Goal: Task Accomplishment & Management: Use online tool/utility

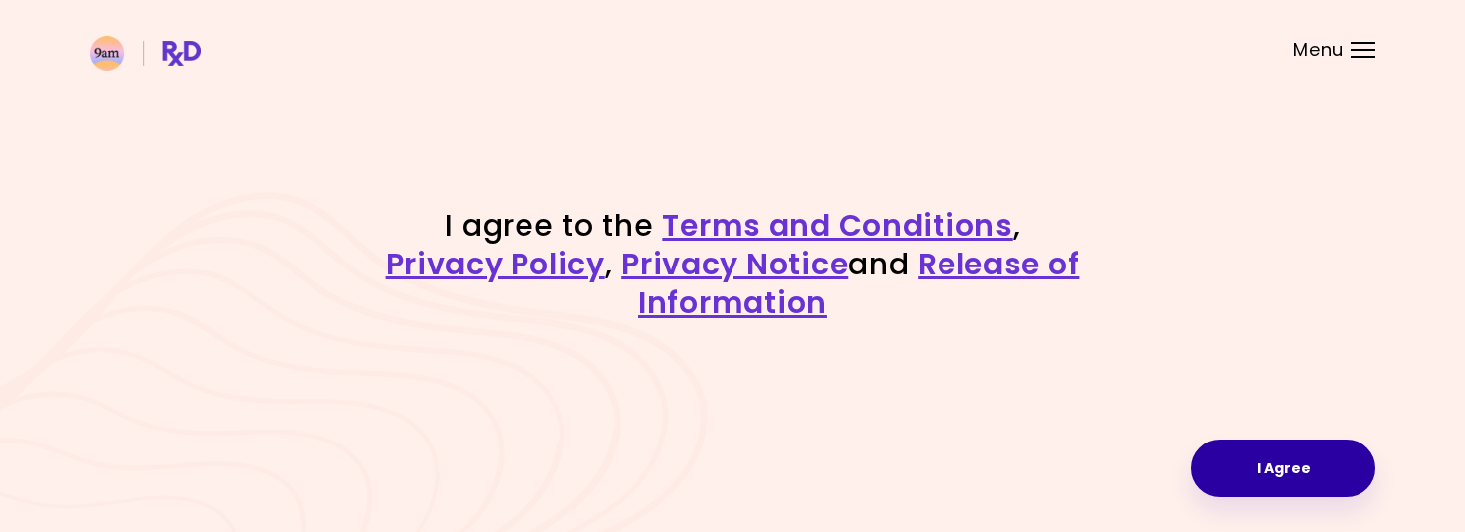
click at [1250, 469] on button "I Agree" at bounding box center [1283, 469] width 184 height 58
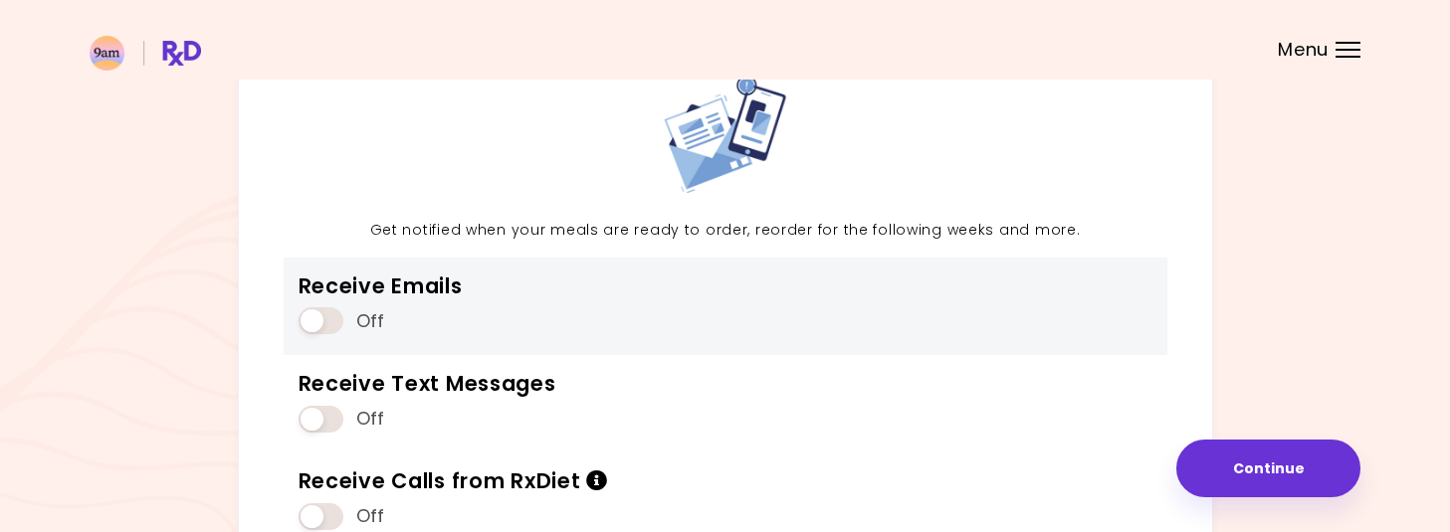
scroll to position [219, 0]
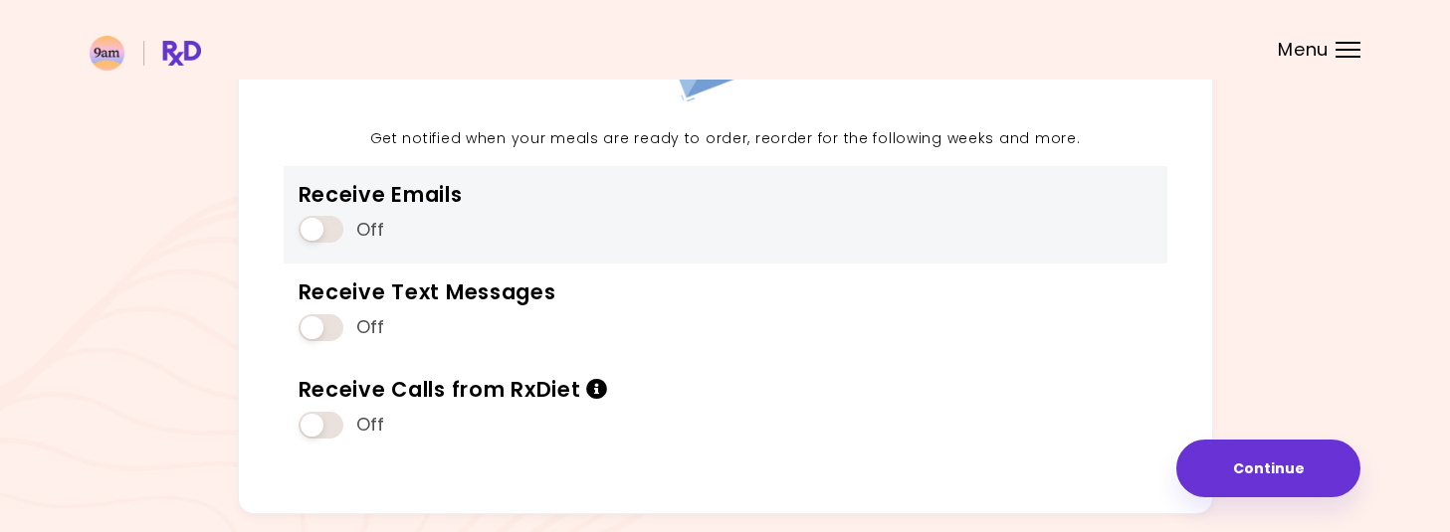
click at [316, 224] on span at bounding box center [321, 229] width 45 height 27
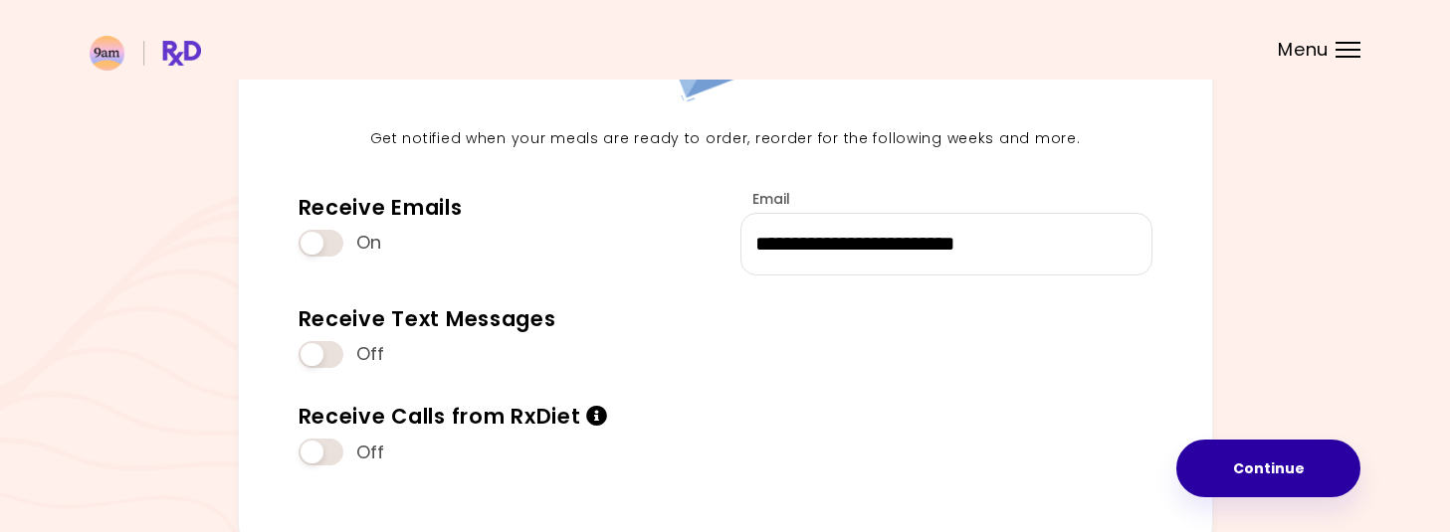
click at [1255, 463] on button "Continue" at bounding box center [1268, 469] width 184 height 58
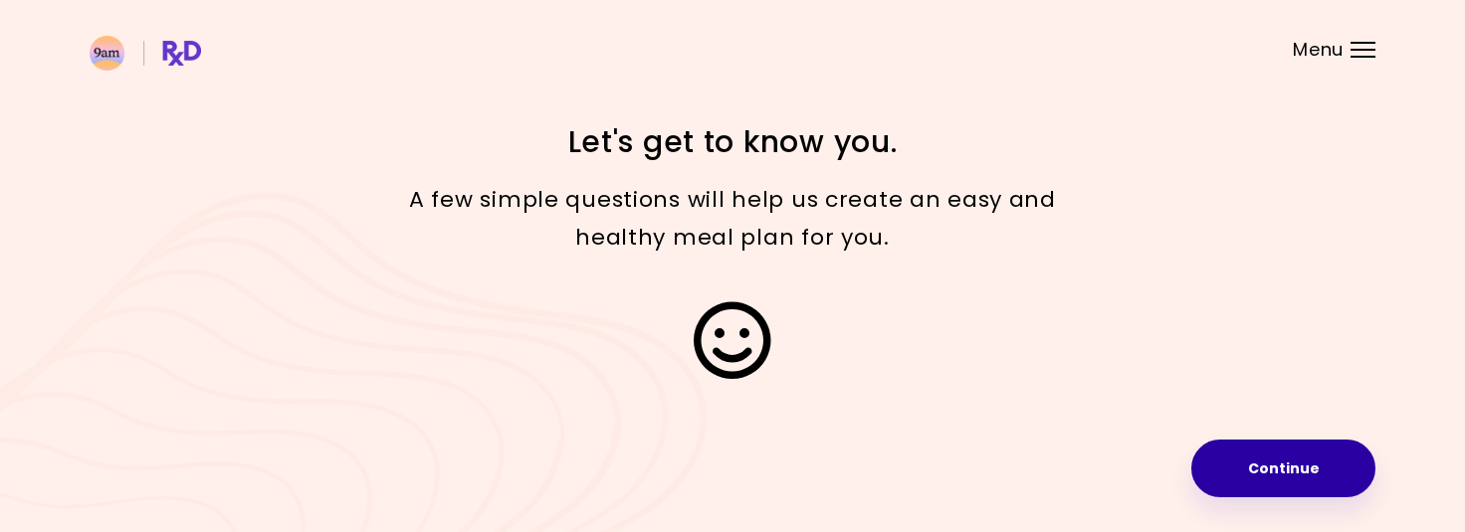
click at [1286, 471] on button "Continue" at bounding box center [1283, 469] width 184 height 58
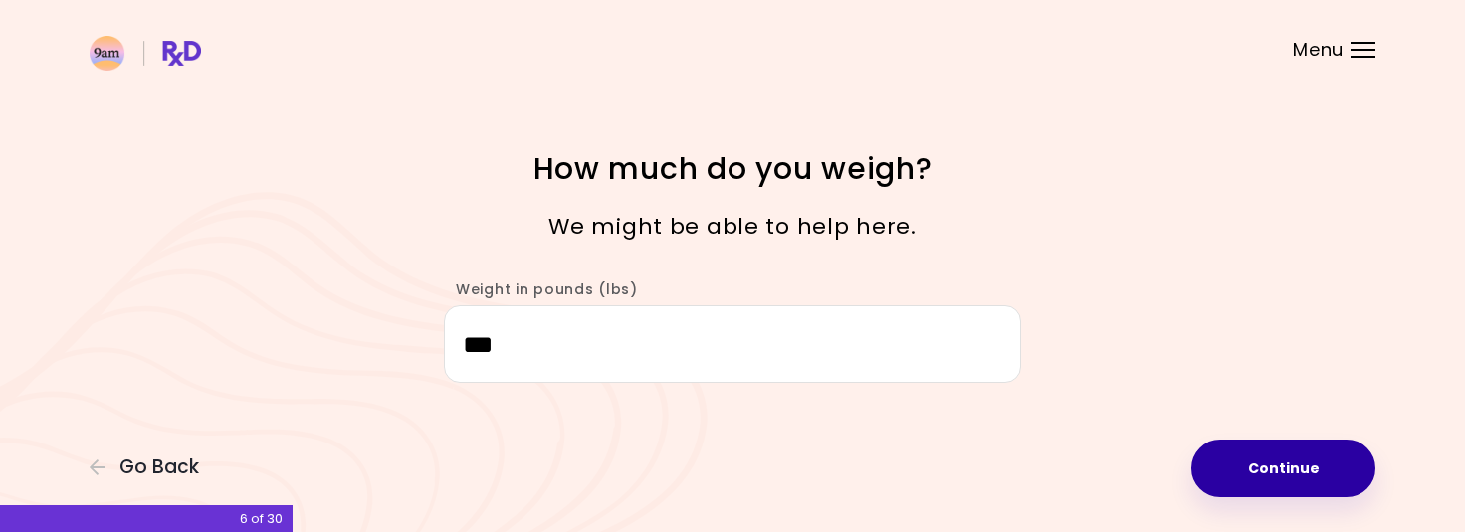
click at [1298, 478] on button "Continue" at bounding box center [1283, 469] width 184 height 58
select select "****"
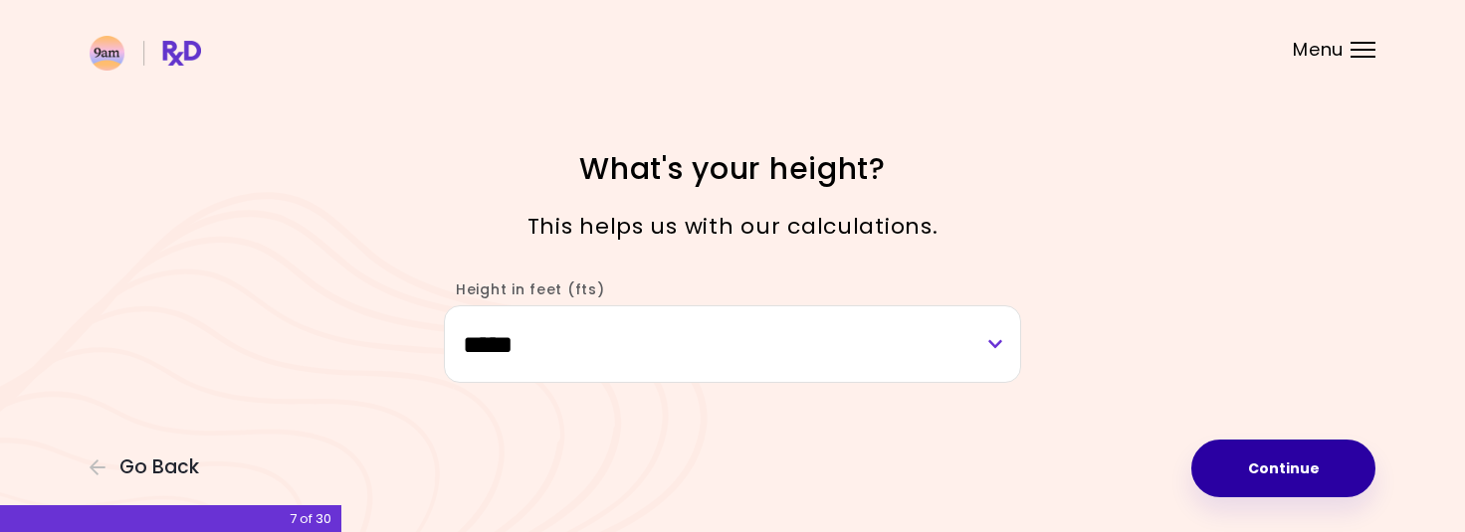
click at [1298, 478] on button "Continue" at bounding box center [1283, 469] width 184 height 58
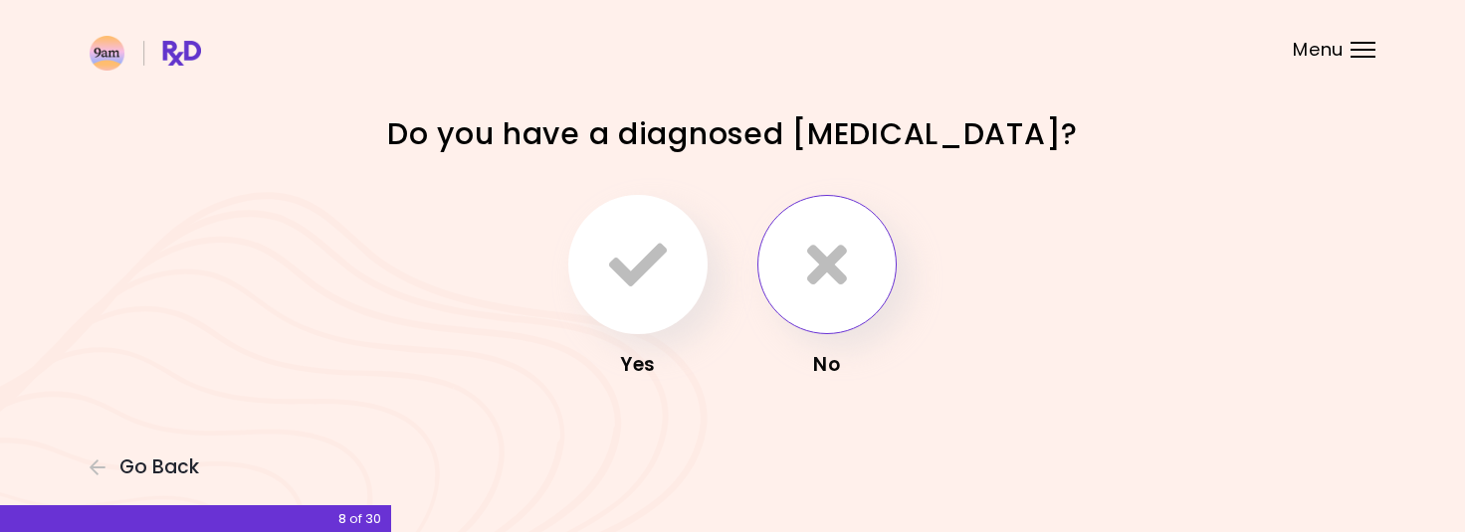
click at [815, 272] on icon "button" at bounding box center [827, 265] width 40 height 58
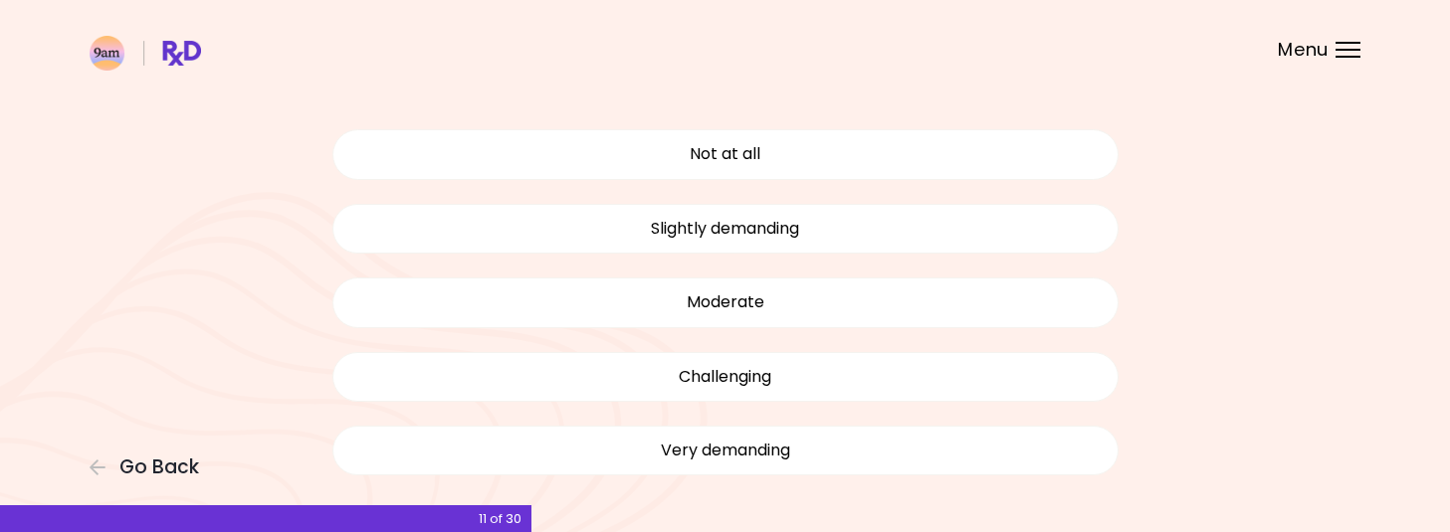
scroll to position [129, 0]
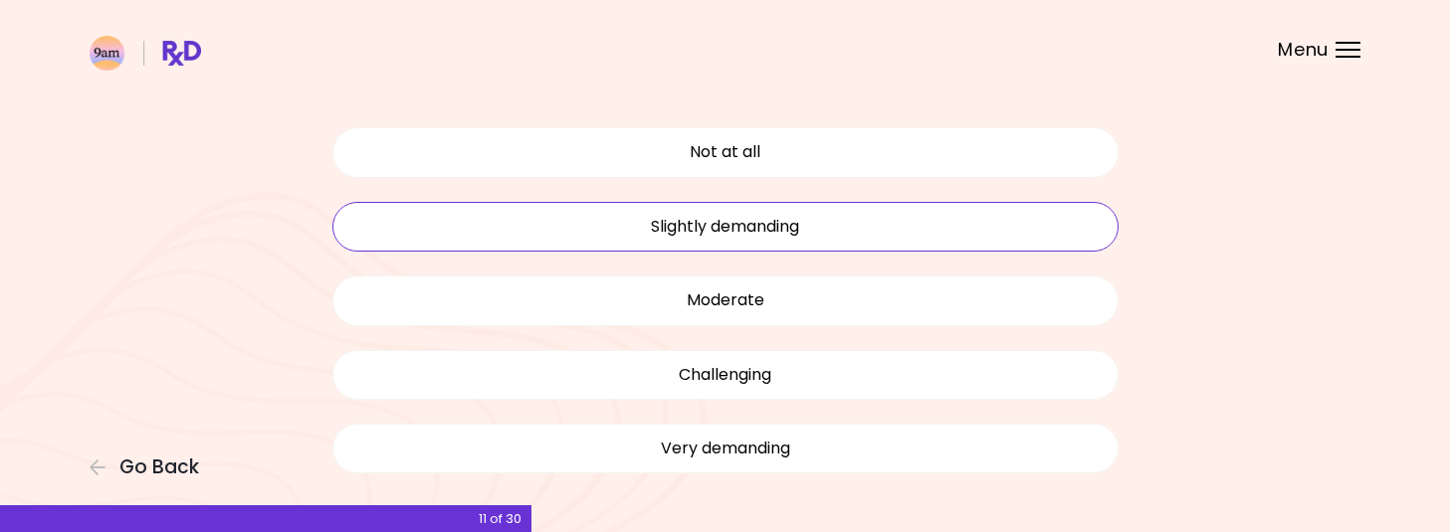
click at [757, 224] on button "Slightly demanding" at bounding box center [725, 227] width 786 height 50
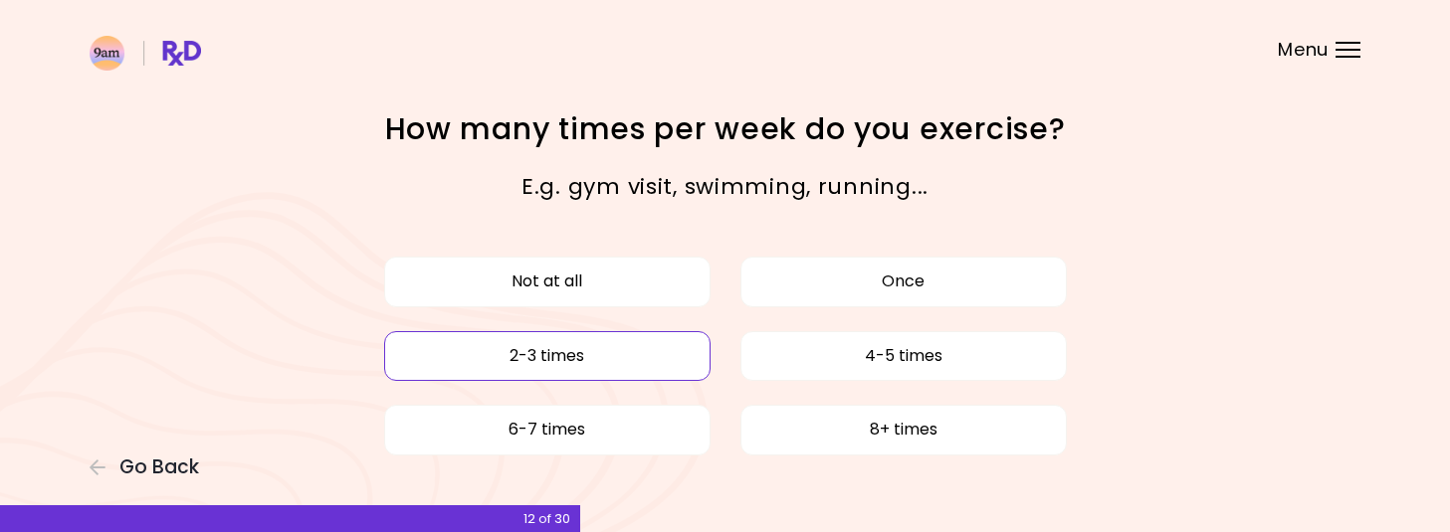
click at [589, 349] on button "2-3 times" at bounding box center [547, 356] width 326 height 50
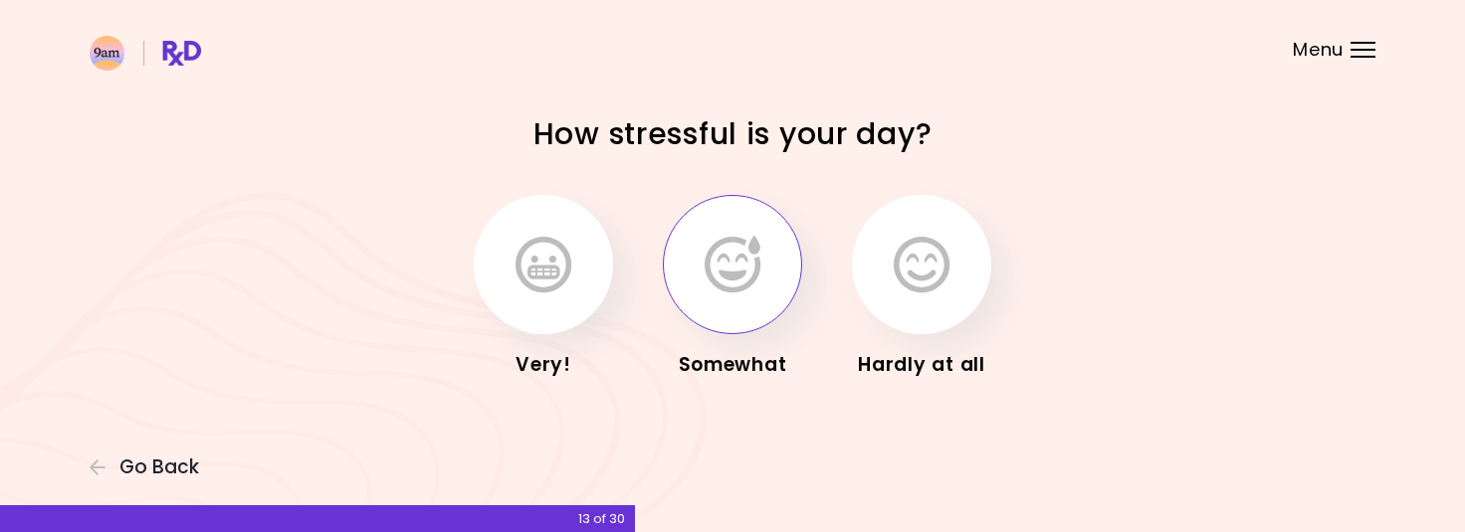
click at [713, 266] on icon "button" at bounding box center [733, 265] width 56 height 58
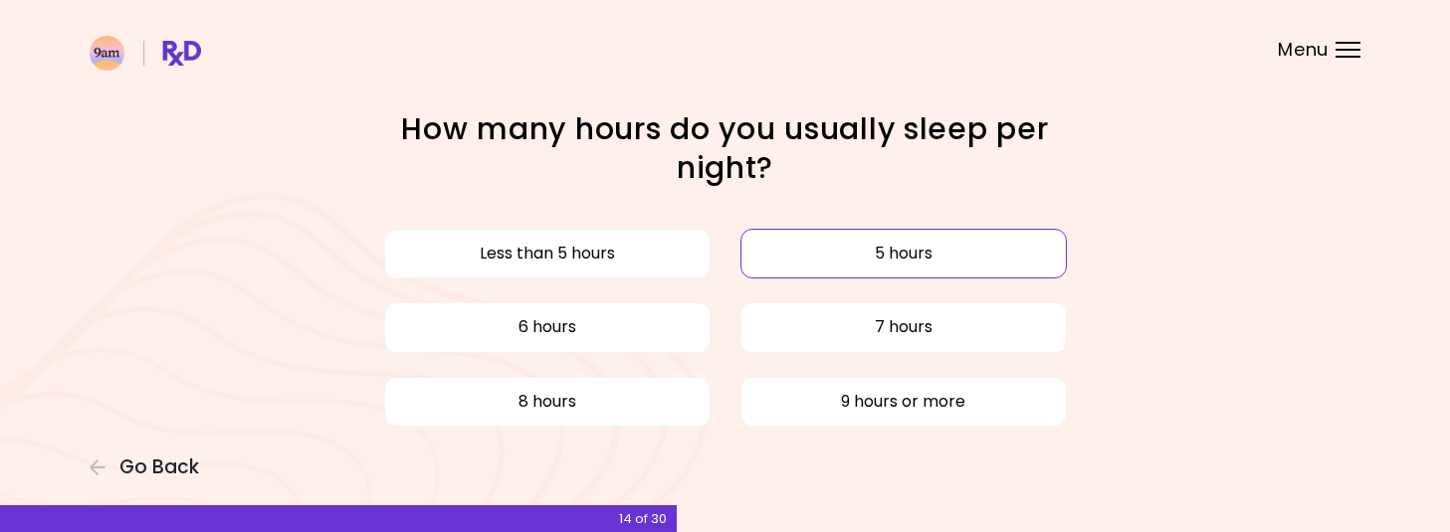
click at [963, 258] on button "5 hours" at bounding box center [903, 254] width 326 height 50
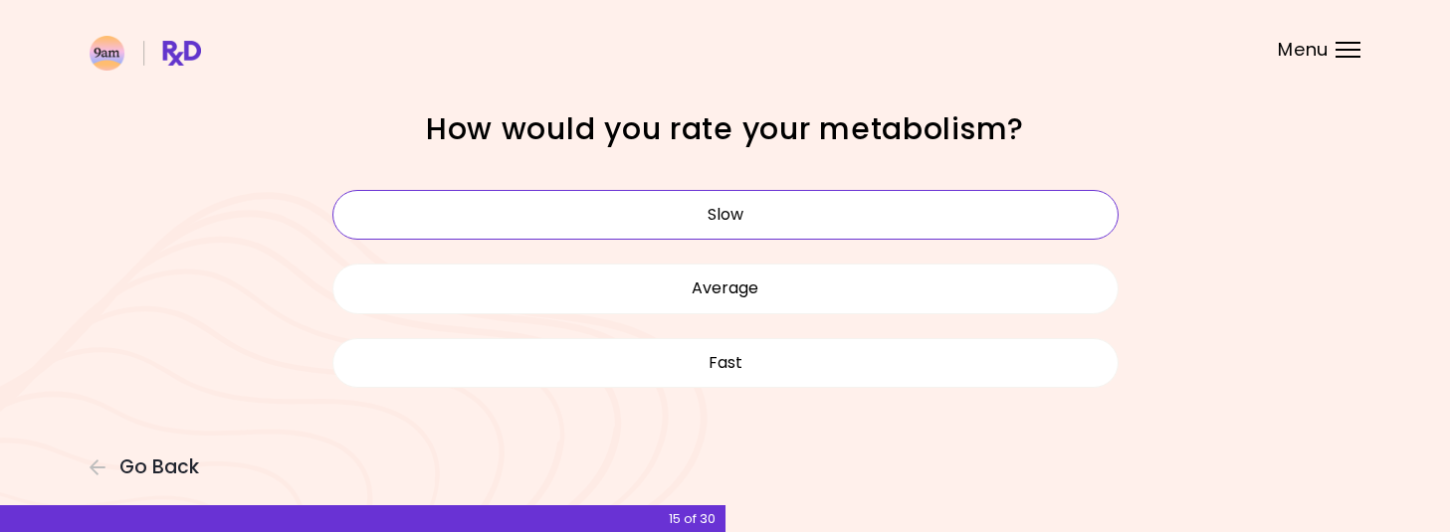
click at [800, 204] on button "Slow" at bounding box center [725, 215] width 786 height 50
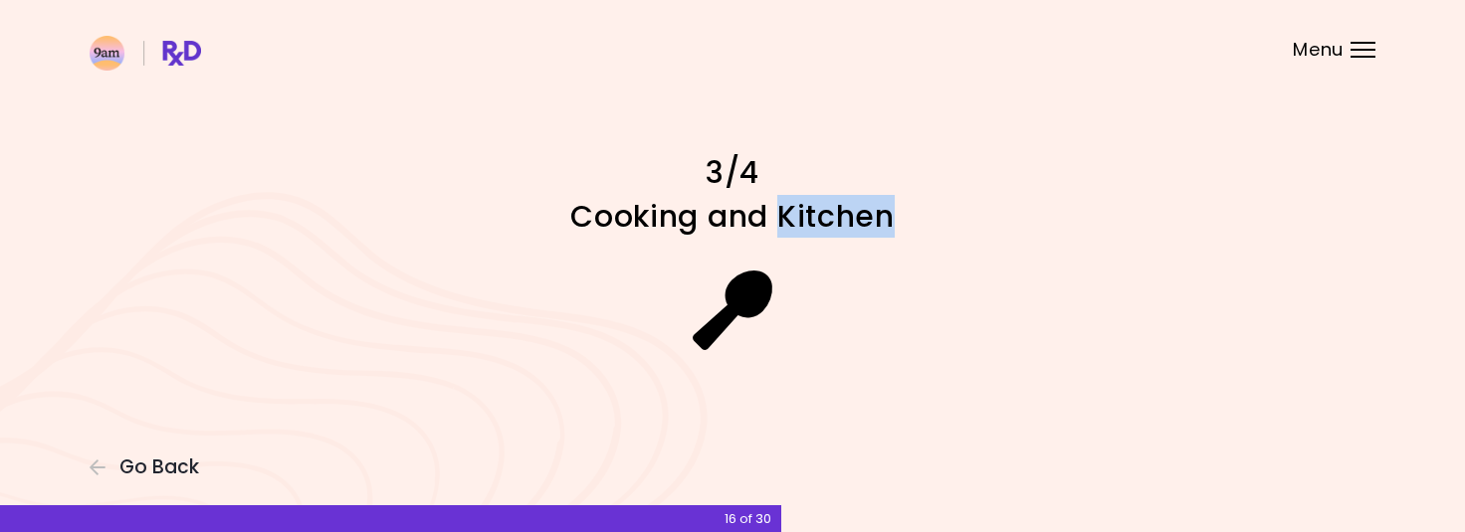
click at [800, 204] on h1 "Cooking and Kitchen" at bounding box center [732, 216] width 697 height 39
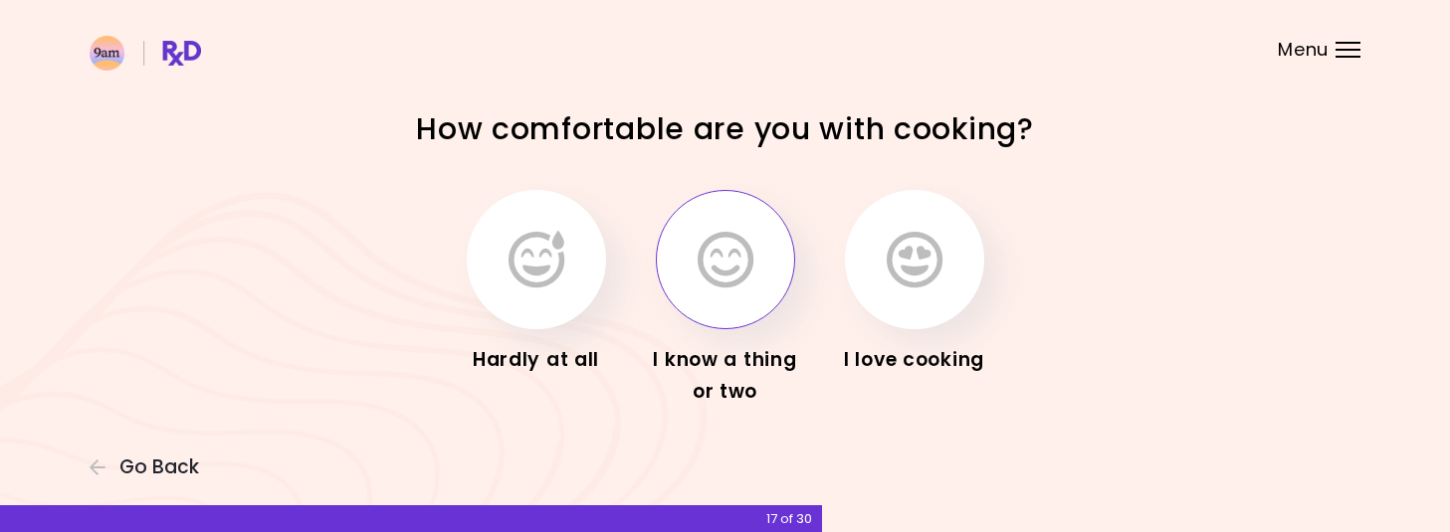
click at [738, 267] on icon "button" at bounding box center [726, 260] width 56 height 58
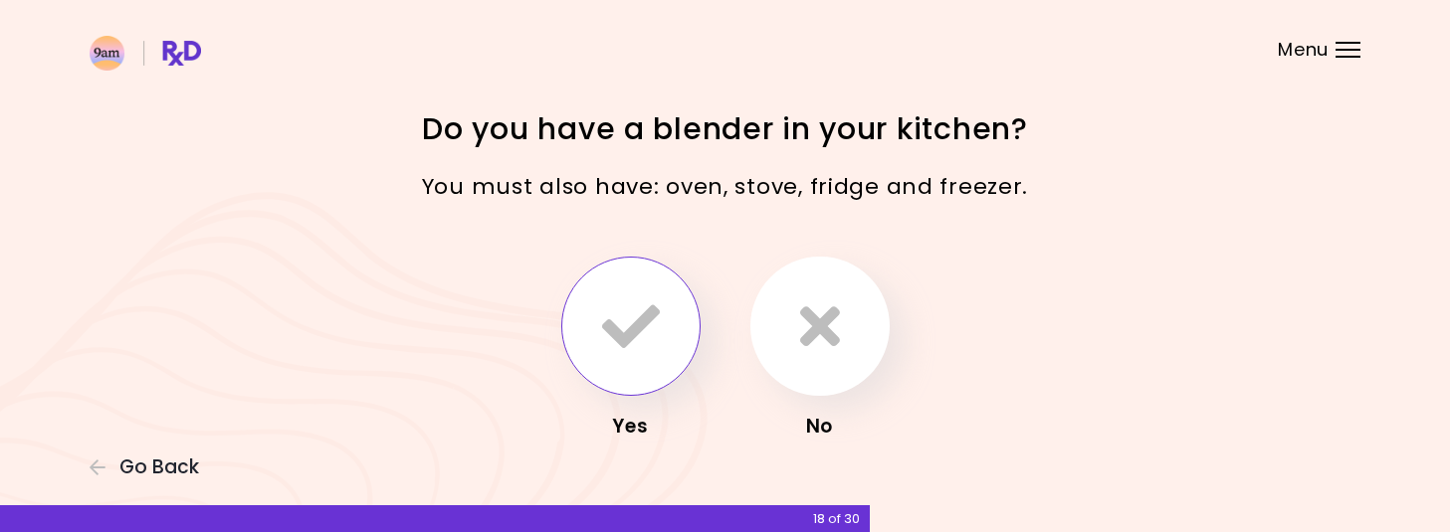
click at [621, 337] on icon "button" at bounding box center [631, 327] width 58 height 58
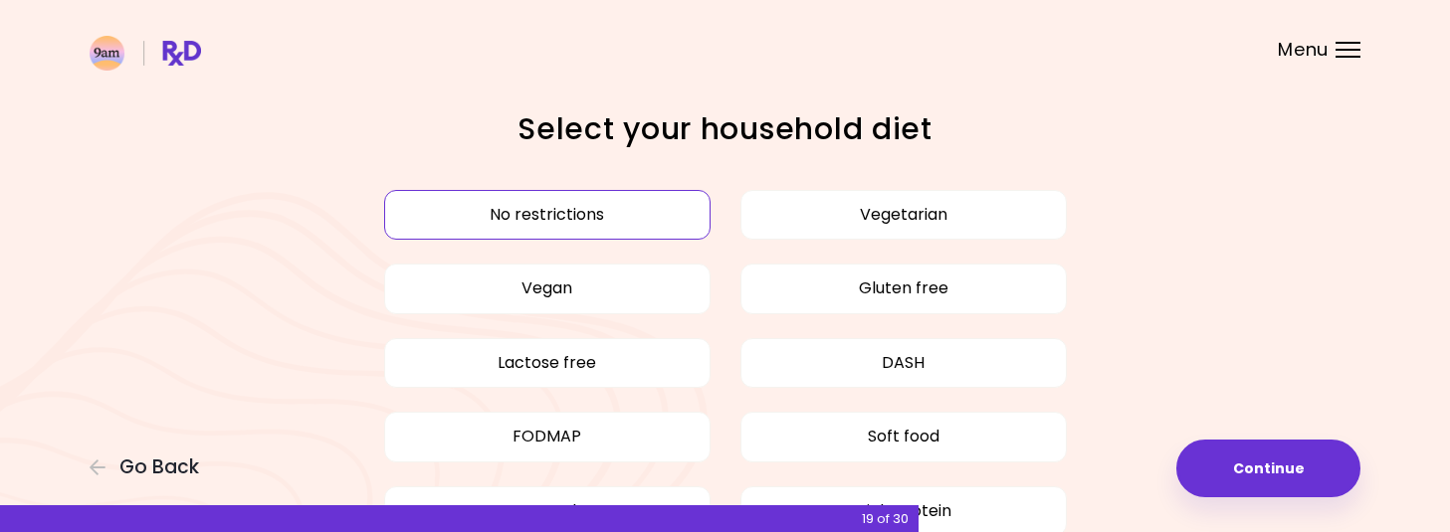
click at [636, 200] on button "No restrictions" at bounding box center [547, 215] width 326 height 50
click at [645, 211] on button "No restrictions" at bounding box center [547, 215] width 326 height 50
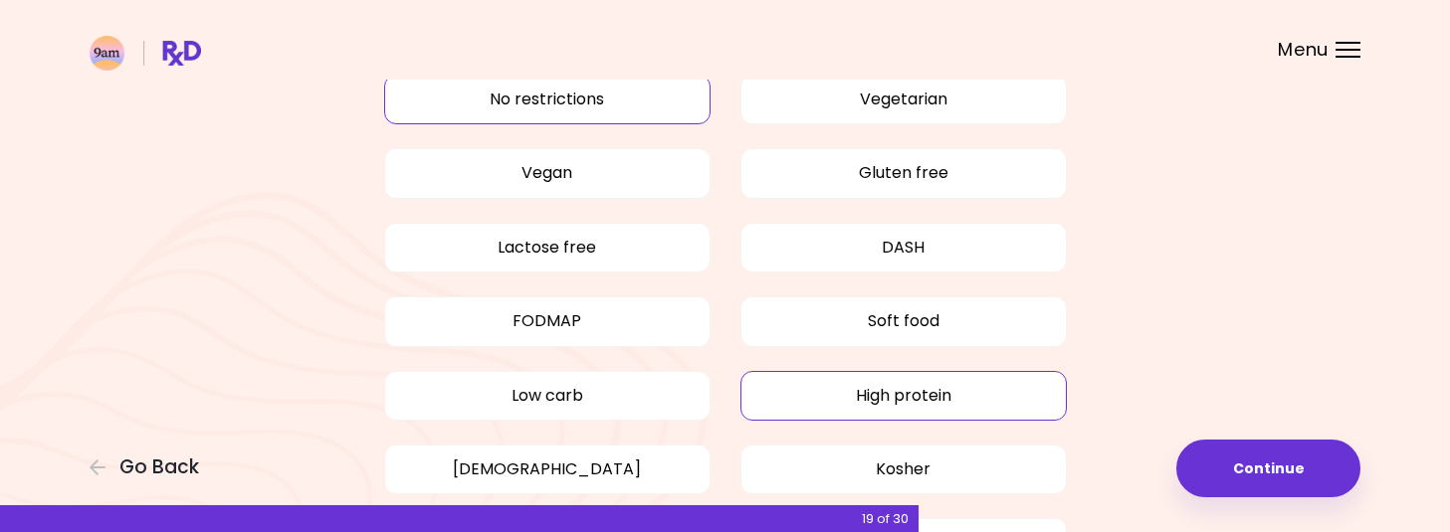
scroll to position [115, 0]
click at [974, 394] on button "High protein" at bounding box center [903, 396] width 326 height 50
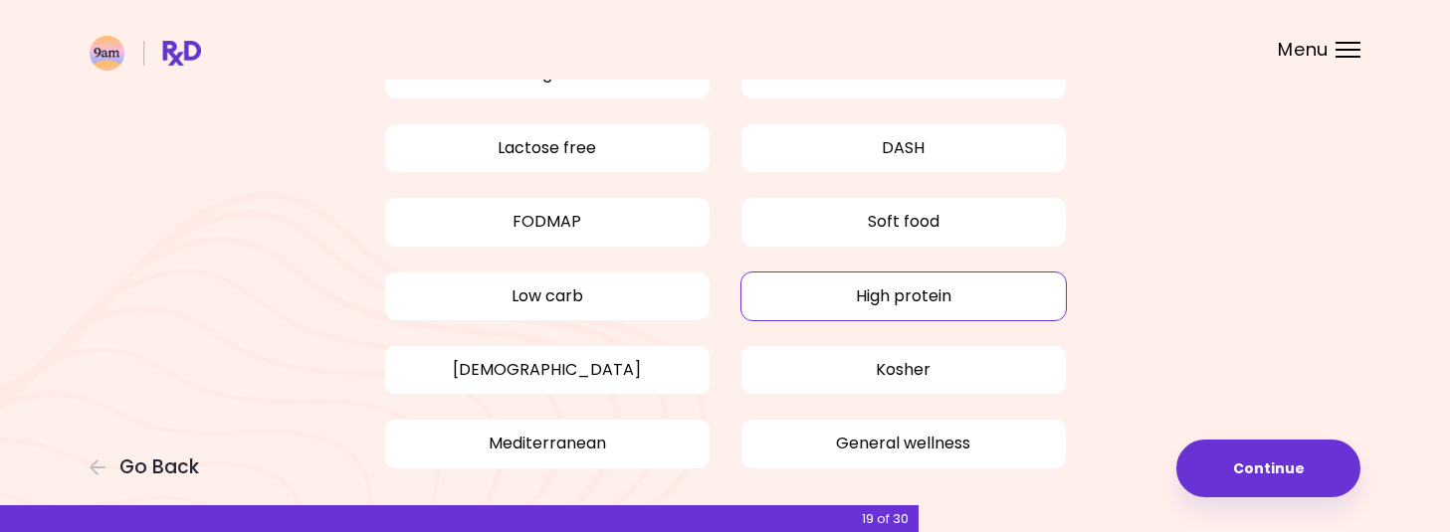
scroll to position [219, 0]
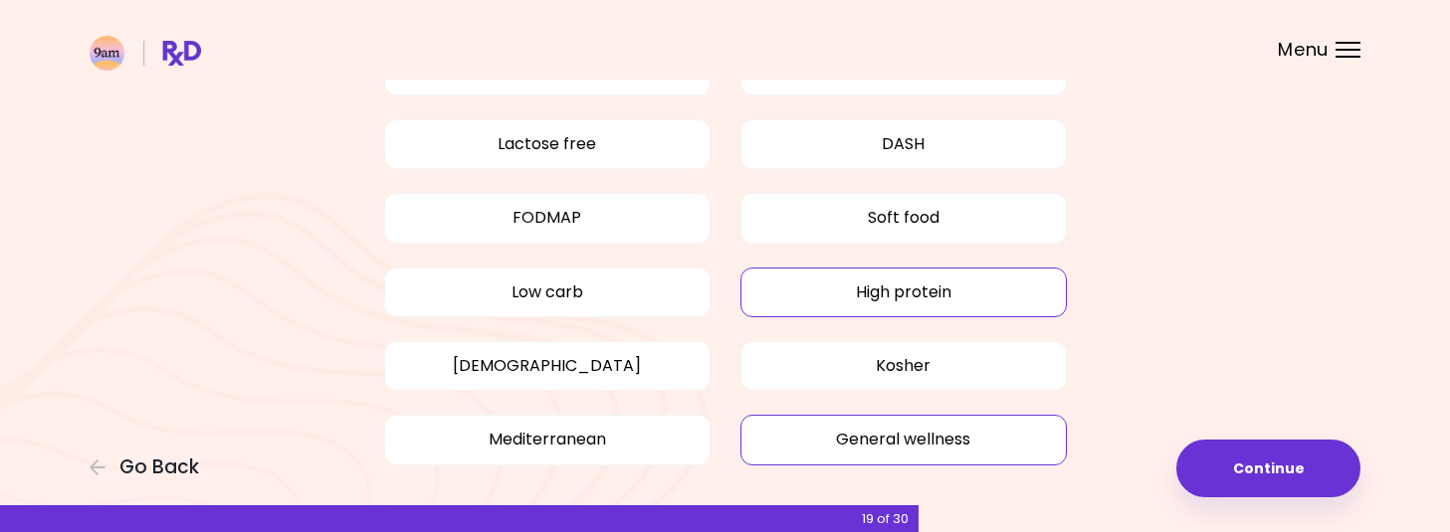
click at [976, 425] on button "General wellness" at bounding box center [903, 440] width 326 height 50
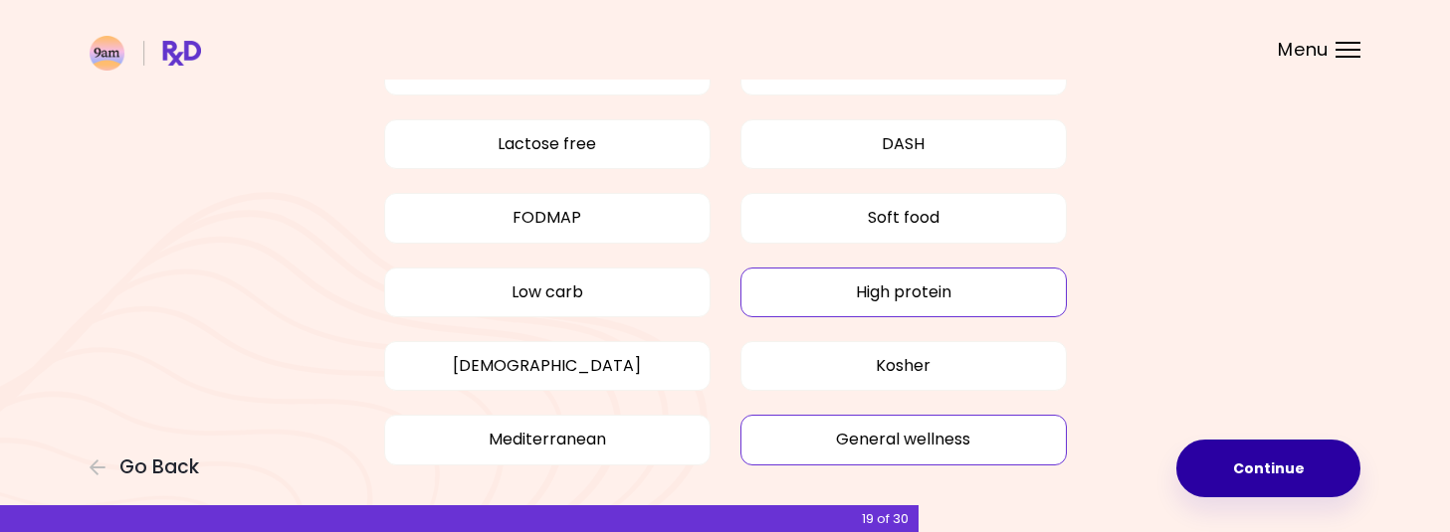
click at [1222, 469] on button "Continue" at bounding box center [1268, 469] width 184 height 58
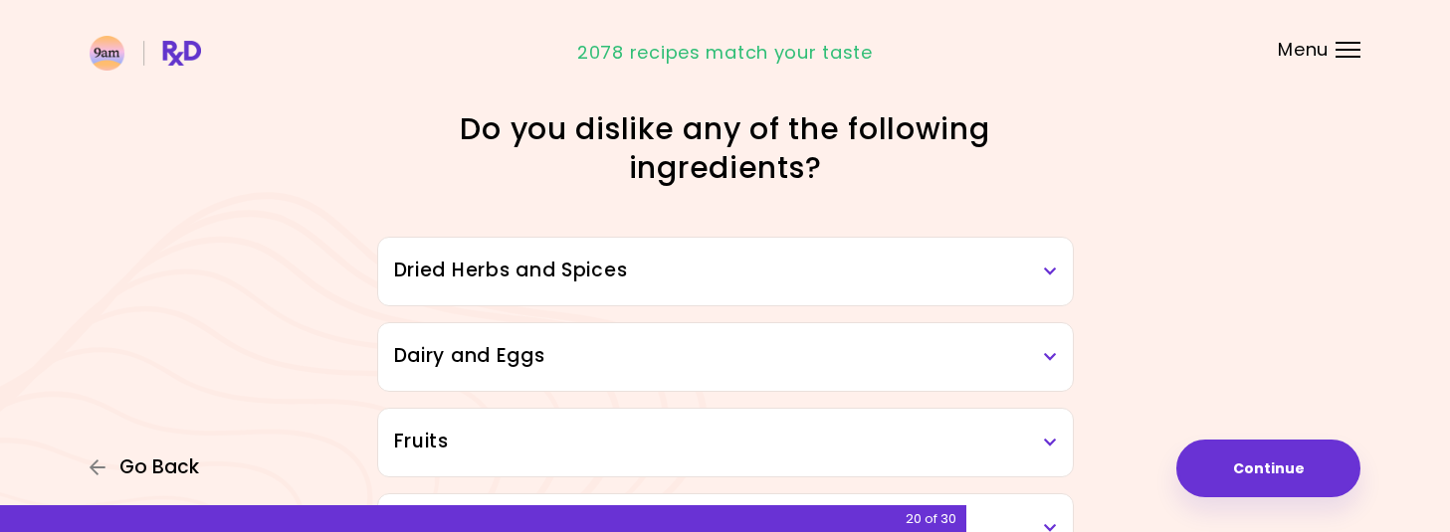
click at [148, 466] on span "Go Back" at bounding box center [159, 468] width 80 height 22
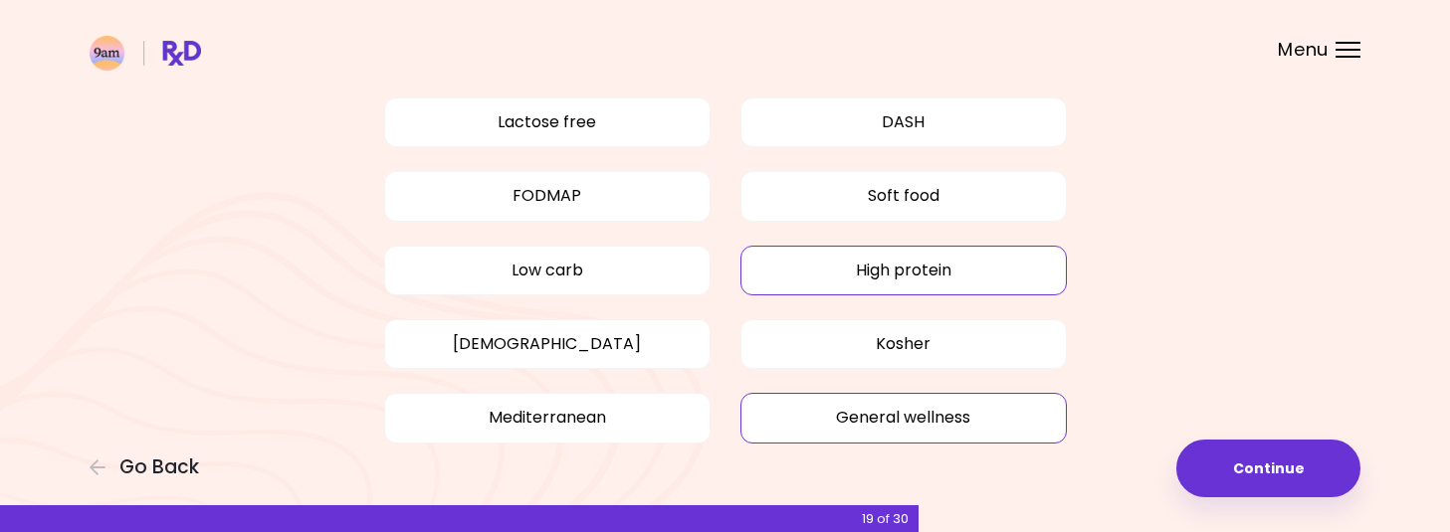
scroll to position [242, 0]
click at [585, 272] on button "Low carb" at bounding box center [547, 270] width 326 height 50
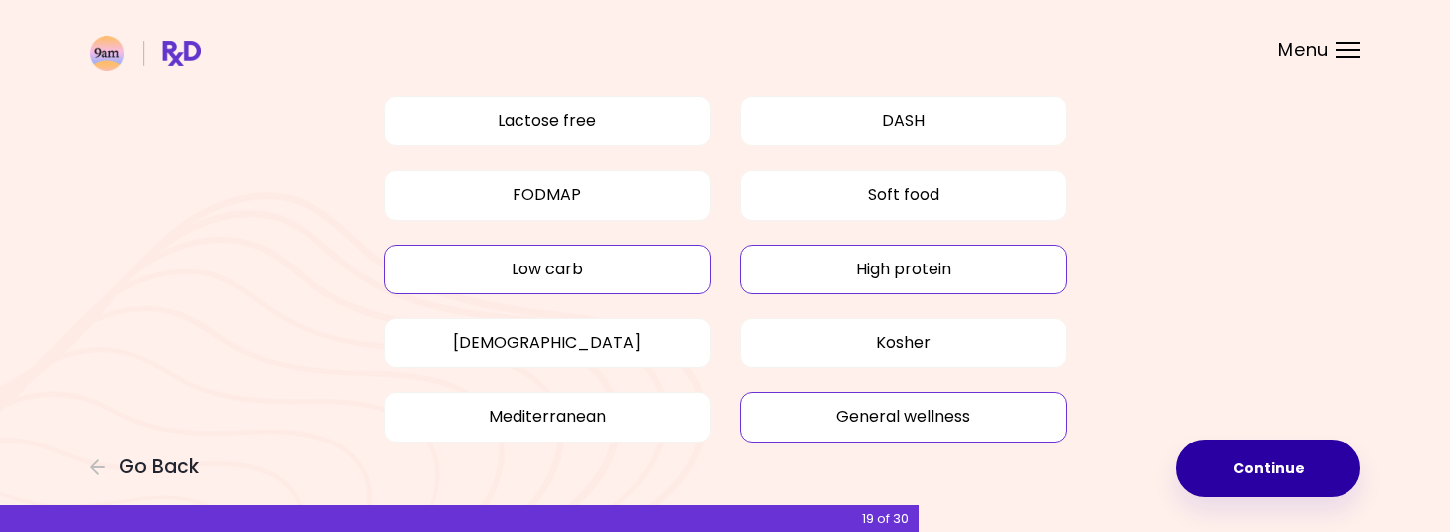
click at [1242, 459] on button "Continue" at bounding box center [1268, 469] width 184 height 58
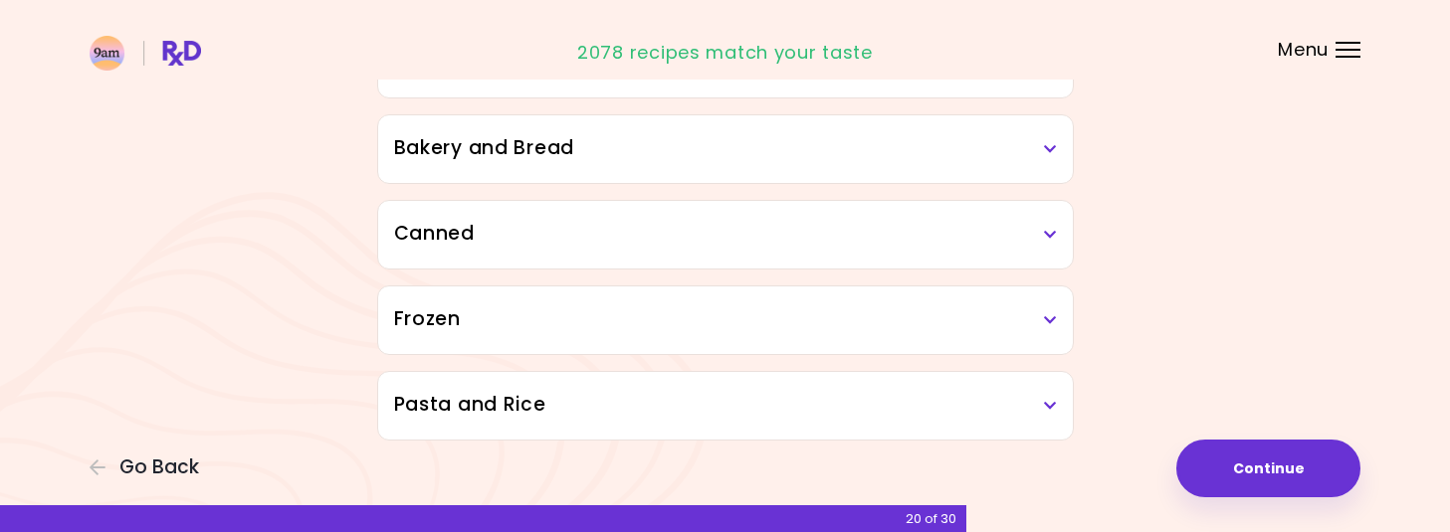
scroll to position [1160, 0]
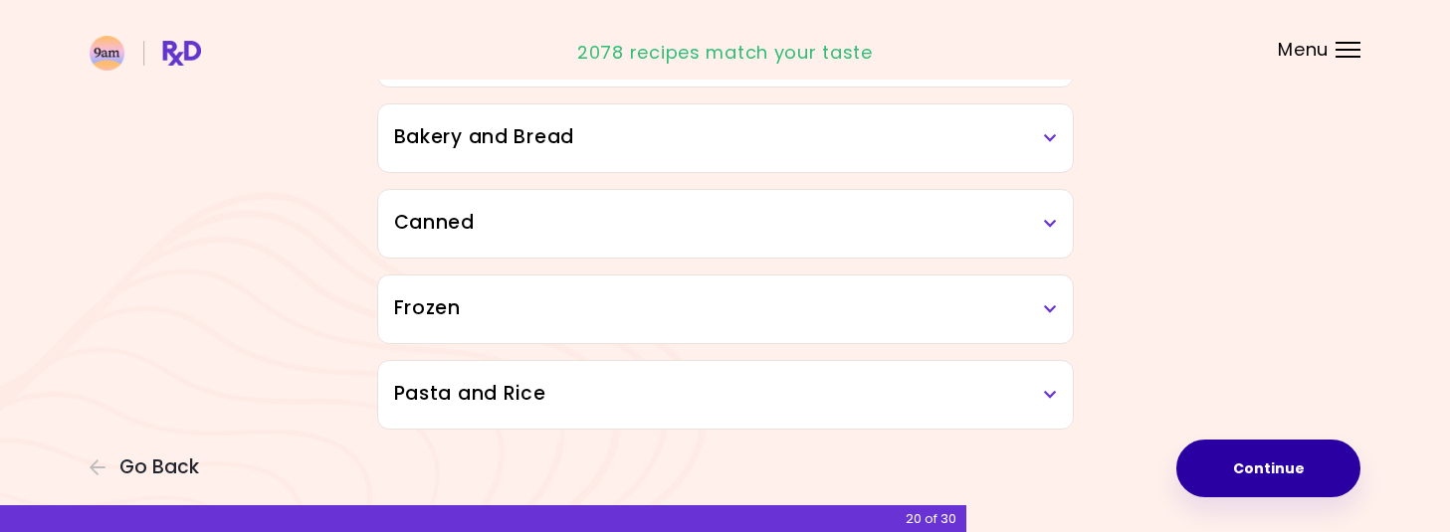
click at [1268, 466] on button "Continue" at bounding box center [1268, 469] width 184 height 58
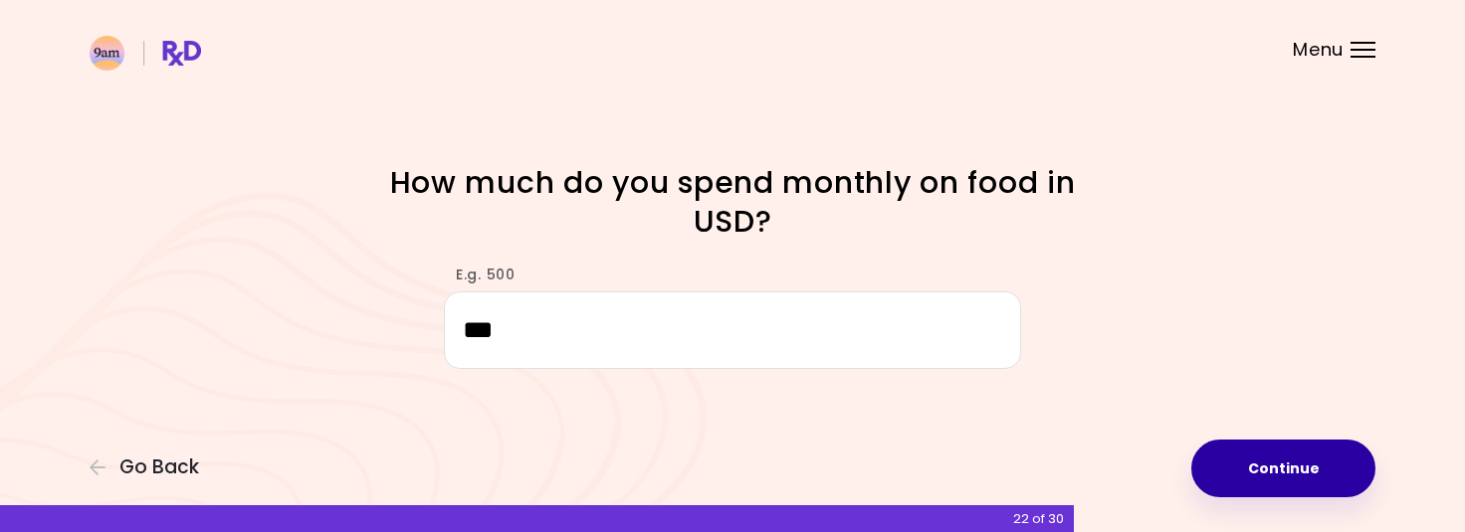
type input "***"
click at [1269, 469] on button "Continue" at bounding box center [1283, 469] width 184 height 58
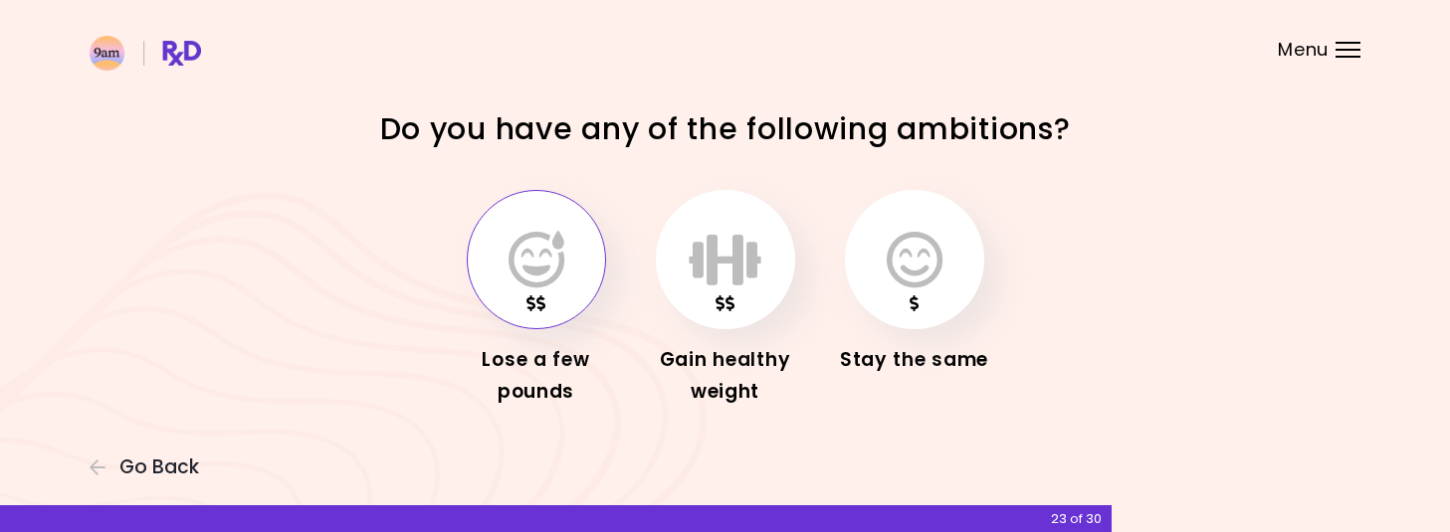
click at [525, 269] on icon "button" at bounding box center [537, 260] width 56 height 58
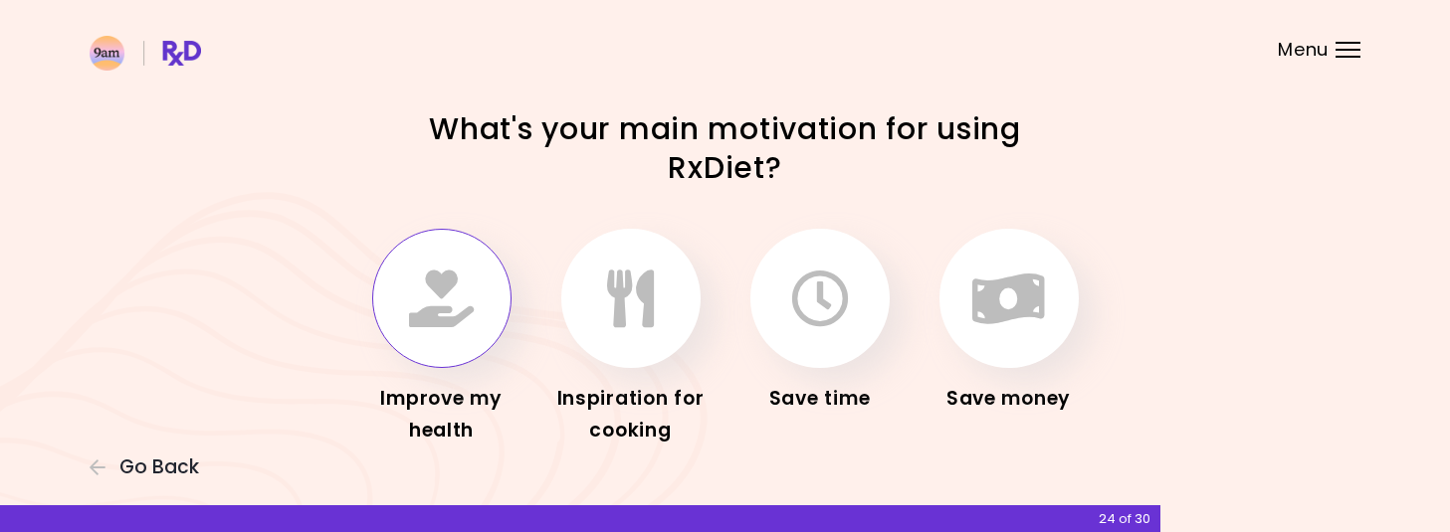
click at [416, 325] on icon "button" at bounding box center [441, 299] width 65 height 58
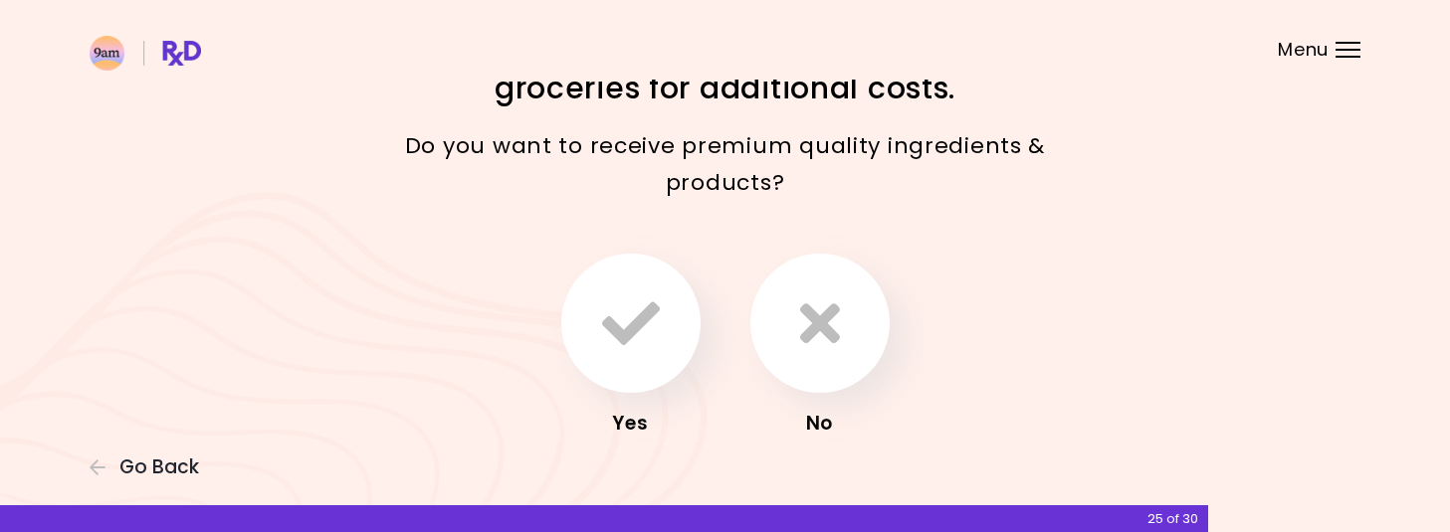
scroll to position [82, 0]
click at [820, 310] on icon "button" at bounding box center [820, 322] width 40 height 58
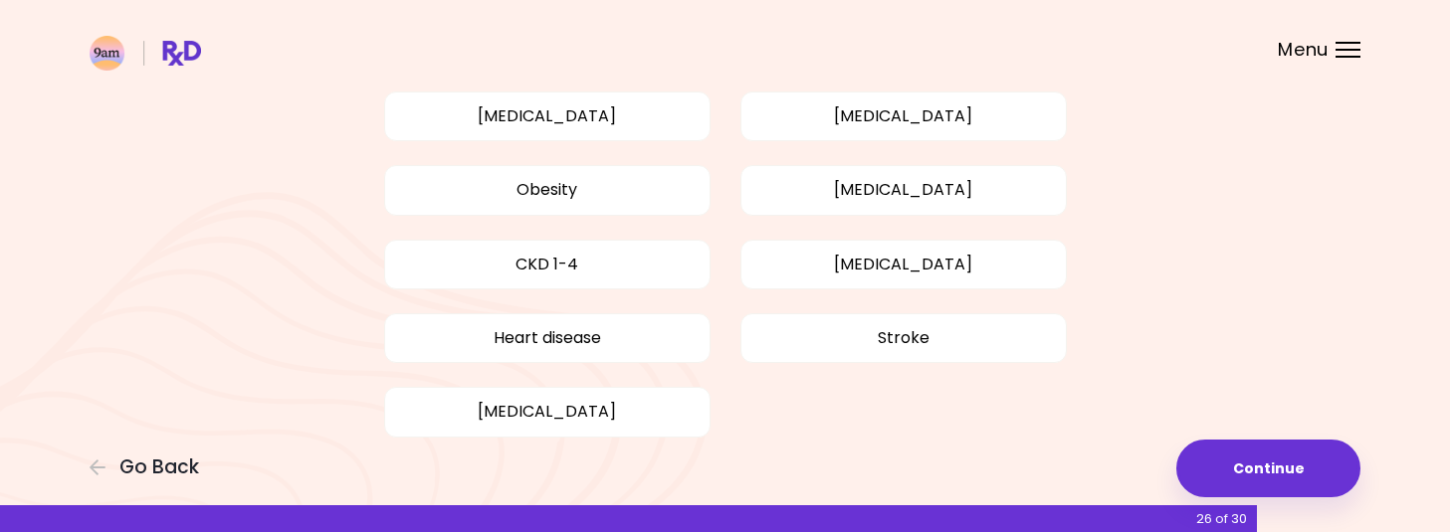
scroll to position [241, 0]
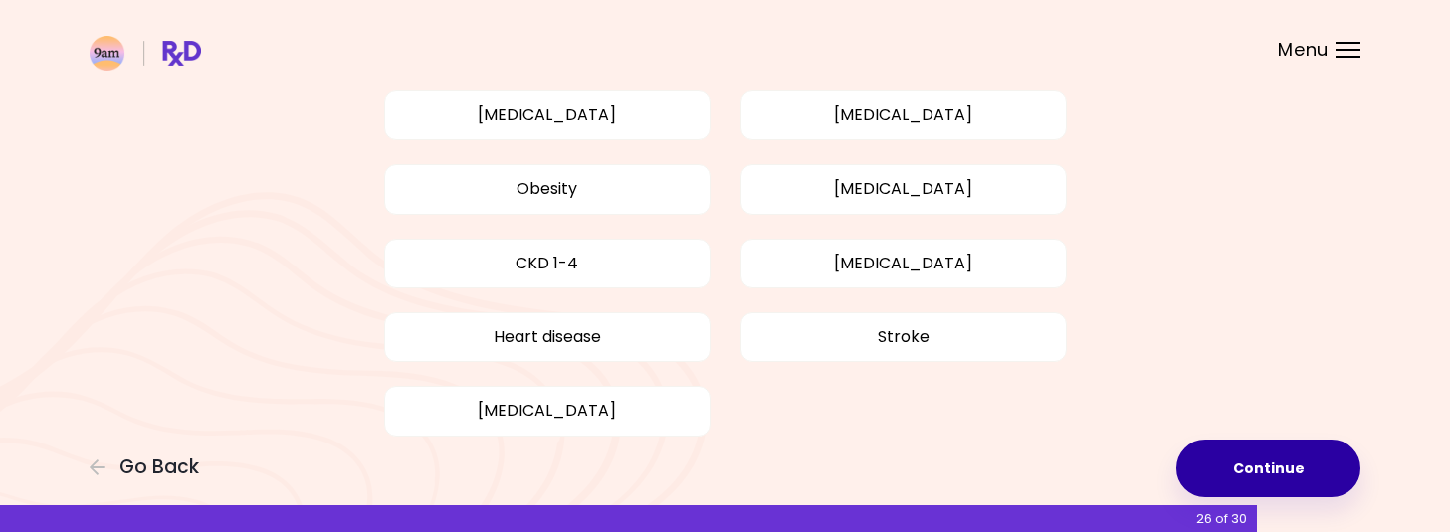
click at [1238, 469] on button "Continue" at bounding box center [1268, 469] width 184 height 58
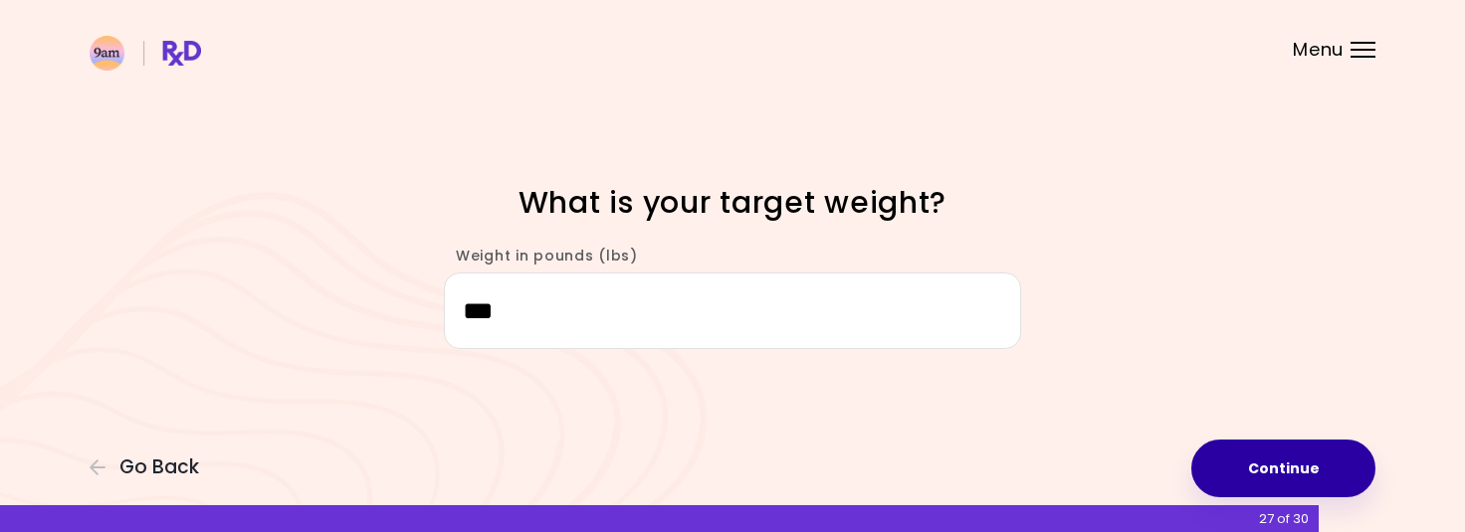
type input "***"
click at [1282, 461] on button "Continue" at bounding box center [1283, 469] width 184 height 58
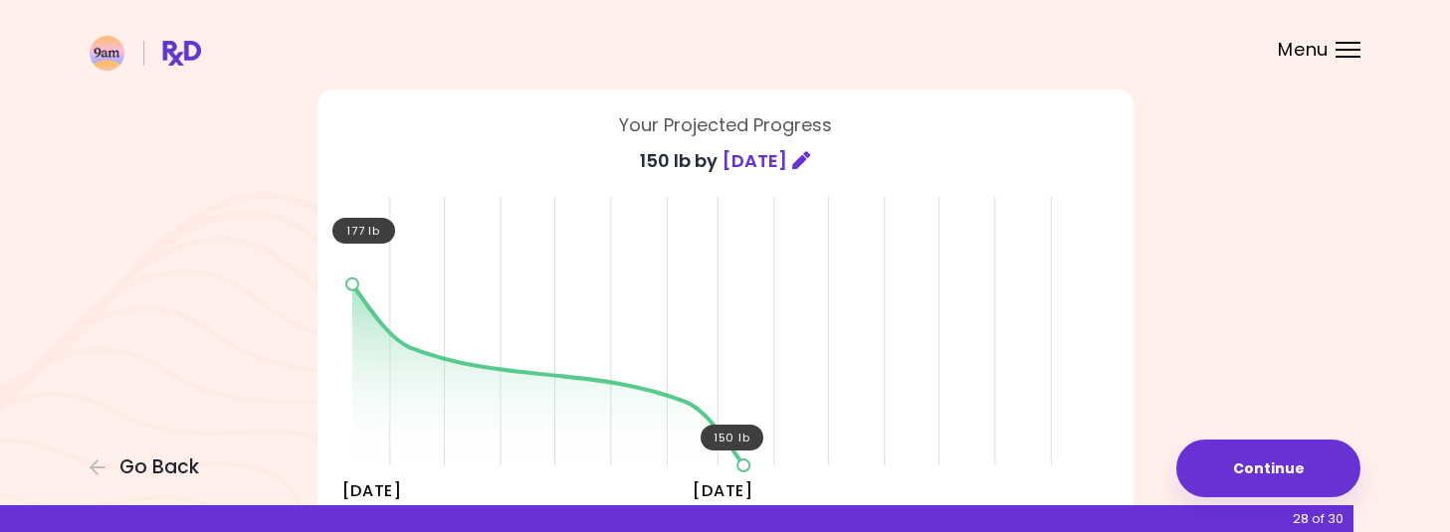
scroll to position [115, 0]
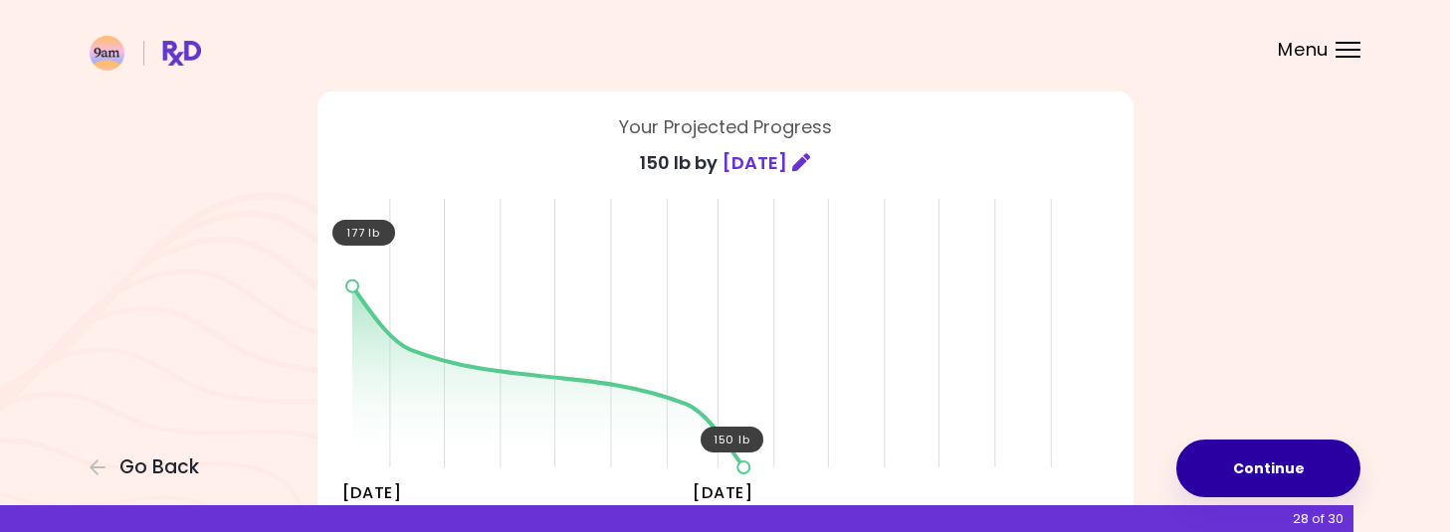
click at [1302, 472] on button "Continue" at bounding box center [1268, 469] width 184 height 58
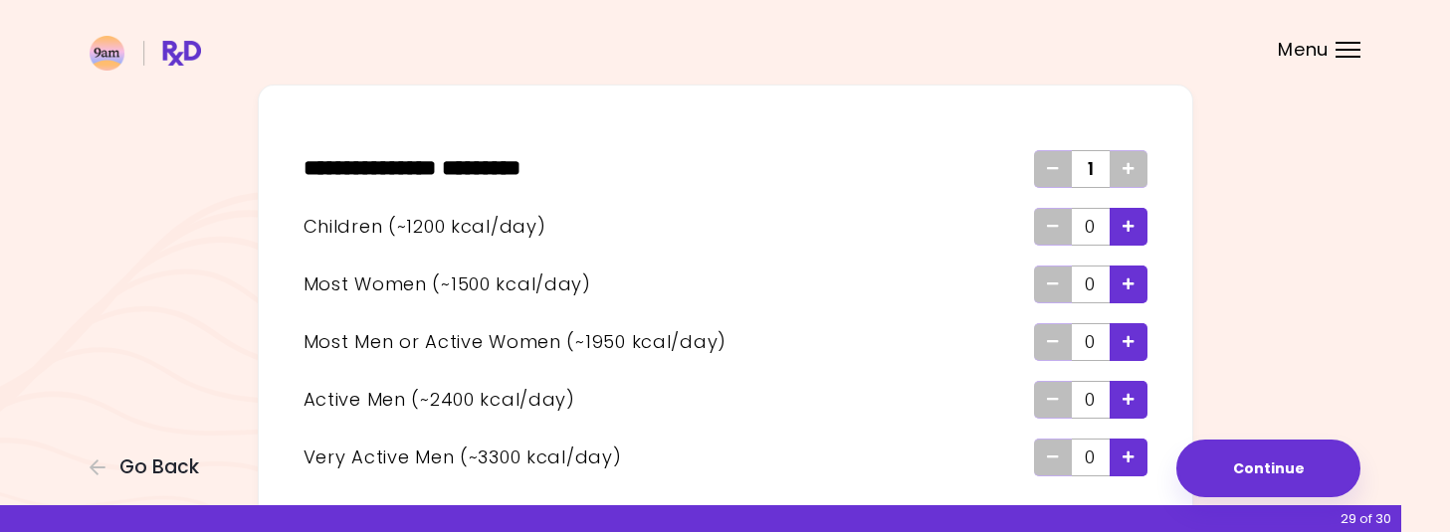
scroll to position [86, 0]
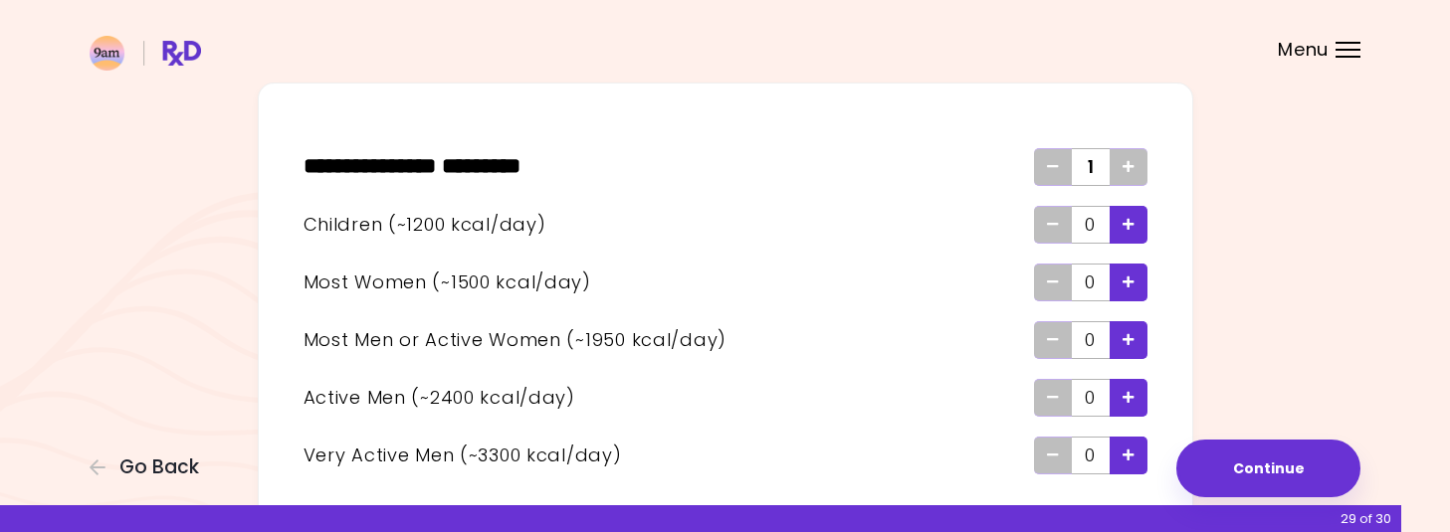
click at [1127, 336] on icon "Add - Man or Active Woman" at bounding box center [1129, 339] width 12 height 13
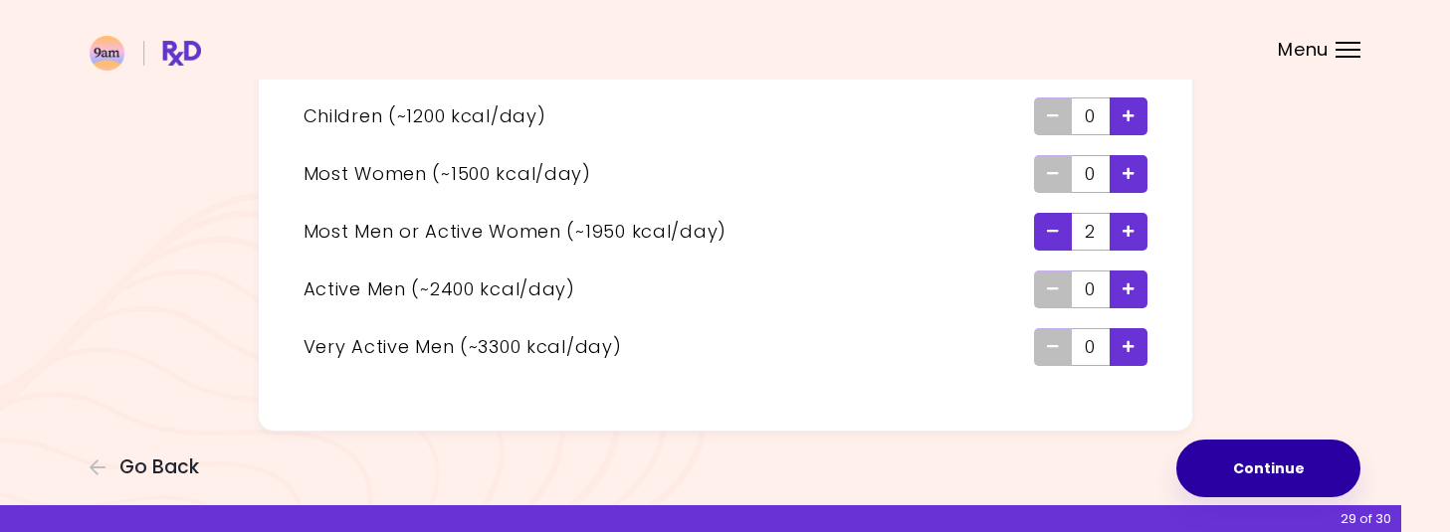
scroll to position [202, 0]
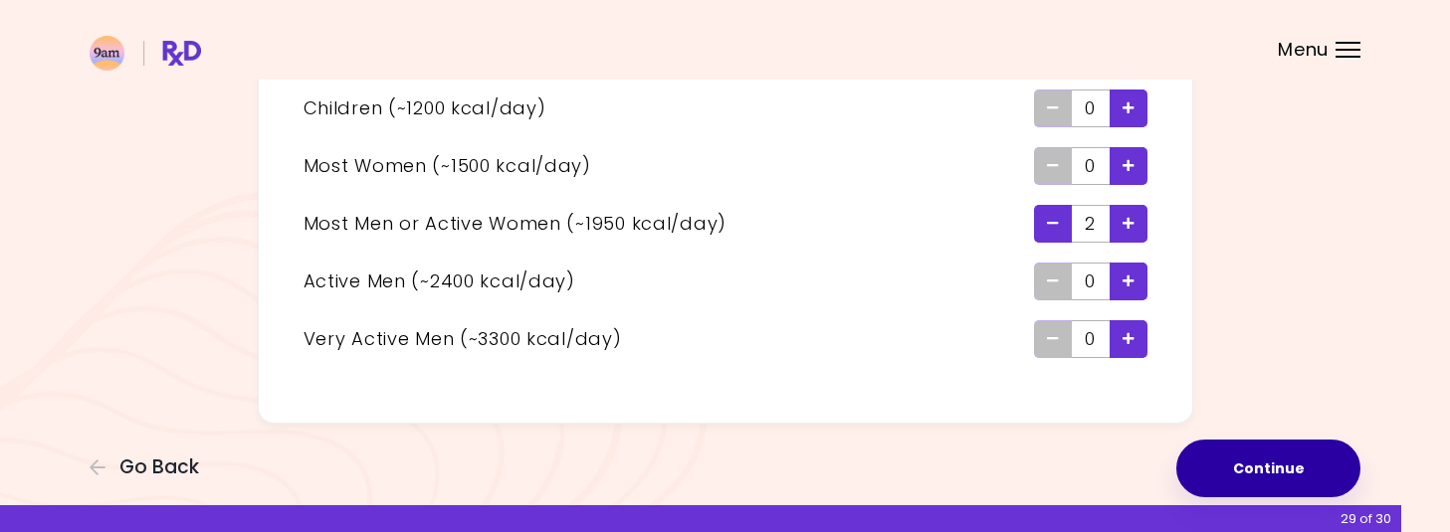
click at [1266, 467] on button "Continue" at bounding box center [1268, 469] width 184 height 58
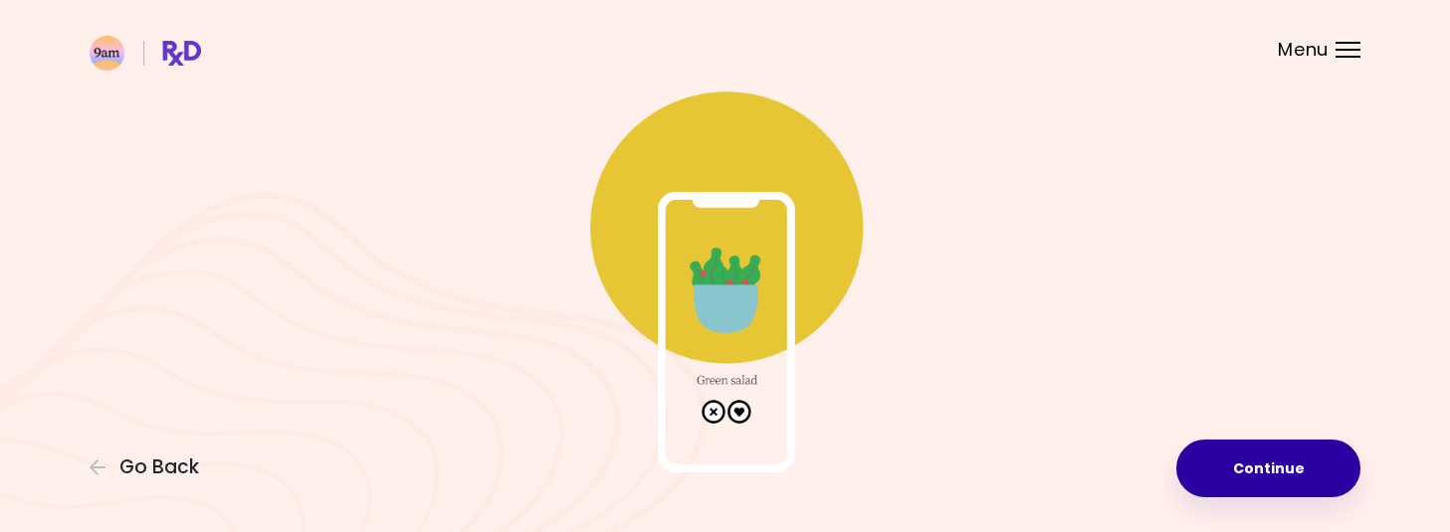
scroll to position [102, 0]
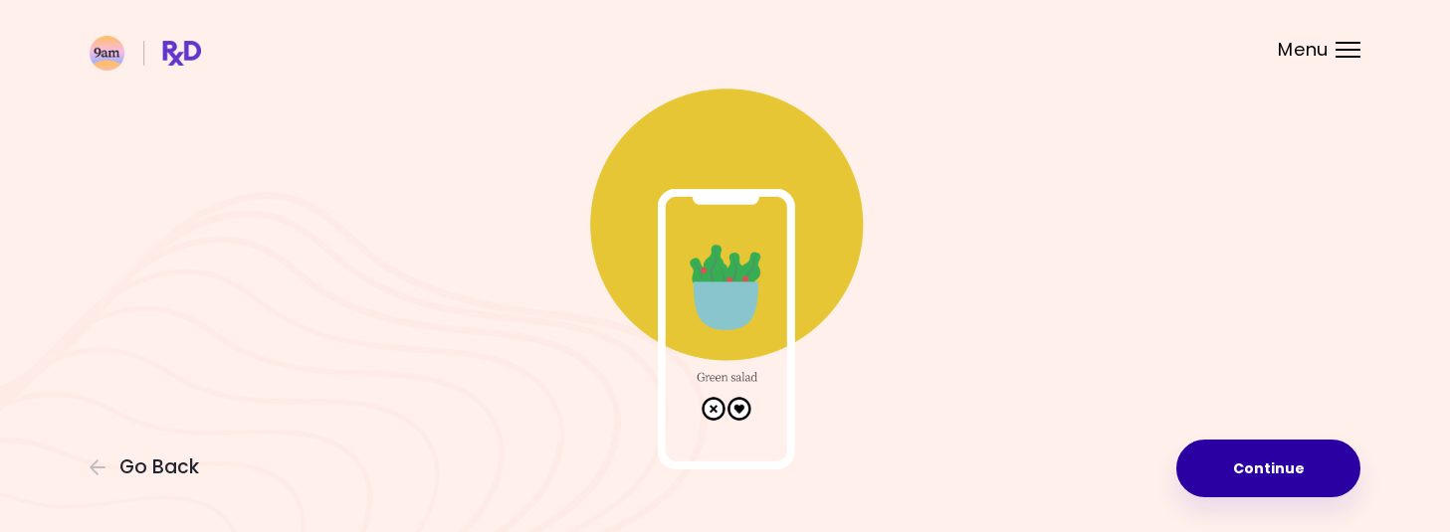
click at [1266, 467] on button "Continue" at bounding box center [1268, 469] width 184 height 58
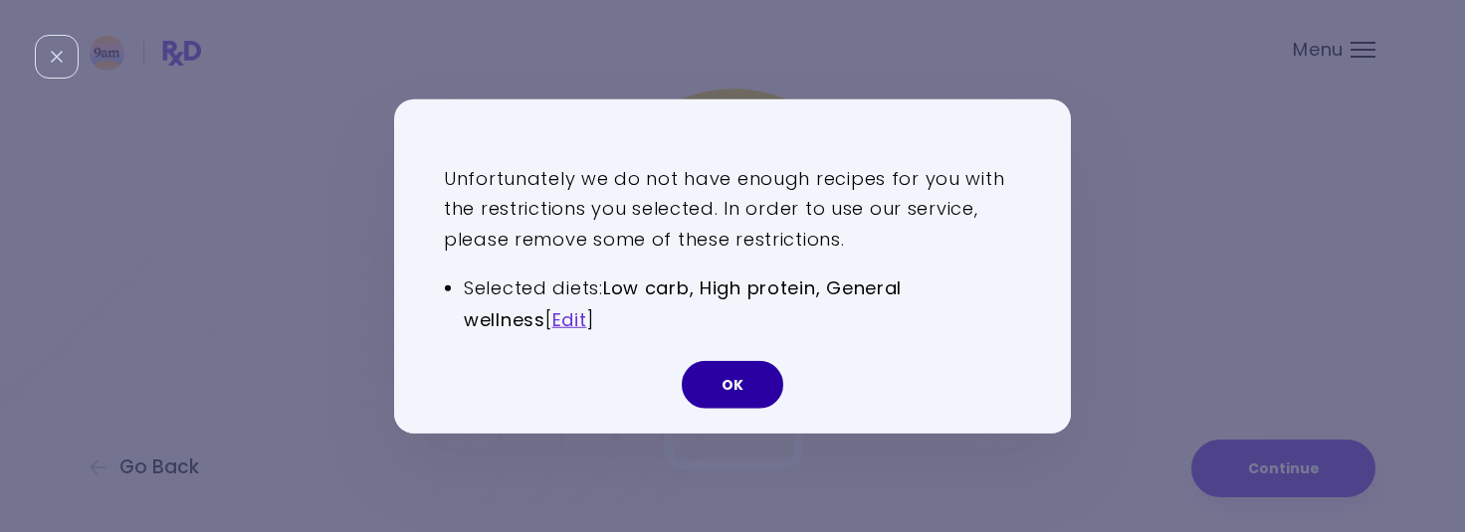
click at [741, 381] on button "OK" at bounding box center [733, 385] width 102 height 48
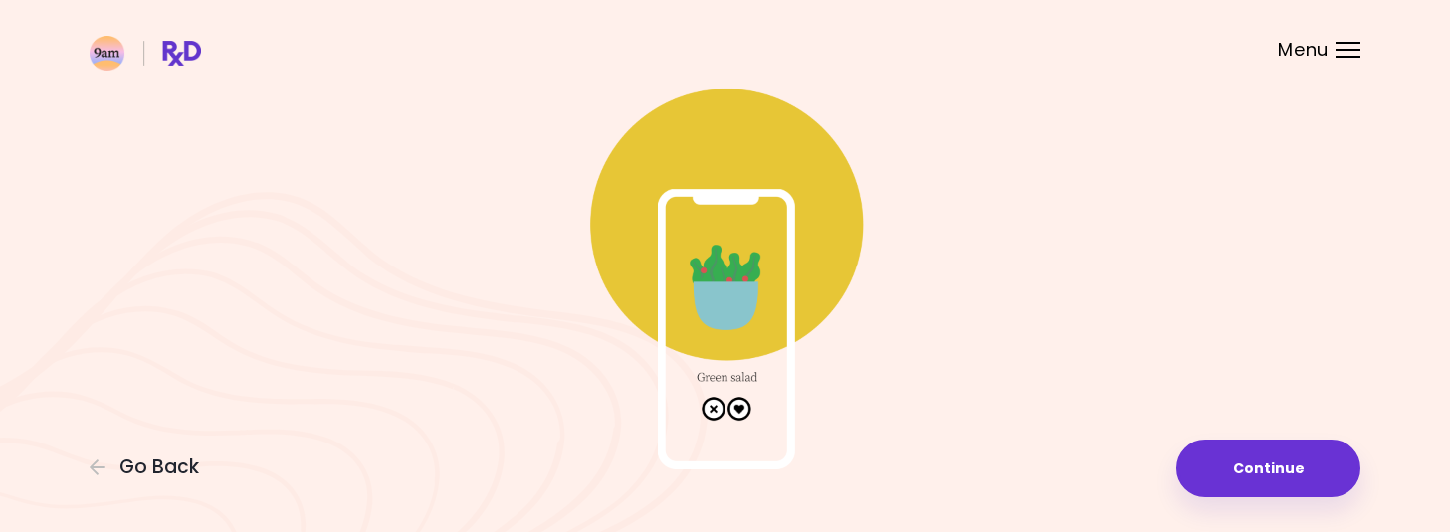
scroll to position [0, 0]
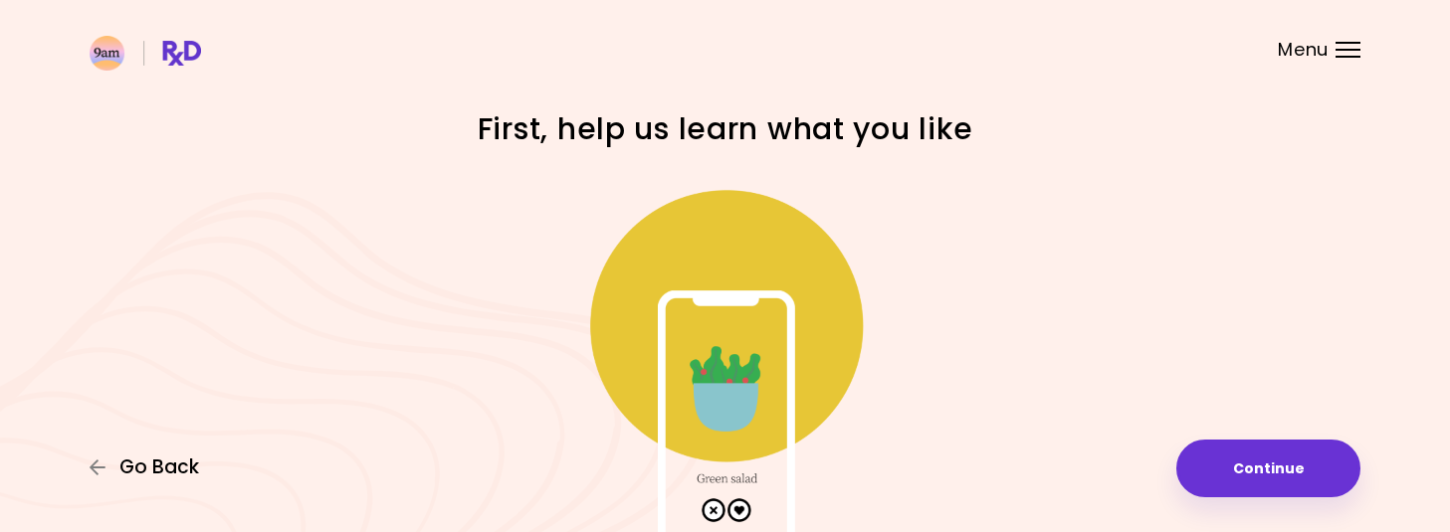
click at [173, 465] on span "Go Back" at bounding box center [159, 468] width 80 height 22
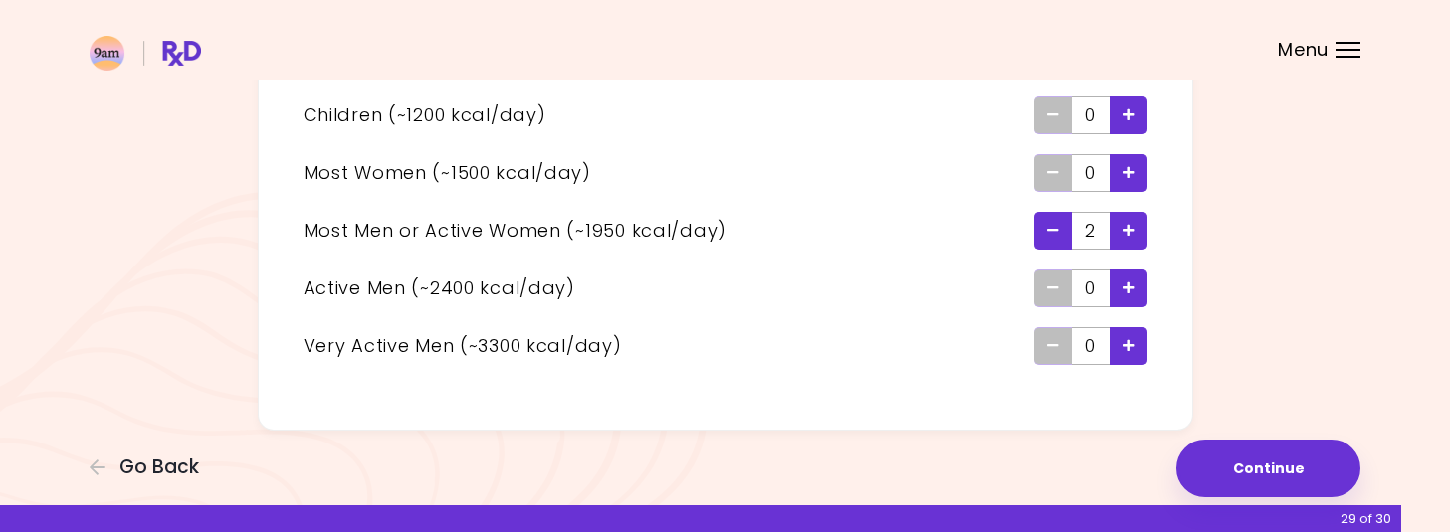
scroll to position [202, 0]
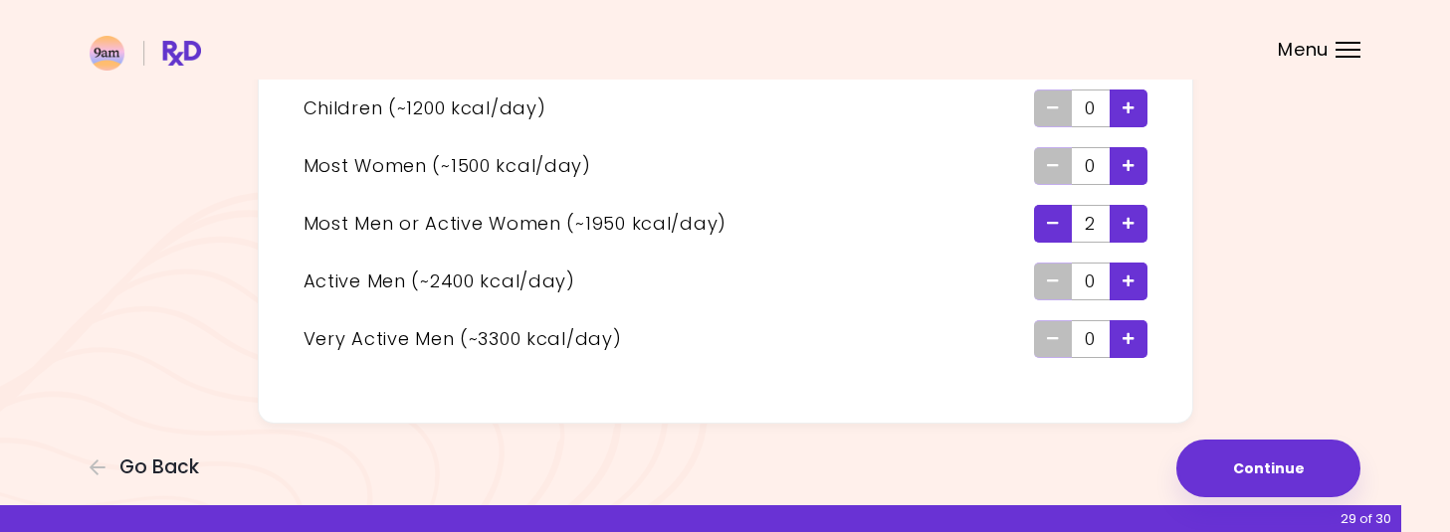
click at [1052, 339] on icon "Remove - Very Active Man" at bounding box center [1053, 338] width 12 height 13
click at [1135, 340] on div "Add - Very Active Man" at bounding box center [1129, 339] width 38 height 38
click at [1053, 229] on icon "Remove - Man or Active Woman" at bounding box center [1053, 223] width 12 height 13
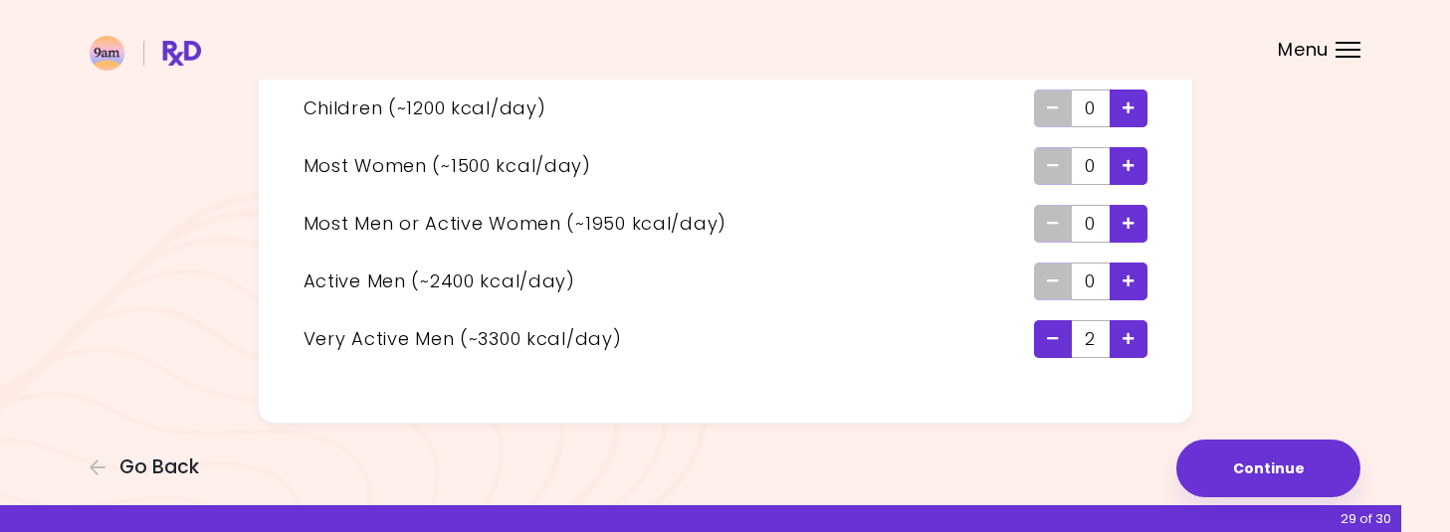
click at [1051, 337] on icon "Remove - Very Active Man" at bounding box center [1053, 338] width 12 height 13
click at [1056, 340] on icon "Remove - Very Active Man" at bounding box center [1053, 338] width 12 height 13
click at [1131, 278] on icon "Add - Active Man" at bounding box center [1129, 281] width 12 height 13
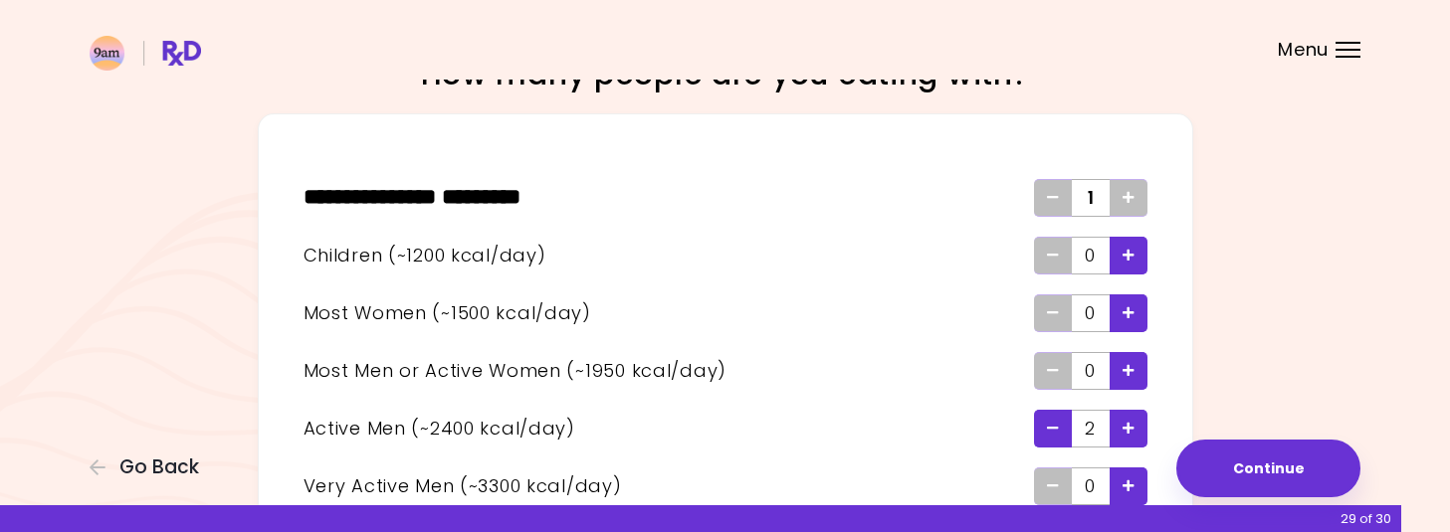
scroll to position [50, 0]
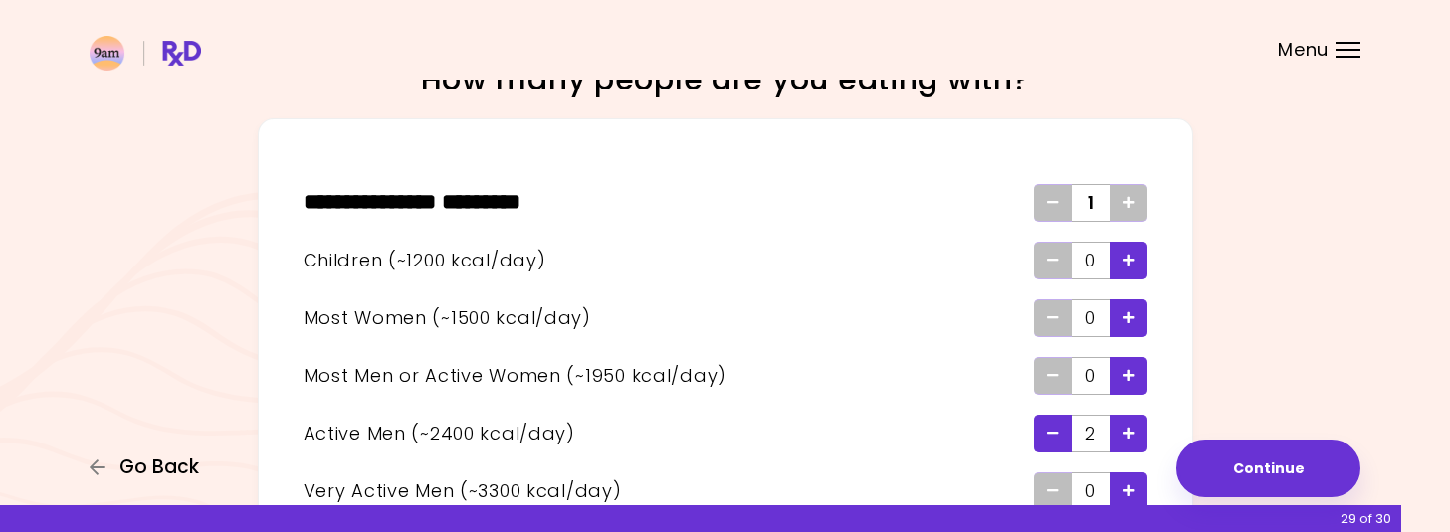
click at [165, 469] on span "Go Back" at bounding box center [159, 468] width 80 height 22
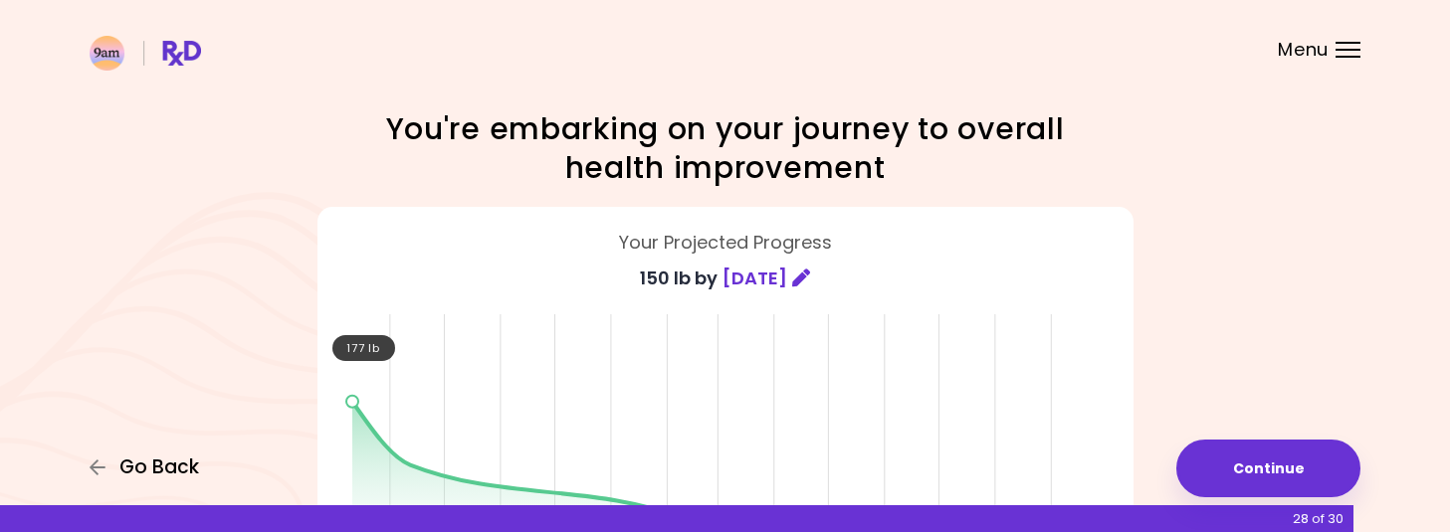
click at [162, 459] on span "Go Back" at bounding box center [159, 468] width 80 height 22
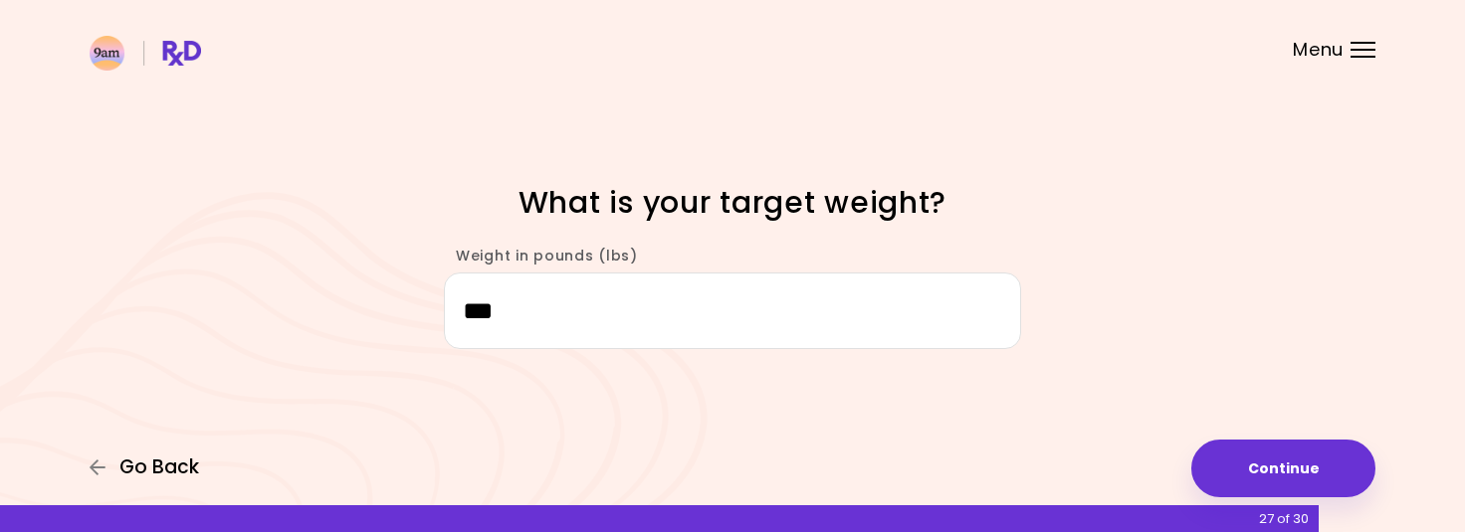
click at [169, 473] on span "Go Back" at bounding box center [159, 468] width 80 height 22
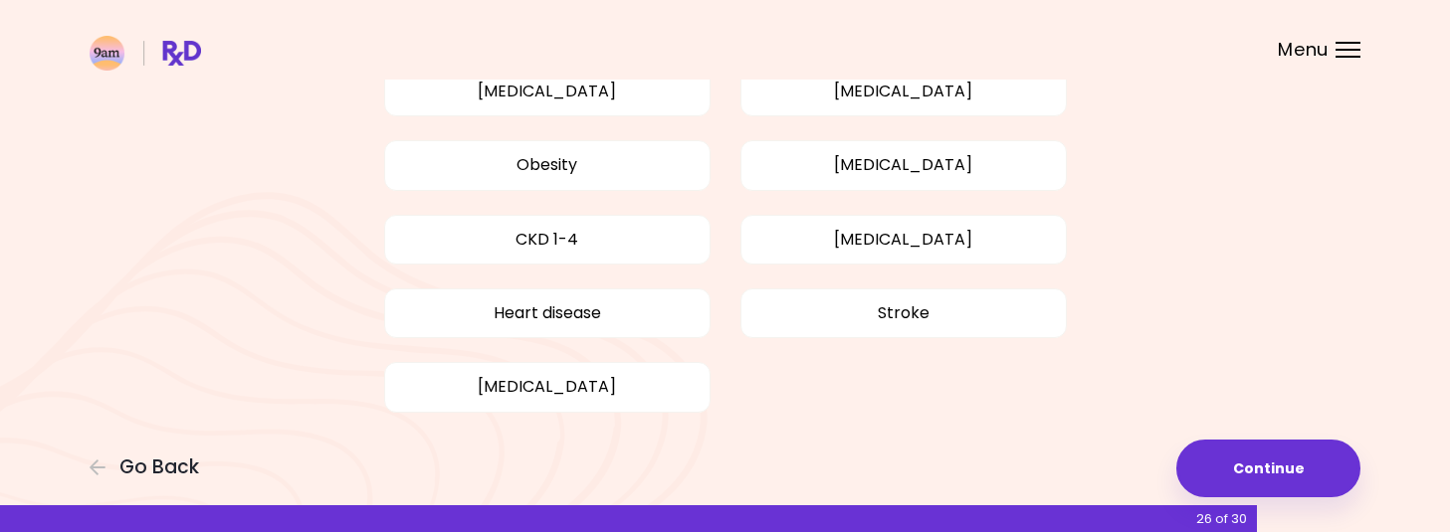
scroll to position [289, 0]
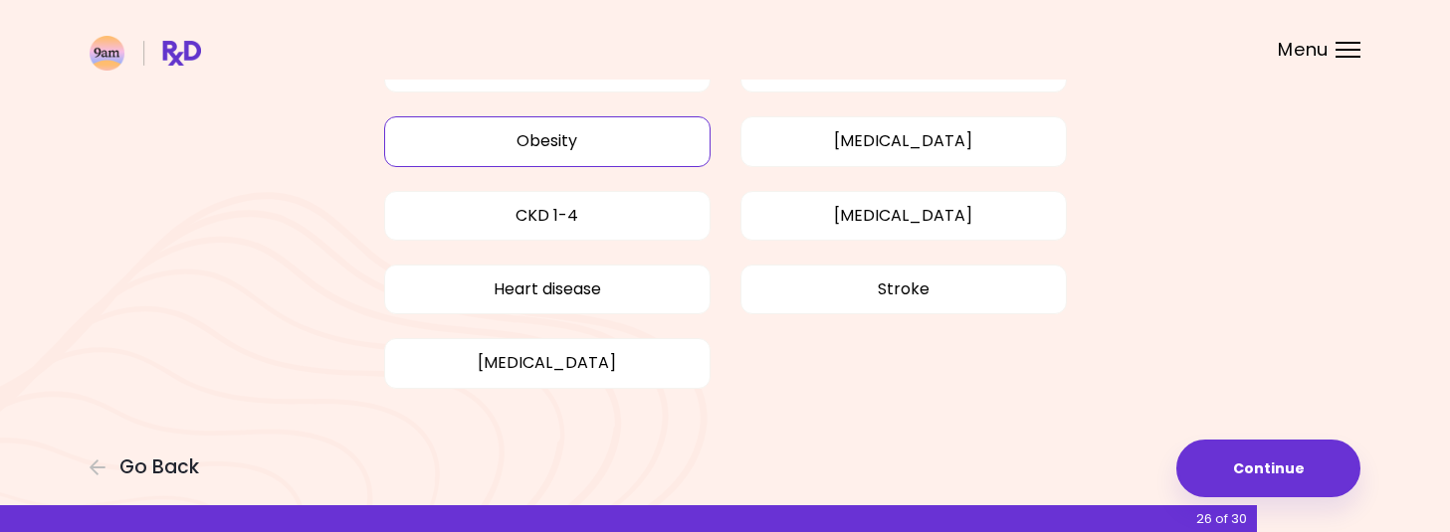
click at [614, 151] on button "Obesity" at bounding box center [547, 141] width 326 height 50
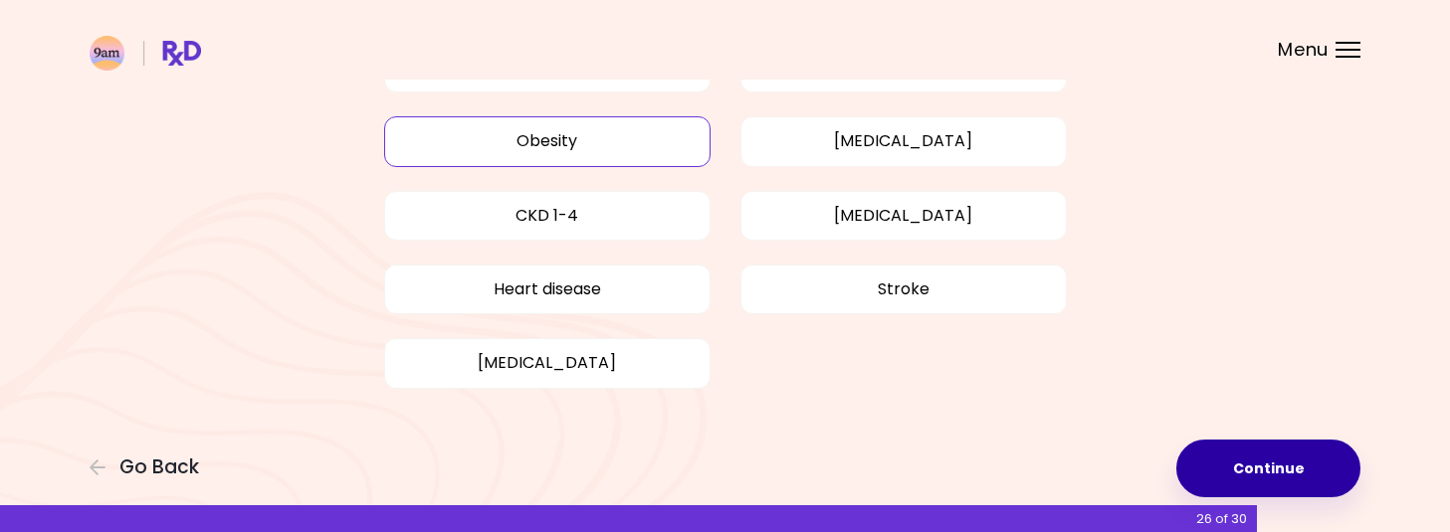
click at [1262, 462] on button "Continue" at bounding box center [1268, 469] width 184 height 58
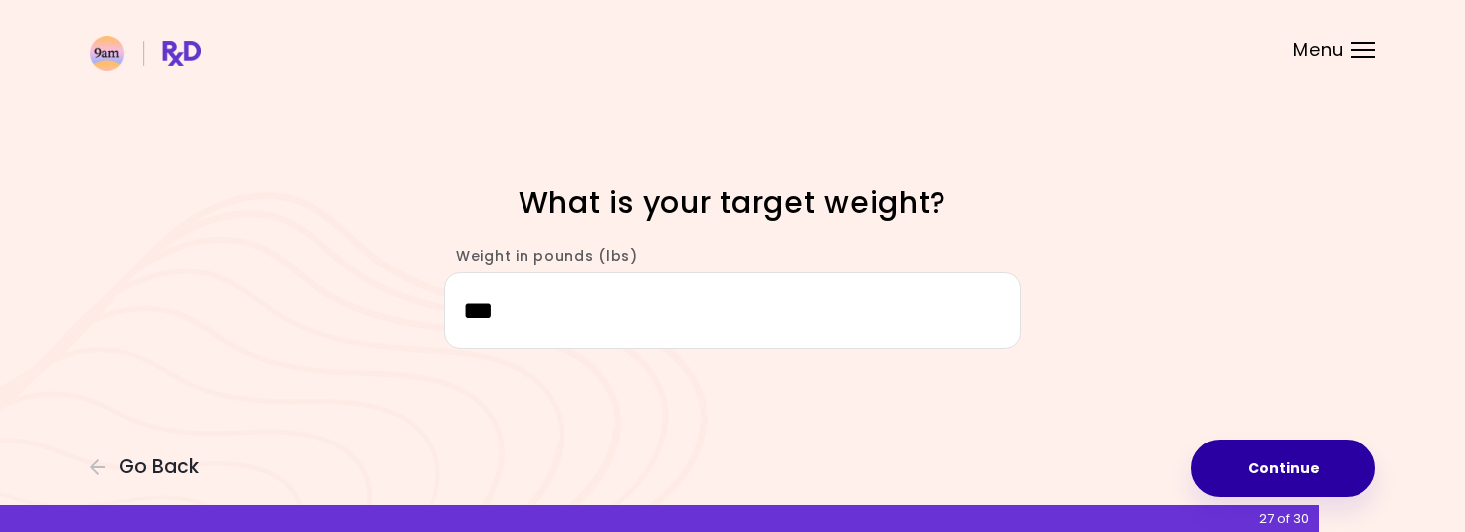
click at [1262, 462] on button "Continue" at bounding box center [1283, 469] width 184 height 58
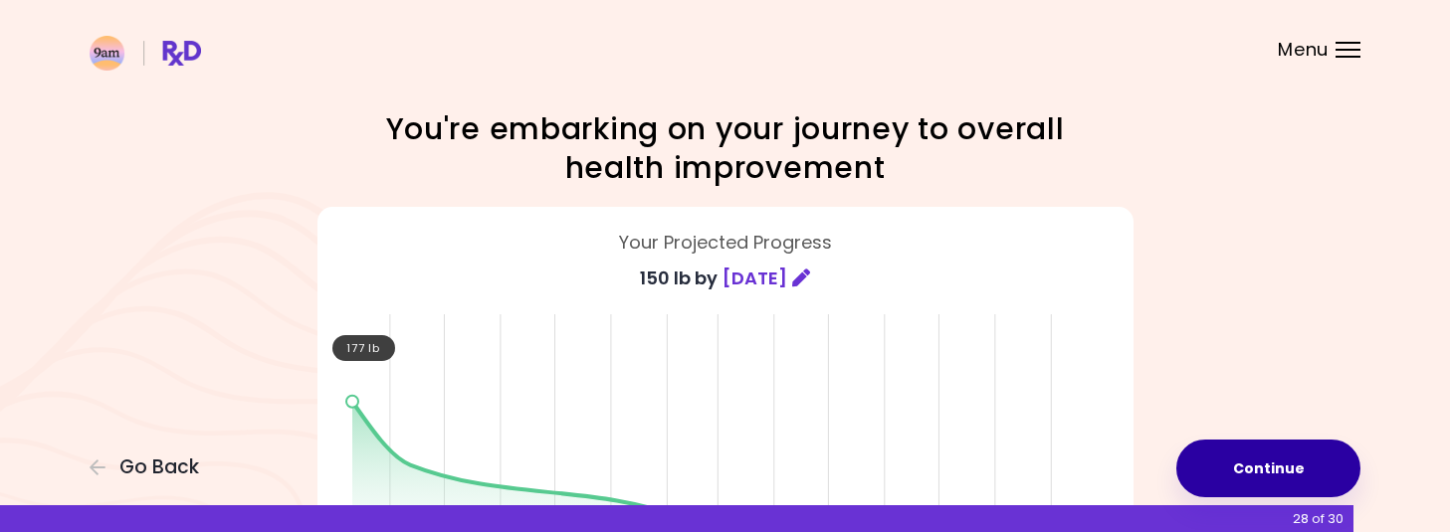
click at [1262, 462] on button "Continue" at bounding box center [1268, 469] width 184 height 58
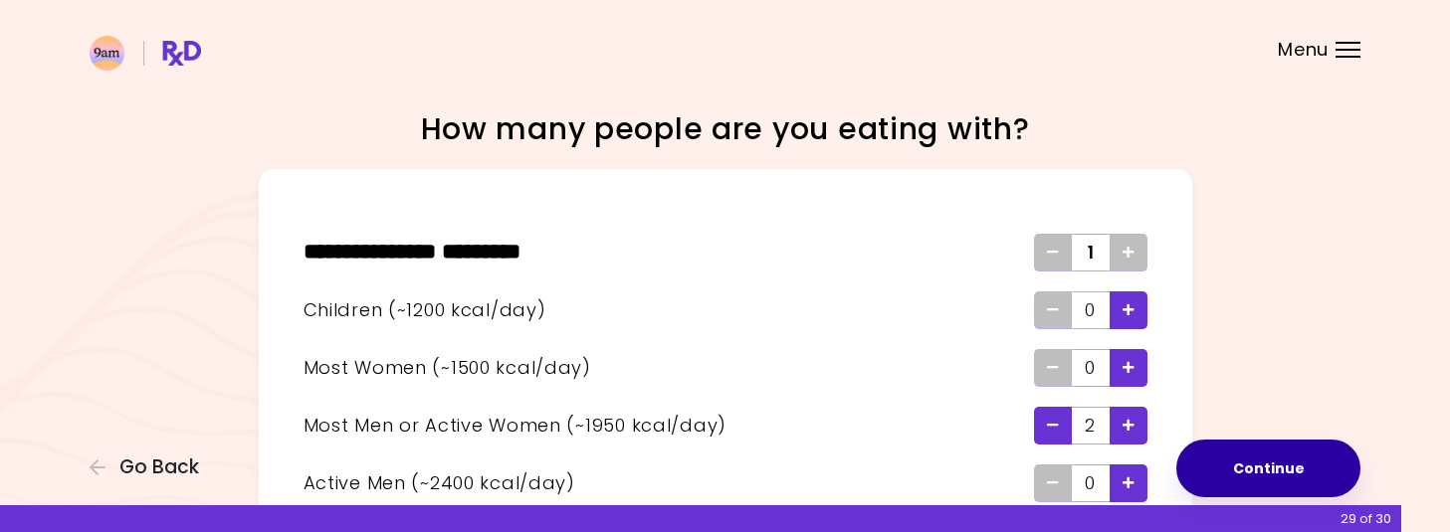
click at [1262, 462] on button "Continue" at bounding box center [1268, 469] width 184 height 58
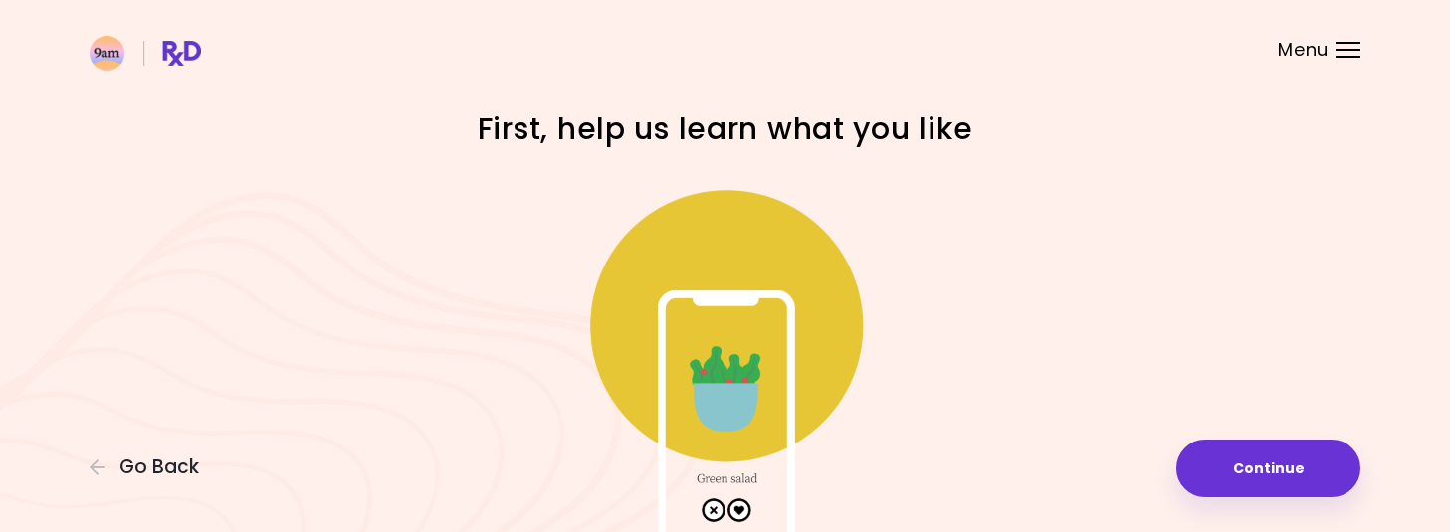
click at [749, 327] on img at bounding box center [725, 372] width 398 height 398
click at [742, 137] on h1 "First, help us learn what you like" at bounding box center [725, 128] width 697 height 39
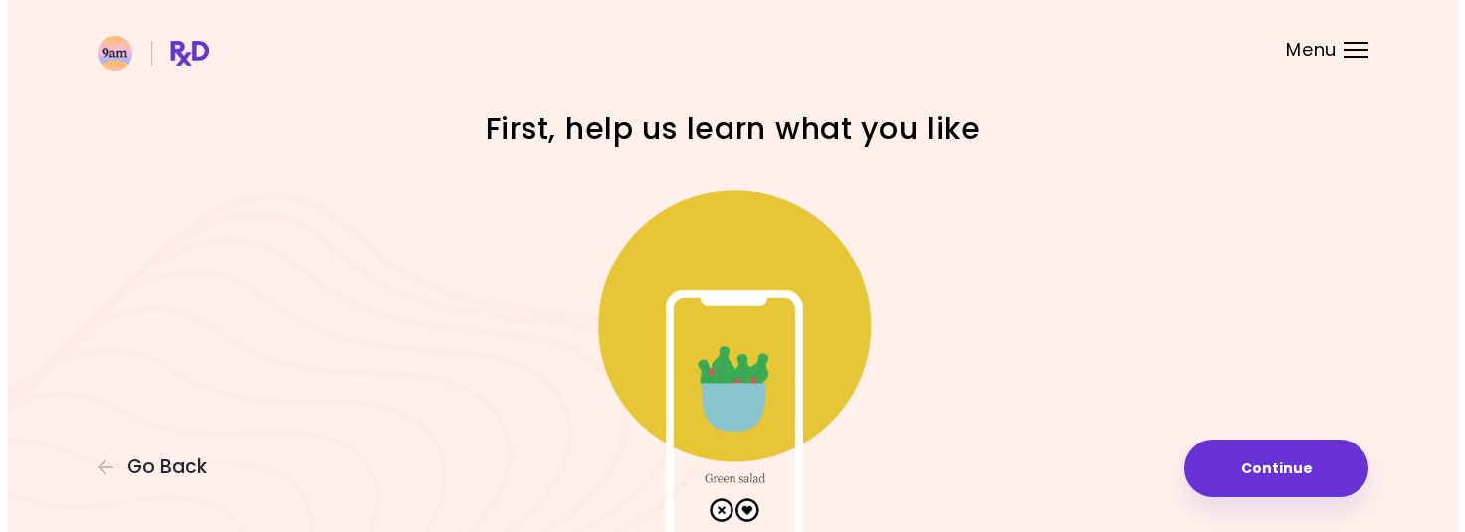
scroll to position [158, 0]
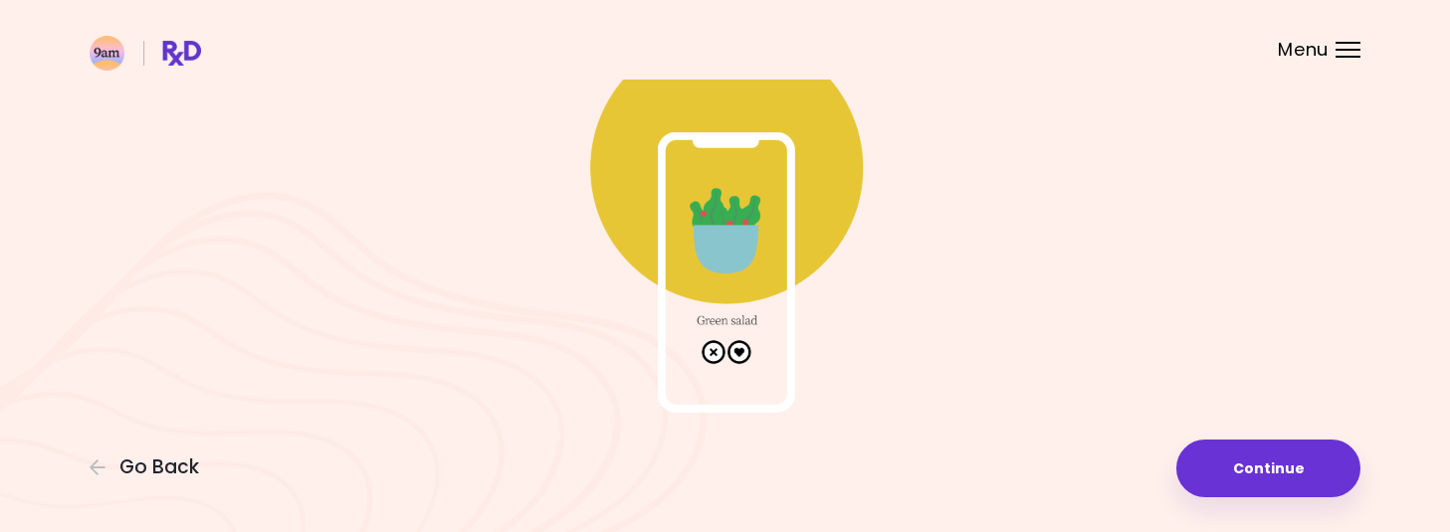
click at [741, 347] on img at bounding box center [725, 214] width 398 height 398
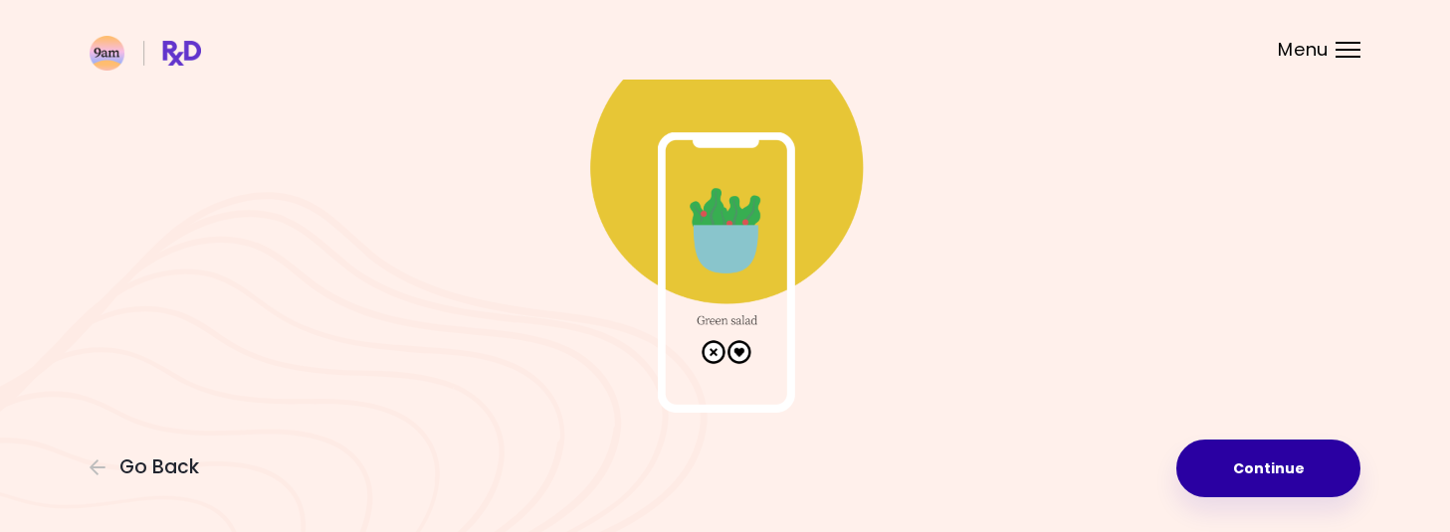
click at [1257, 466] on button "Continue" at bounding box center [1268, 469] width 184 height 58
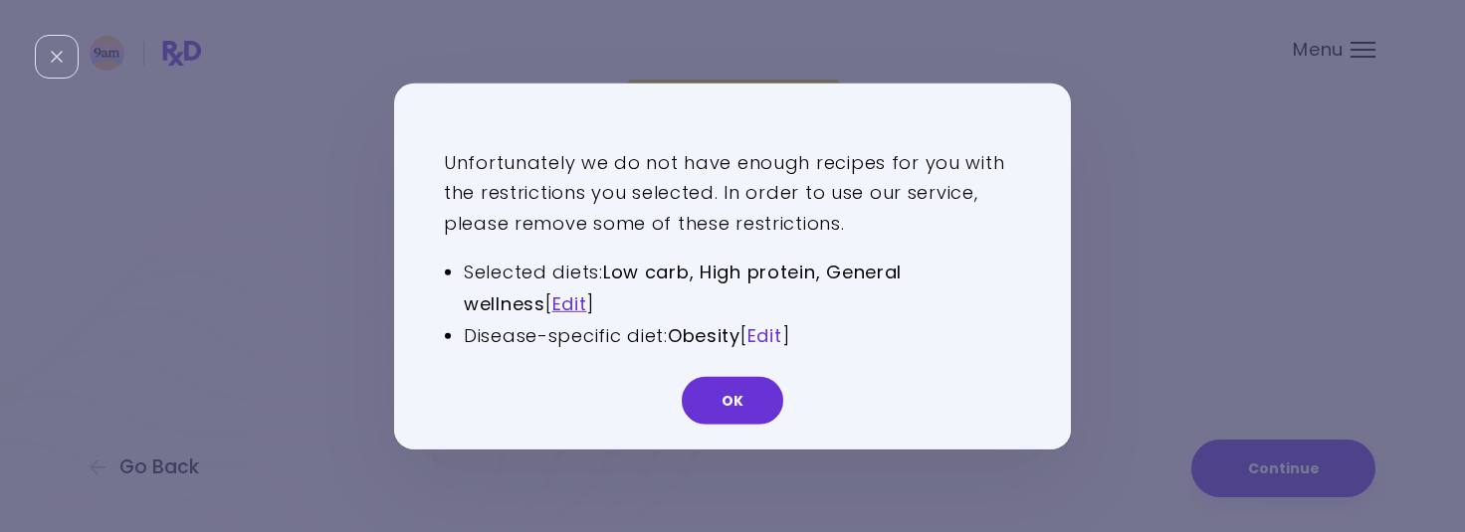
click at [778, 333] on link "Edit" at bounding box center [764, 335] width 35 height 25
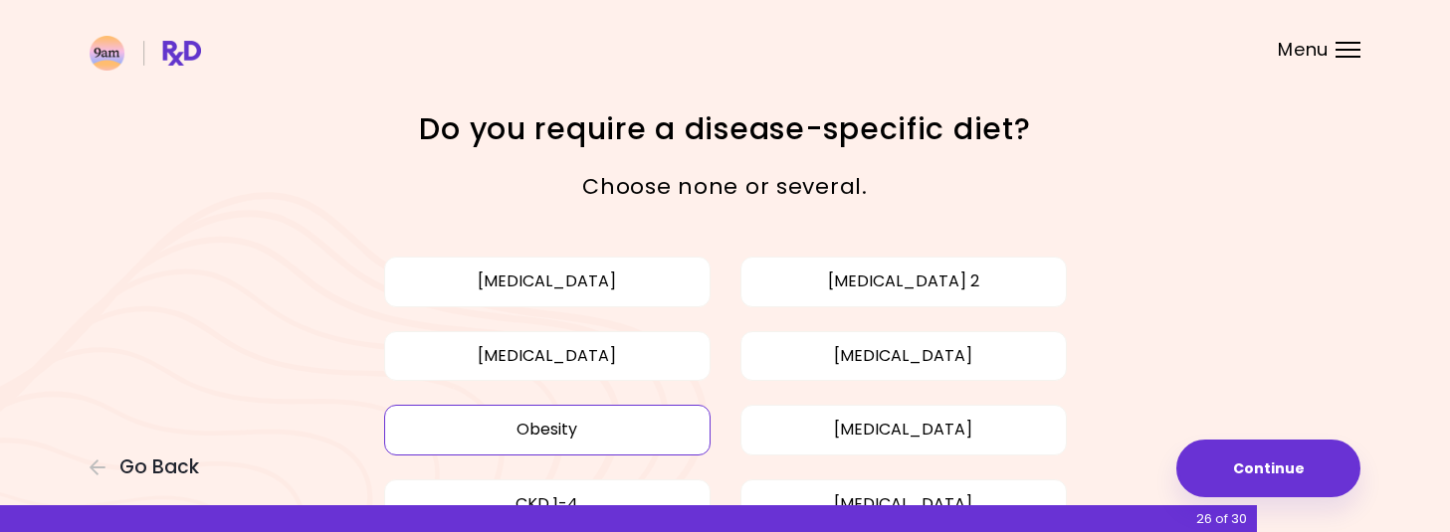
click at [613, 425] on button "Obesity" at bounding box center [547, 430] width 326 height 50
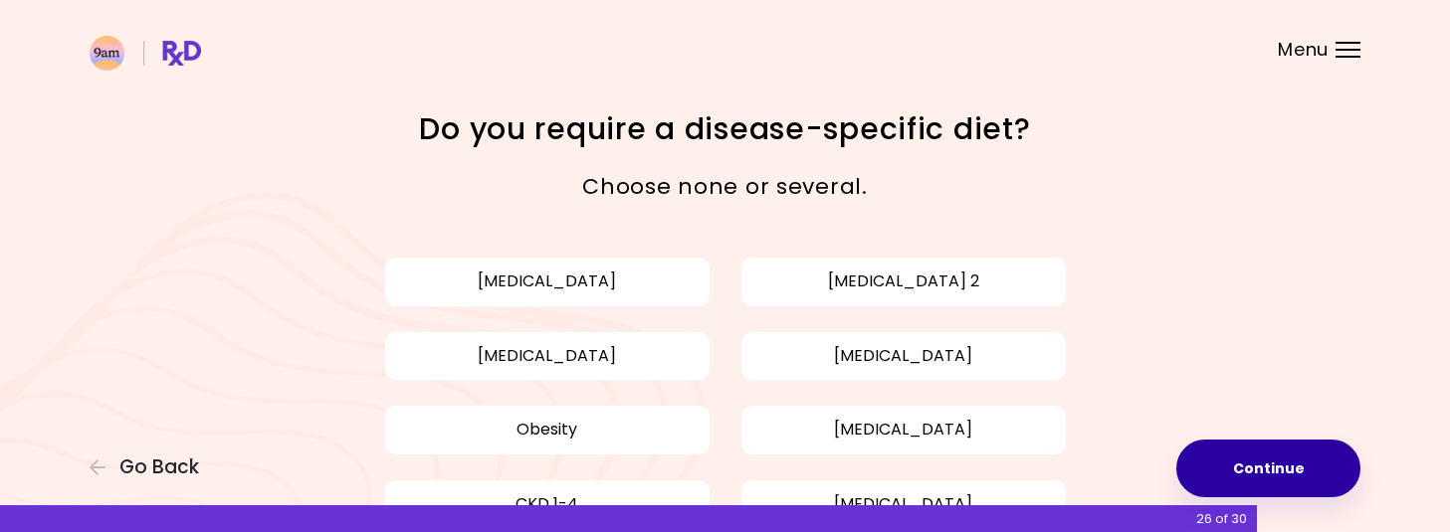
click at [1266, 478] on button "Continue" at bounding box center [1268, 469] width 184 height 58
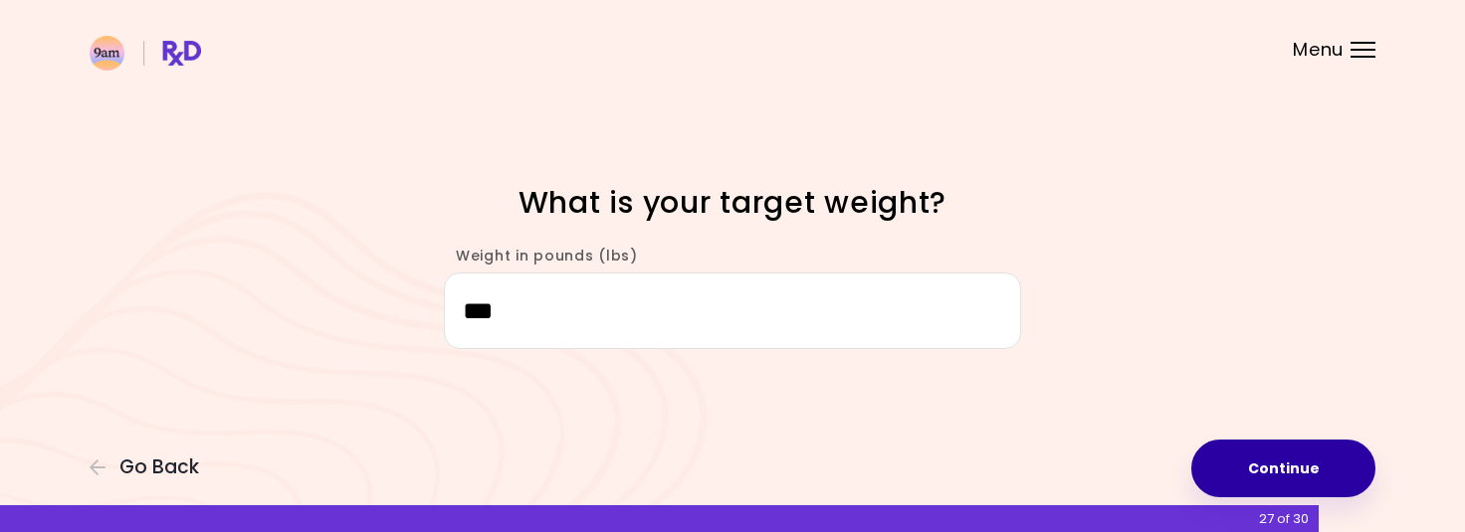
click at [1278, 453] on button "Continue" at bounding box center [1283, 469] width 184 height 58
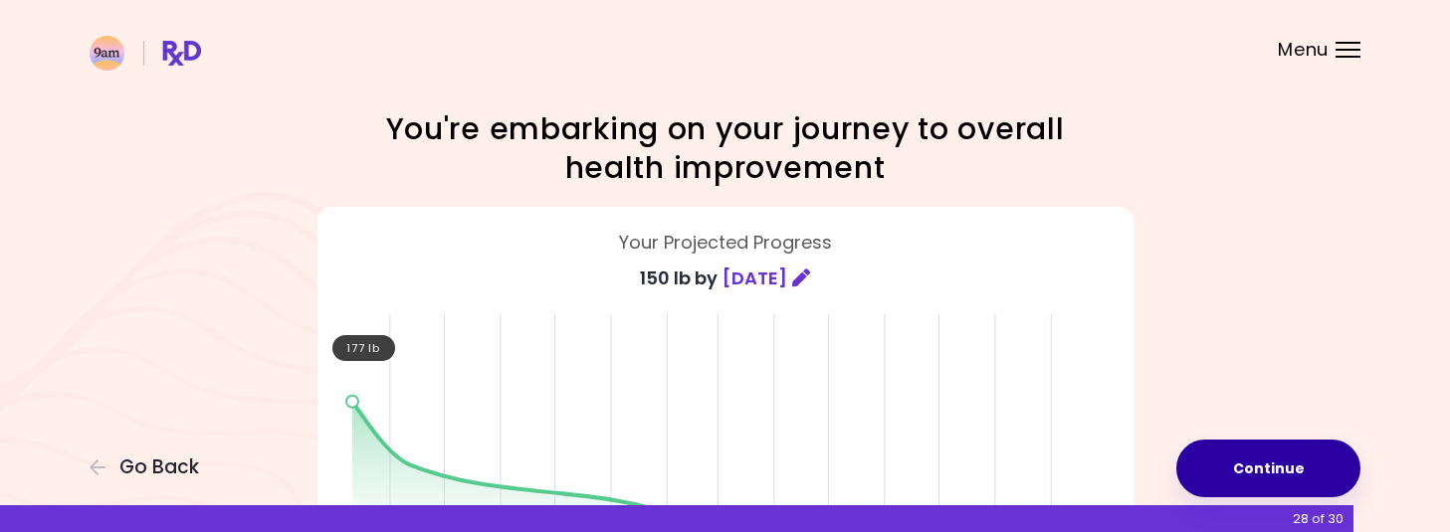
click at [1278, 453] on button "Continue" at bounding box center [1268, 469] width 184 height 58
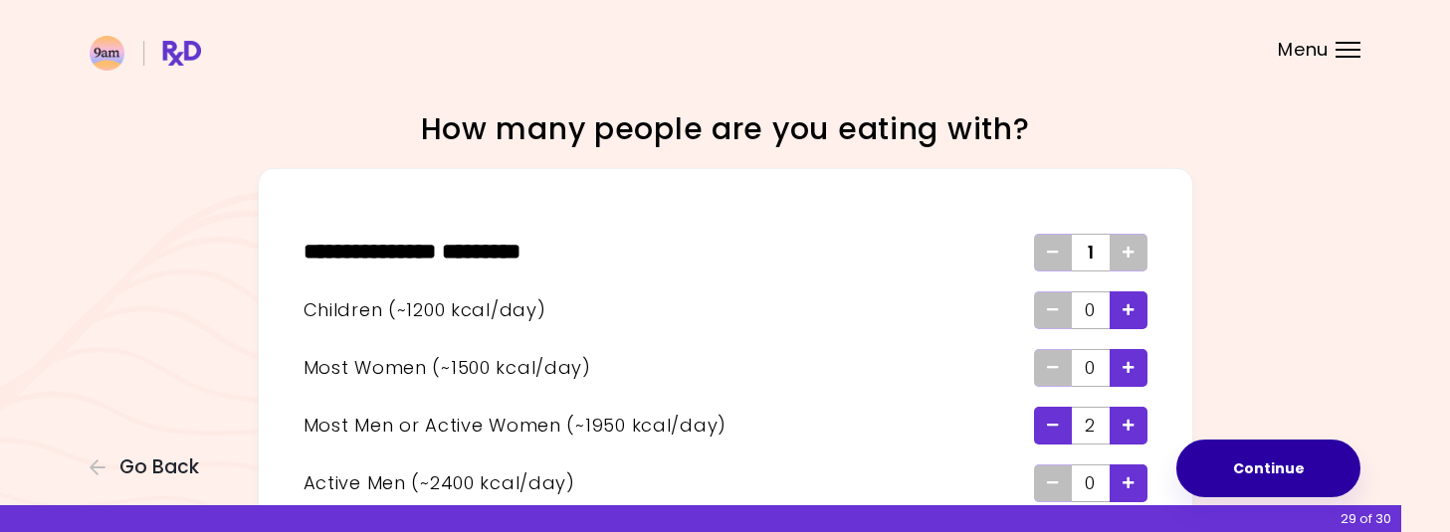
click at [1278, 453] on button "Continue" at bounding box center [1268, 469] width 184 height 58
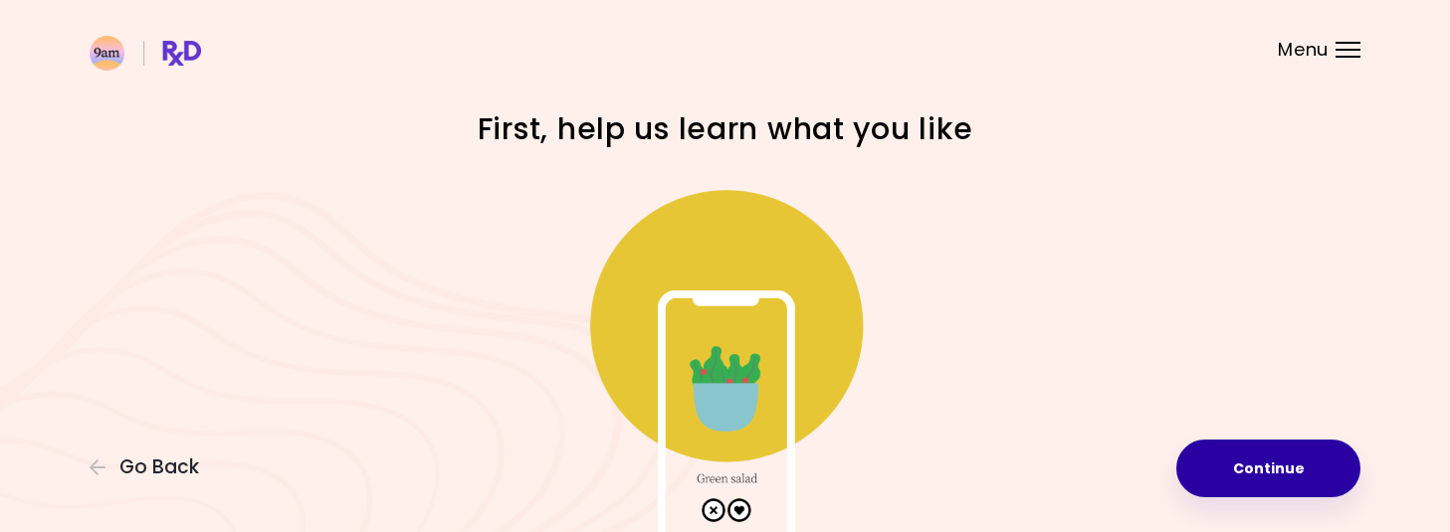
click at [1278, 453] on button "Continue" at bounding box center [1268, 469] width 184 height 58
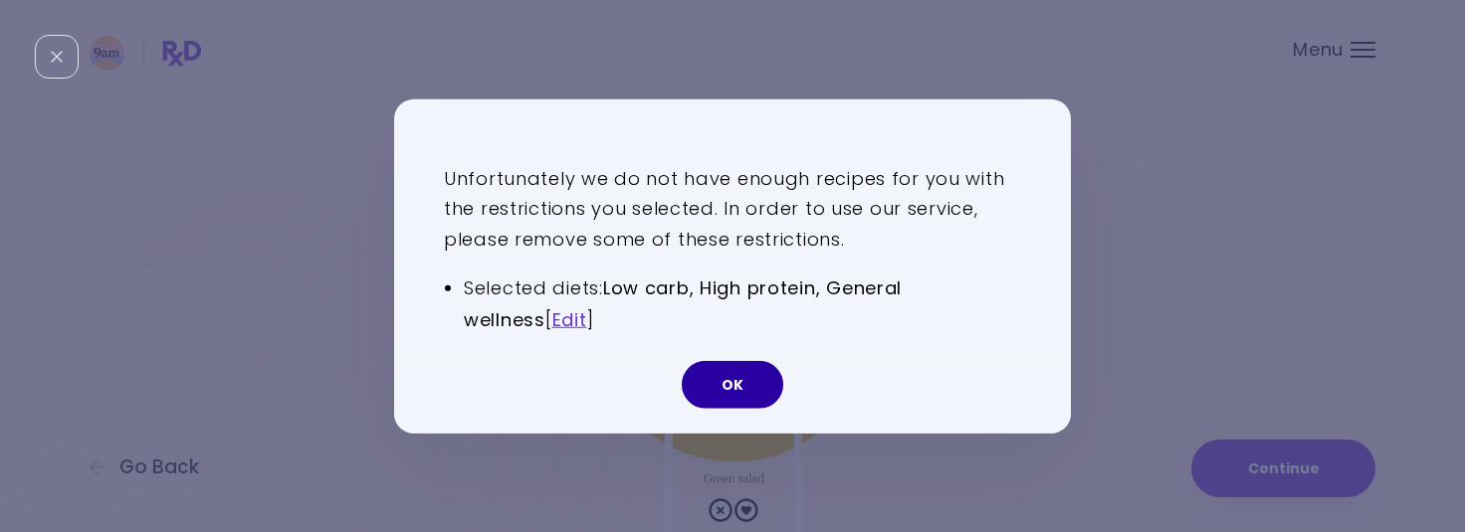
click at [728, 376] on button "OK" at bounding box center [733, 385] width 102 height 48
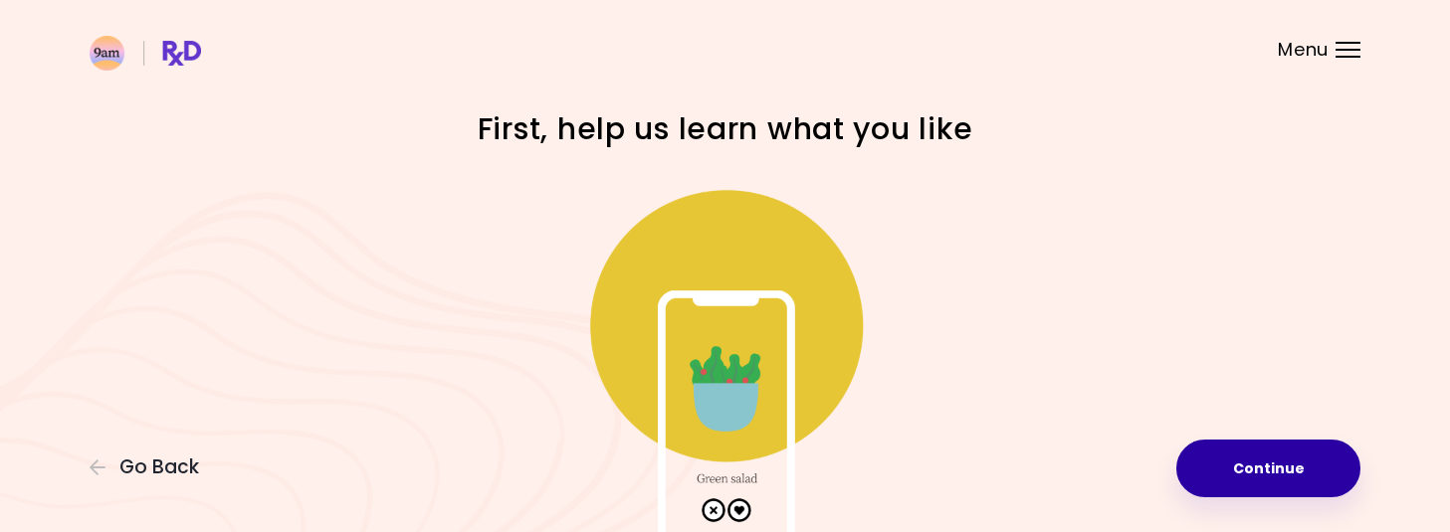
click at [1208, 460] on button "Continue" at bounding box center [1268, 469] width 184 height 58
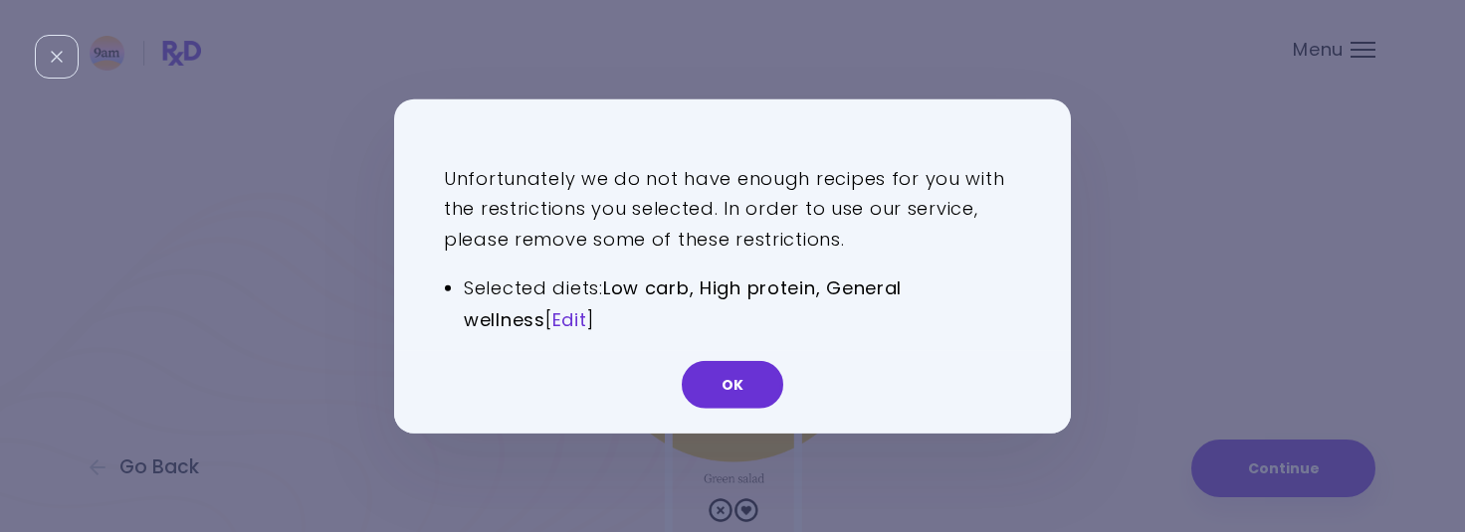
click at [577, 316] on link "Edit" at bounding box center [569, 320] width 35 height 25
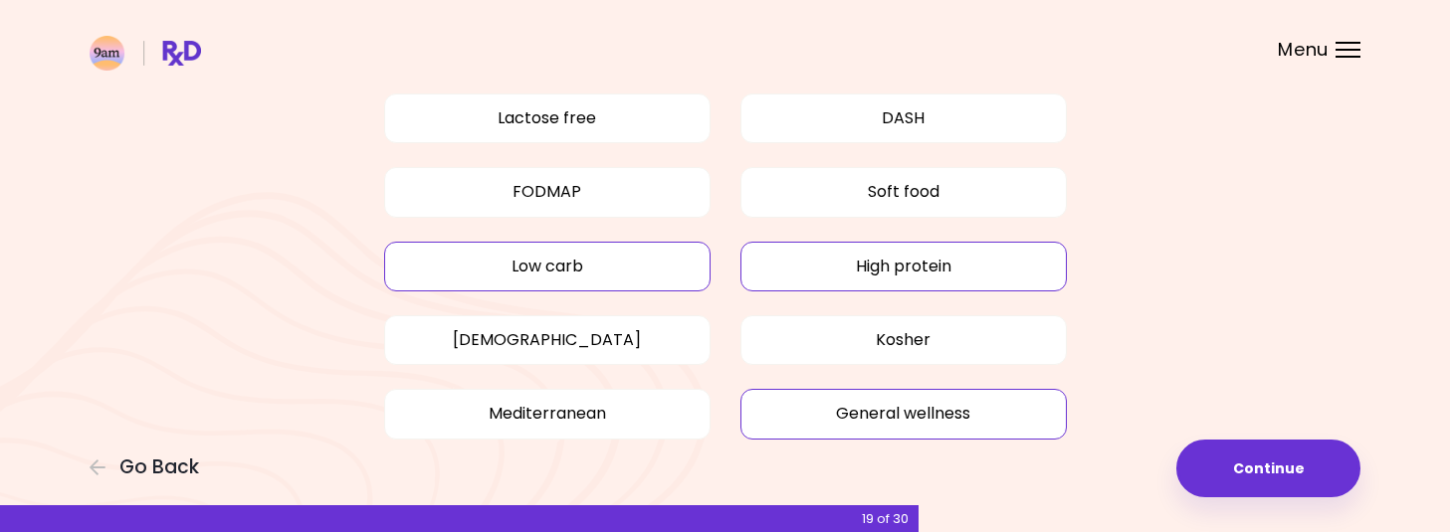
scroll to position [246, 0]
click at [621, 251] on button "Low carb" at bounding box center [547, 266] width 326 height 50
click at [649, 261] on button "Low carb" at bounding box center [547, 266] width 326 height 50
click at [876, 268] on button "High protein" at bounding box center [903, 266] width 326 height 50
click at [599, 270] on button "Low carb" at bounding box center [547, 266] width 326 height 50
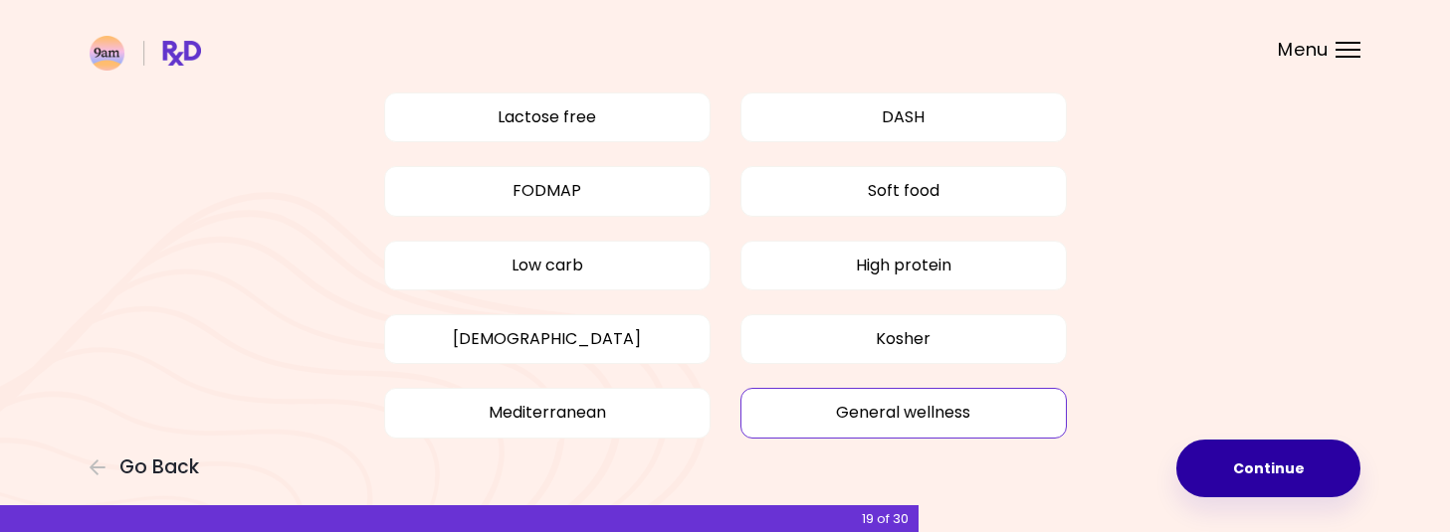
click at [1265, 476] on button "Continue" at bounding box center [1268, 469] width 184 height 58
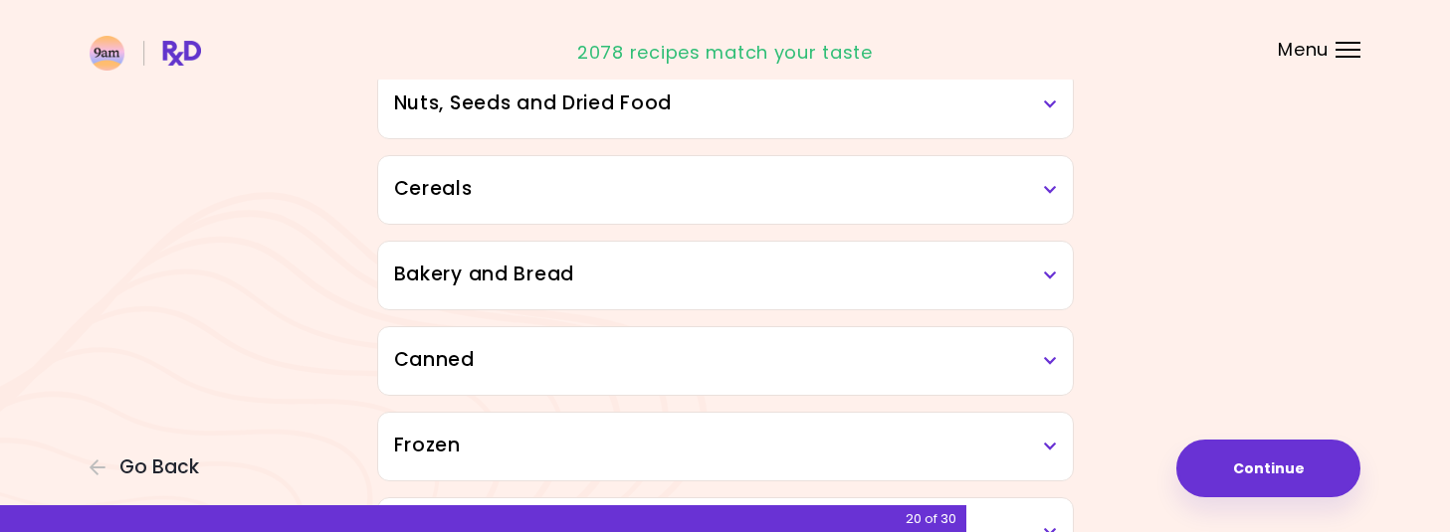
scroll to position [1071, 0]
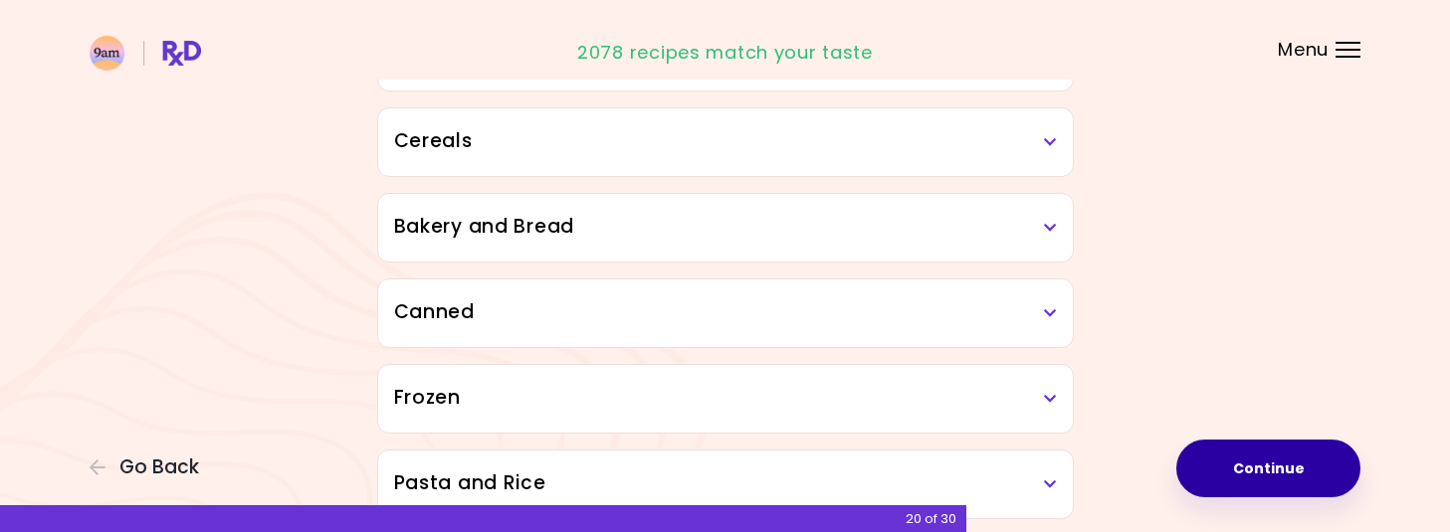
click at [1314, 467] on button "Continue" at bounding box center [1268, 469] width 184 height 58
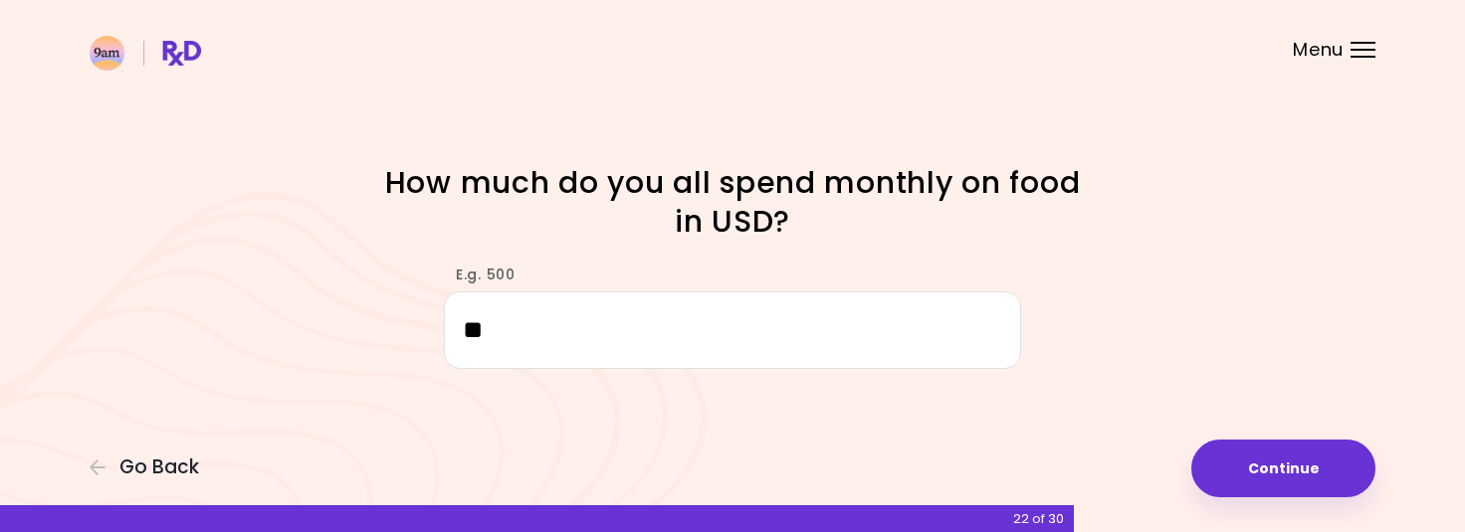
type input "*"
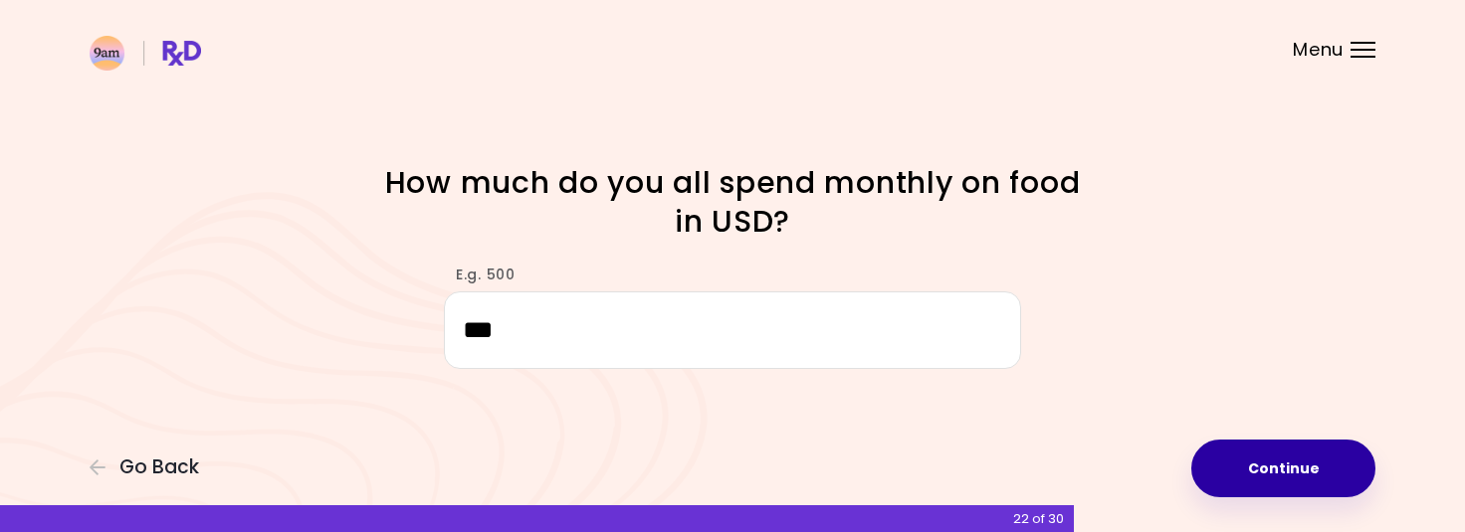
type input "***"
click at [1316, 465] on button "Continue" at bounding box center [1283, 469] width 184 height 58
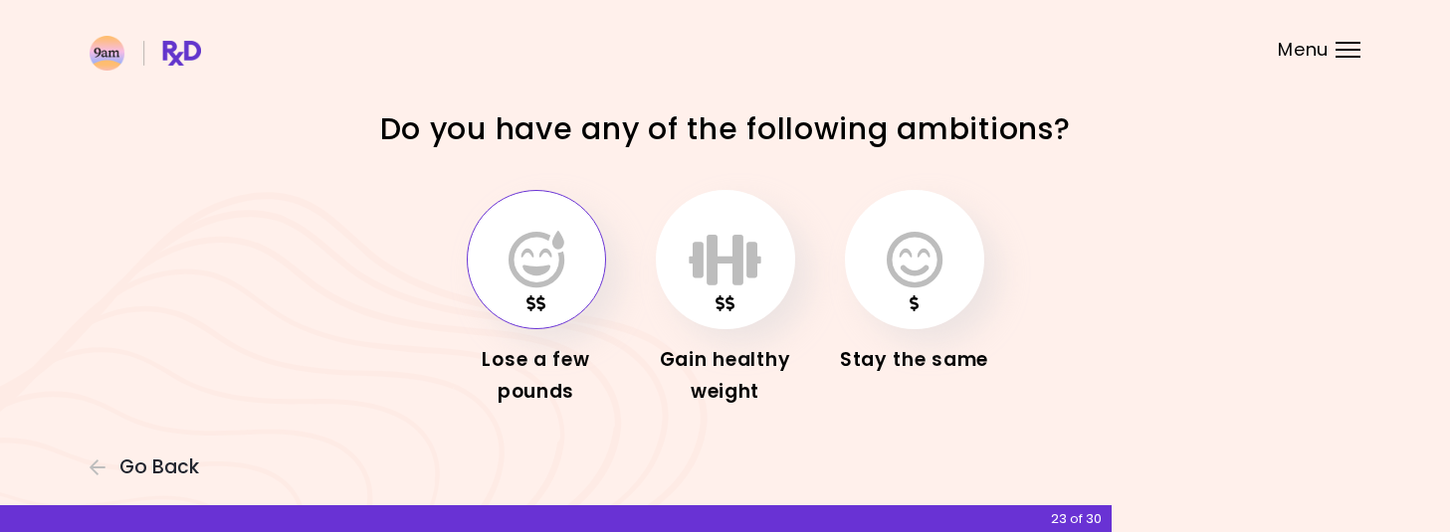
click at [530, 249] on icon "button" at bounding box center [537, 260] width 56 height 58
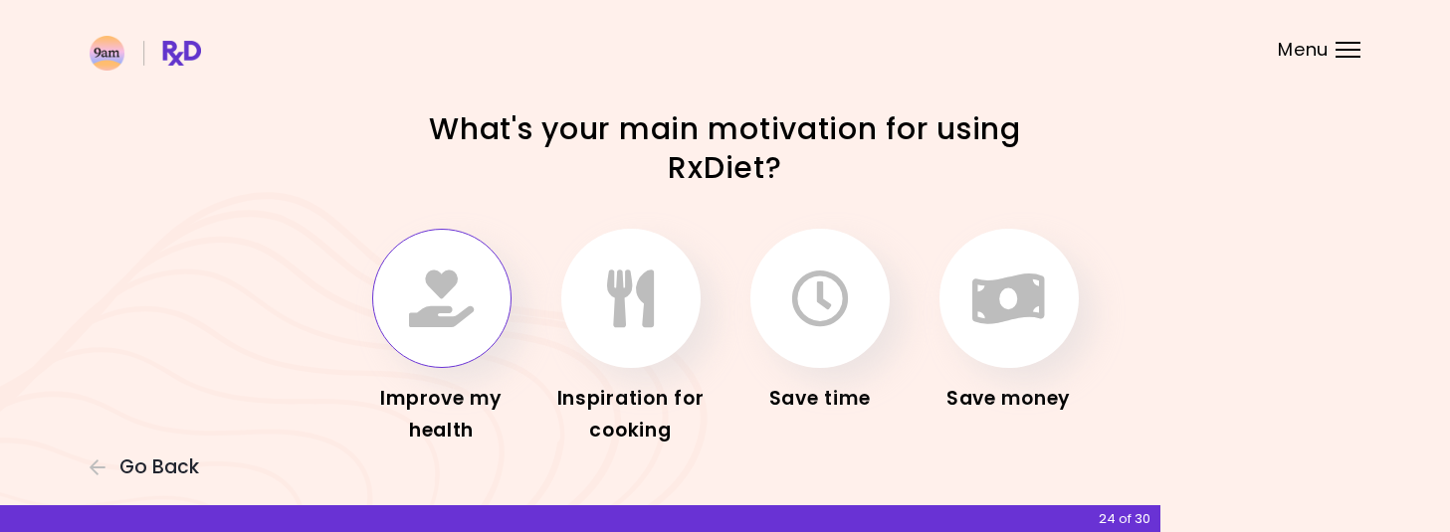
click at [450, 308] on icon "button" at bounding box center [441, 299] width 65 height 58
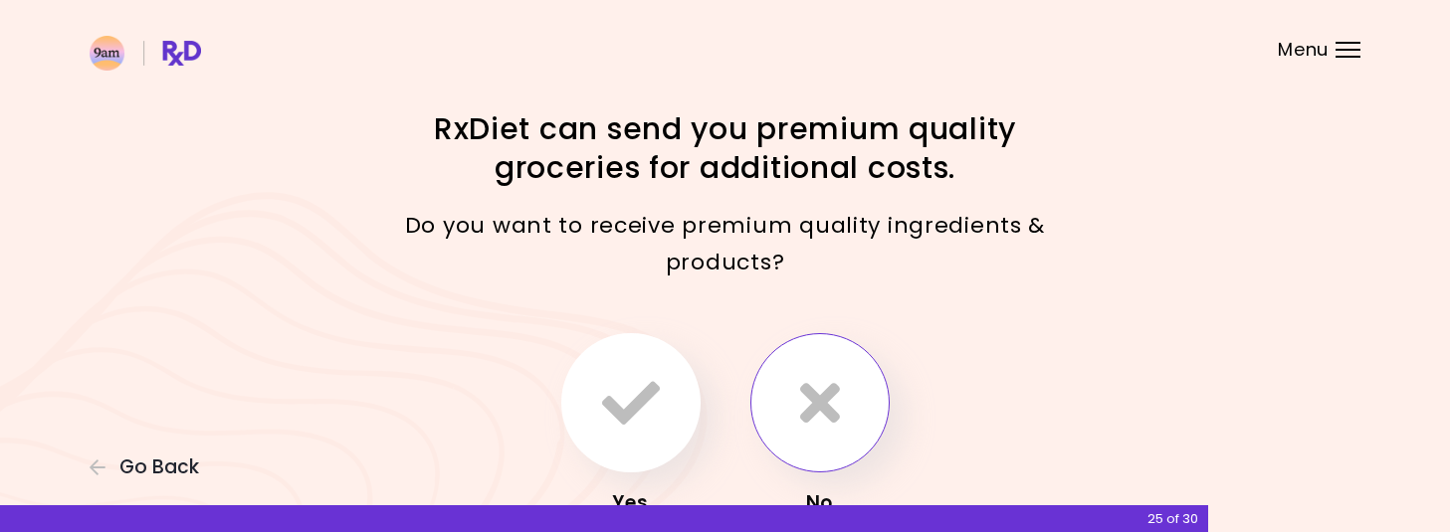
click at [828, 412] on icon "button" at bounding box center [820, 403] width 40 height 58
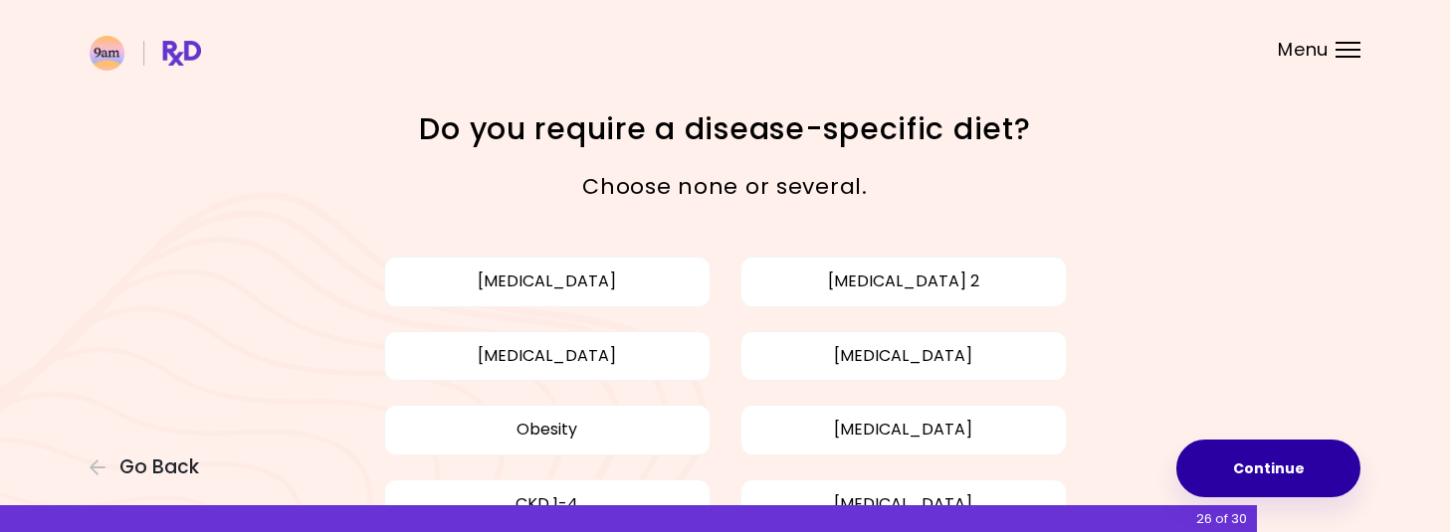
click at [1270, 461] on button "Continue" at bounding box center [1268, 469] width 184 height 58
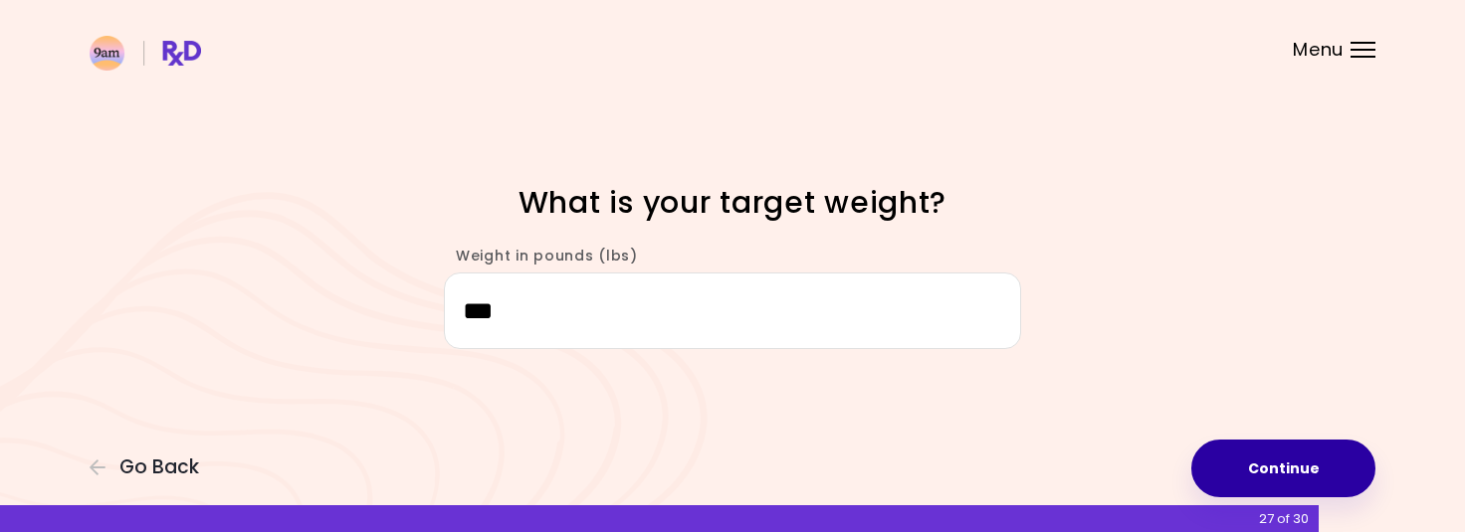
click at [1270, 462] on button "Continue" at bounding box center [1283, 469] width 184 height 58
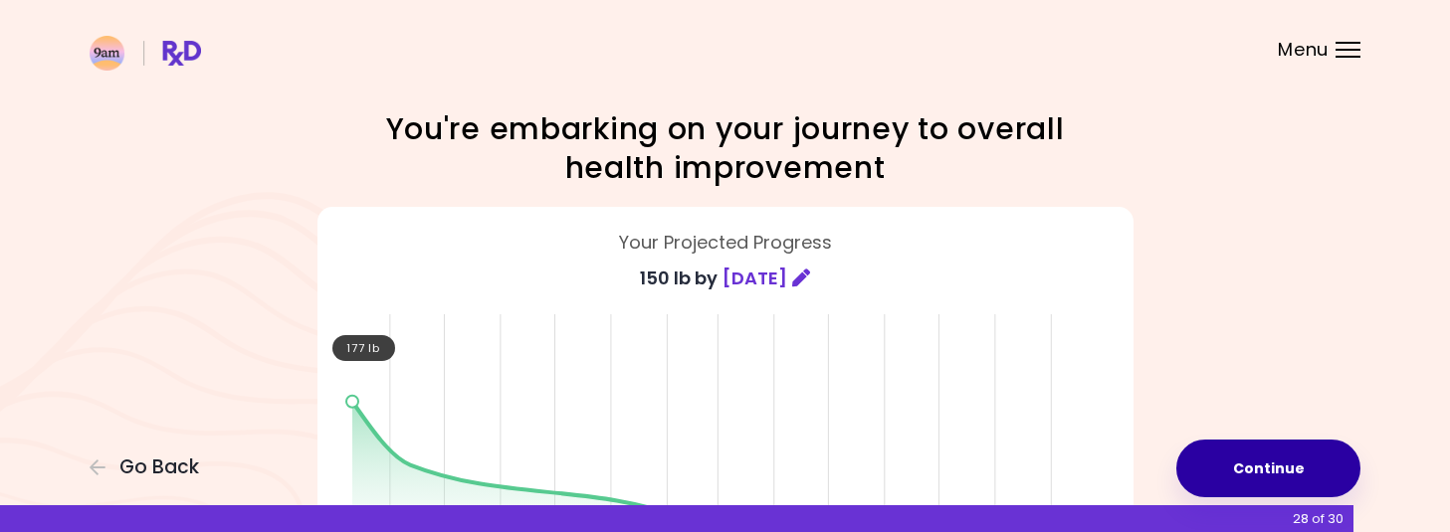
click at [1270, 462] on button "Continue" at bounding box center [1268, 469] width 184 height 58
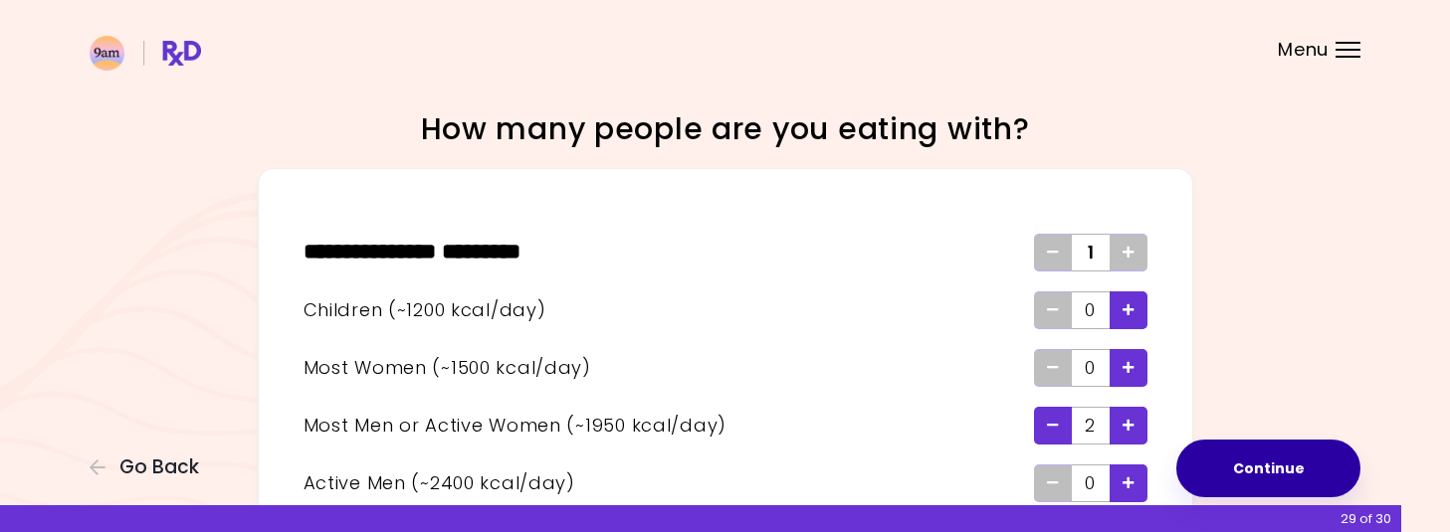
click at [1270, 462] on button "Continue" at bounding box center [1268, 469] width 184 height 58
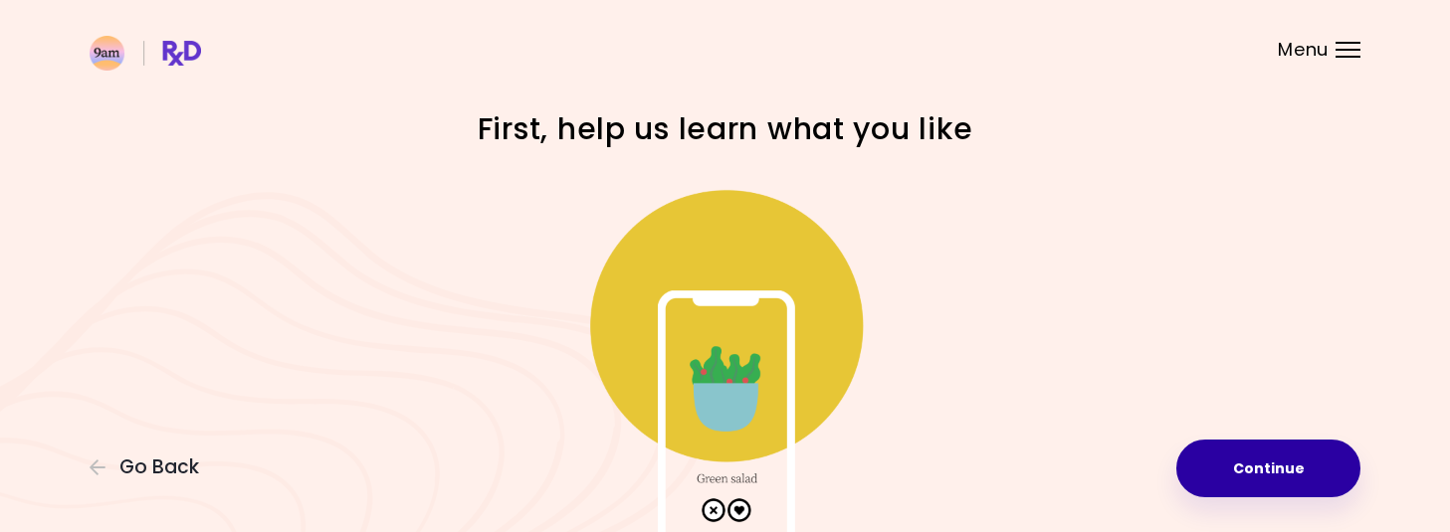
click at [1270, 462] on button "Continue" at bounding box center [1268, 469] width 184 height 58
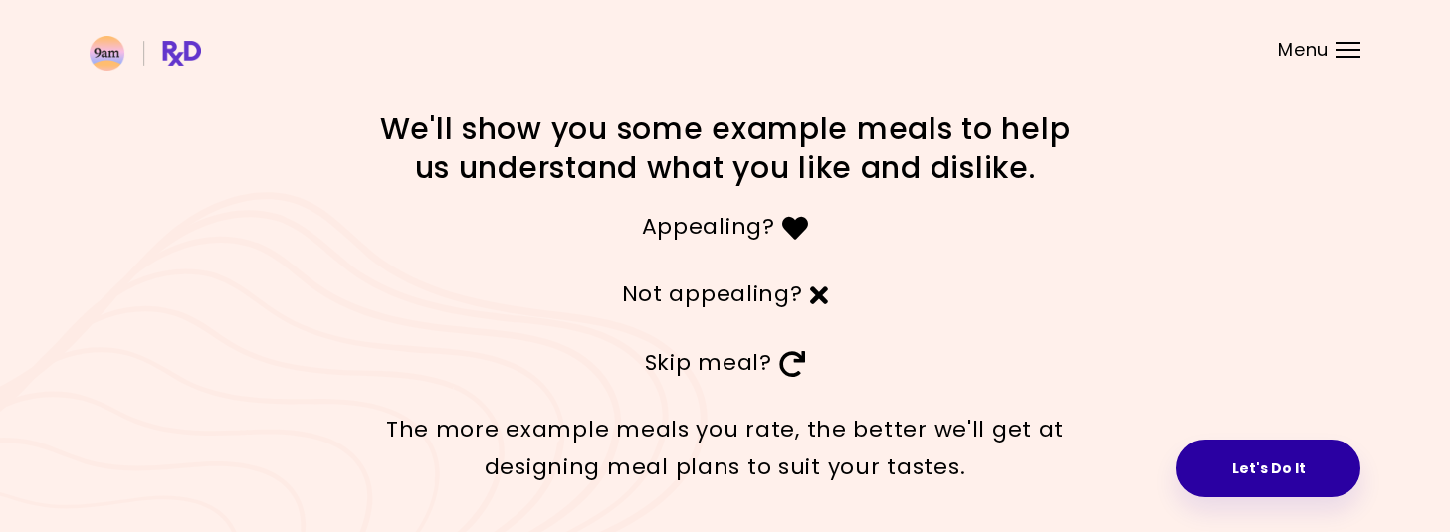
click at [1221, 460] on button "Let's Do It" at bounding box center [1268, 469] width 184 height 58
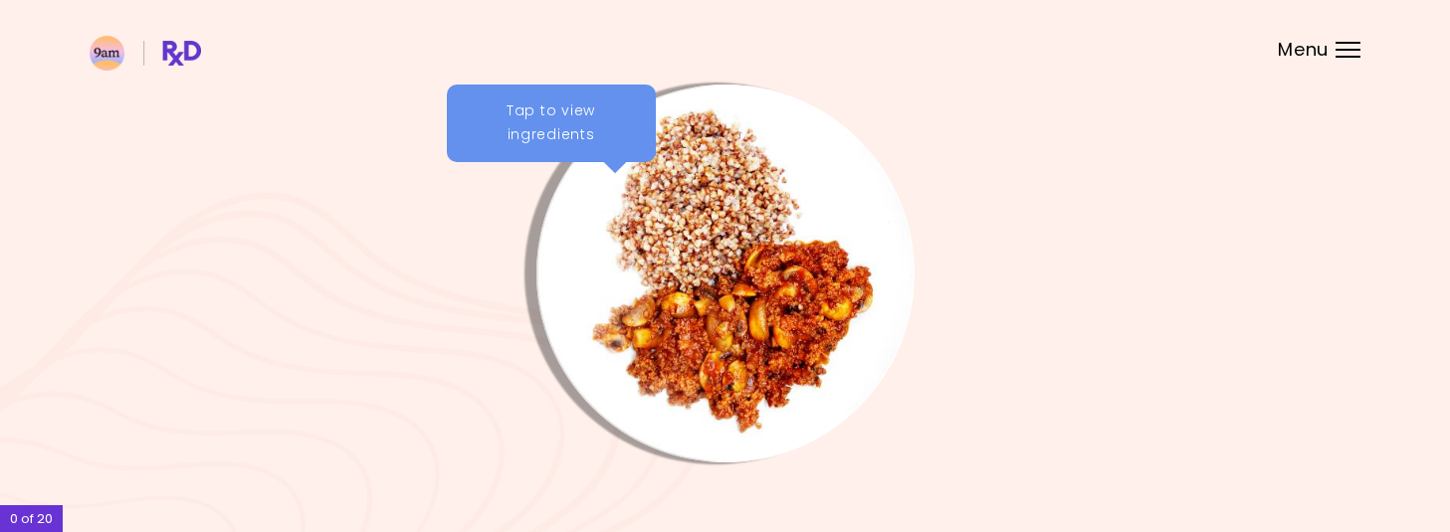
click at [537, 131] on div "Tap to view ingredients" at bounding box center [551, 124] width 209 height 78
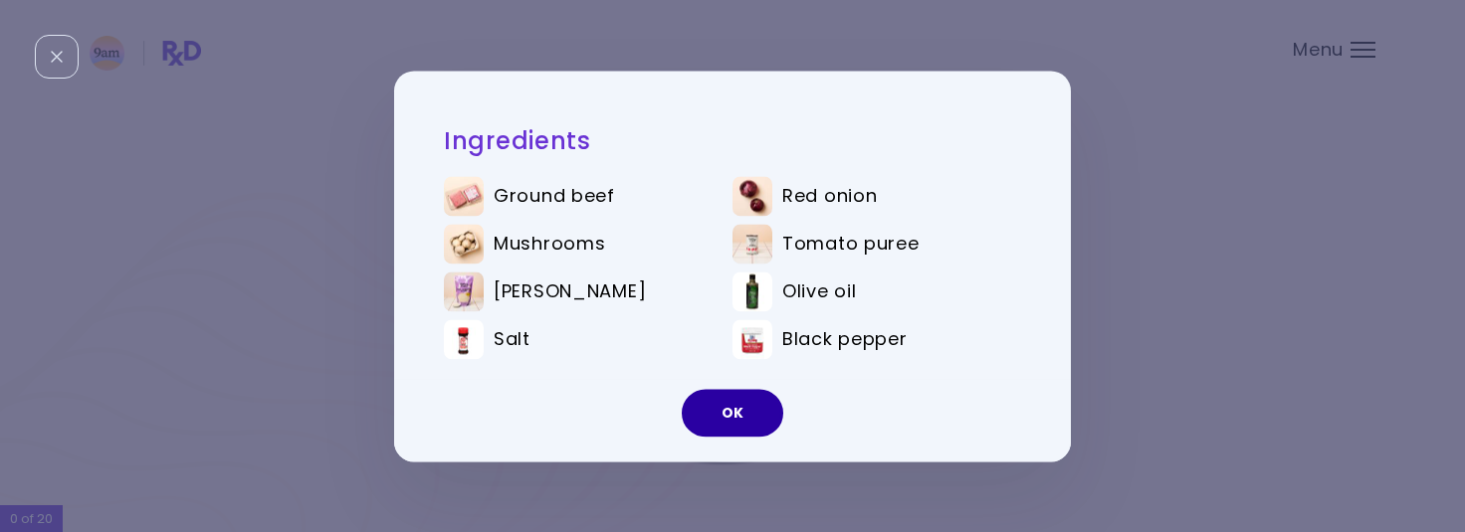
click at [726, 413] on button "OK" at bounding box center [733, 413] width 102 height 48
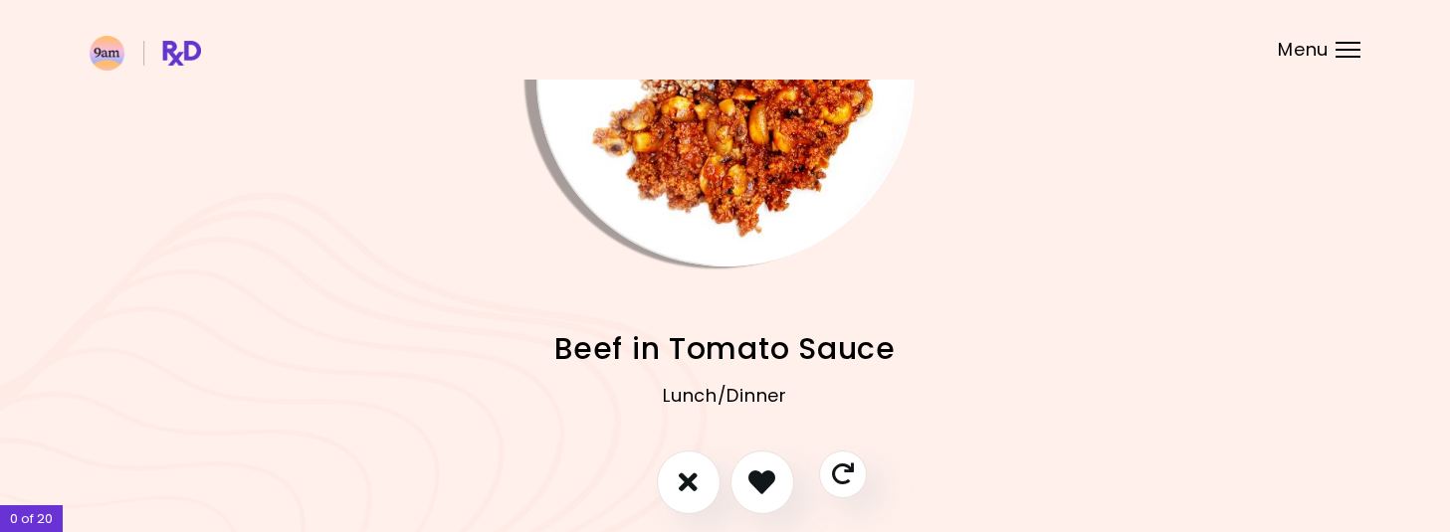
scroll to position [195, 0]
click at [763, 494] on icon "I like this recipe" at bounding box center [761, 483] width 31 height 31
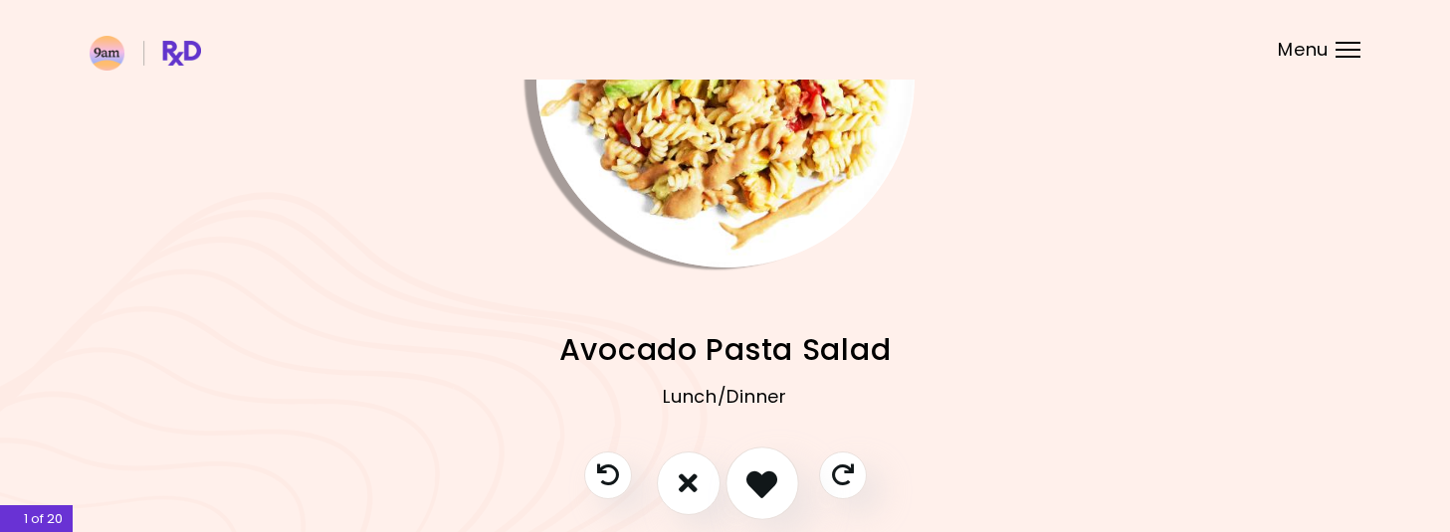
click at [763, 494] on icon "I like this recipe" at bounding box center [761, 483] width 31 height 31
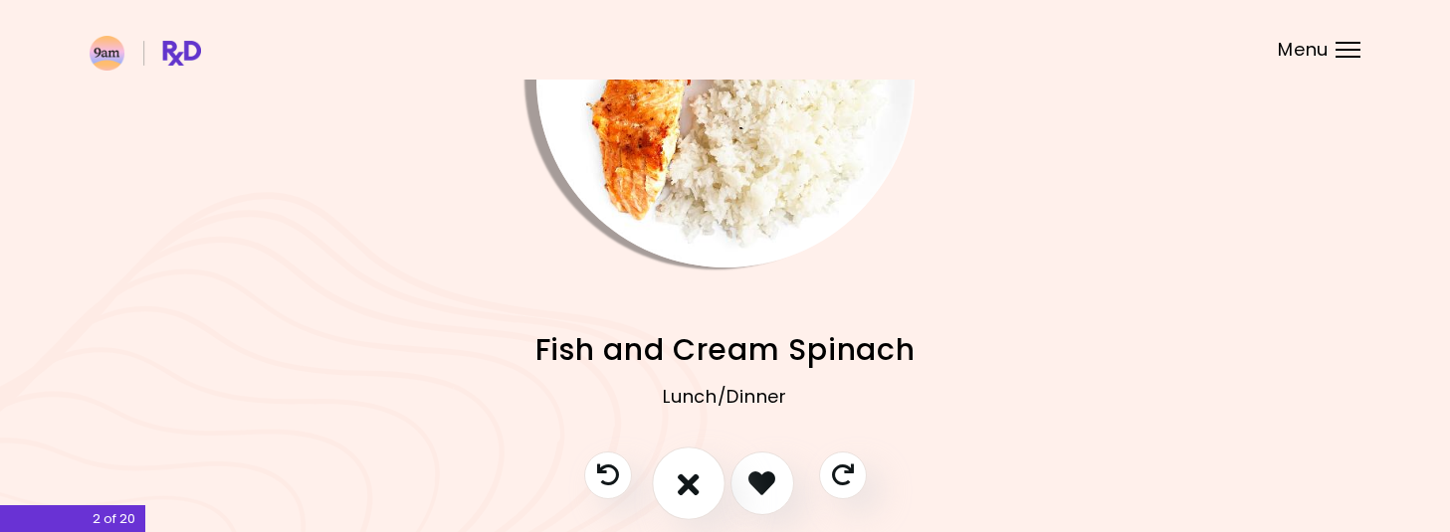
click at [681, 489] on icon "I don't like this recipe" at bounding box center [689, 483] width 22 height 31
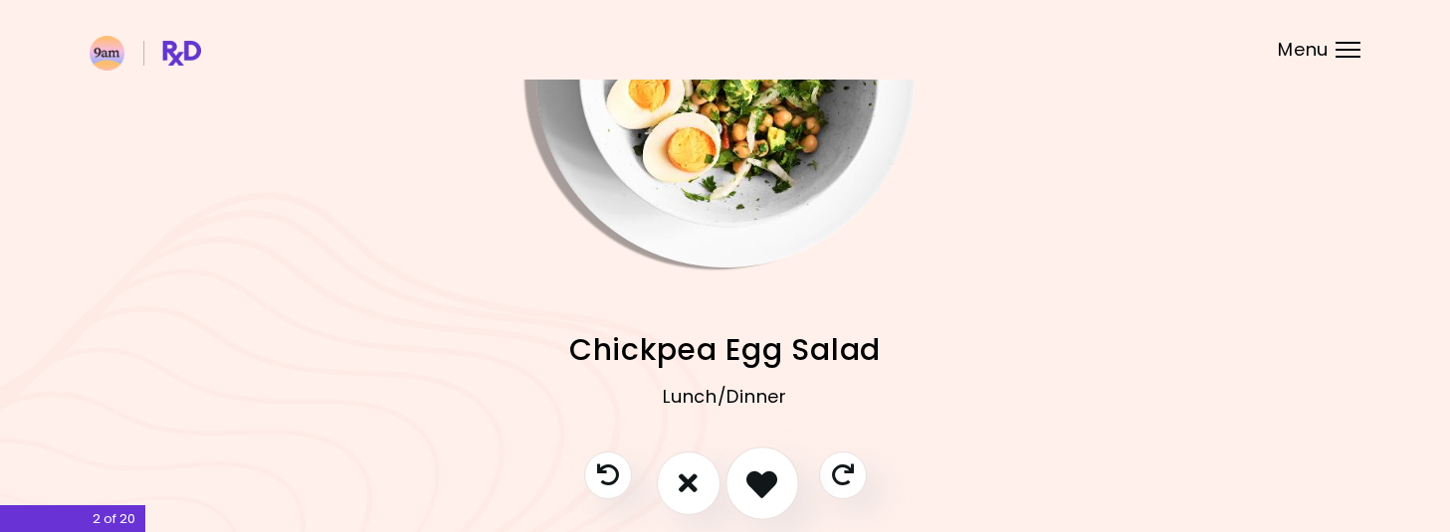
click at [755, 493] on icon "I like this recipe" at bounding box center [761, 483] width 31 height 31
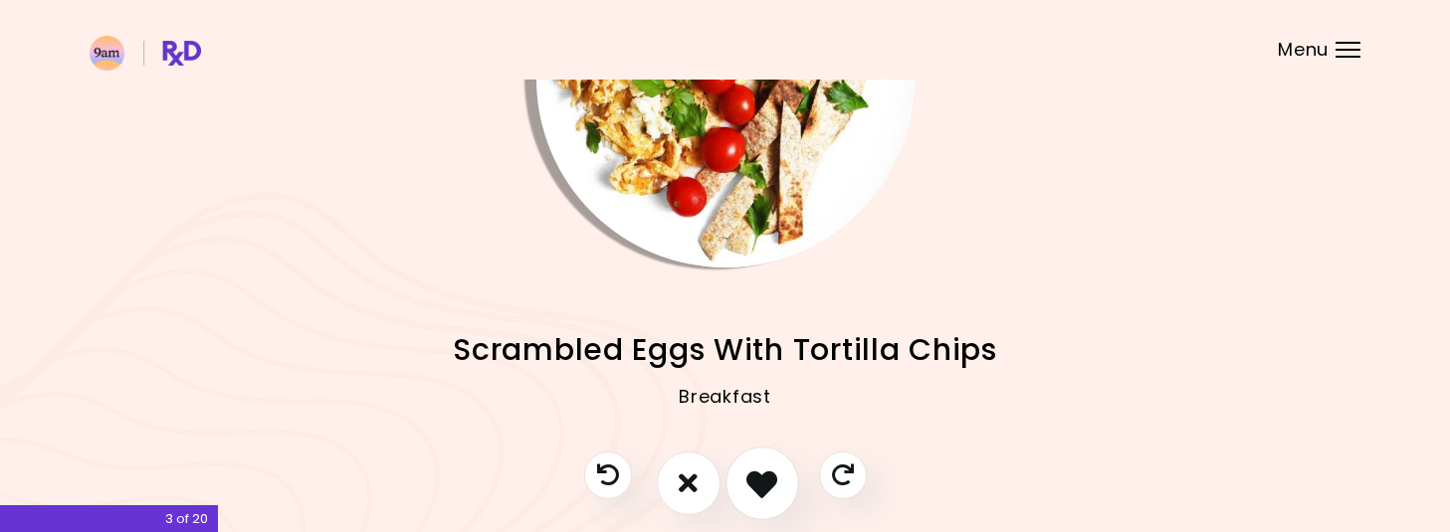
click at [755, 493] on icon "I like this recipe" at bounding box center [761, 483] width 31 height 31
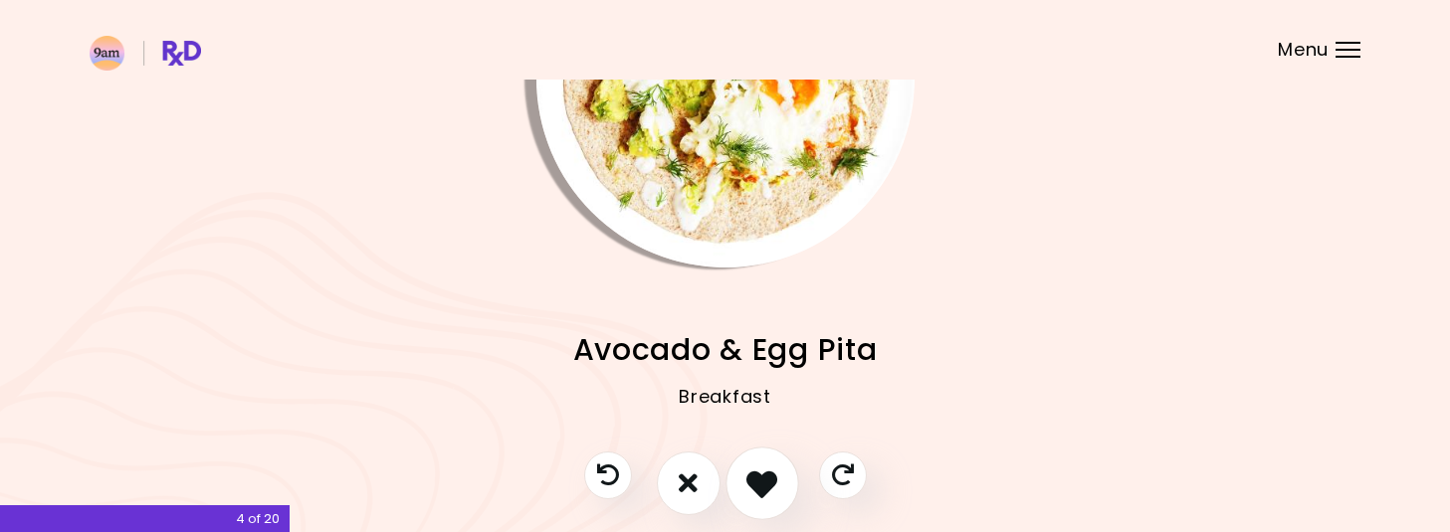
click at [755, 493] on icon "I like this recipe" at bounding box center [761, 483] width 31 height 31
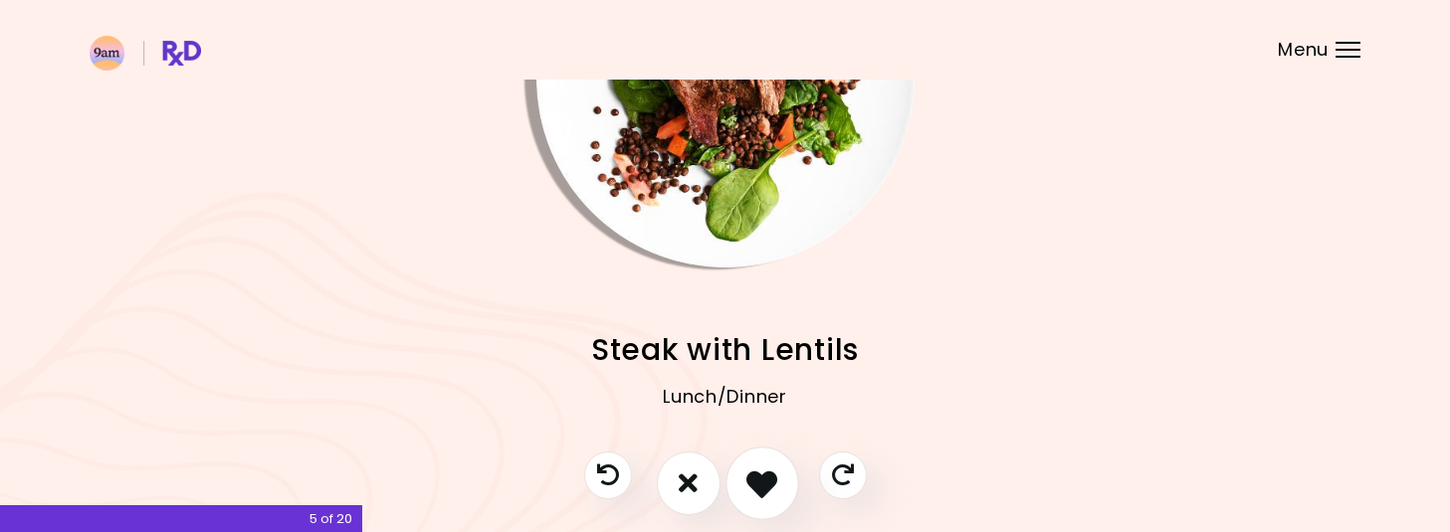
click at [755, 493] on icon "I like this recipe" at bounding box center [761, 483] width 31 height 31
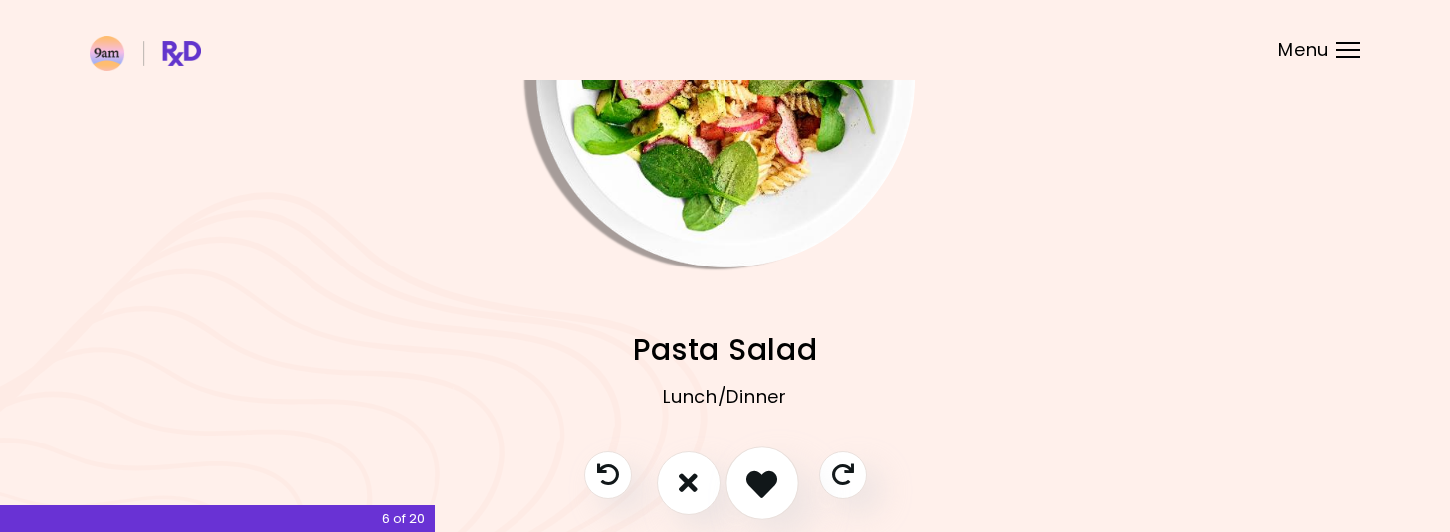
click at [755, 493] on icon "I like this recipe" at bounding box center [761, 483] width 31 height 31
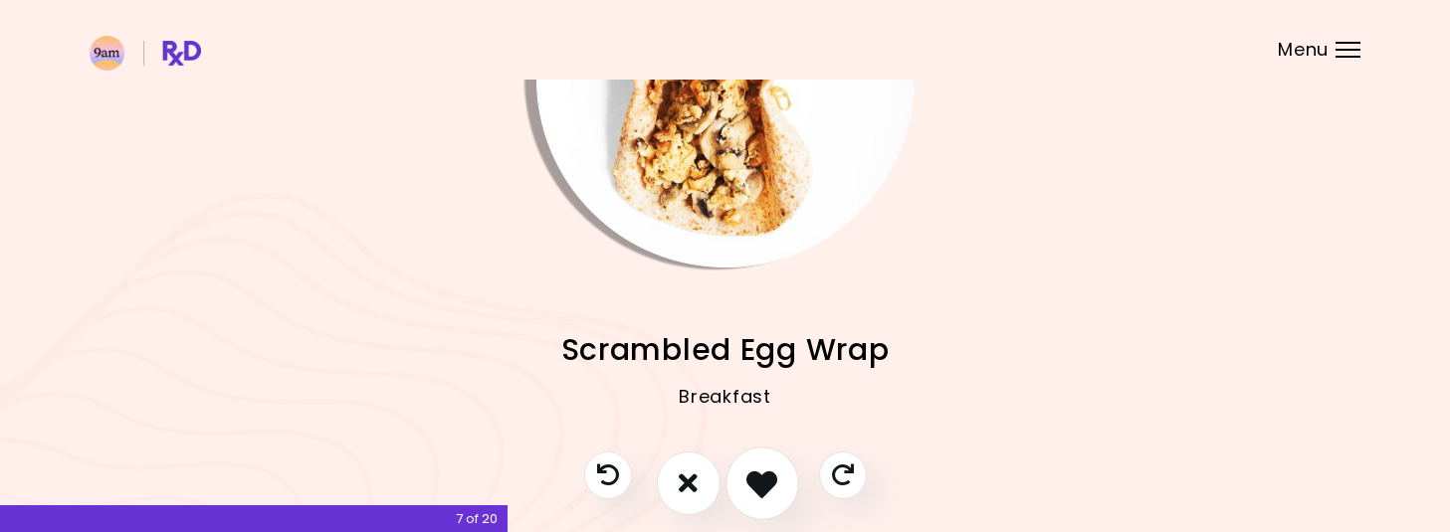
click at [755, 493] on icon "I like this recipe" at bounding box center [761, 483] width 31 height 31
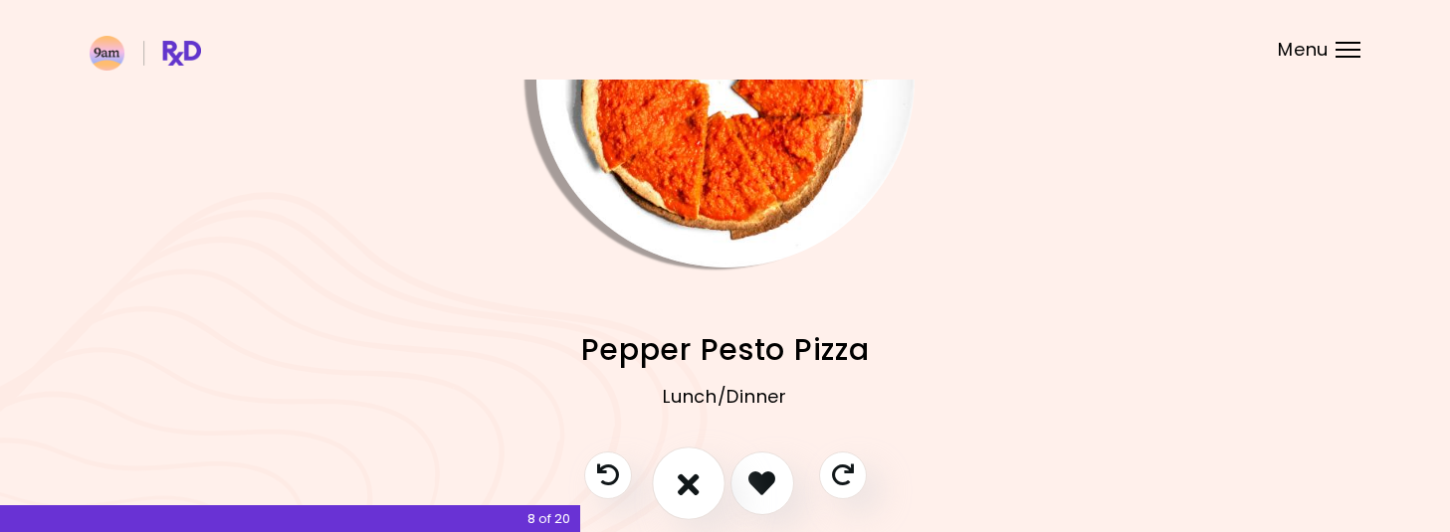
click at [692, 469] on icon "I don't like this recipe" at bounding box center [689, 483] width 22 height 31
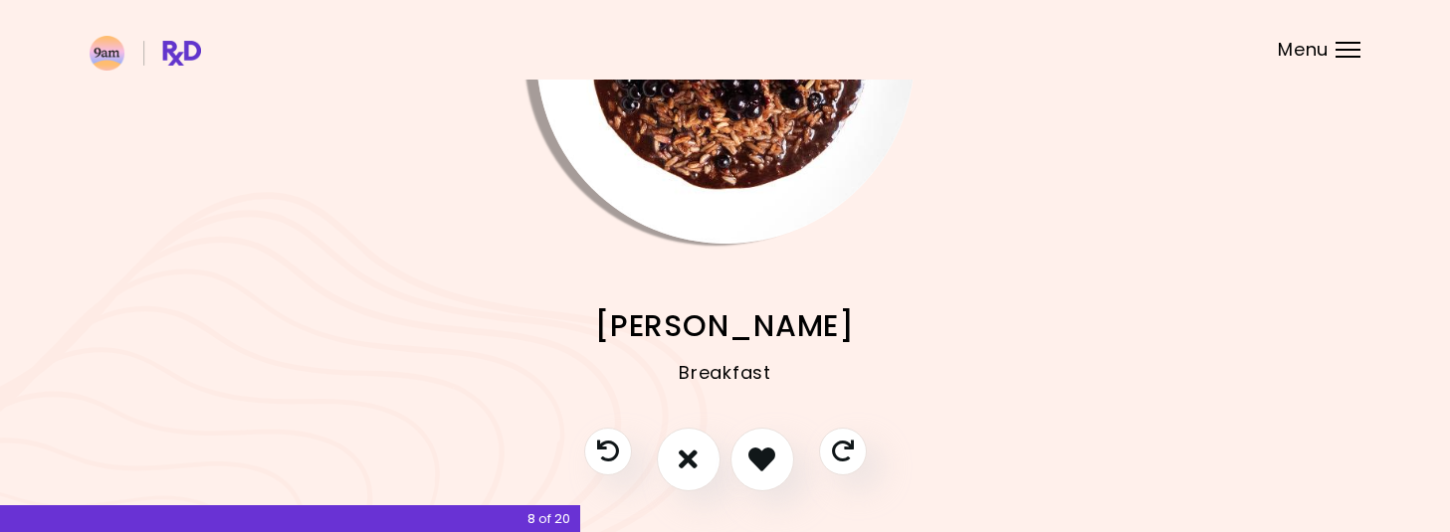
scroll to position [220, 0]
click at [690, 456] on icon "I don't like this recipe" at bounding box center [689, 458] width 22 height 31
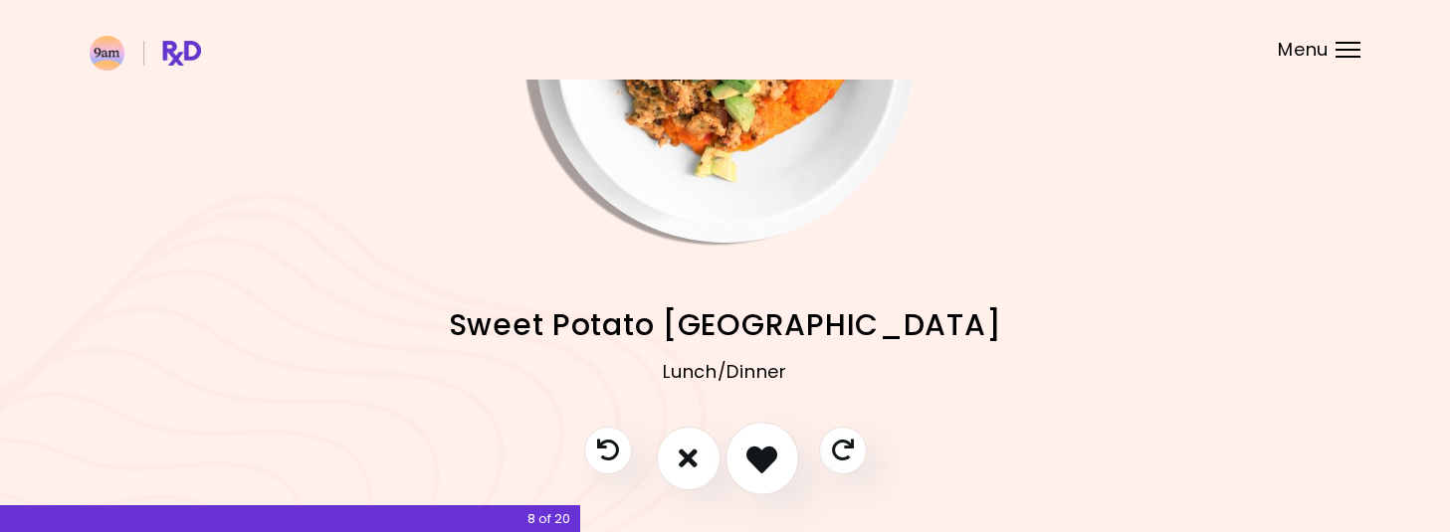
click at [761, 456] on icon "I like this recipe" at bounding box center [761, 458] width 31 height 31
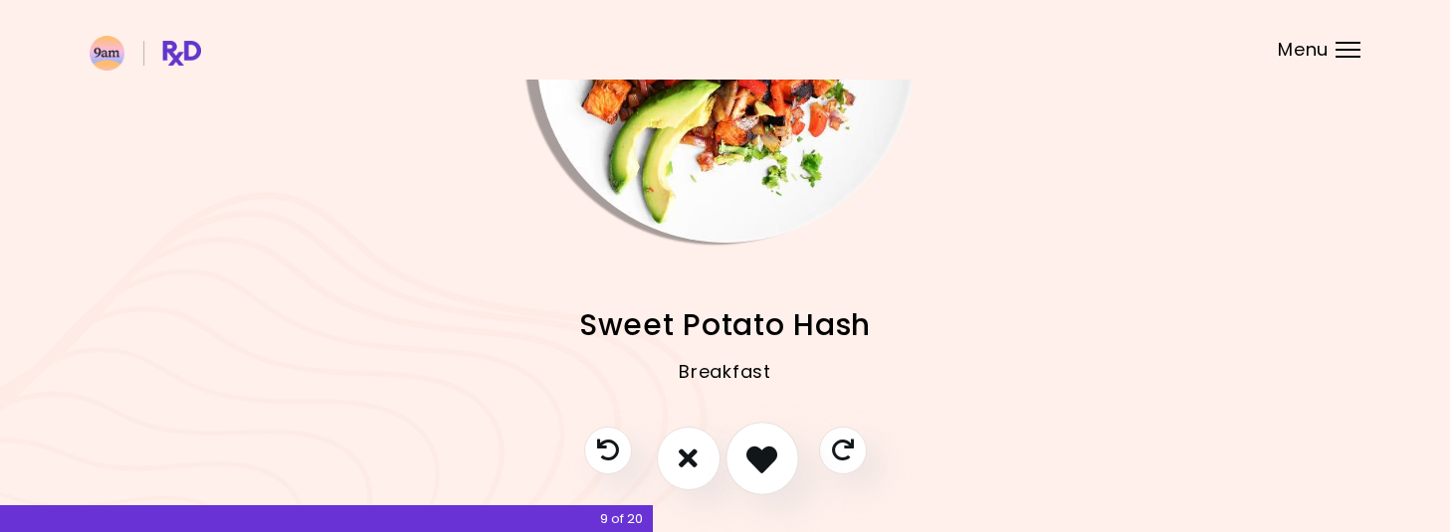
click at [761, 456] on icon "I like this recipe" at bounding box center [761, 458] width 31 height 31
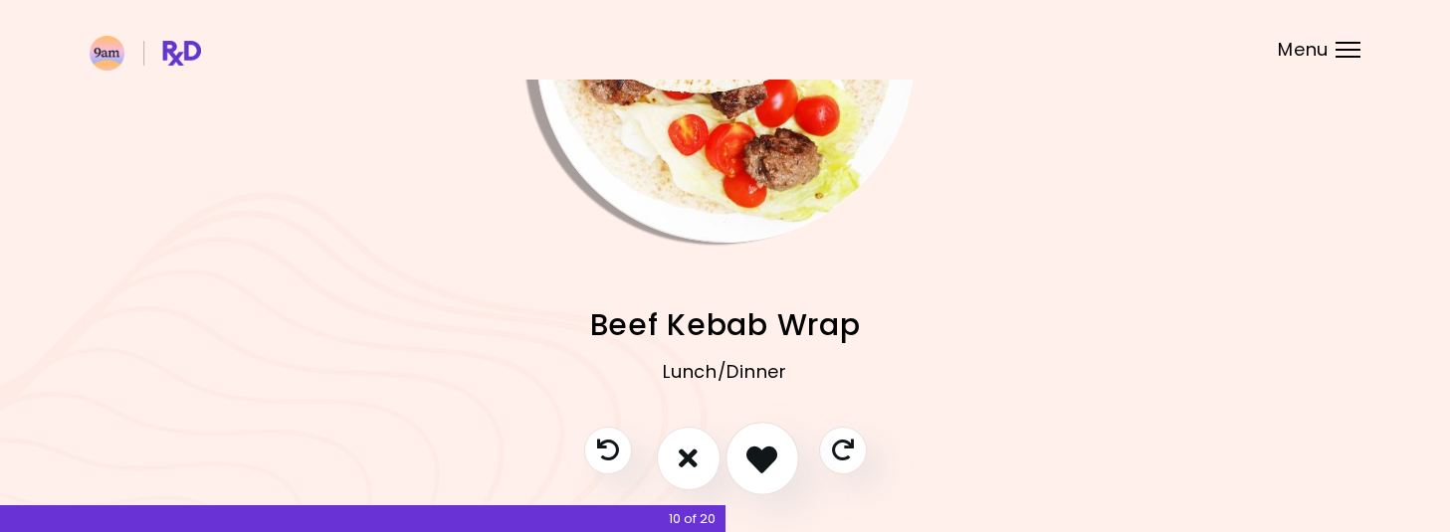
click at [761, 456] on icon "I like this recipe" at bounding box center [761, 458] width 31 height 31
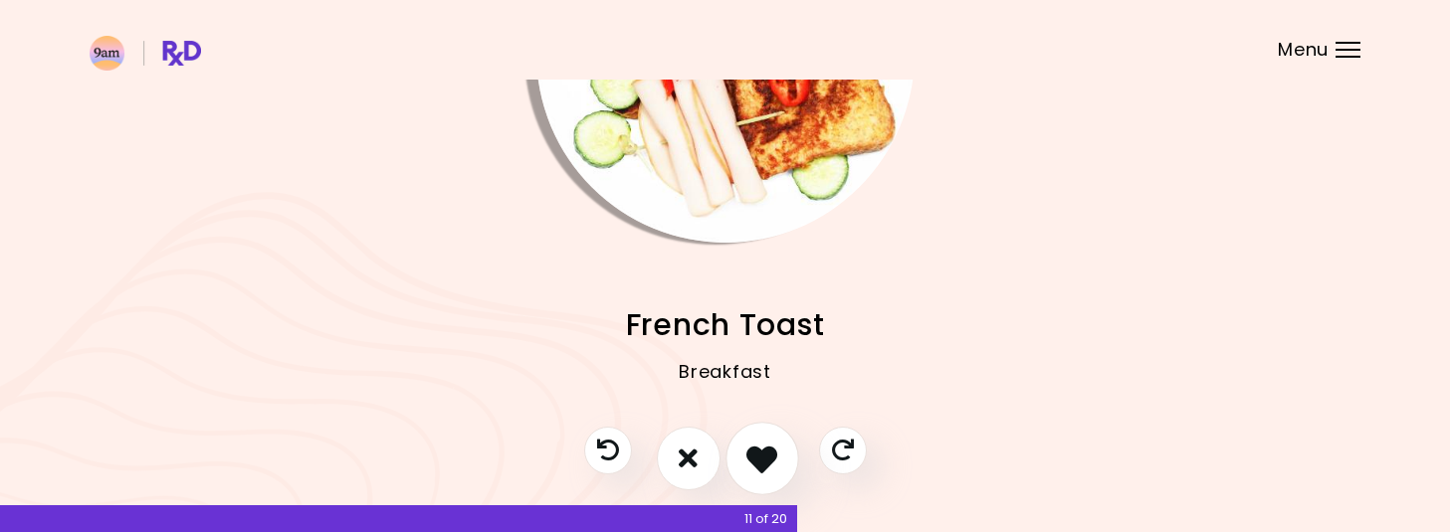
click at [761, 456] on icon "I like this recipe" at bounding box center [761, 458] width 31 height 31
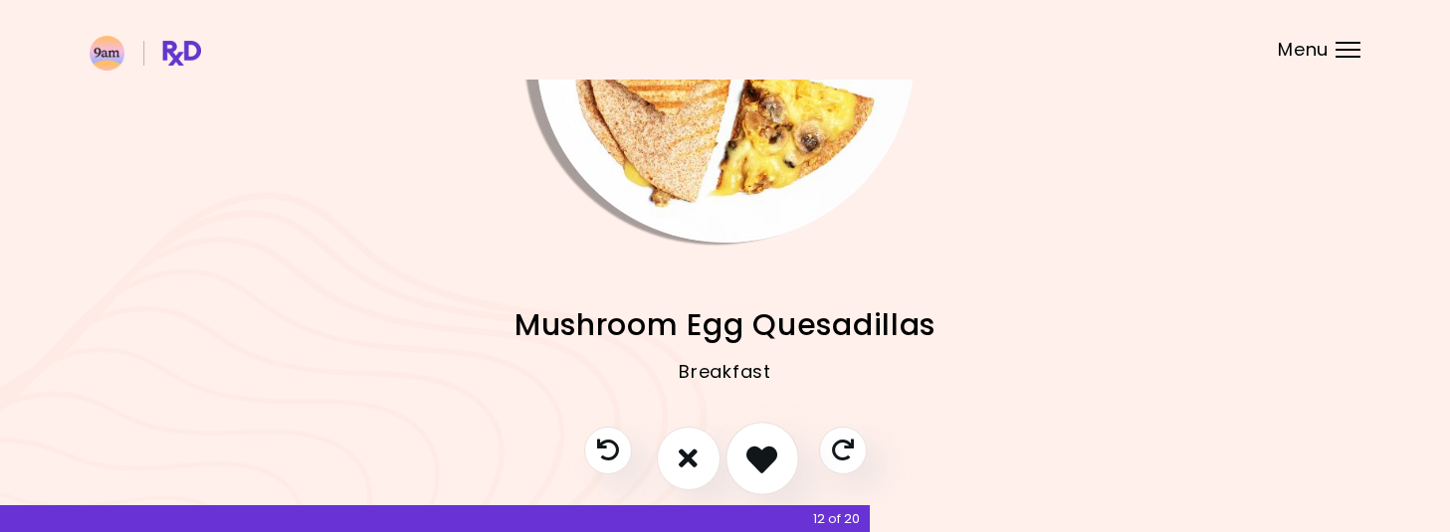
click at [761, 456] on icon "I like this recipe" at bounding box center [761, 458] width 31 height 31
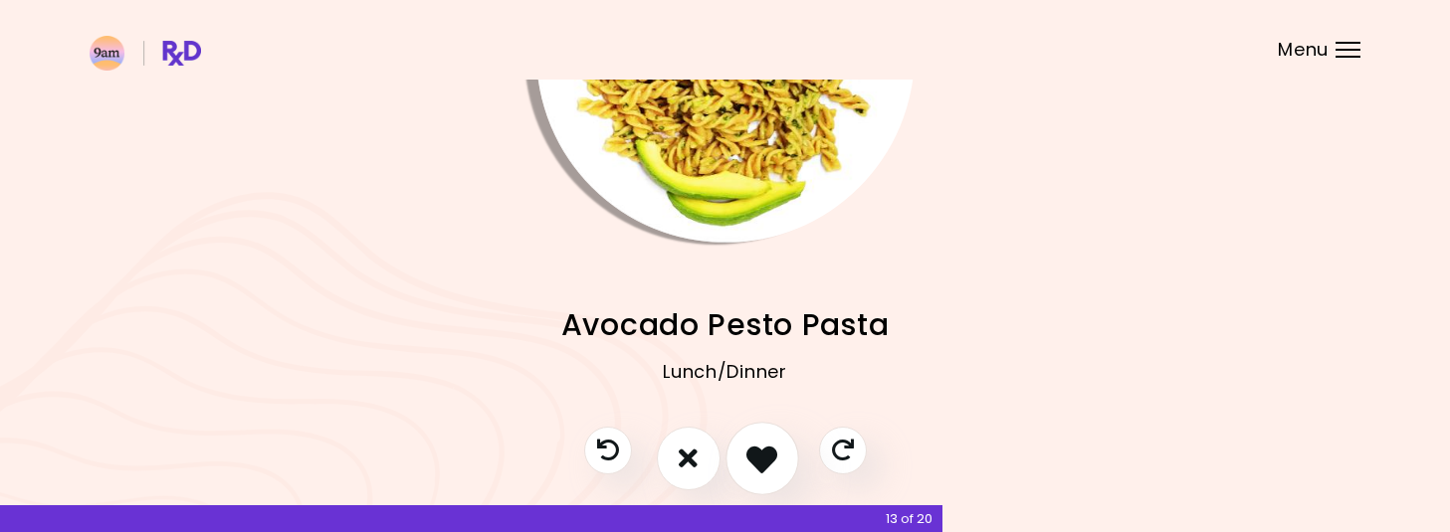
click at [761, 456] on icon "I like this recipe" at bounding box center [761, 458] width 31 height 31
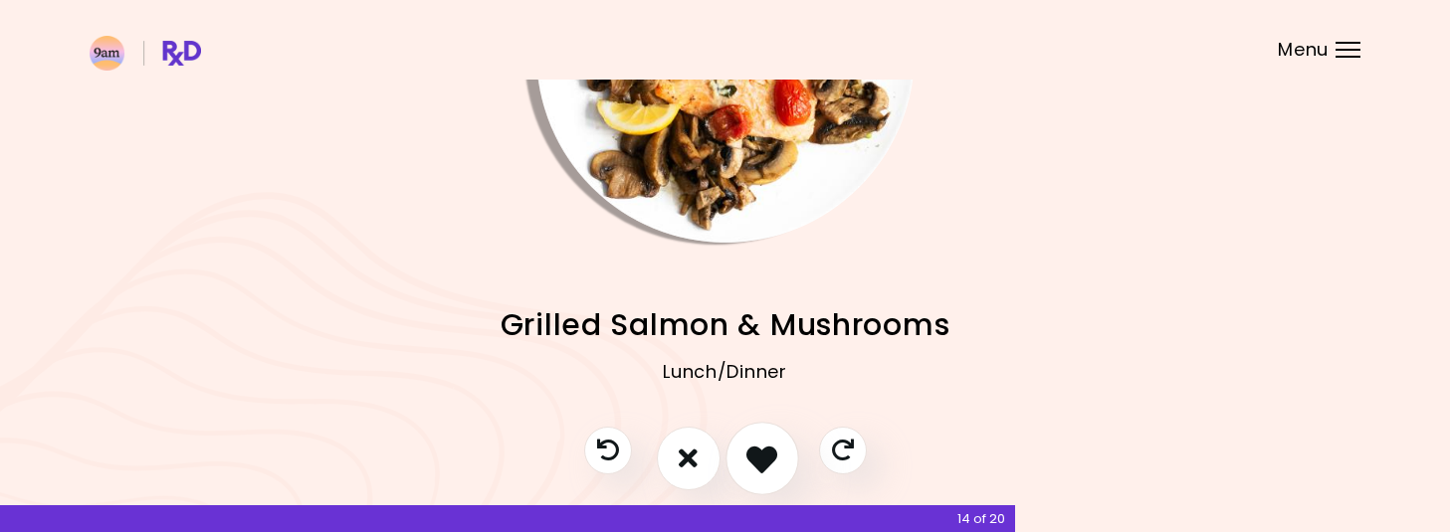
click at [761, 456] on icon "I like this recipe" at bounding box center [761, 458] width 31 height 31
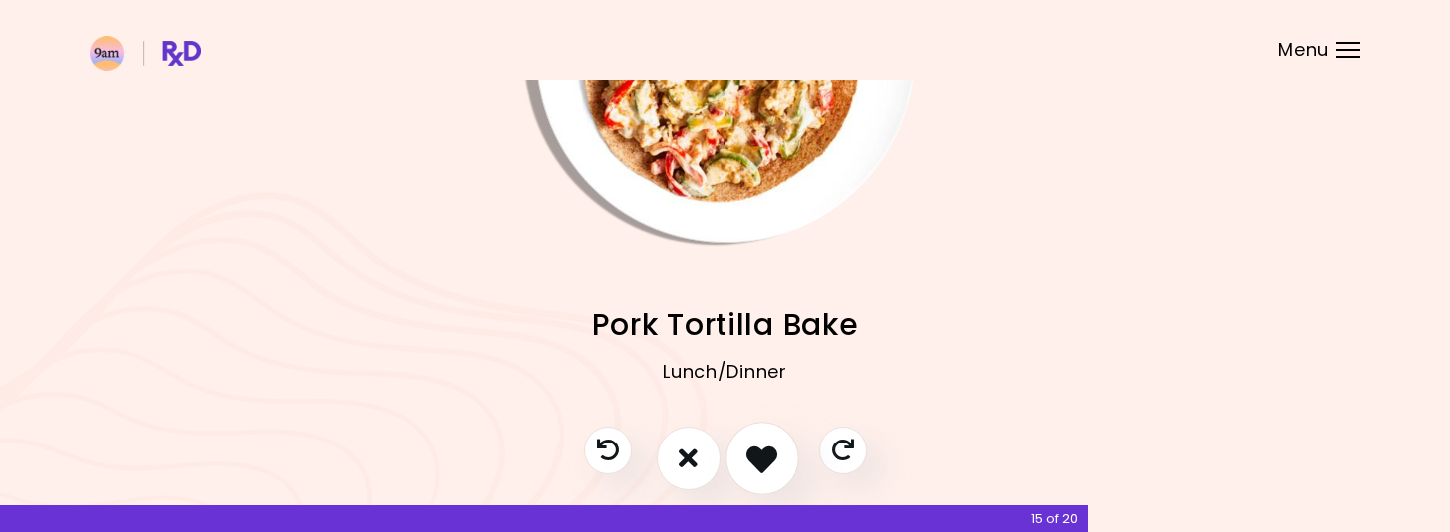
click at [761, 456] on icon "I like this recipe" at bounding box center [761, 458] width 31 height 31
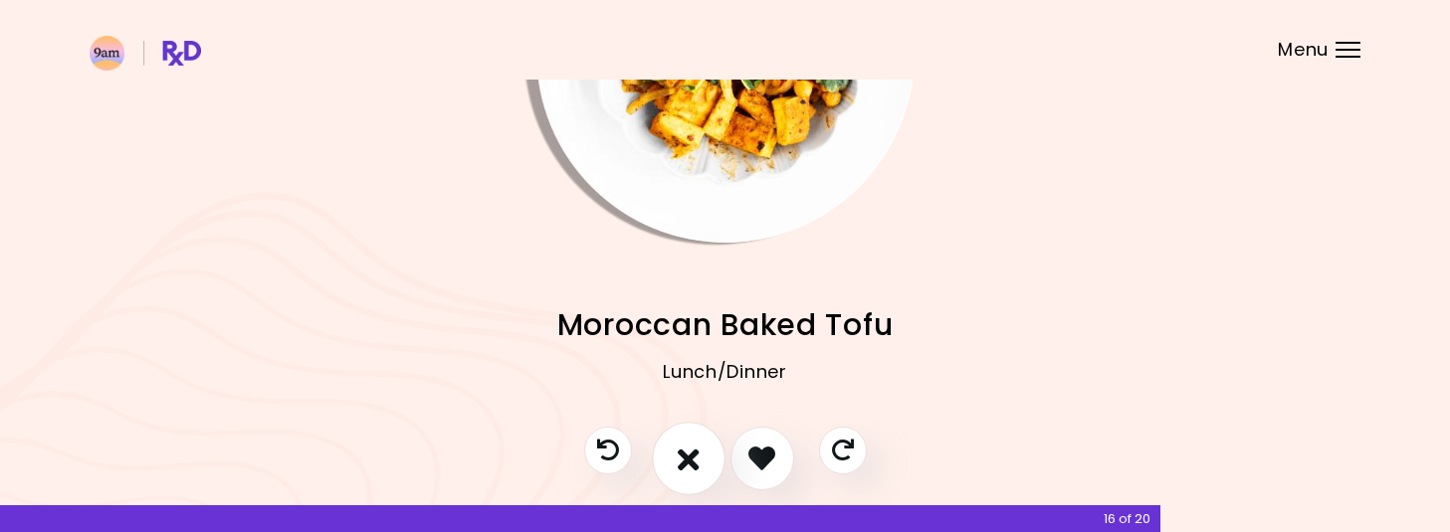
click at [682, 458] on icon "I don't like this recipe" at bounding box center [689, 458] width 22 height 31
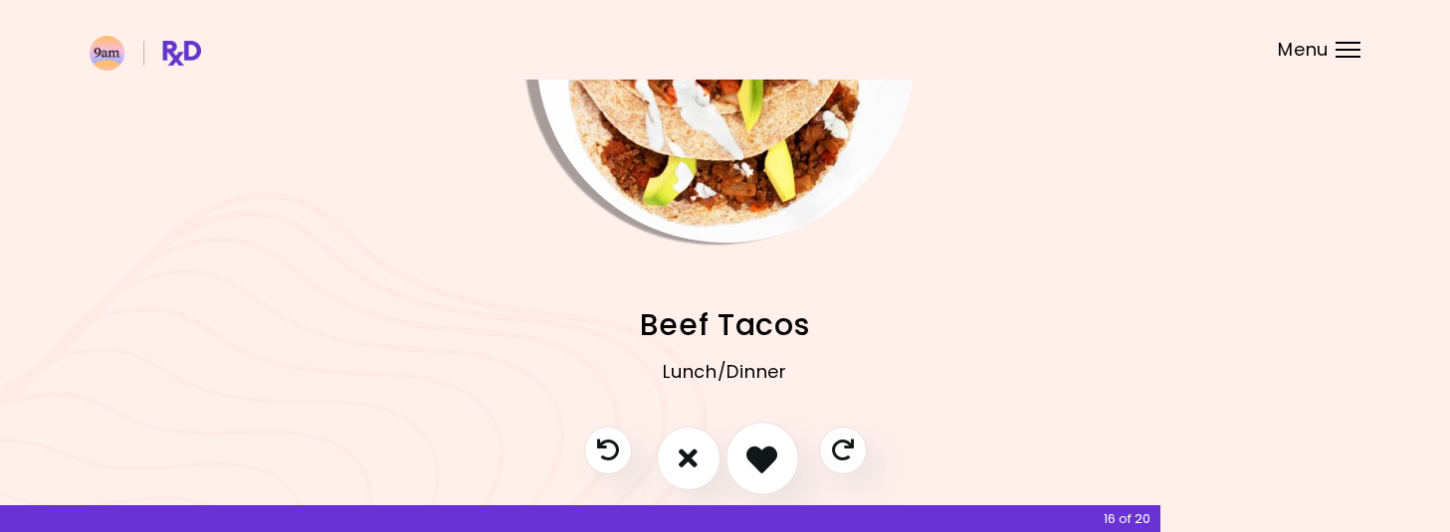
click at [765, 461] on icon "I like this recipe" at bounding box center [761, 458] width 31 height 31
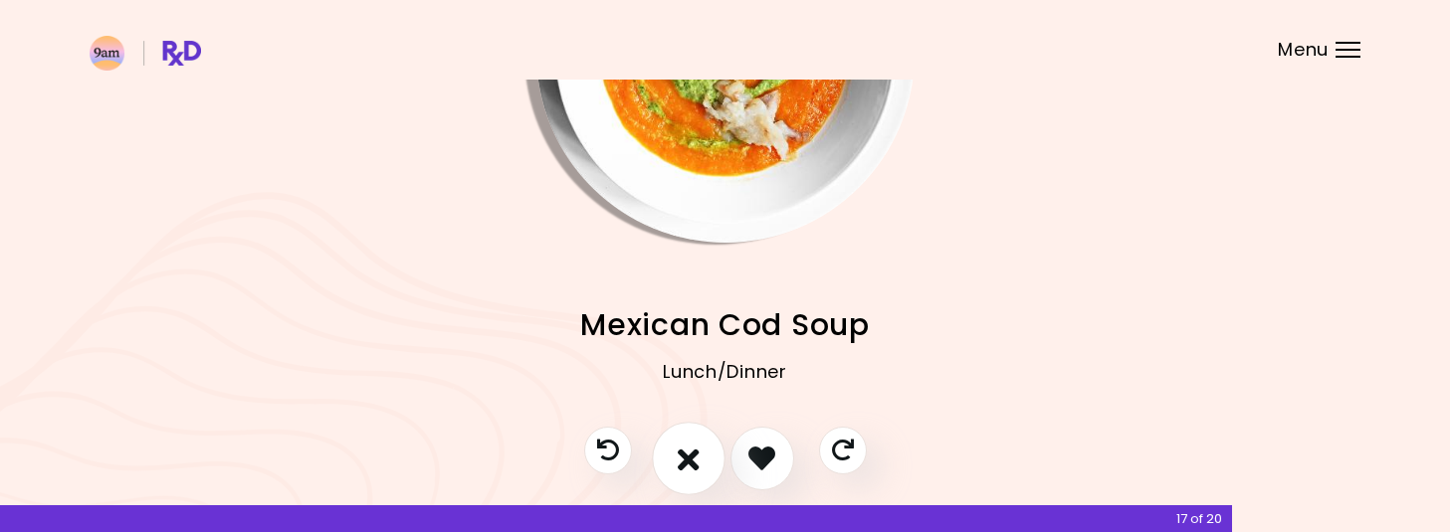
click at [685, 457] on icon "I don't like this recipe" at bounding box center [689, 458] width 22 height 31
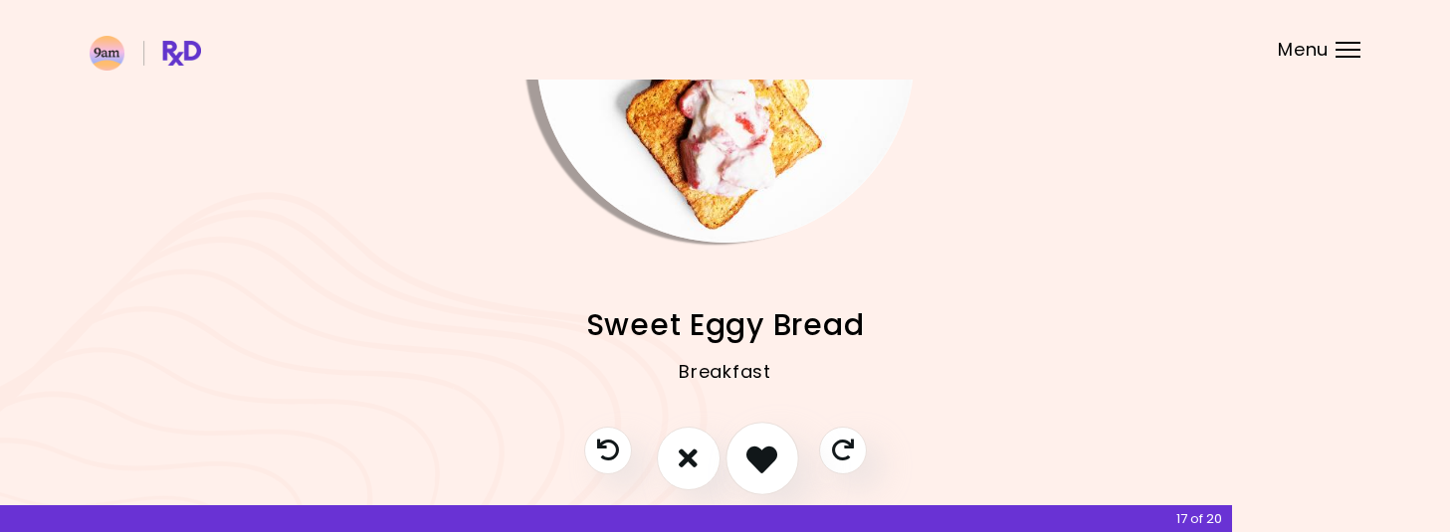
click at [760, 460] on icon "I like this recipe" at bounding box center [761, 458] width 31 height 31
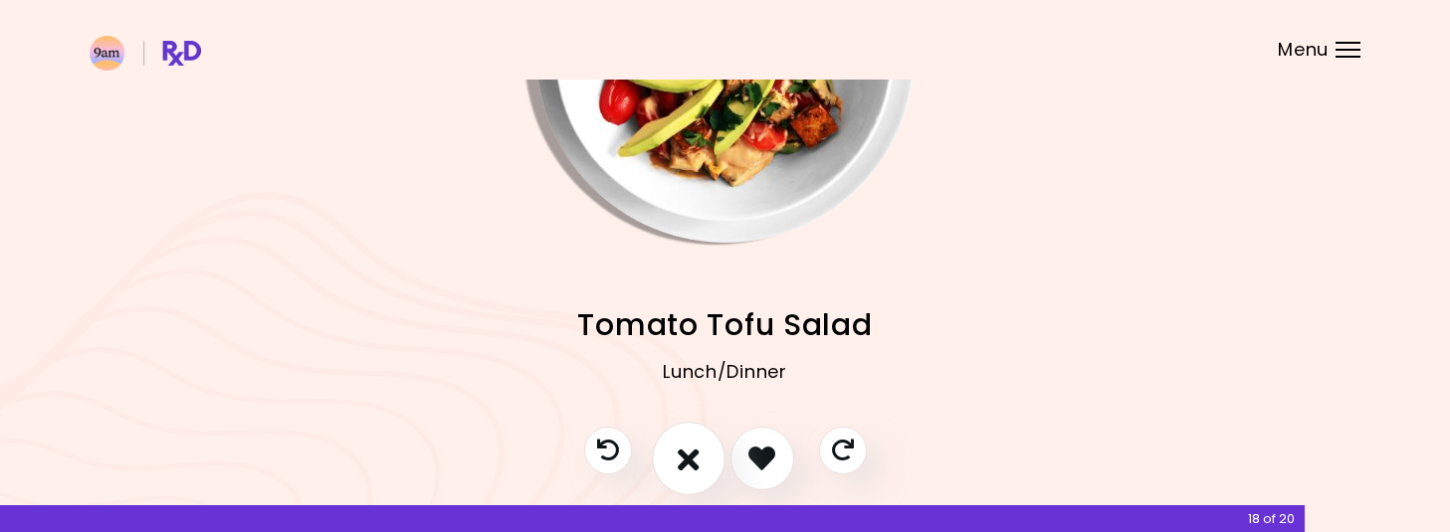
click at [678, 460] on icon "I don't like this recipe" at bounding box center [689, 458] width 22 height 31
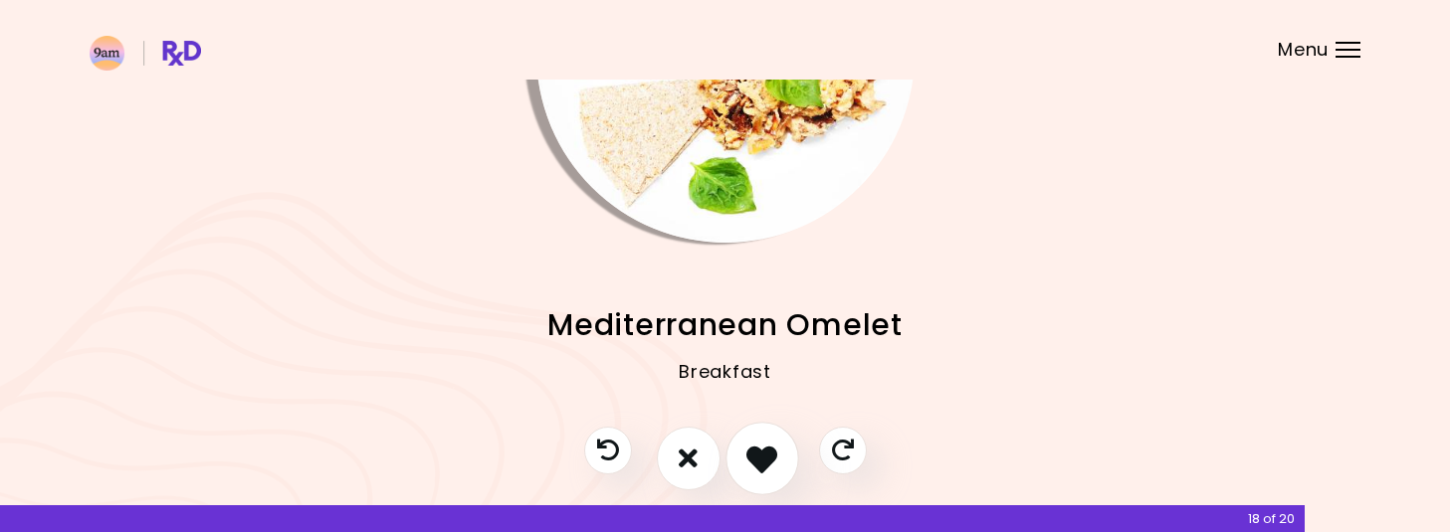
click at [742, 466] on button "I like this recipe" at bounding box center [762, 459] width 74 height 74
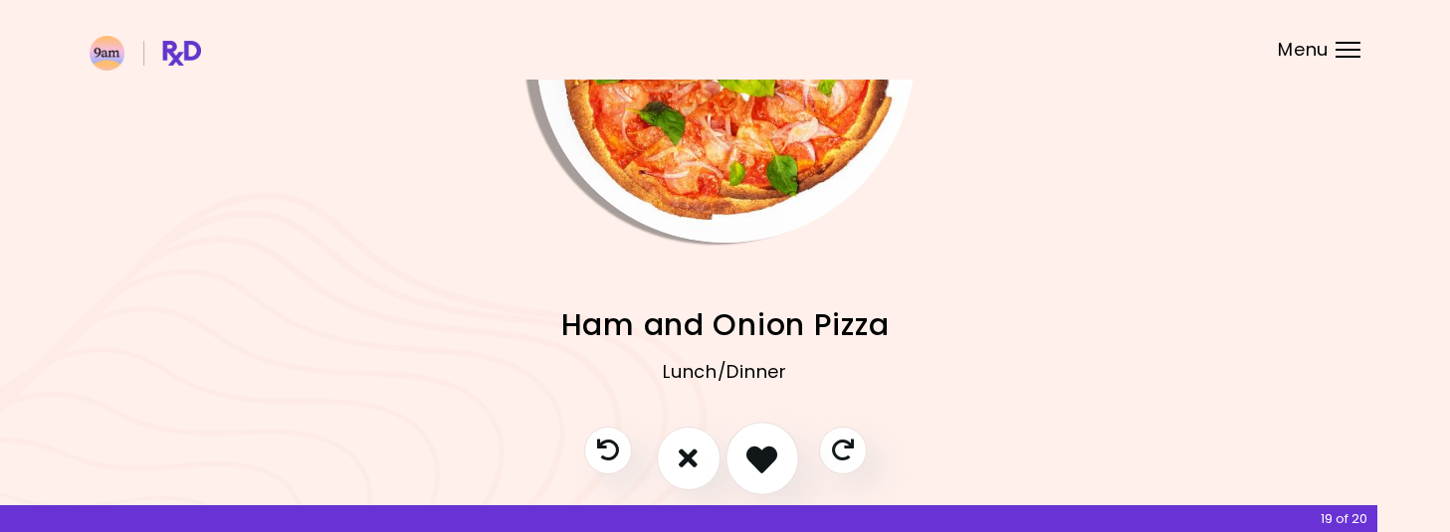
click at [742, 466] on button "I like this recipe" at bounding box center [762, 459] width 74 height 74
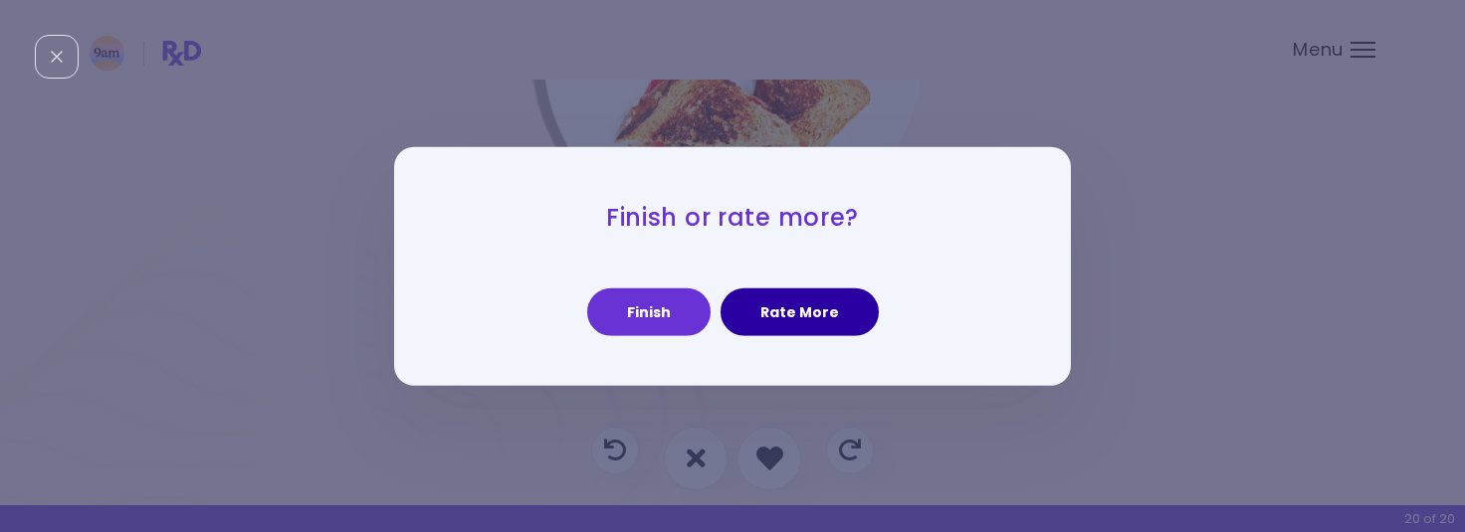
click at [815, 317] on button "Rate More" at bounding box center [800, 313] width 158 height 48
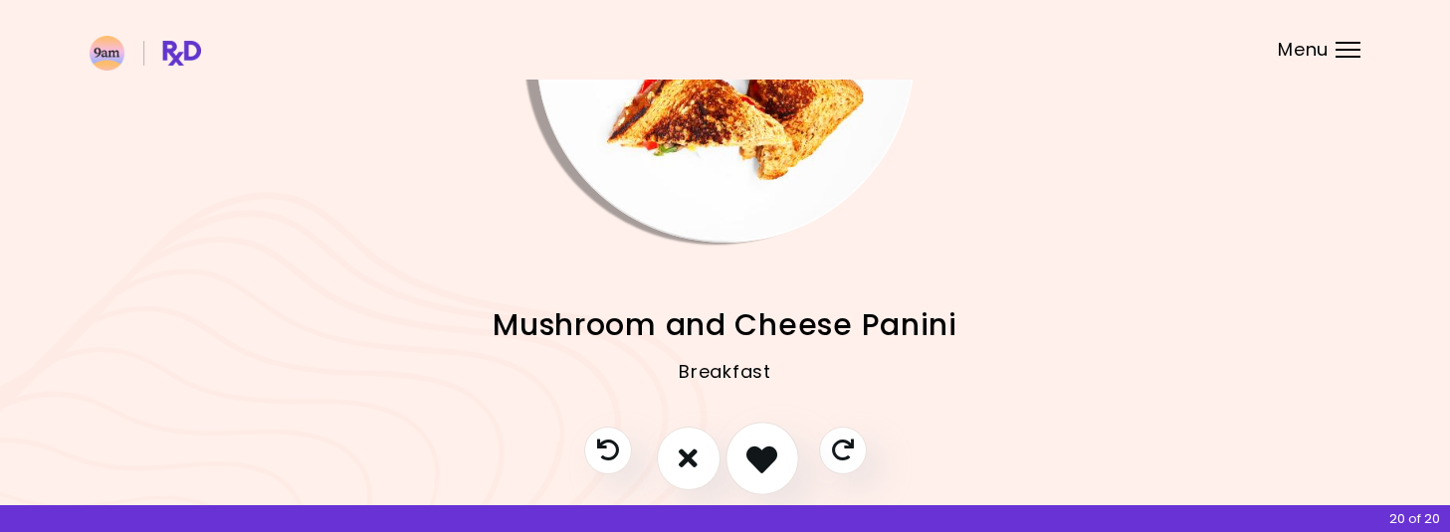
click at [766, 451] on icon "I like this recipe" at bounding box center [761, 458] width 31 height 31
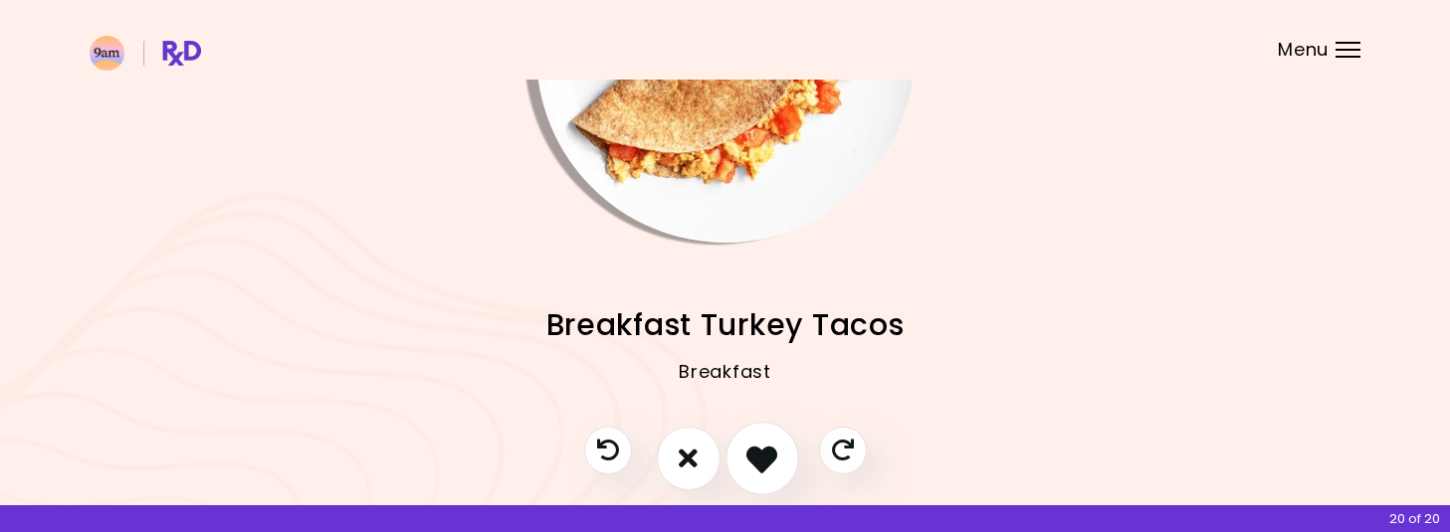
click at [766, 451] on icon "I like this recipe" at bounding box center [761, 458] width 31 height 31
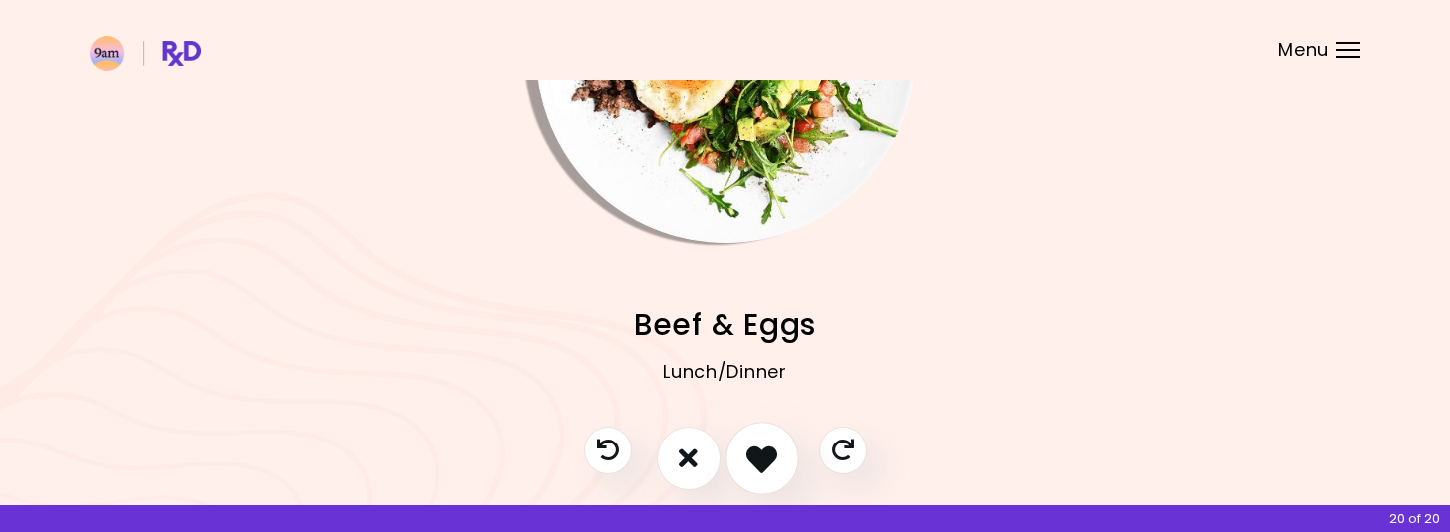
click at [766, 451] on icon "I like this recipe" at bounding box center [761, 458] width 31 height 31
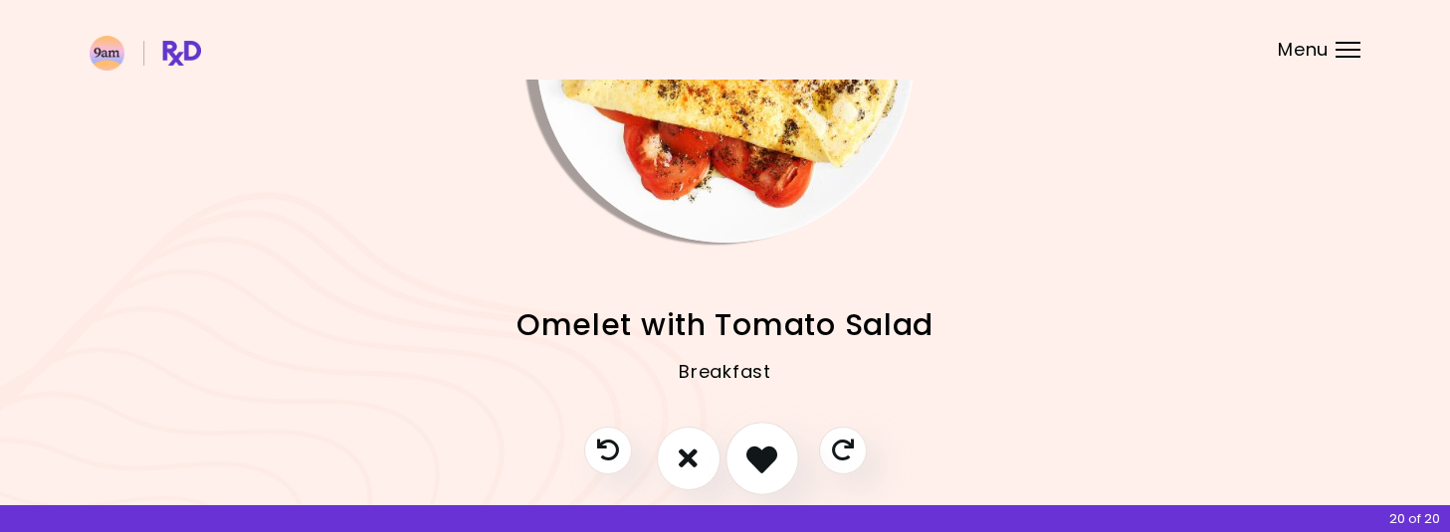
click at [766, 451] on icon "I like this recipe" at bounding box center [761, 458] width 31 height 31
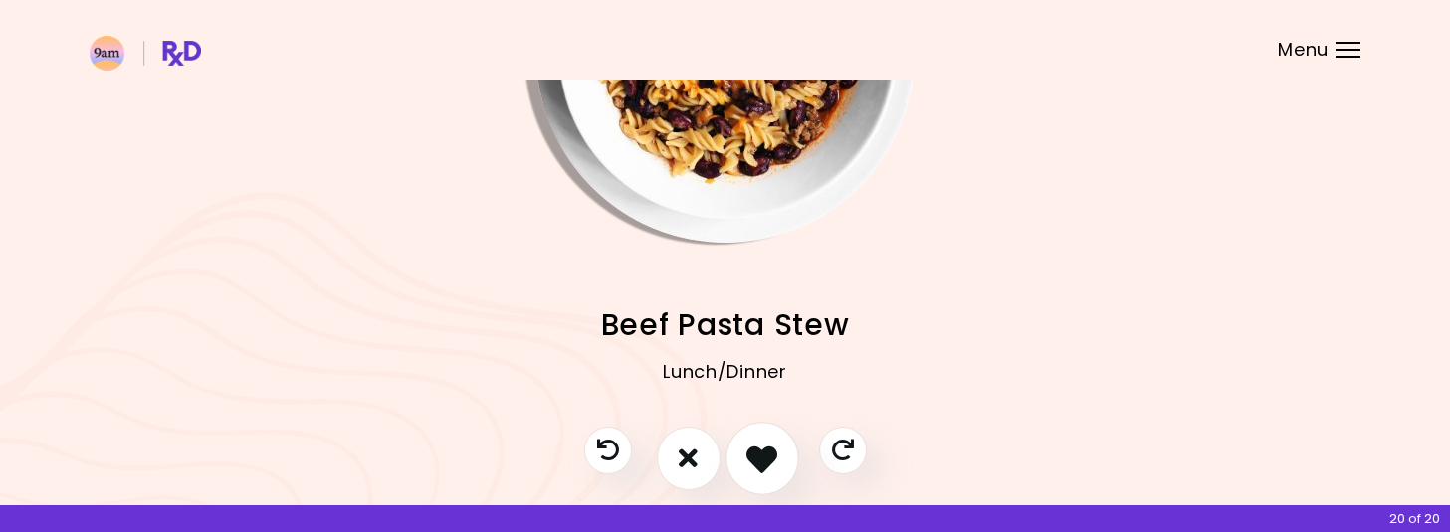
click at [766, 451] on icon "I like this recipe" at bounding box center [761, 458] width 31 height 31
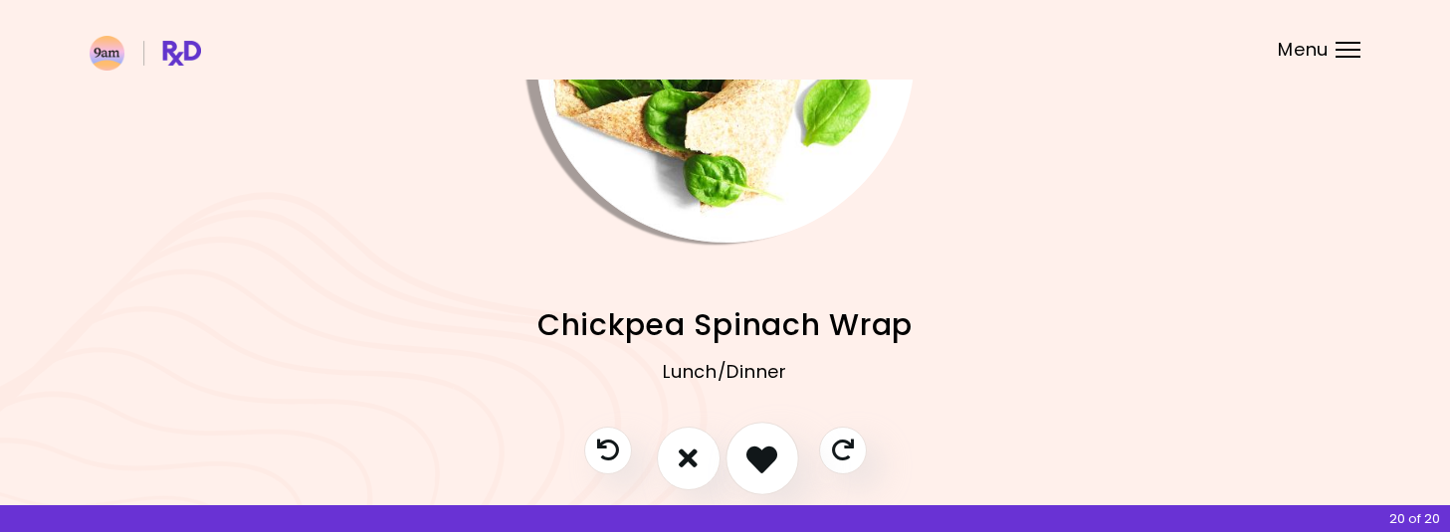
click at [766, 451] on icon "I like this recipe" at bounding box center [761, 458] width 31 height 31
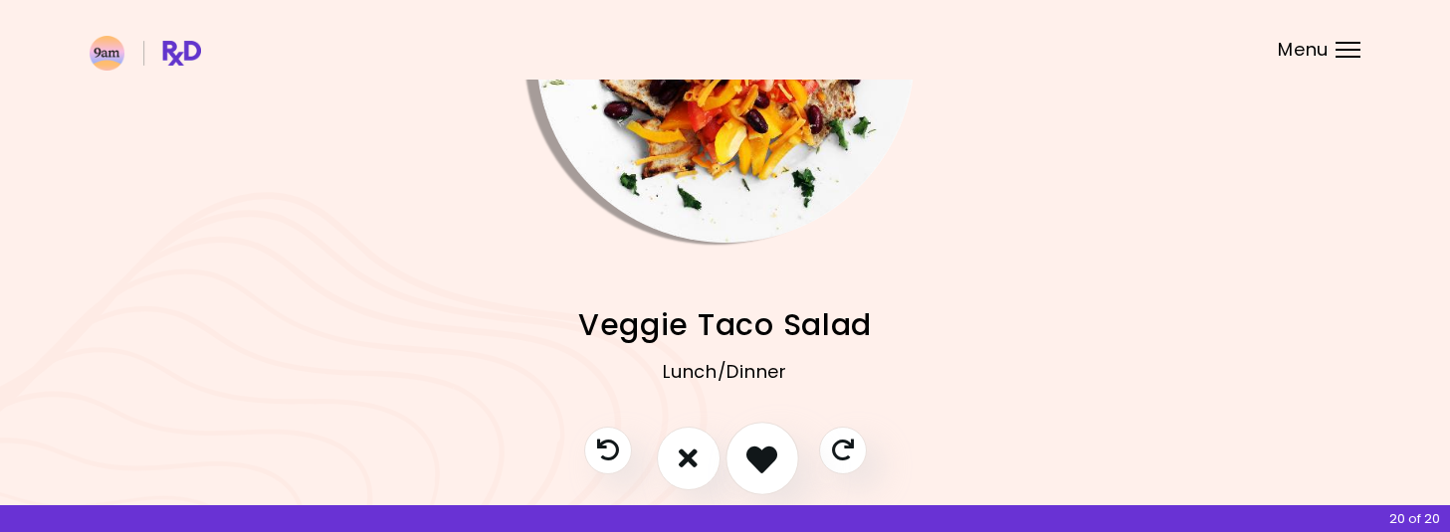
click at [766, 451] on icon "I like this recipe" at bounding box center [761, 458] width 31 height 31
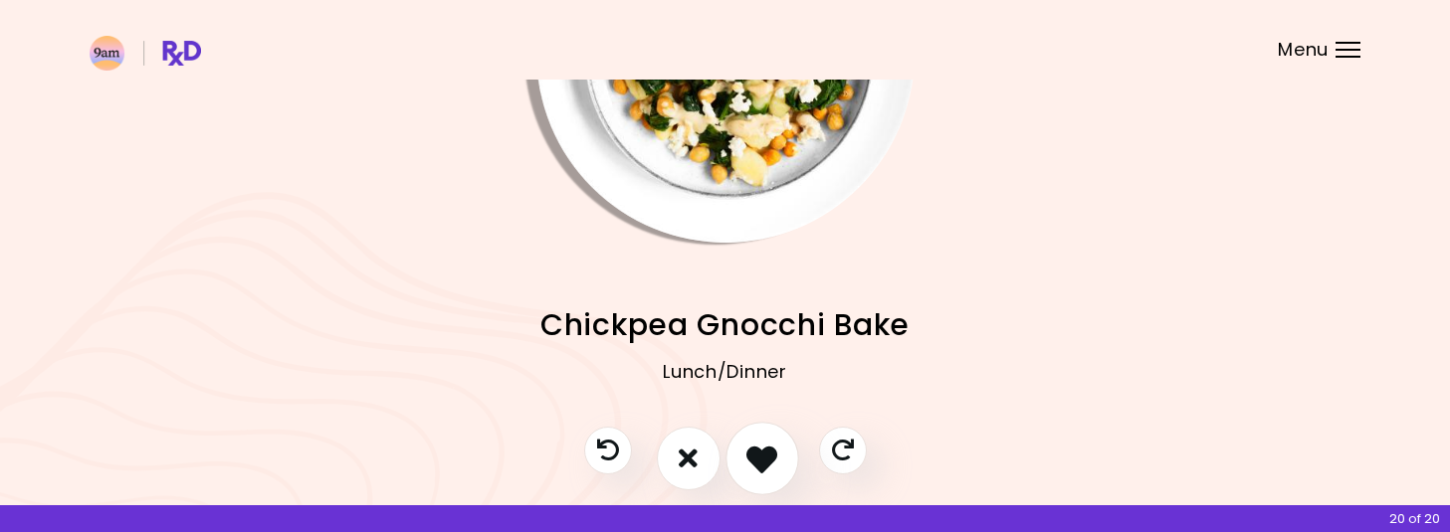
click at [766, 451] on icon "I like this recipe" at bounding box center [761, 458] width 31 height 31
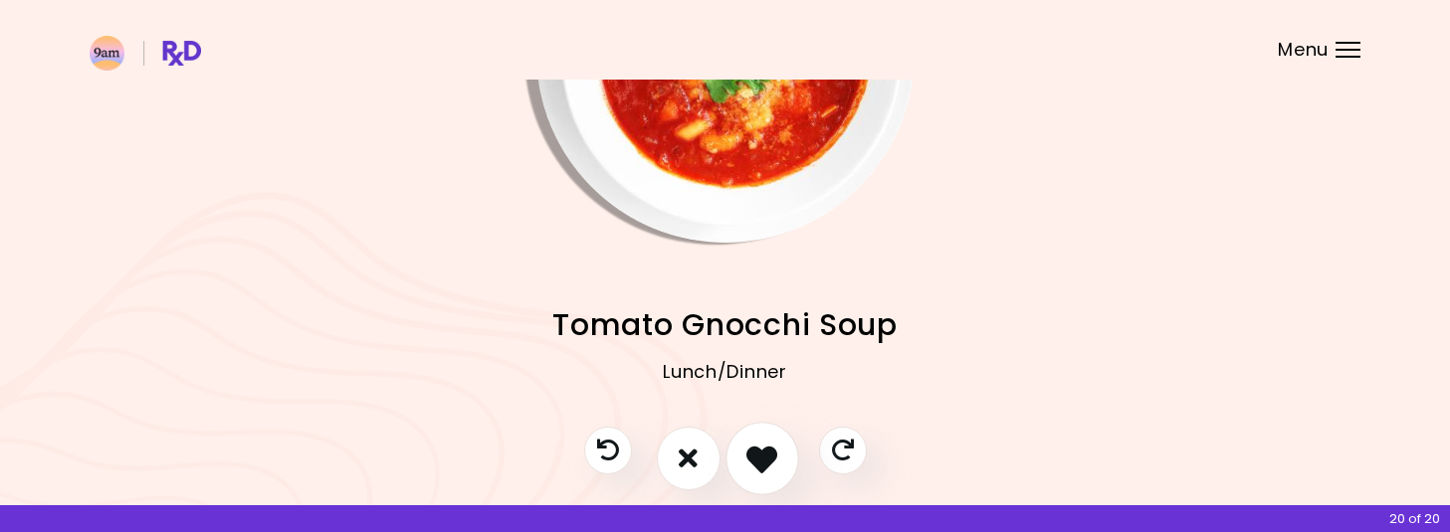
click at [766, 451] on icon "I like this recipe" at bounding box center [761, 458] width 31 height 31
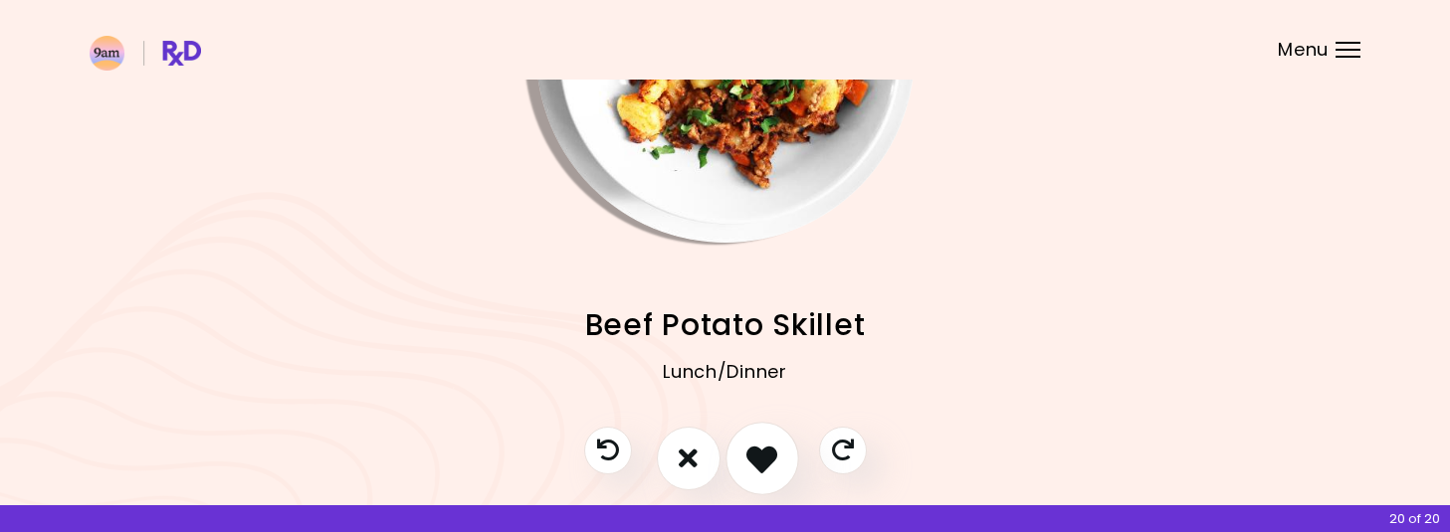
click at [766, 451] on icon "I like this recipe" at bounding box center [761, 458] width 31 height 31
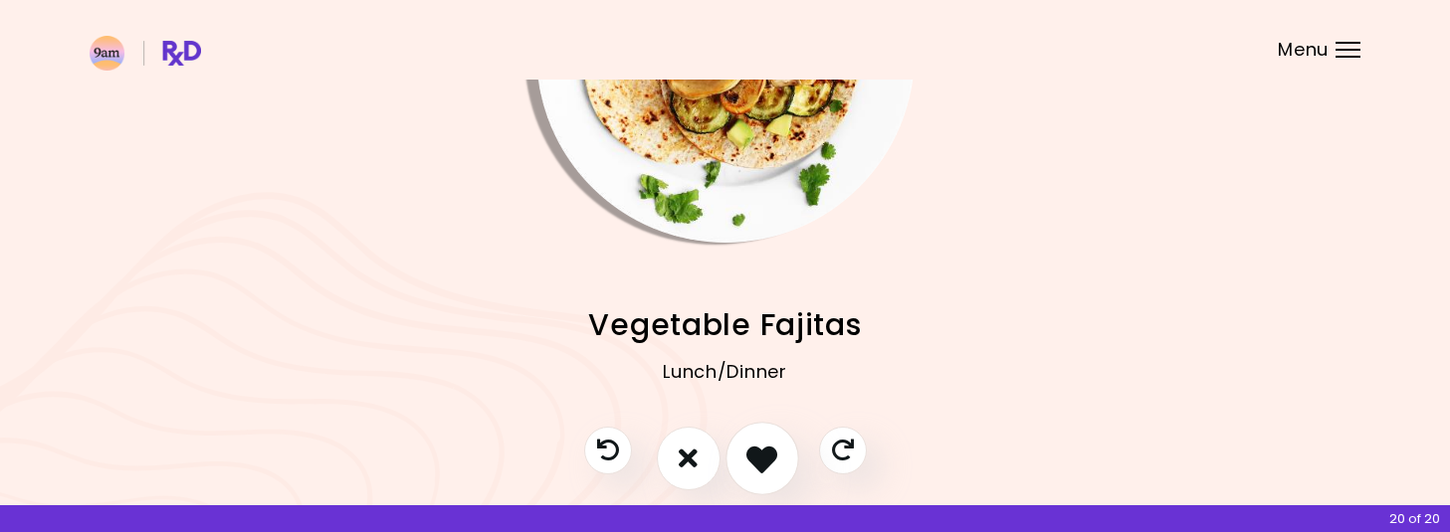
click at [766, 451] on icon "I like this recipe" at bounding box center [761, 458] width 31 height 31
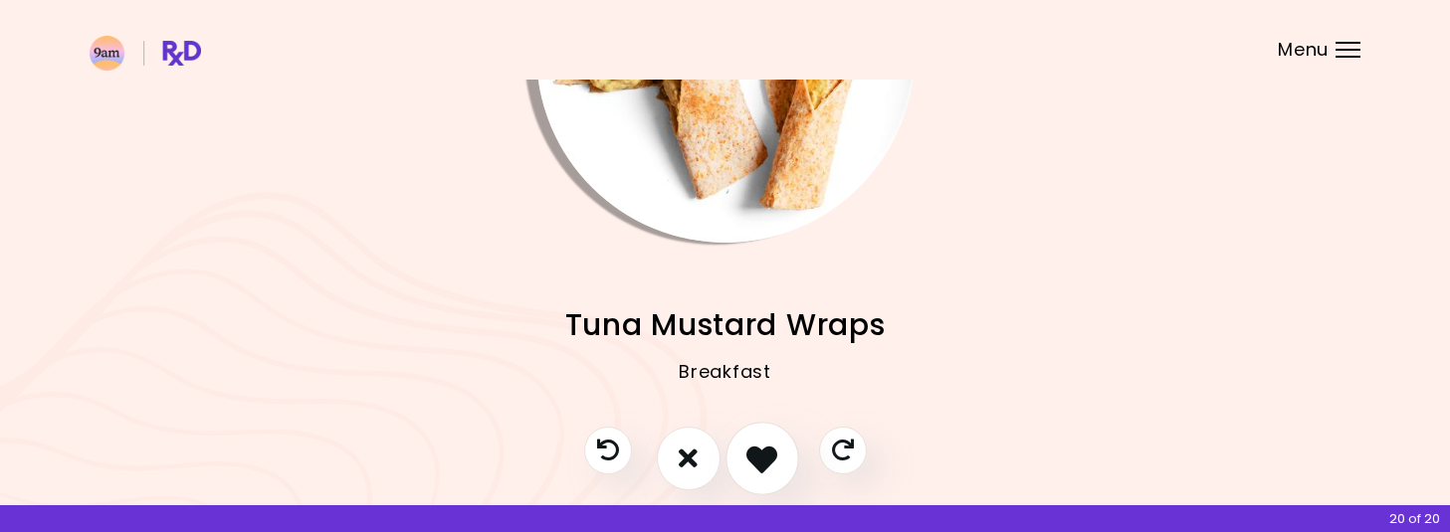
click at [766, 451] on icon "I like this recipe" at bounding box center [761, 458] width 31 height 31
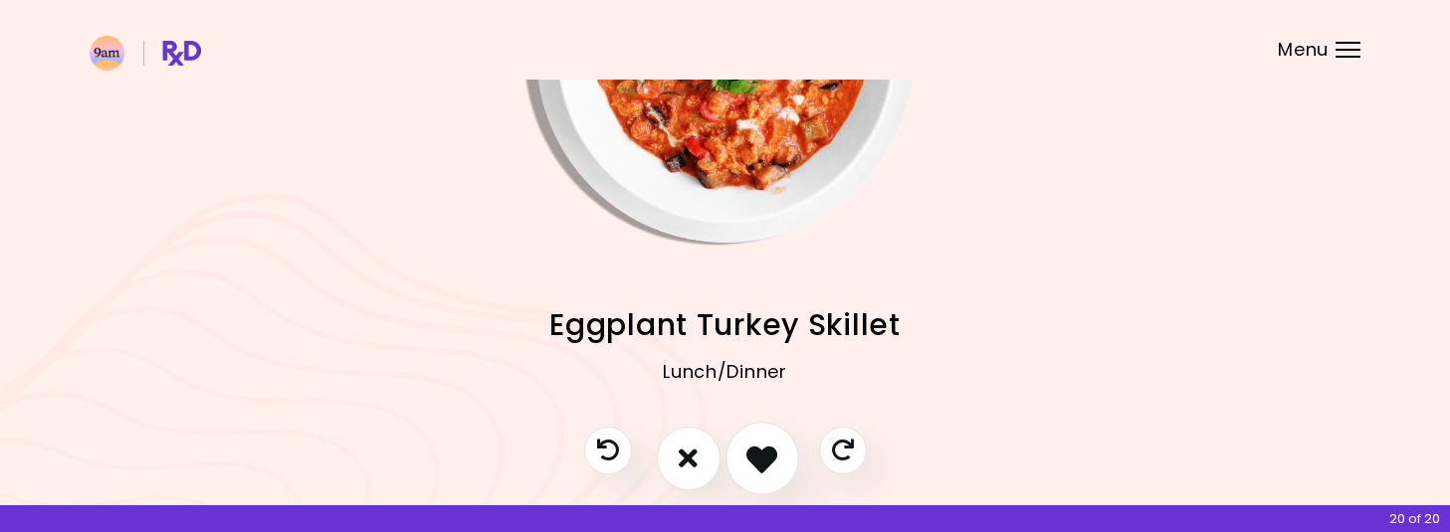
click at [766, 451] on icon "I like this recipe" at bounding box center [761, 458] width 31 height 31
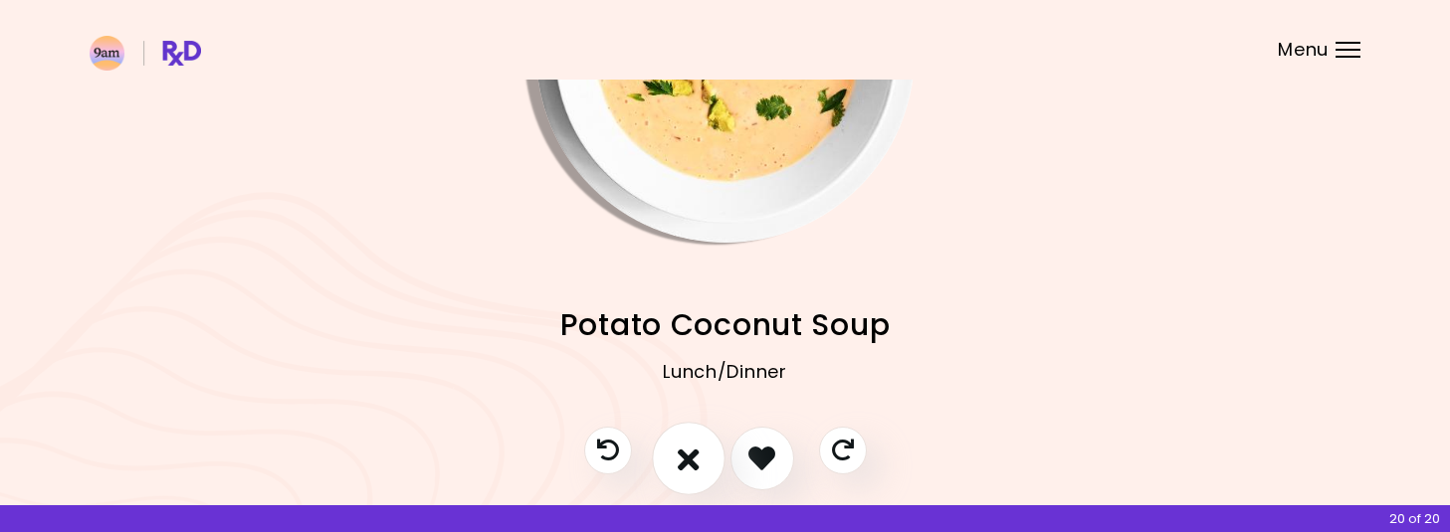
click at [689, 452] on icon "I don't like this recipe" at bounding box center [689, 458] width 22 height 31
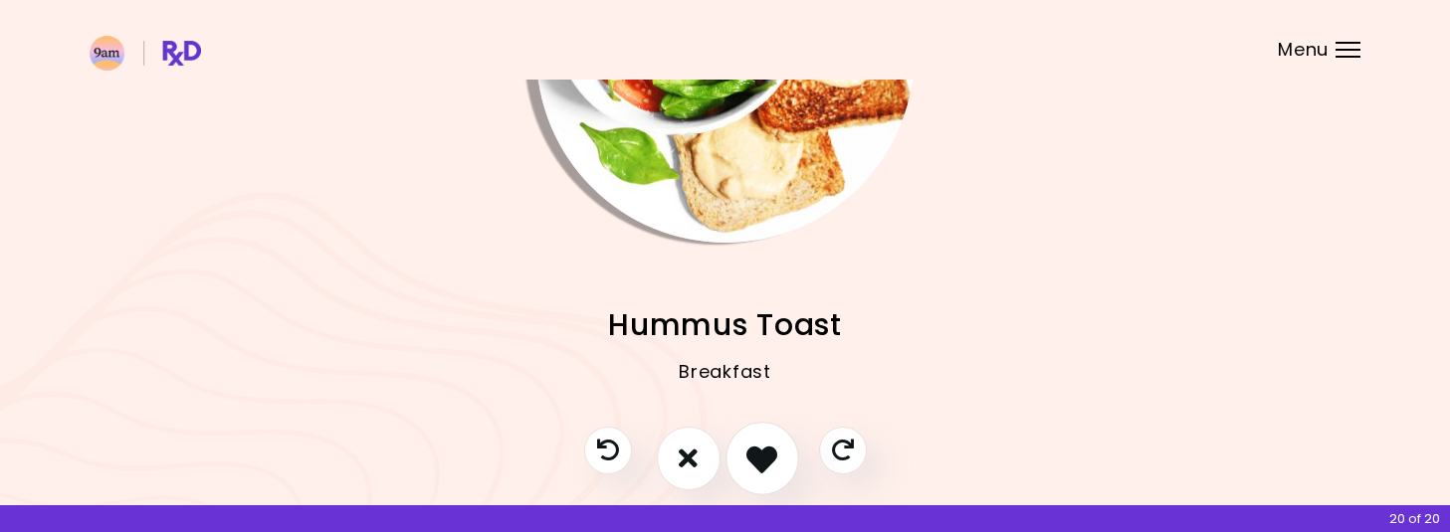
click at [760, 457] on icon "I like this recipe" at bounding box center [761, 458] width 31 height 31
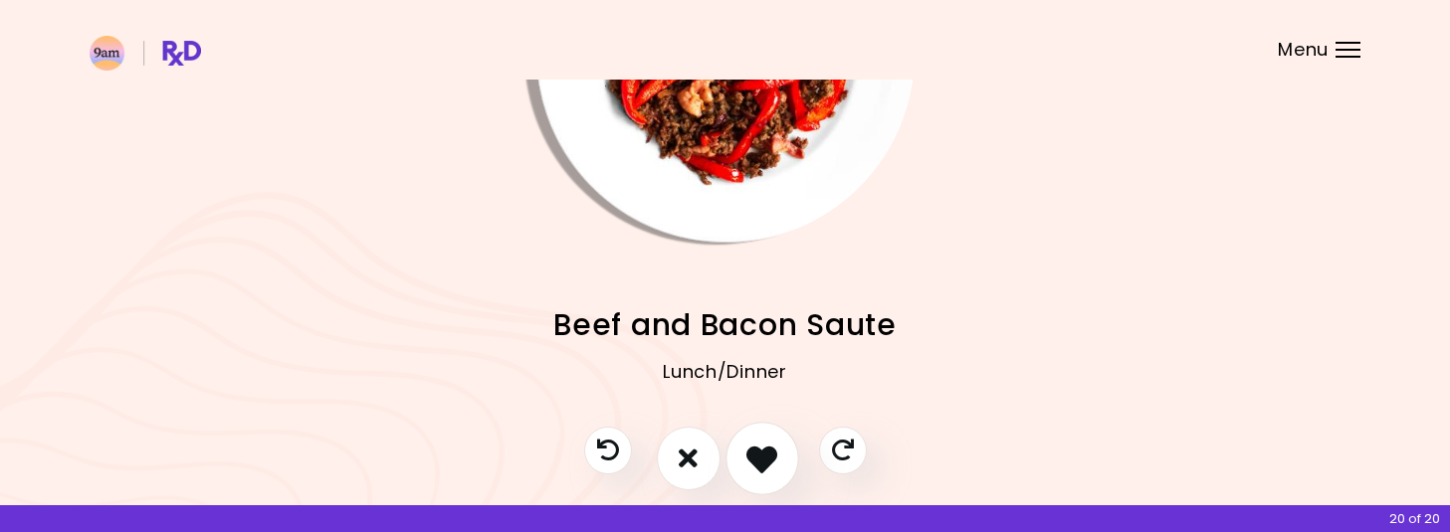
click at [760, 457] on icon "I like this recipe" at bounding box center [761, 458] width 31 height 31
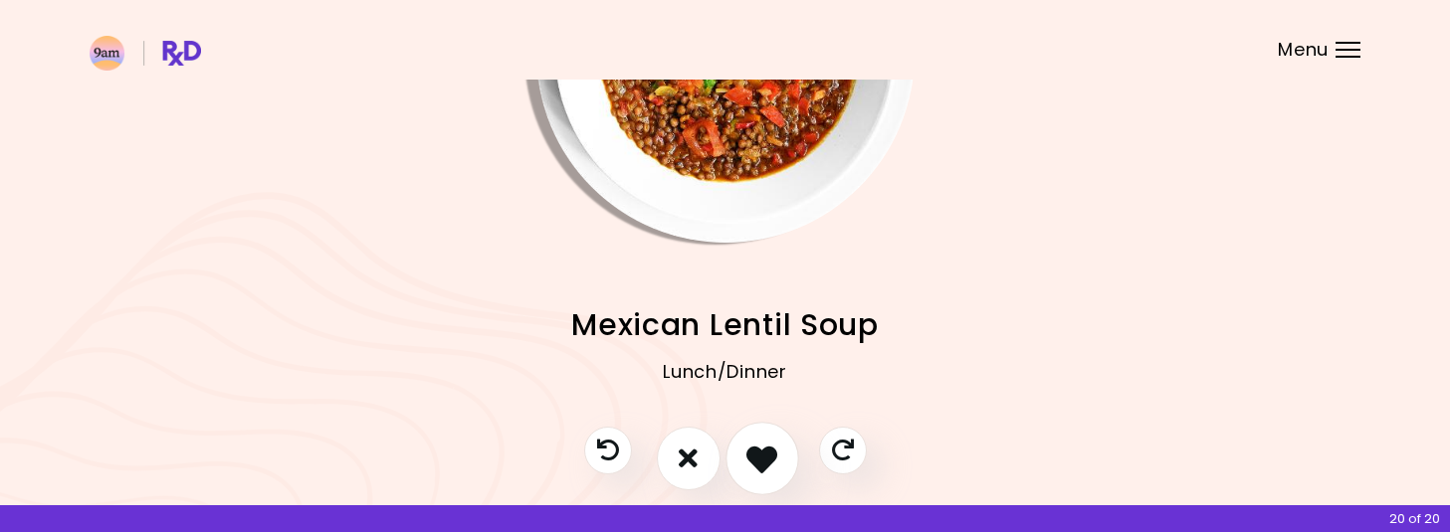
click at [760, 457] on icon "I like this recipe" at bounding box center [761, 458] width 31 height 31
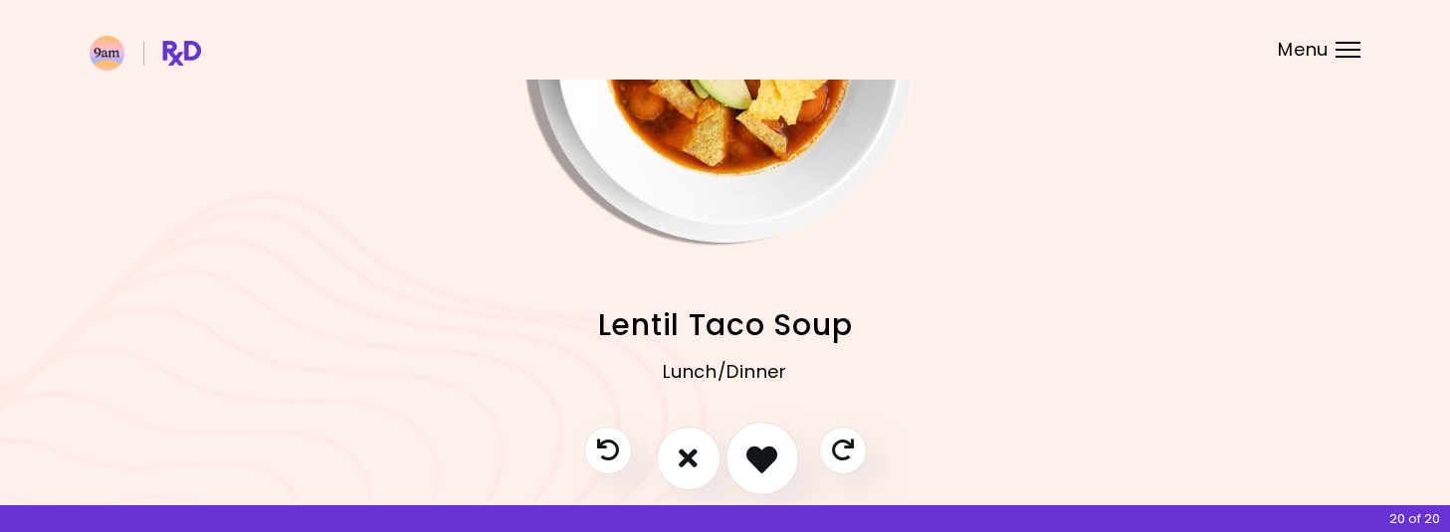
click at [760, 457] on icon "I like this recipe" at bounding box center [761, 458] width 31 height 31
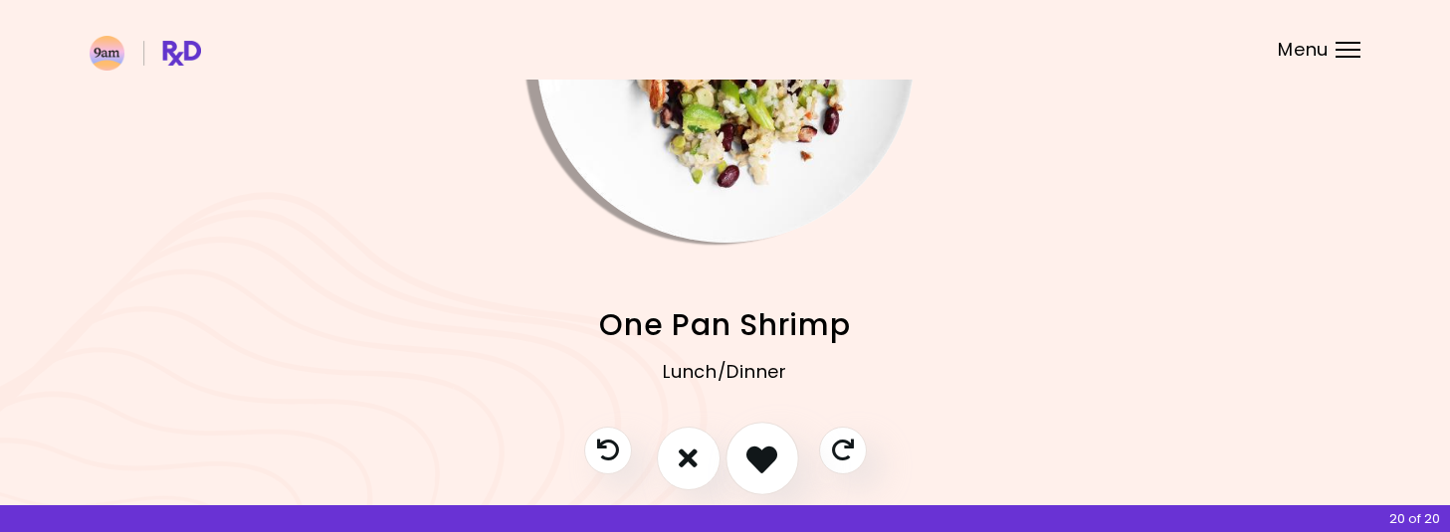
click at [760, 457] on icon "I like this recipe" at bounding box center [761, 458] width 31 height 31
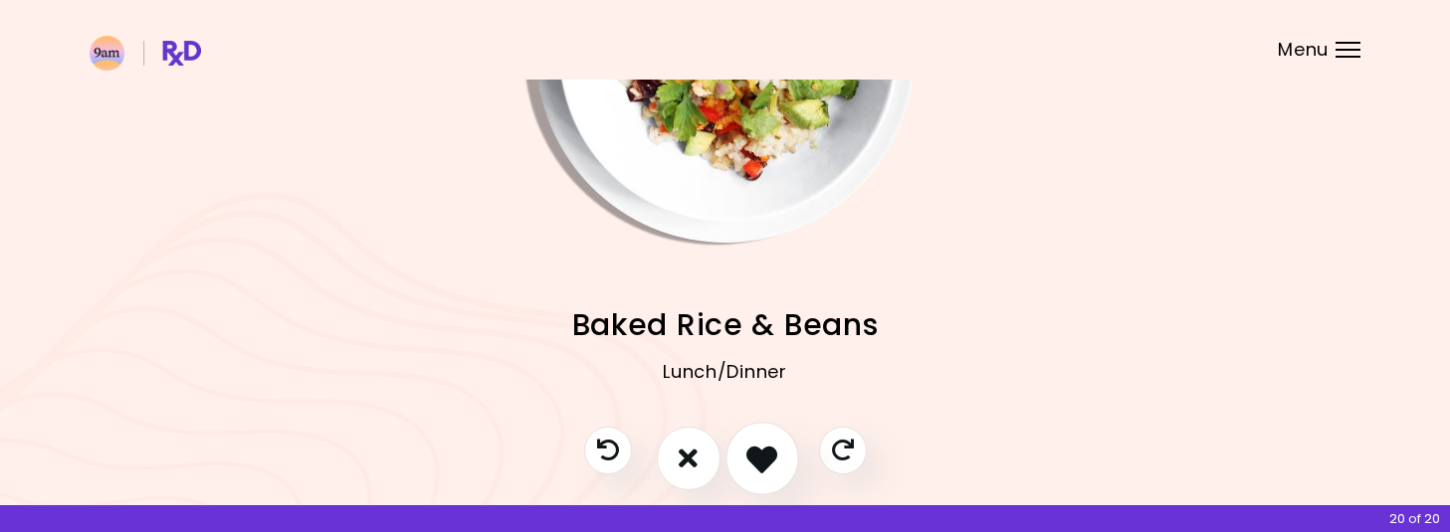
click at [760, 457] on icon "I like this recipe" at bounding box center [761, 458] width 31 height 31
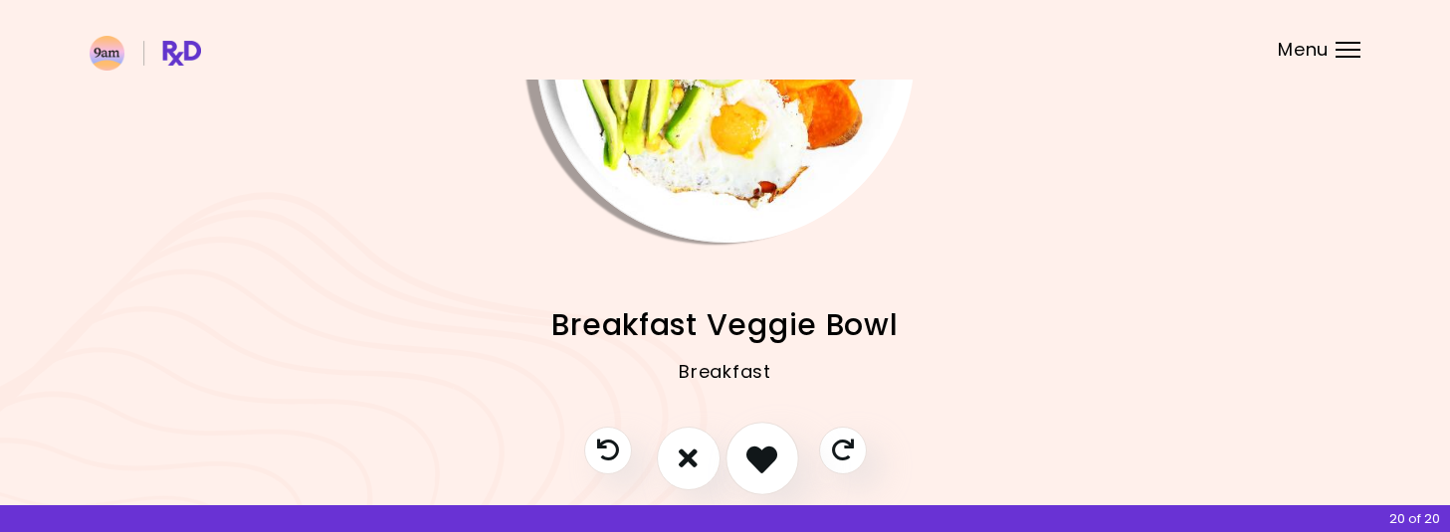
click at [760, 457] on icon "I like this recipe" at bounding box center [761, 458] width 31 height 31
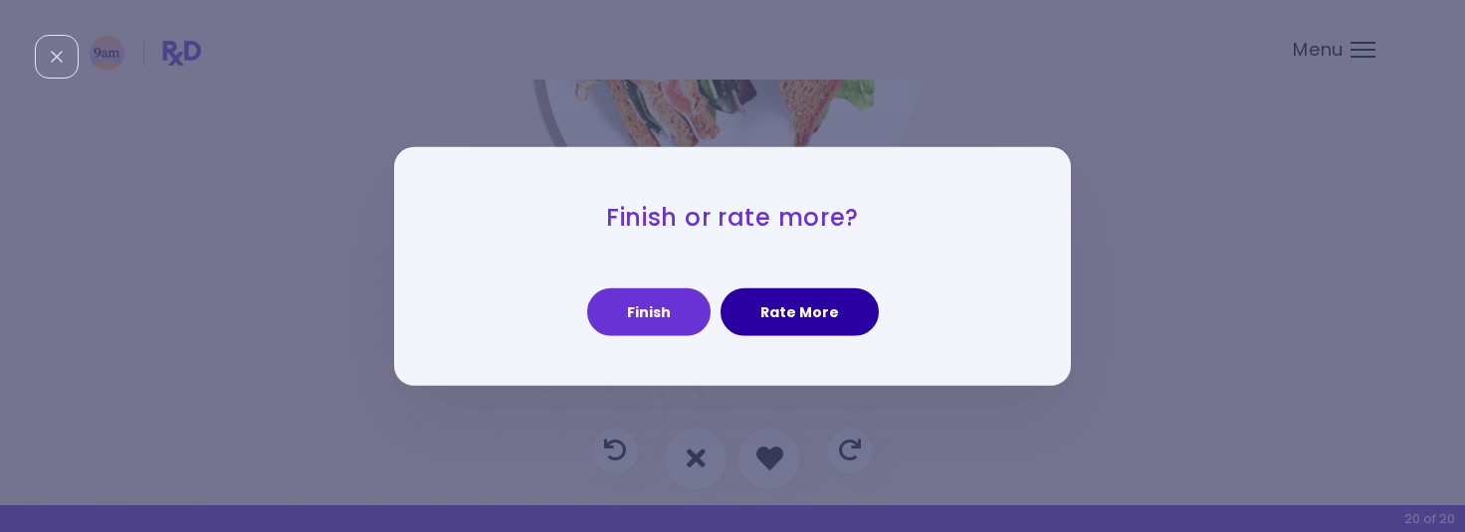
click at [808, 302] on button "Rate More" at bounding box center [800, 313] width 158 height 48
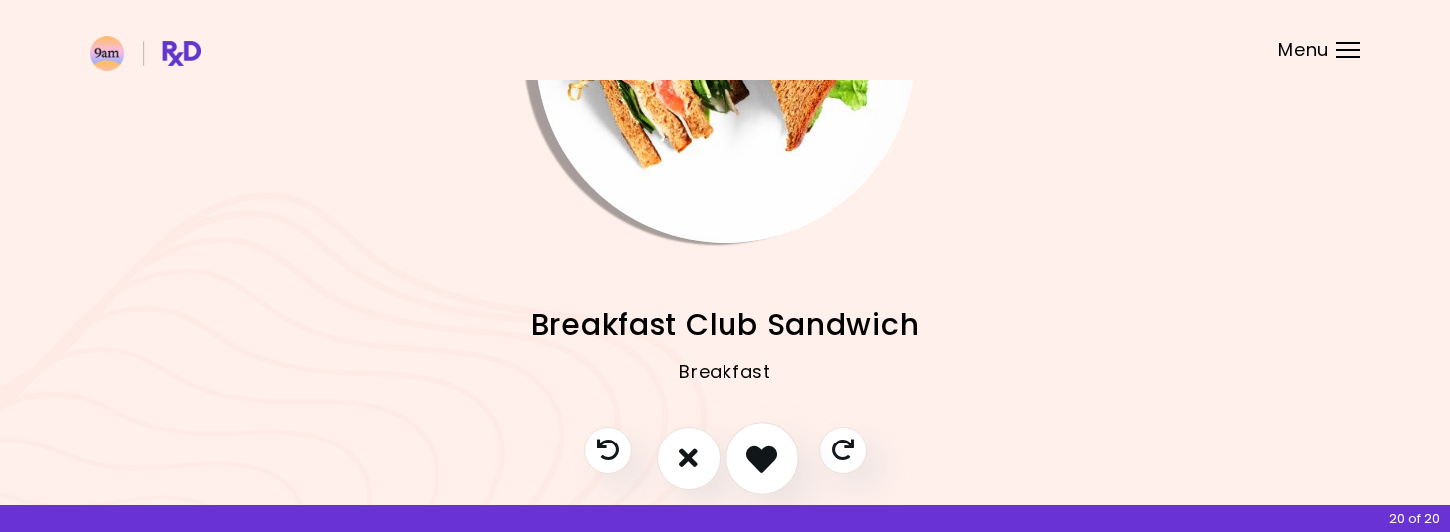
click at [759, 443] on icon "I like this recipe" at bounding box center [761, 458] width 31 height 31
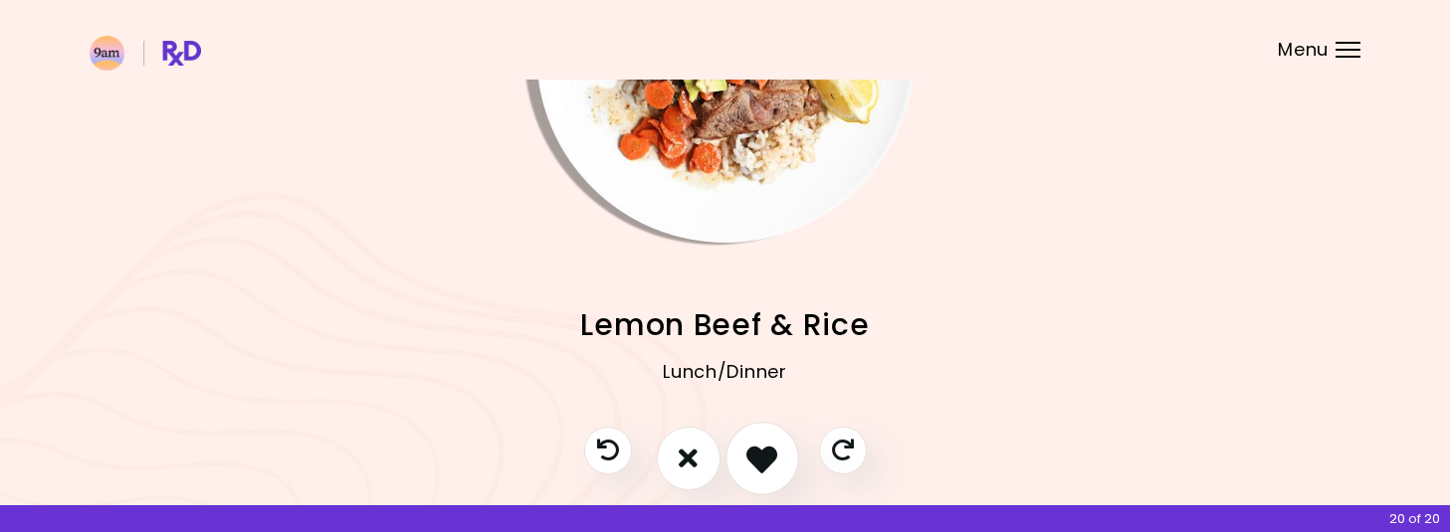
click at [759, 443] on icon "I like this recipe" at bounding box center [761, 458] width 31 height 31
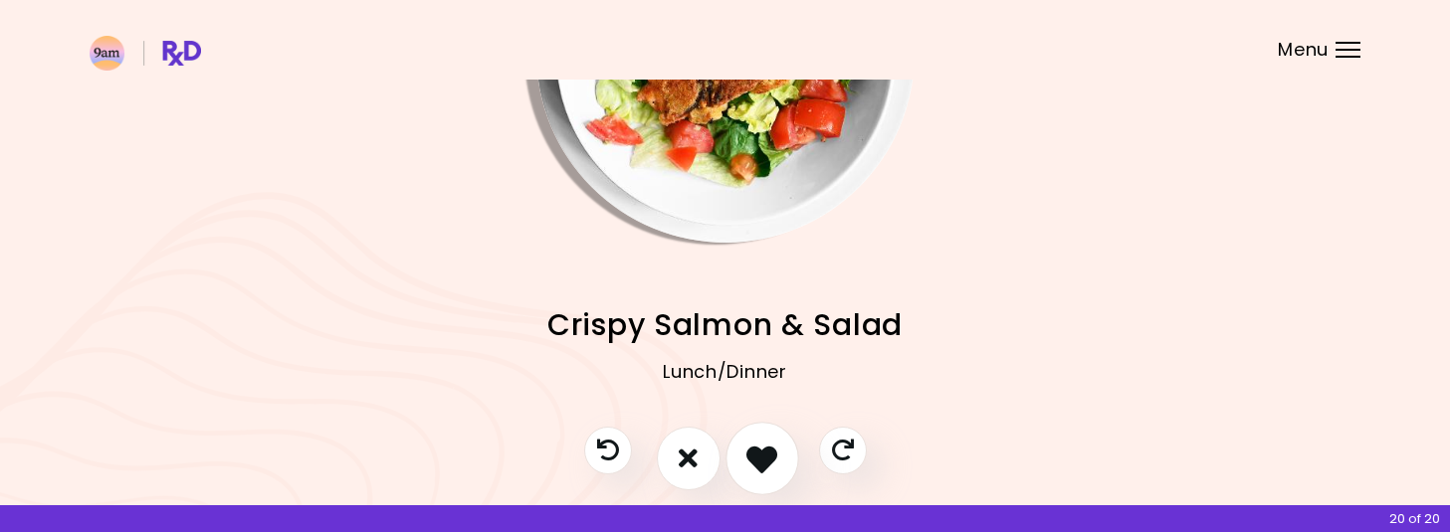
click at [759, 443] on icon "I like this recipe" at bounding box center [761, 458] width 31 height 31
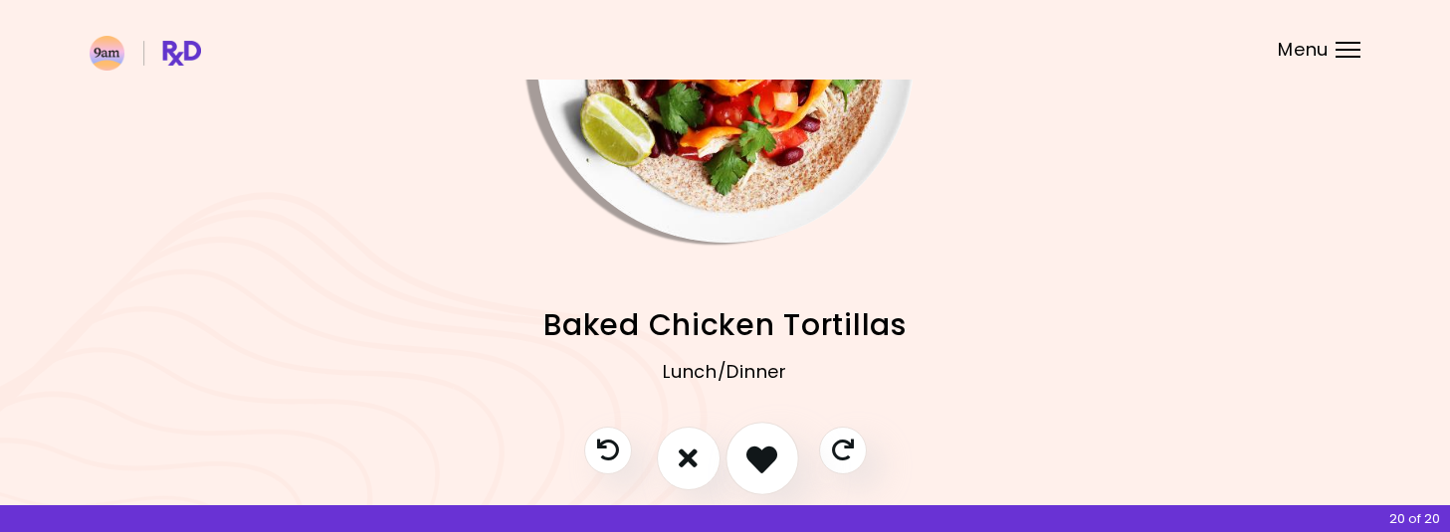
click at [759, 443] on icon "I like this recipe" at bounding box center [761, 458] width 31 height 31
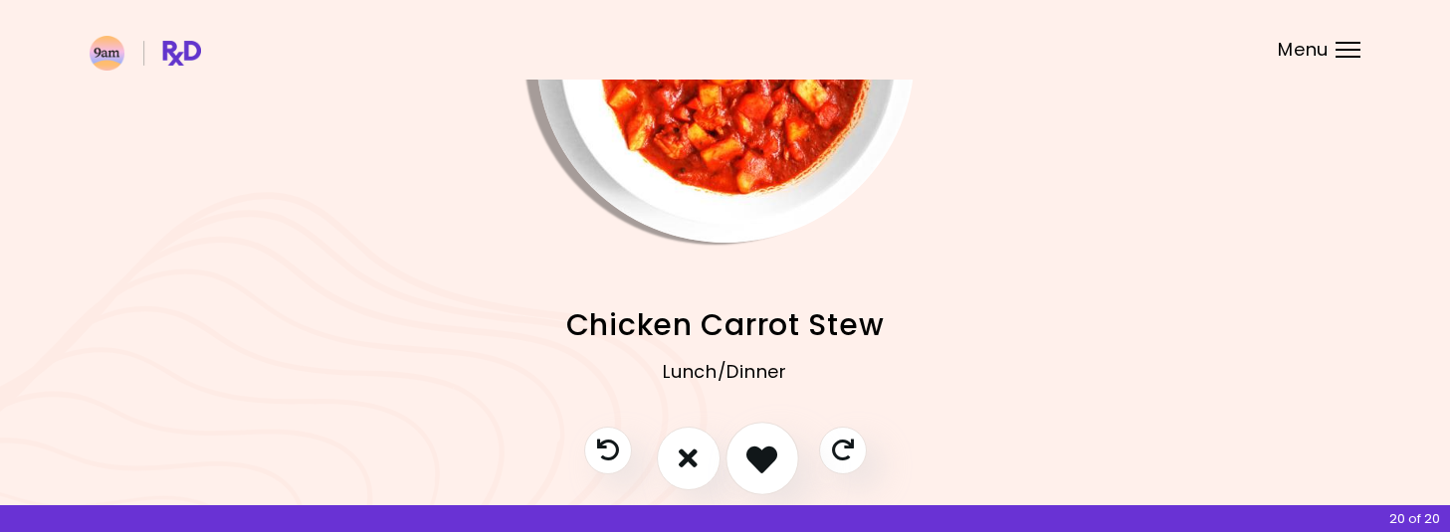
click at [759, 443] on icon "I like this recipe" at bounding box center [761, 458] width 31 height 31
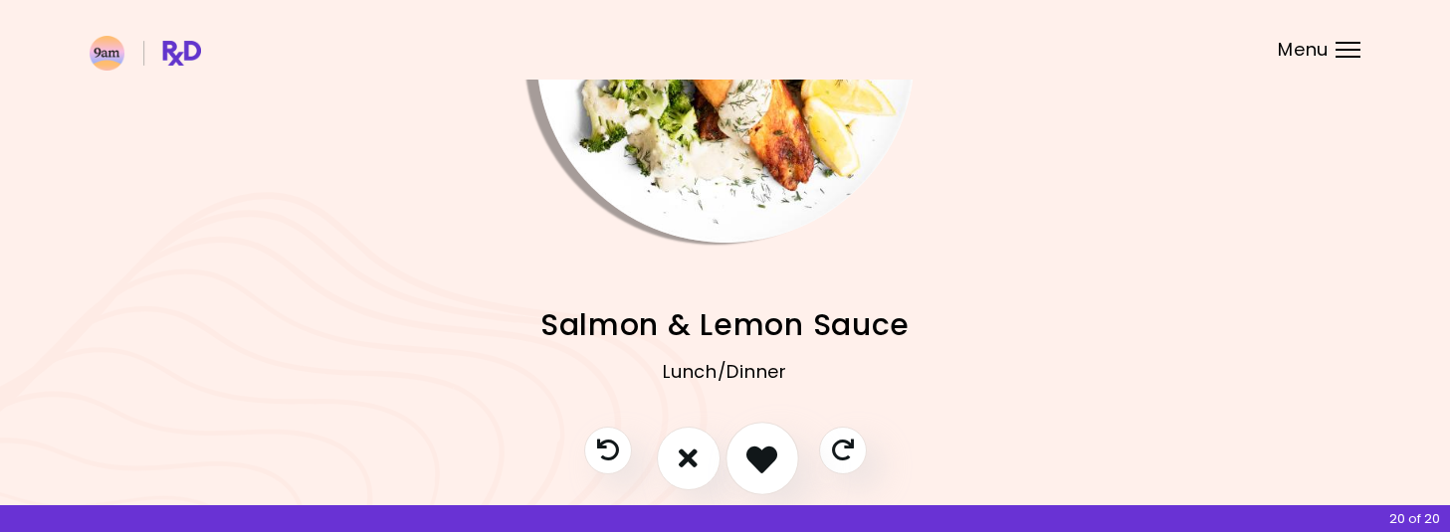
click at [759, 443] on icon "I like this recipe" at bounding box center [761, 458] width 31 height 31
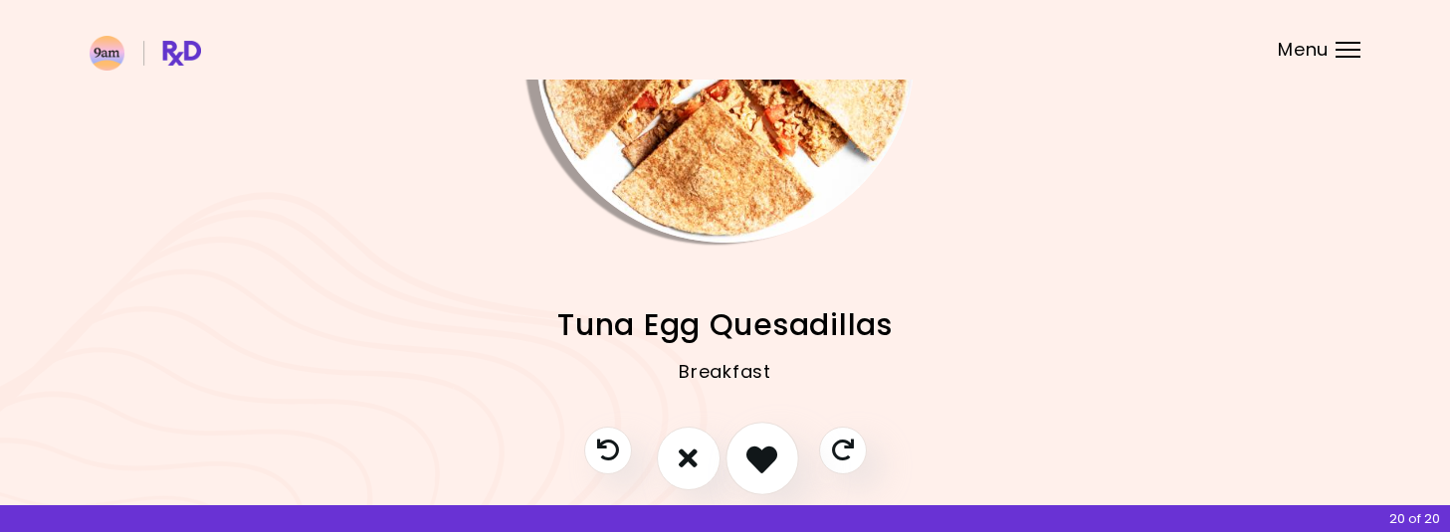
click at [759, 443] on icon "I like this recipe" at bounding box center [761, 458] width 31 height 31
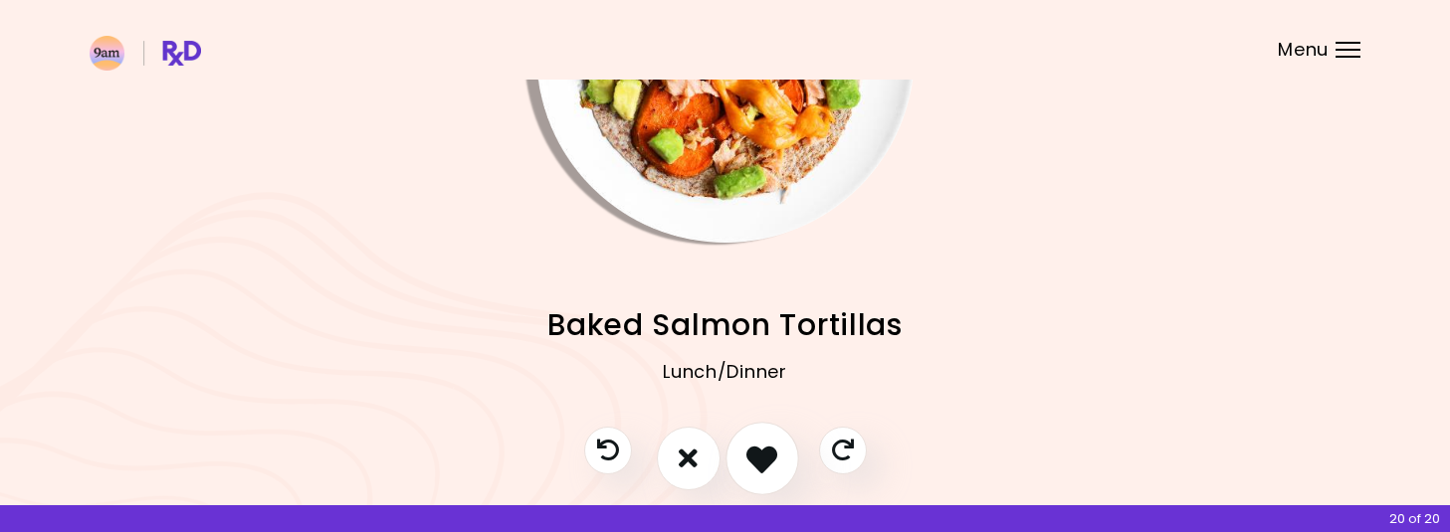
click at [759, 443] on icon "I like this recipe" at bounding box center [761, 458] width 31 height 31
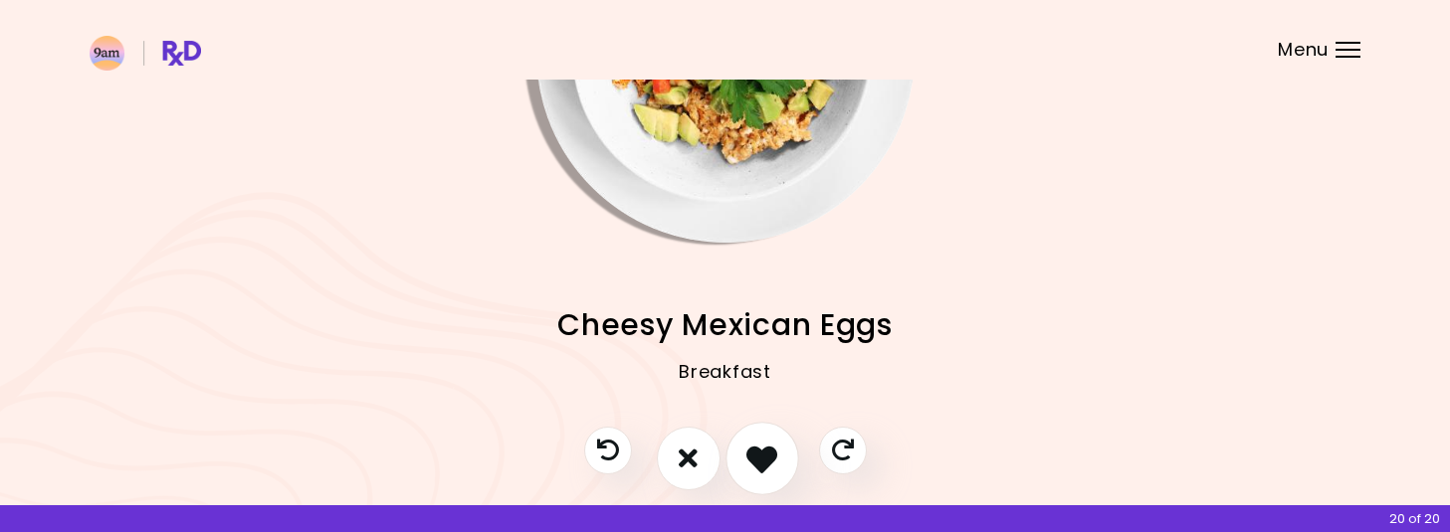
click at [759, 443] on icon "I like this recipe" at bounding box center [761, 458] width 31 height 31
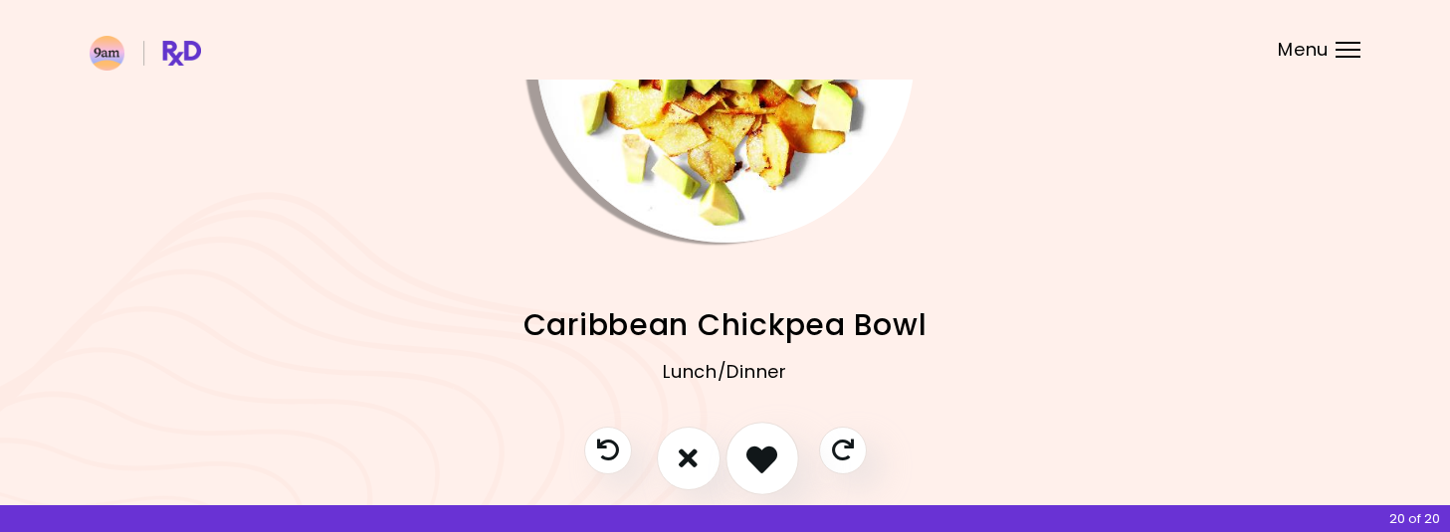
click at [759, 443] on icon "I like this recipe" at bounding box center [761, 458] width 31 height 31
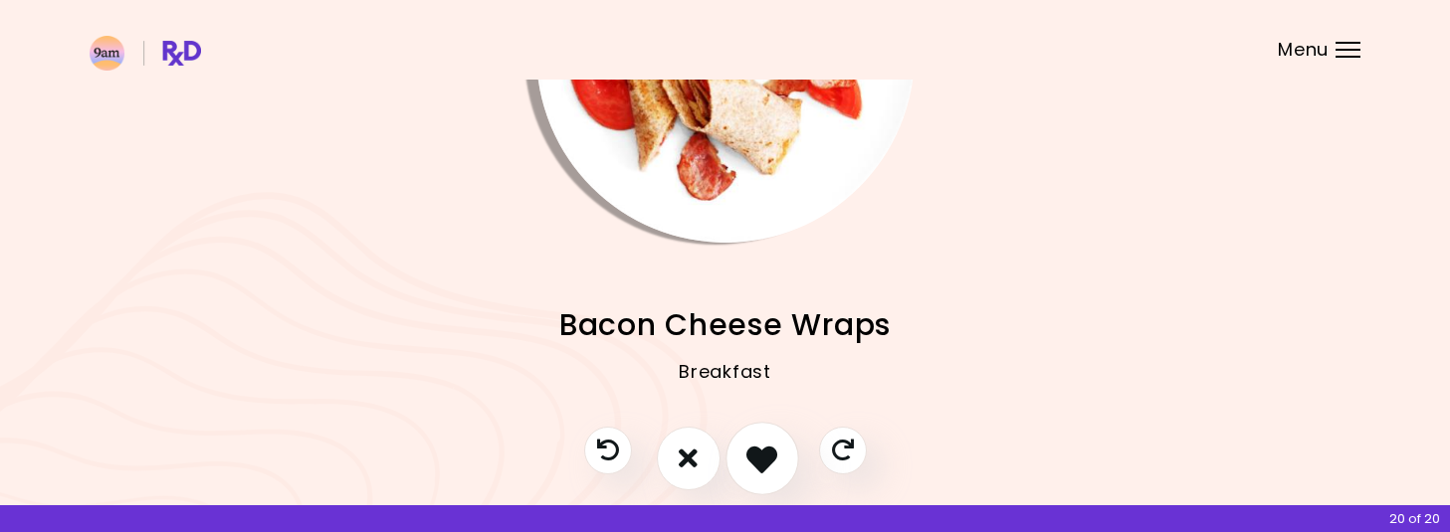
click at [759, 443] on icon "I like this recipe" at bounding box center [761, 458] width 31 height 31
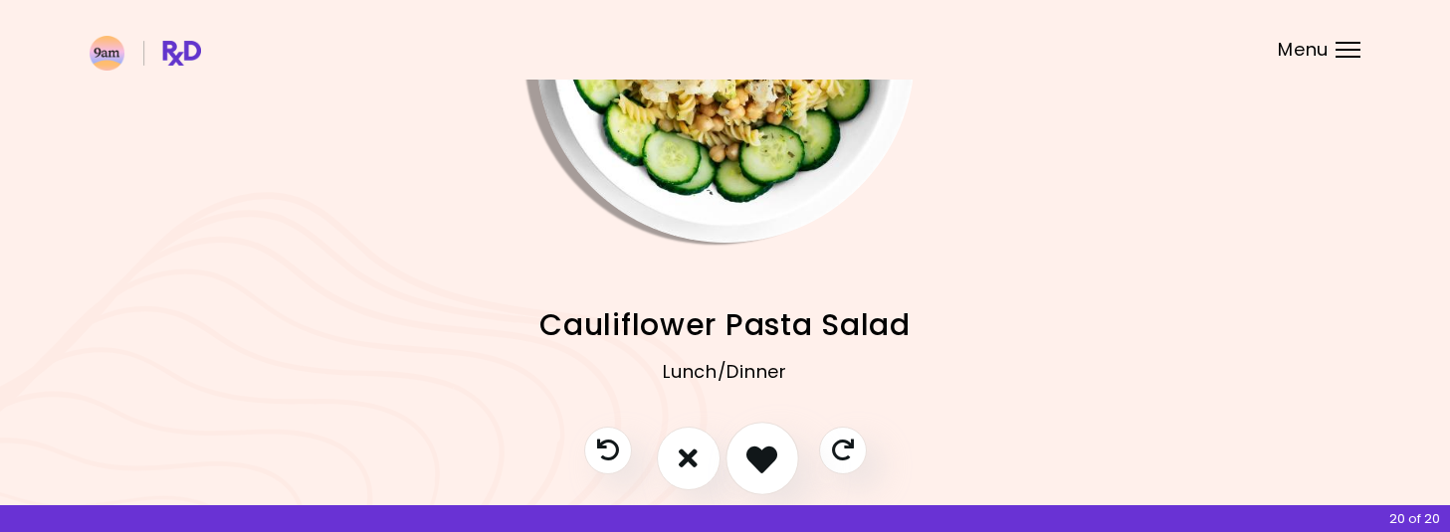
click at [759, 443] on icon "I like this recipe" at bounding box center [761, 458] width 31 height 31
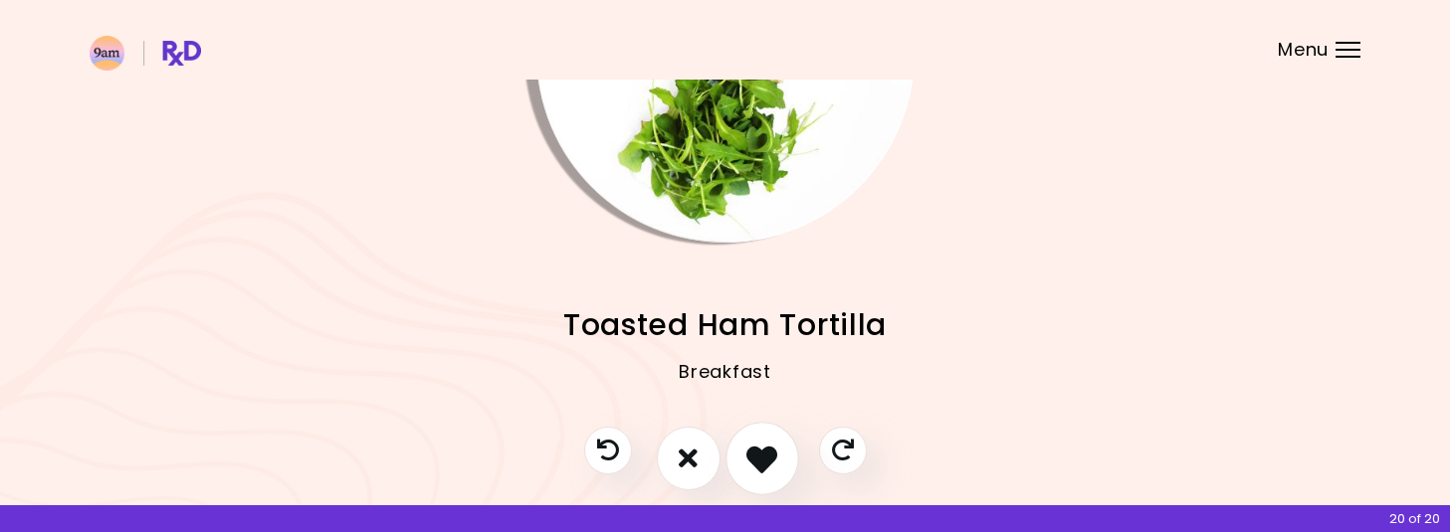
click at [759, 443] on icon "I like this recipe" at bounding box center [761, 458] width 31 height 31
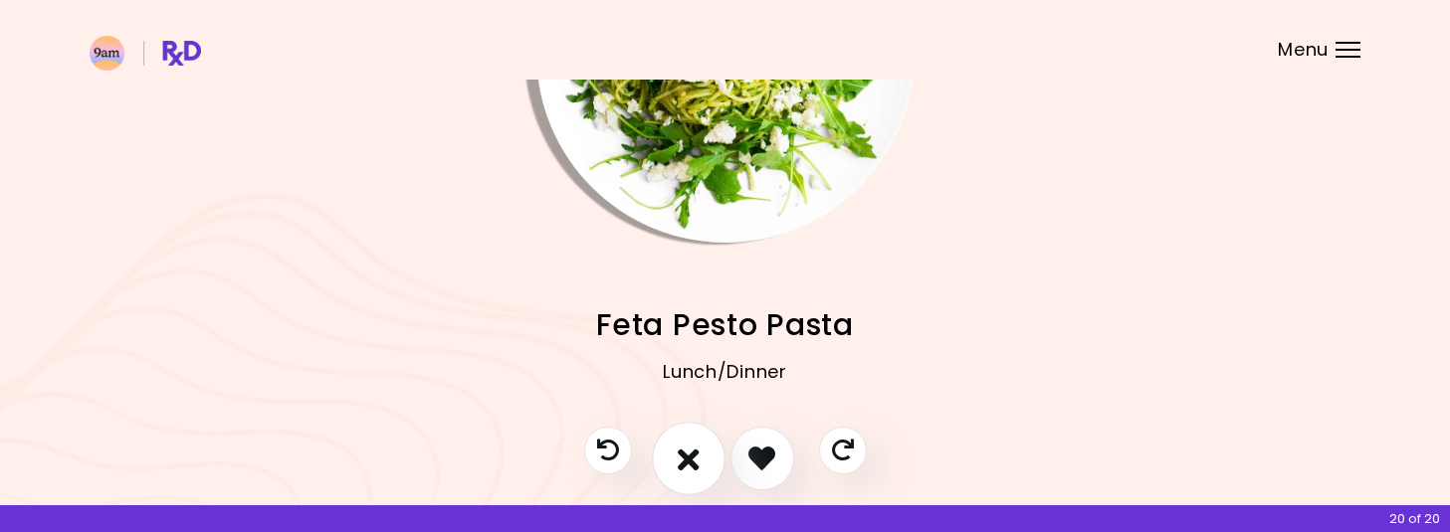
click at [685, 457] on icon "I don't like this recipe" at bounding box center [689, 458] width 22 height 31
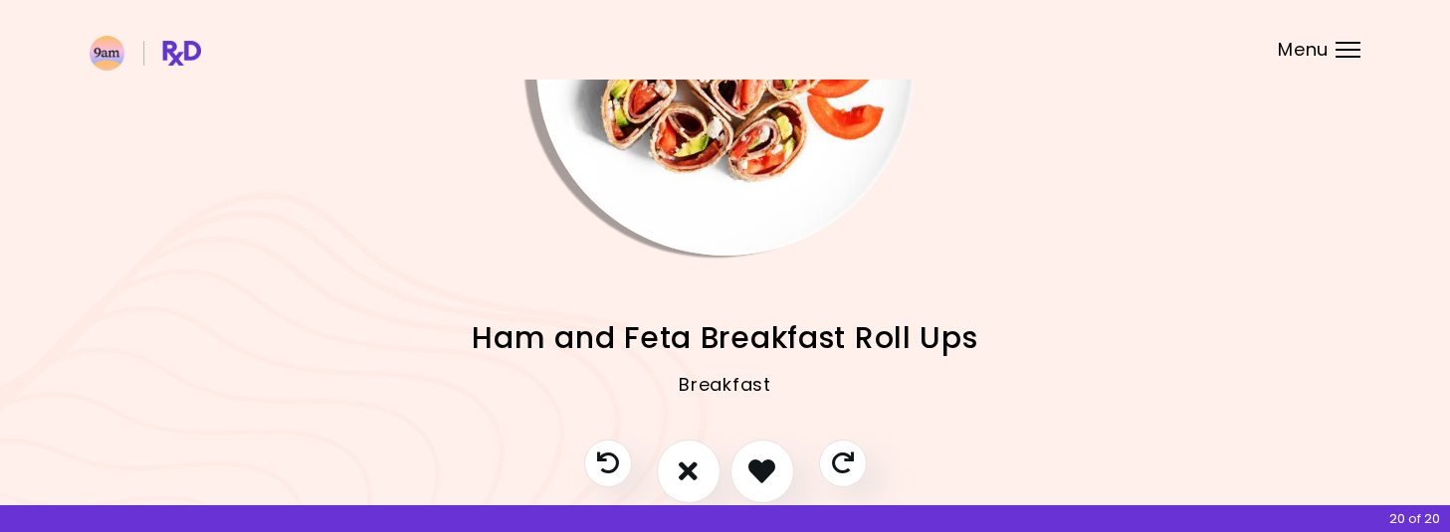
scroll to position [221, 0]
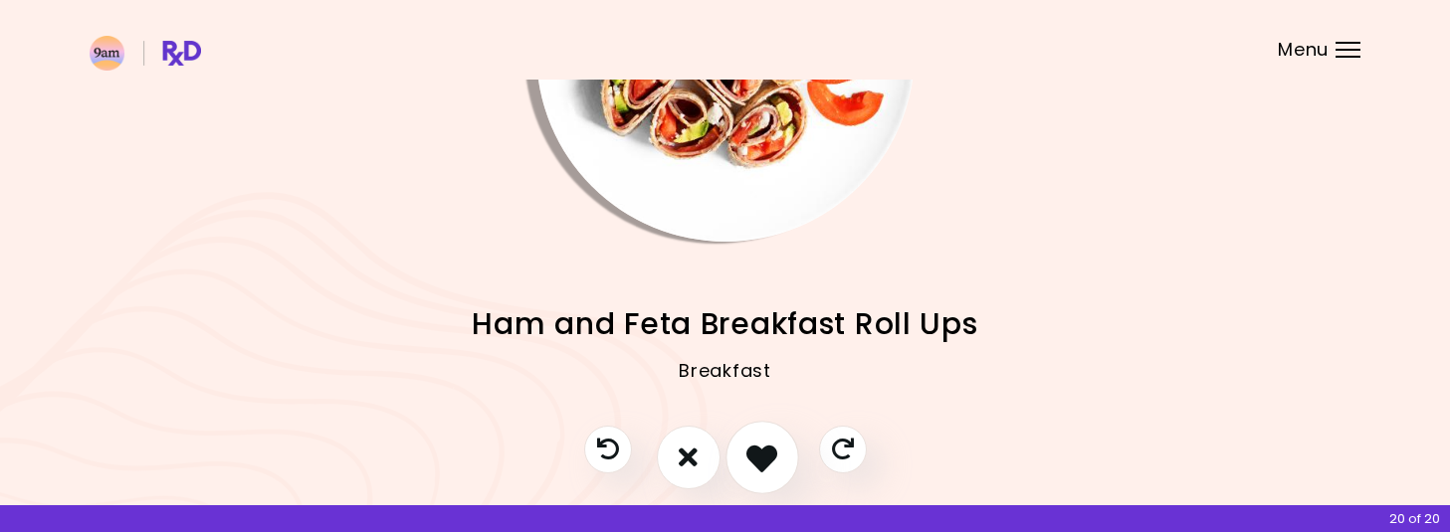
click at [755, 451] on icon "I like this recipe" at bounding box center [761, 457] width 31 height 31
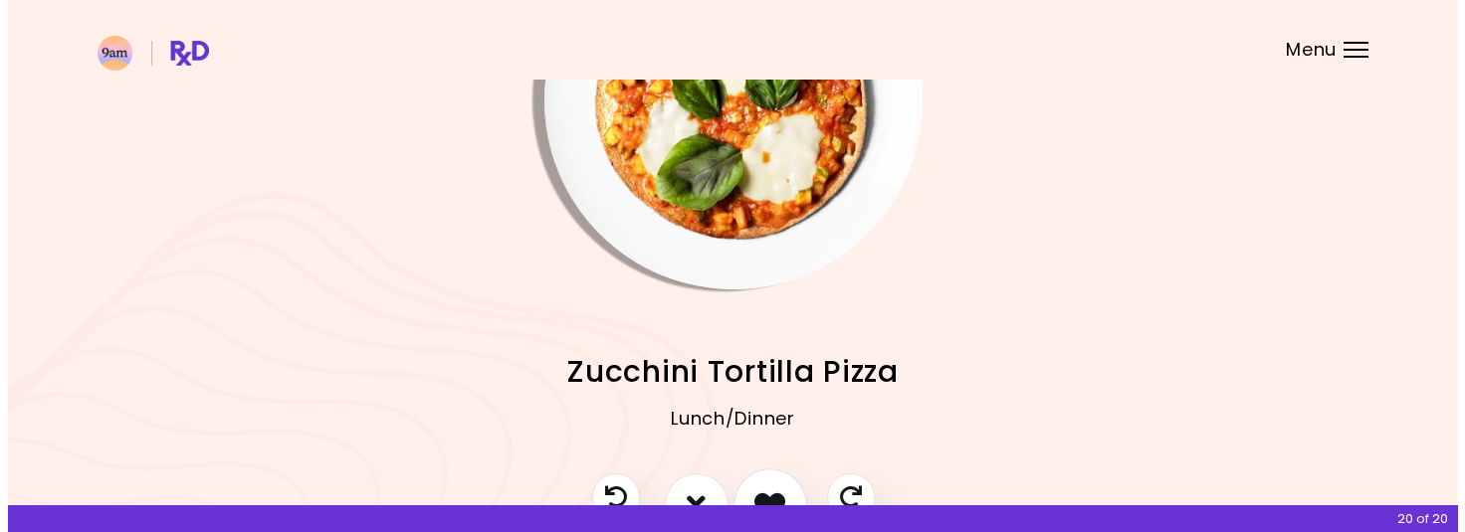
scroll to position [217, 0]
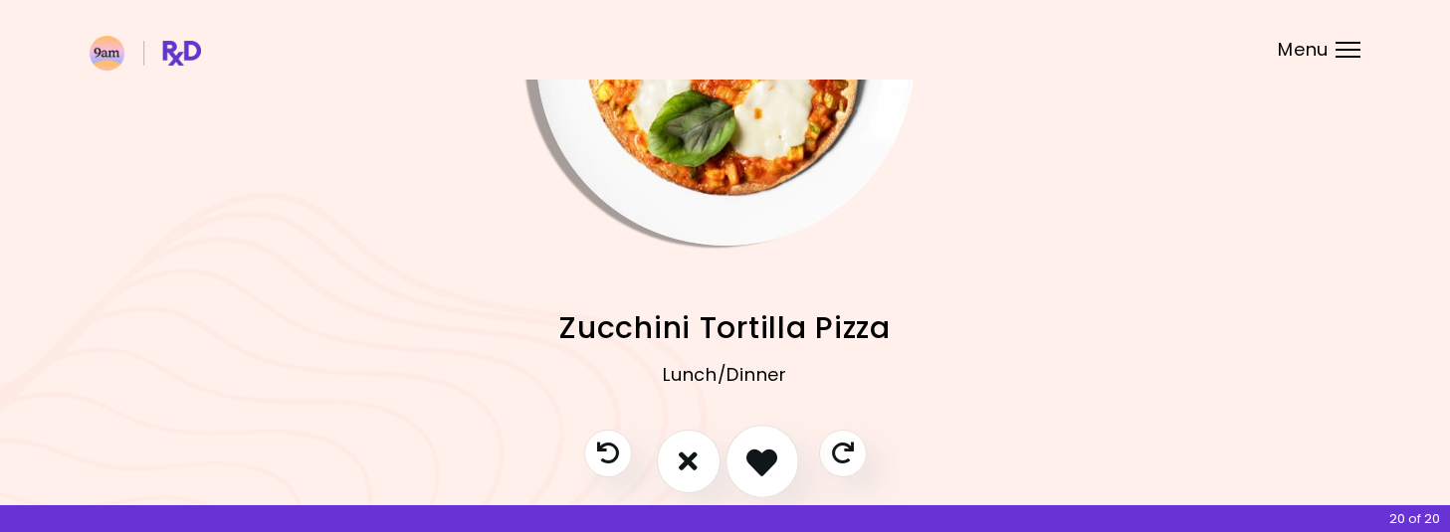
click at [761, 469] on icon "I like this recipe" at bounding box center [761, 461] width 31 height 31
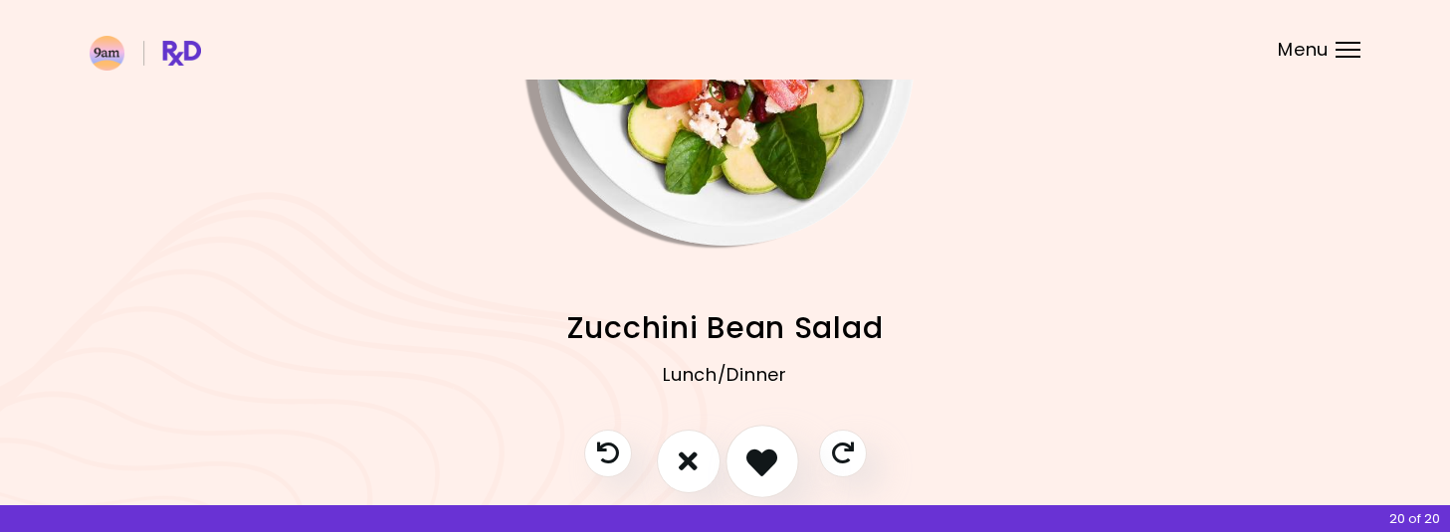
click at [761, 469] on icon "I like this recipe" at bounding box center [761, 461] width 31 height 31
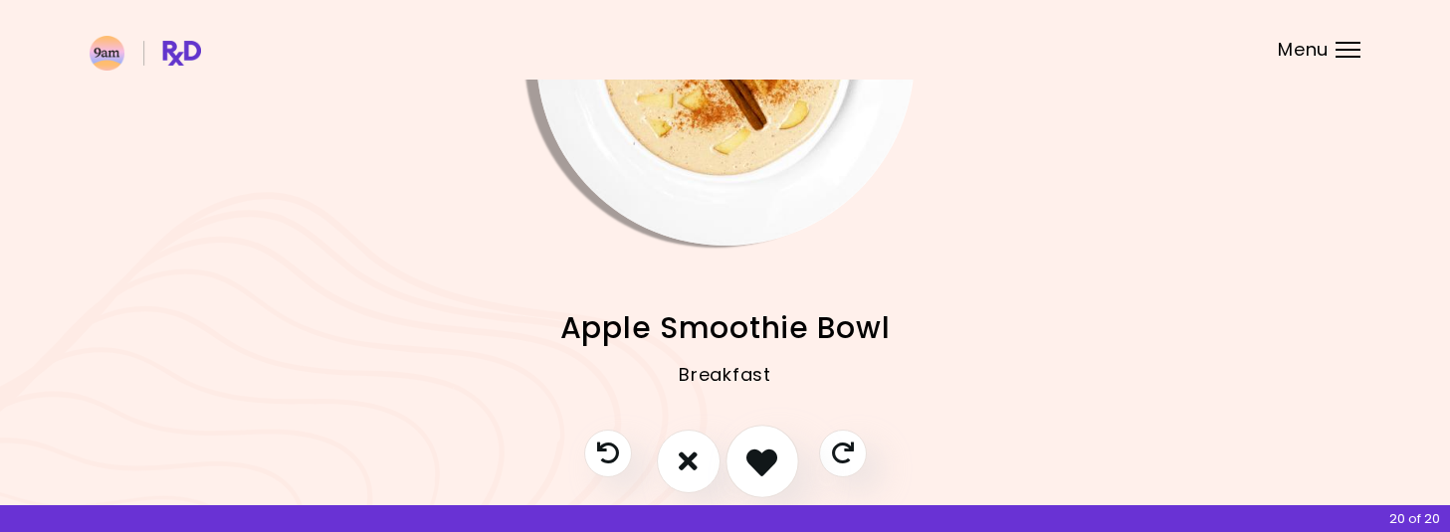
click at [761, 469] on icon "I like this recipe" at bounding box center [761, 461] width 31 height 31
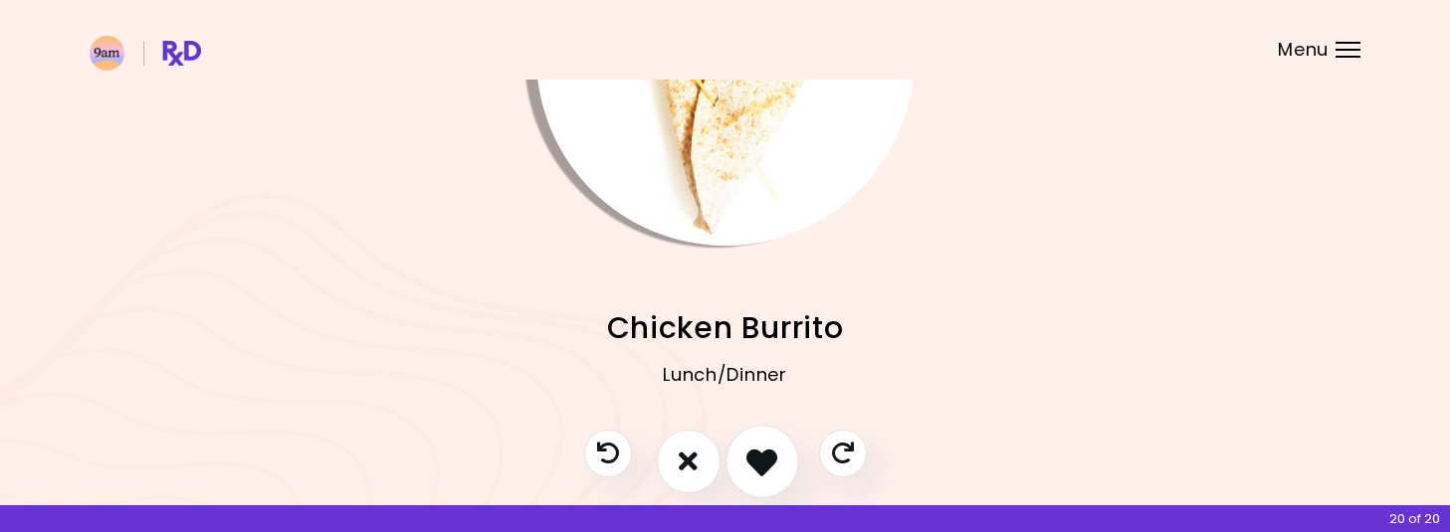
click at [761, 469] on icon "I like this recipe" at bounding box center [761, 461] width 31 height 31
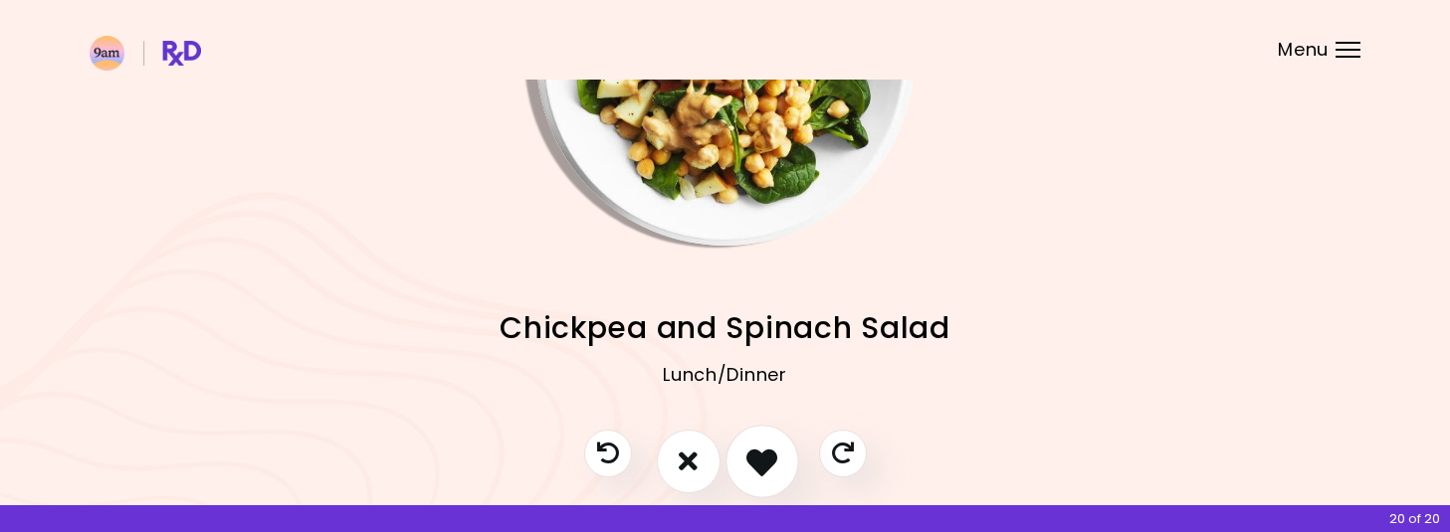
click at [761, 469] on icon "I like this recipe" at bounding box center [761, 461] width 31 height 31
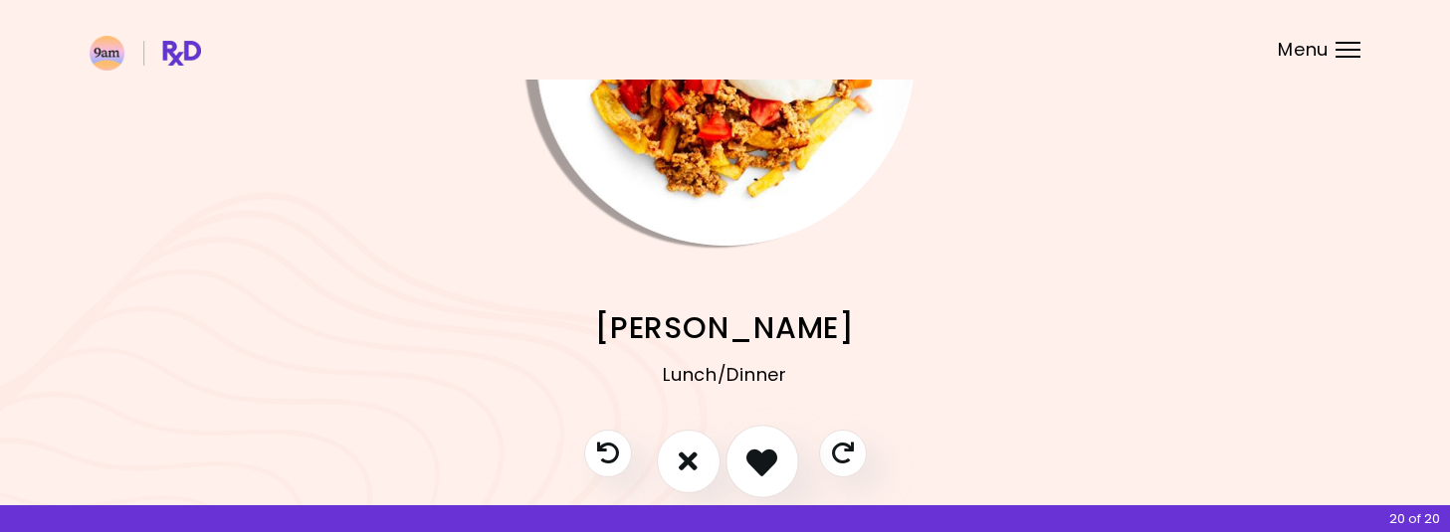
click at [761, 469] on icon "I like this recipe" at bounding box center [761, 461] width 31 height 31
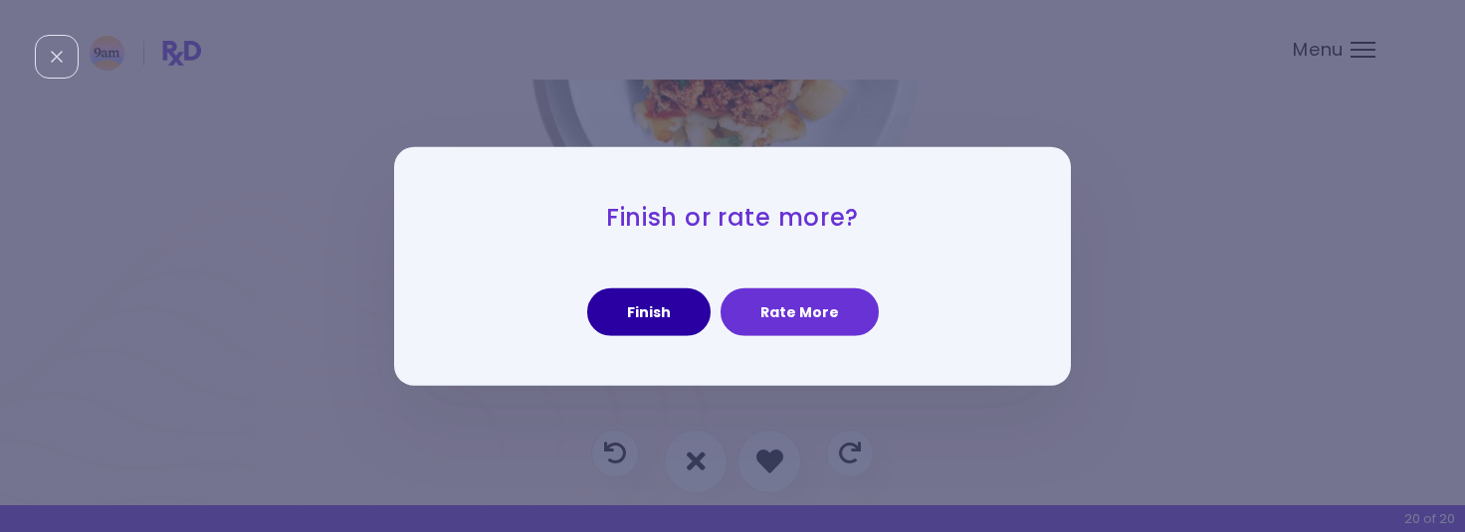
click at [662, 298] on button "Finish" at bounding box center [648, 313] width 123 height 48
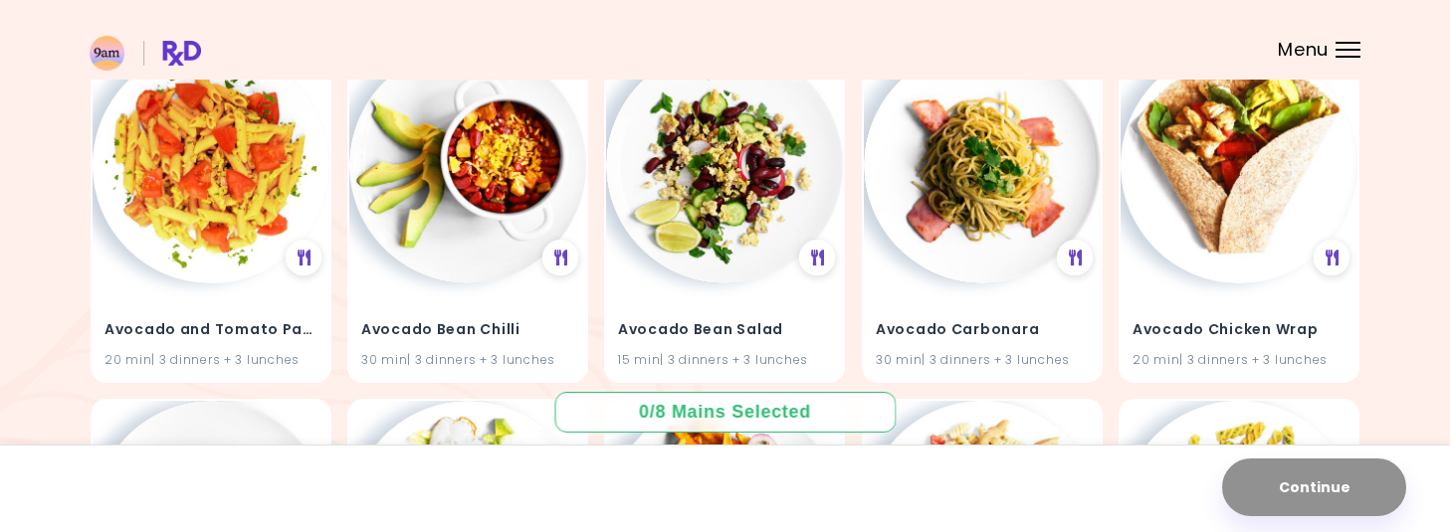
scroll to position [596, 0]
click at [497, 205] on img at bounding box center [467, 163] width 237 height 237
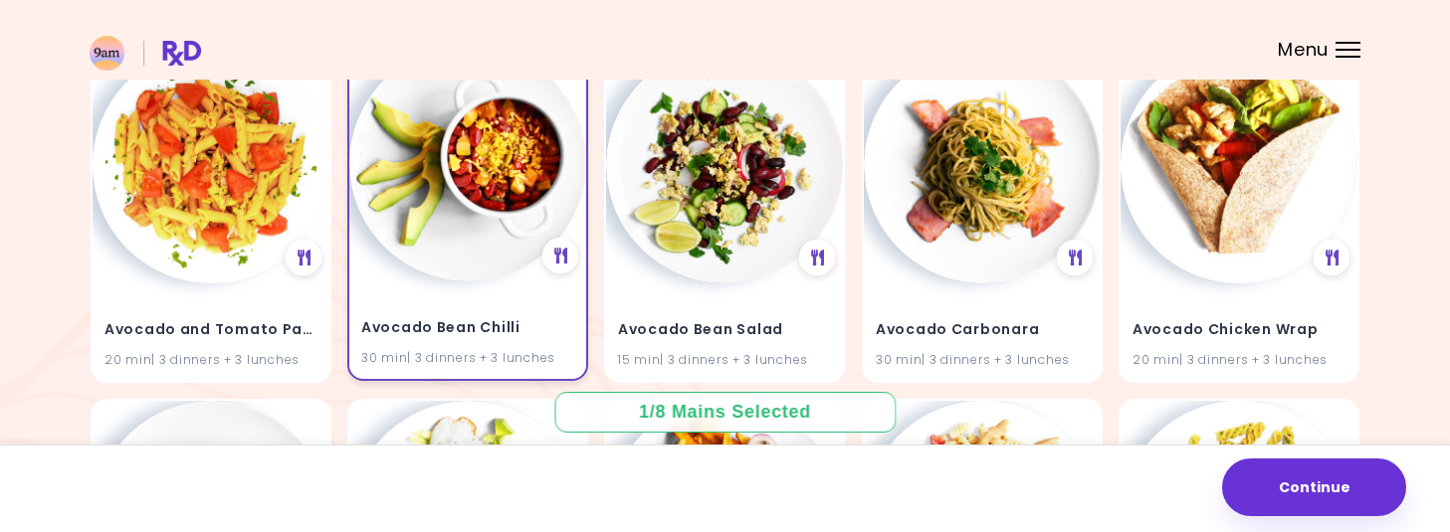
click at [512, 190] on img at bounding box center [467, 163] width 237 height 237
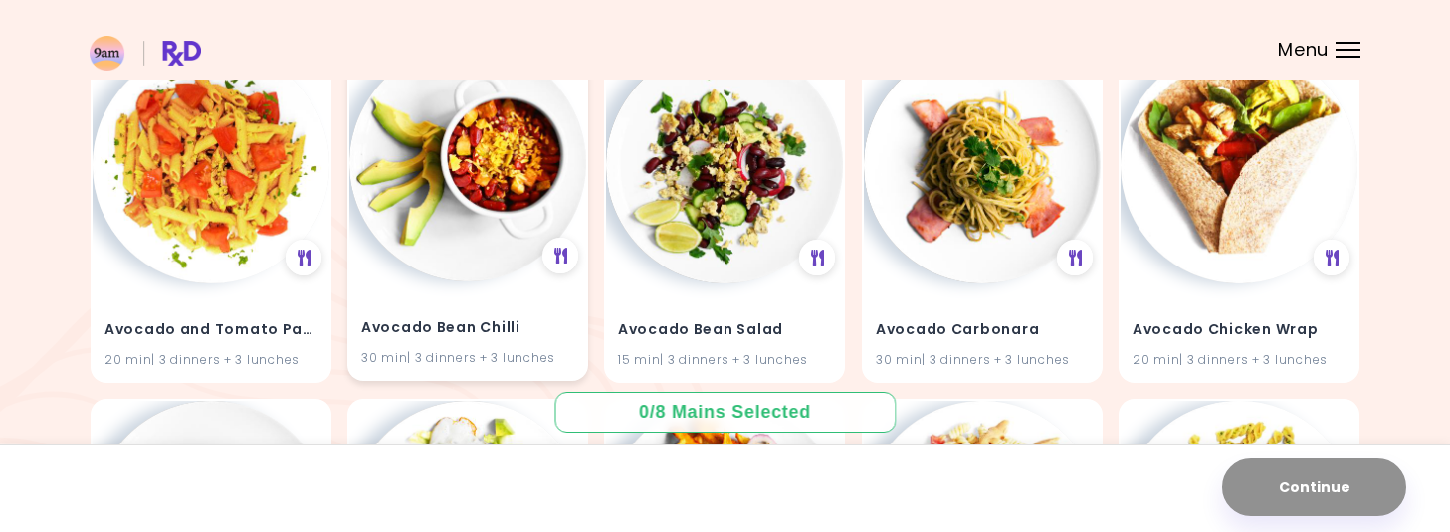
click at [461, 262] on img at bounding box center [467, 163] width 237 height 237
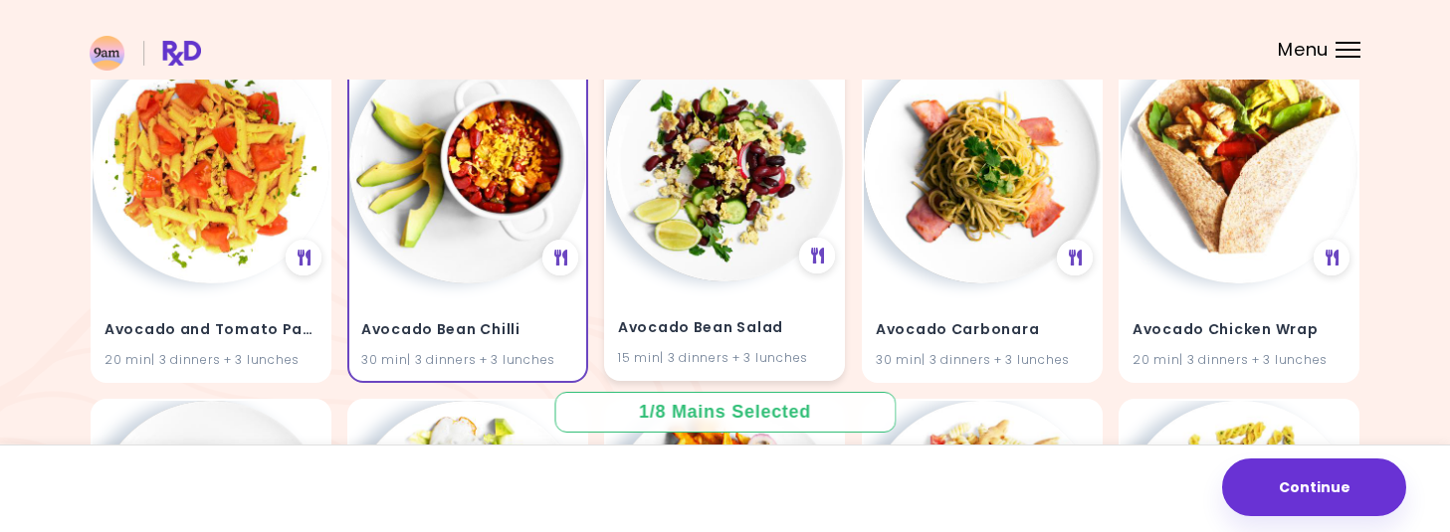
click at [740, 251] on img at bounding box center [724, 163] width 237 height 237
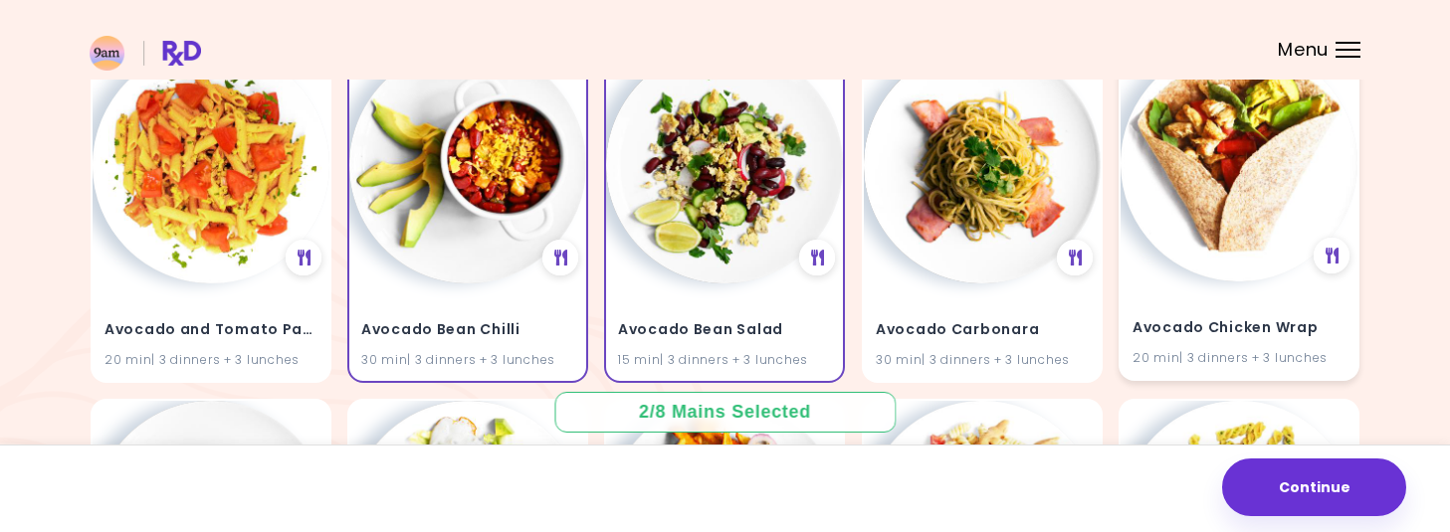
click at [1251, 202] on img at bounding box center [1239, 163] width 237 height 237
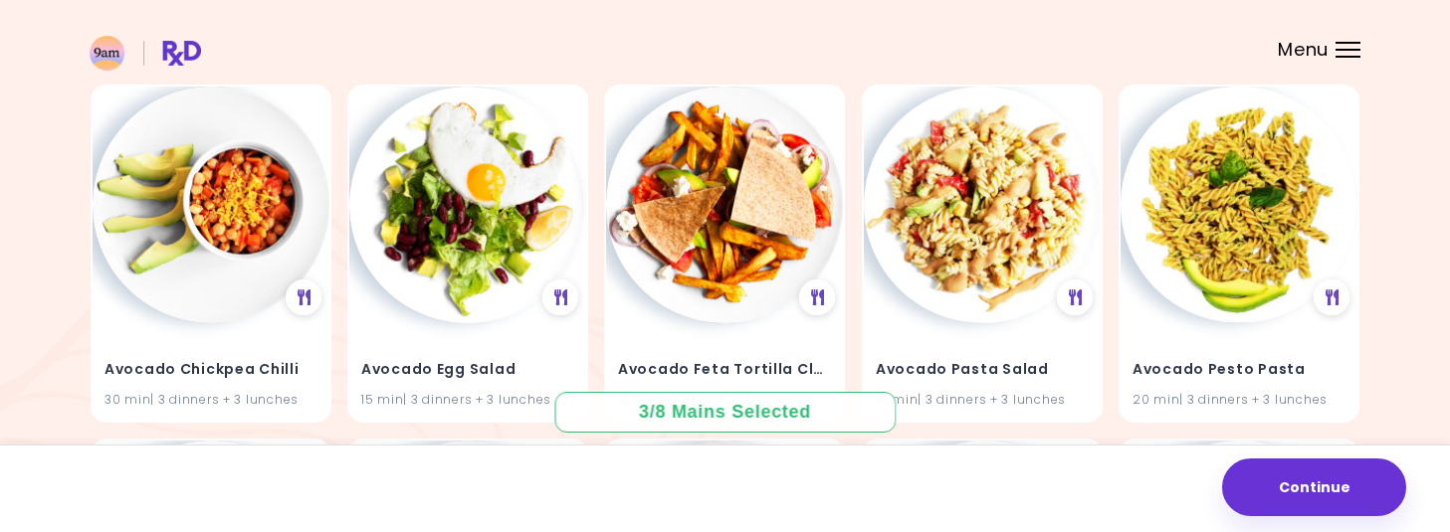
scroll to position [915, 0]
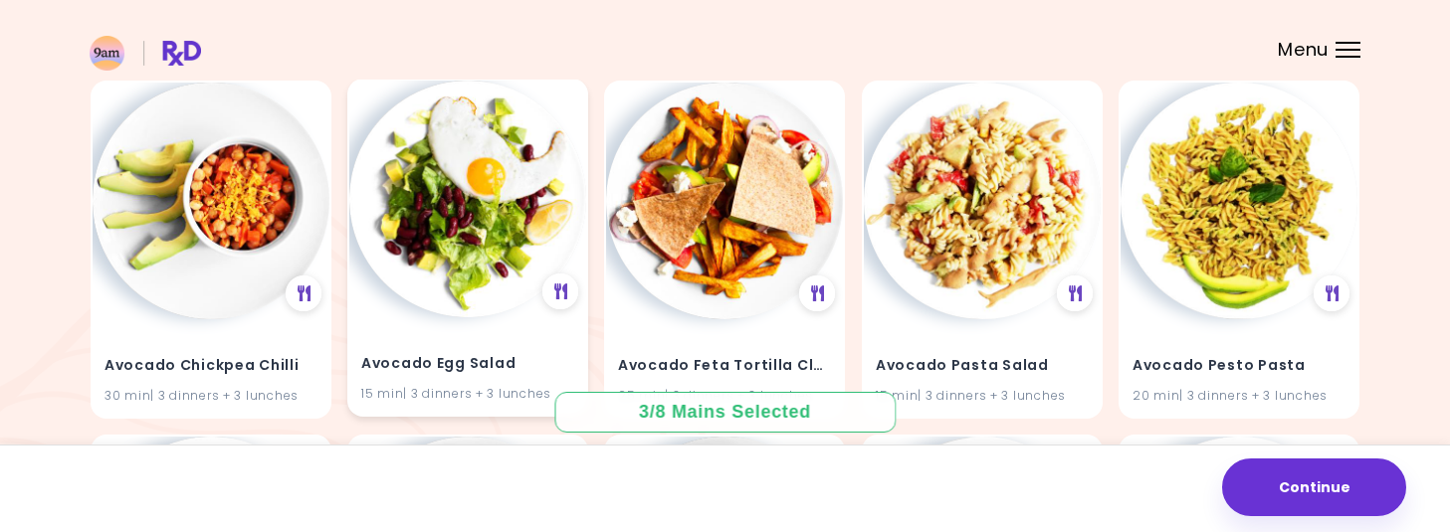
click at [473, 254] on img at bounding box center [467, 199] width 237 height 237
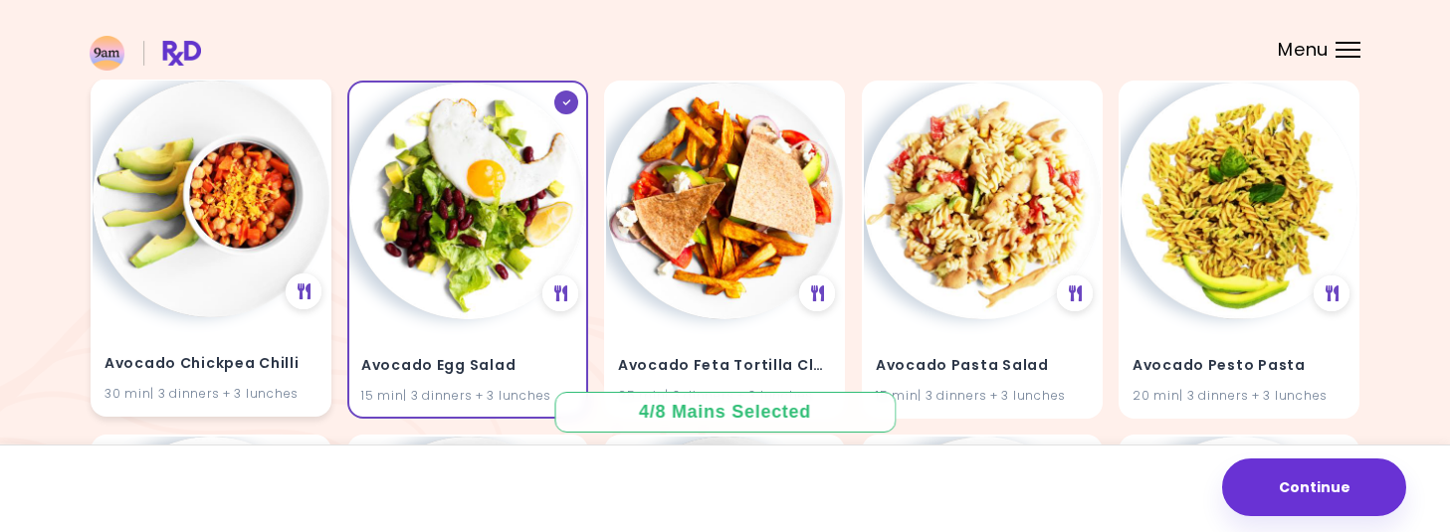
click at [231, 284] on img at bounding box center [211, 199] width 237 height 237
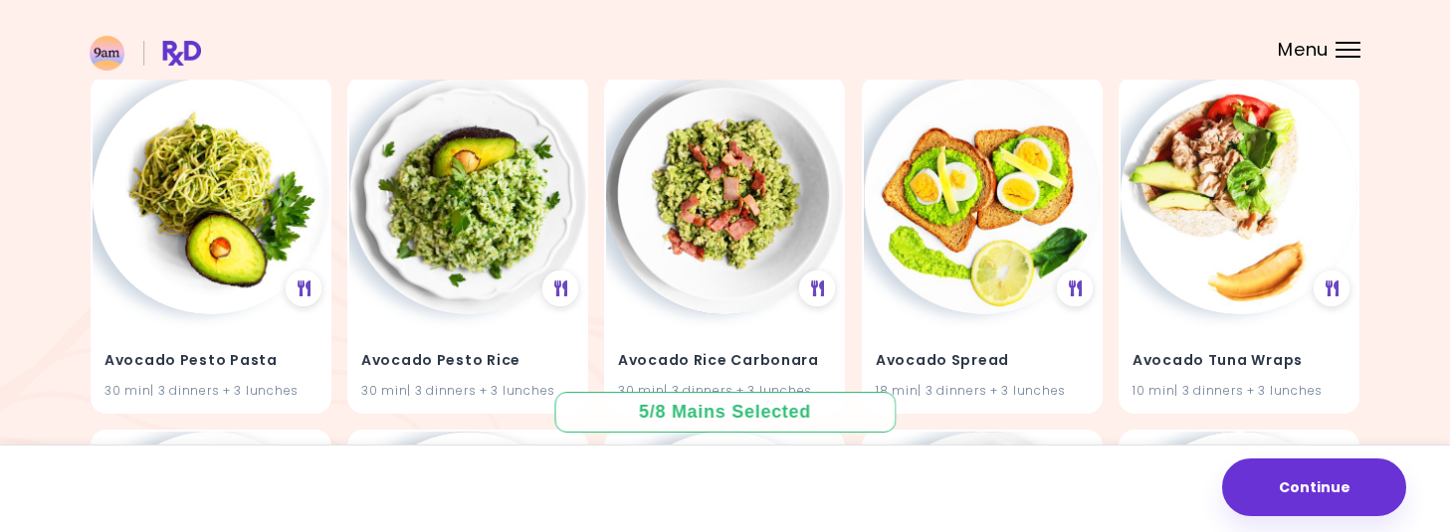
scroll to position [1276, 0]
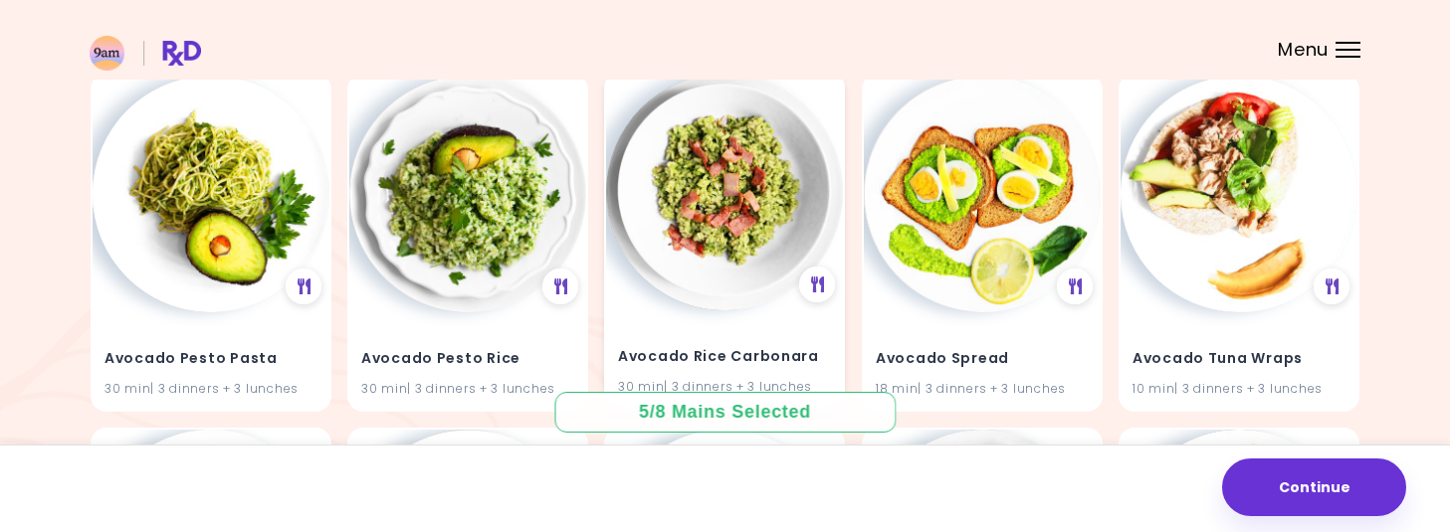
click at [718, 307] on img at bounding box center [724, 192] width 237 height 237
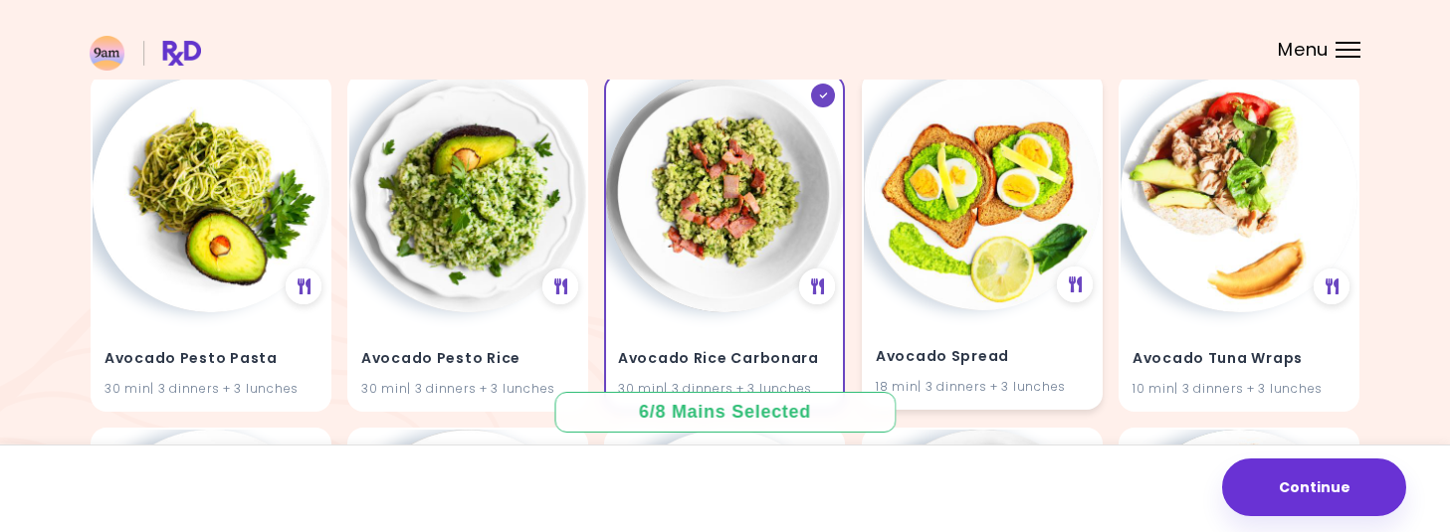
click at [1030, 317] on div "Avocado Spread 18 min | 3 dinners + 3 lunches" at bounding box center [982, 360] width 237 height 98
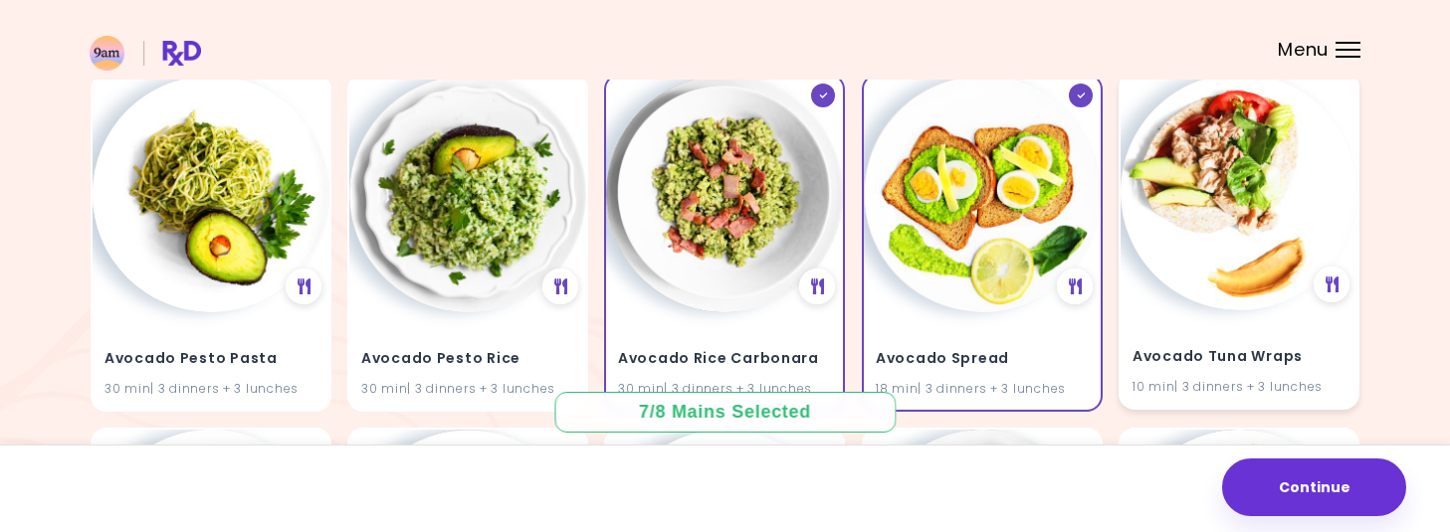
click at [1255, 318] on div "Avocado Tuna Wraps 10 min | 3 dinners + 3 lunches" at bounding box center [1239, 360] width 237 height 98
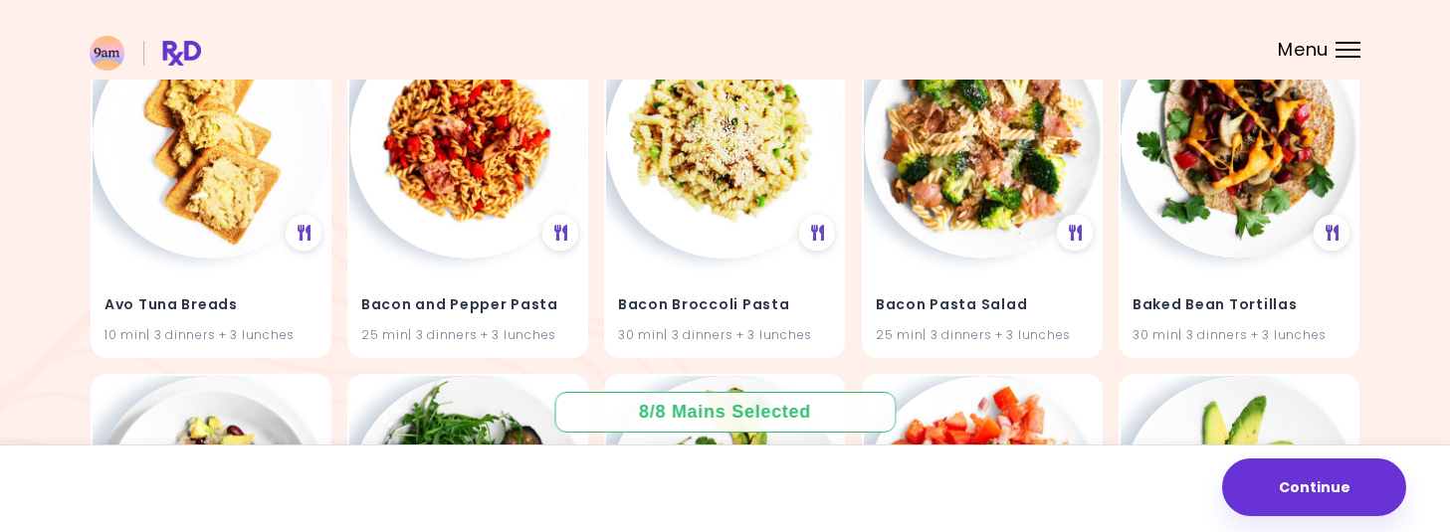
scroll to position [1695, 0]
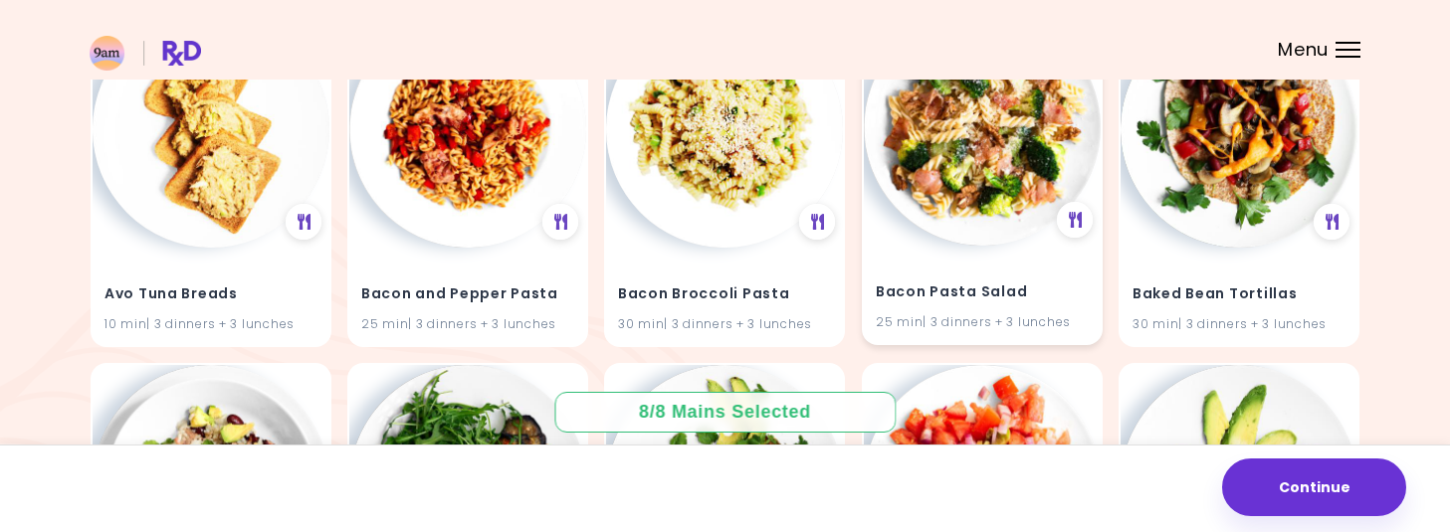
click at [995, 258] on div "Bacon Pasta Salad 25 min | 3 dinners + 3 lunches" at bounding box center [982, 295] width 237 height 98
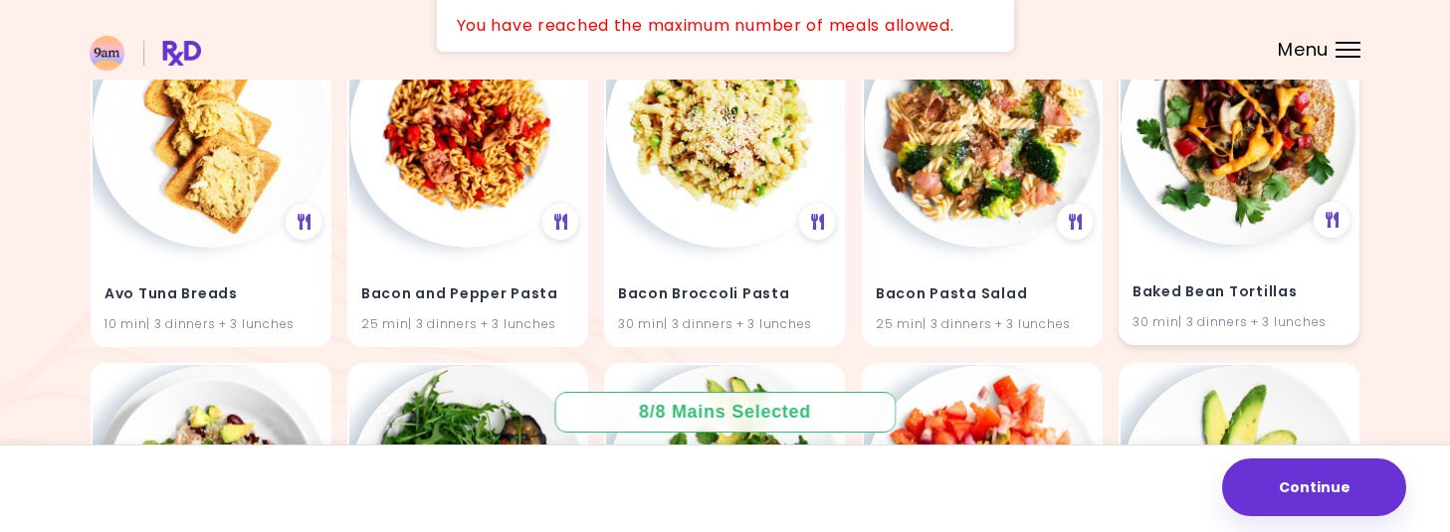
click at [1249, 242] on img at bounding box center [1239, 127] width 237 height 237
click at [241, 301] on h4 "Avo Tuna Breads" at bounding box center [210, 293] width 213 height 32
click at [232, 240] on img at bounding box center [211, 127] width 237 height 237
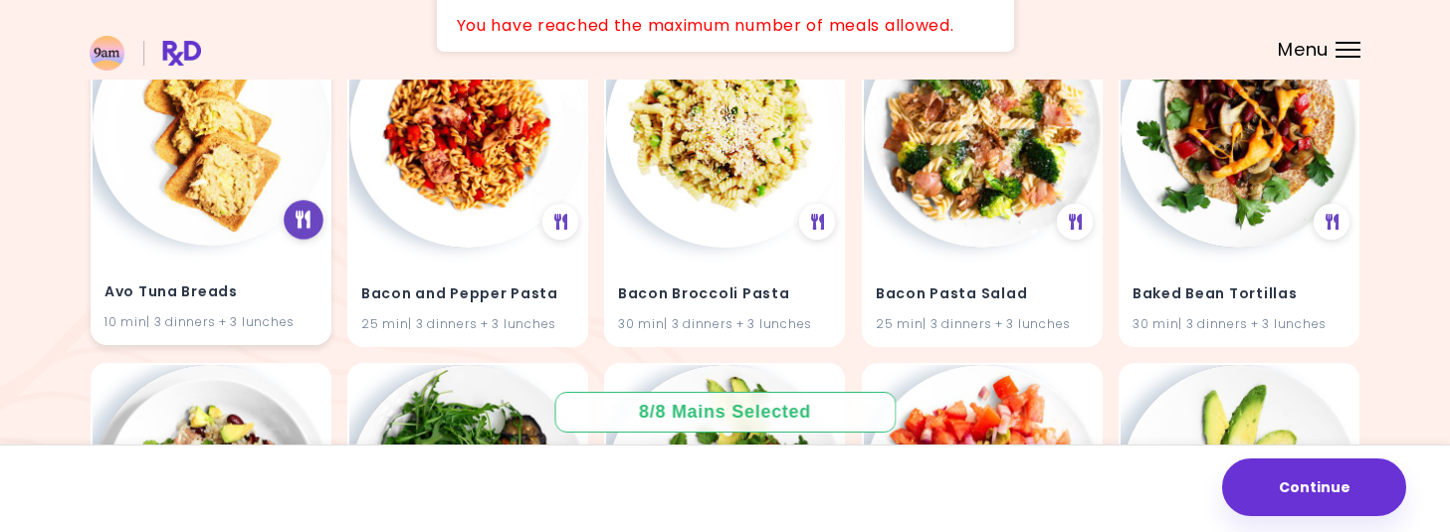
click at [295, 223] on div at bounding box center [304, 221] width 40 height 40
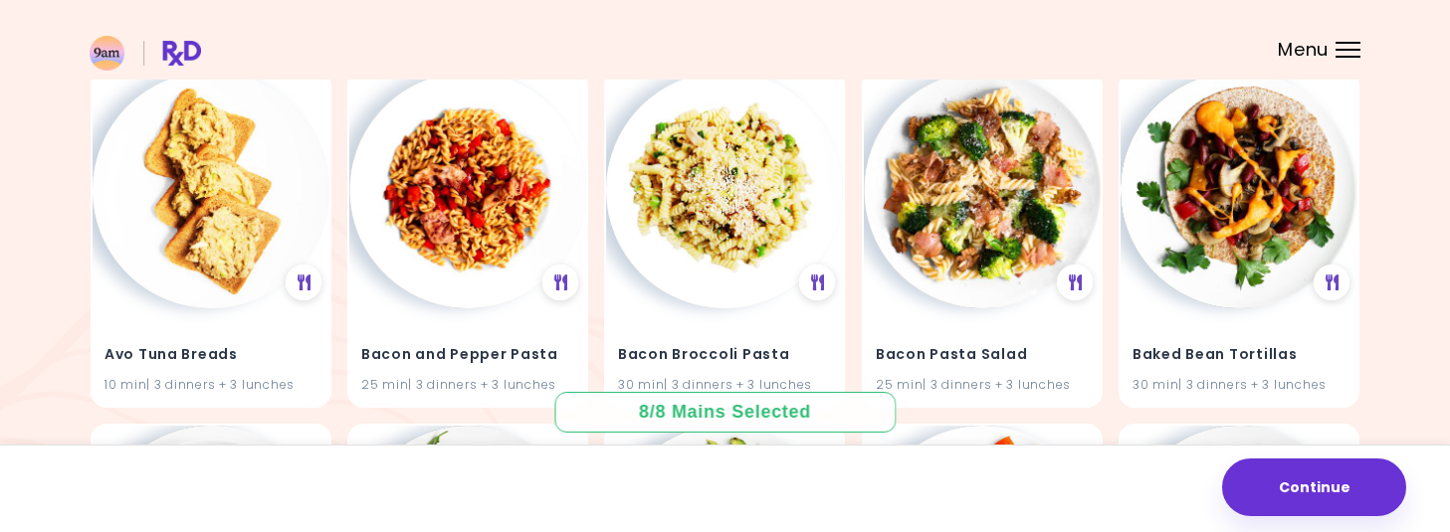
scroll to position [1643, 0]
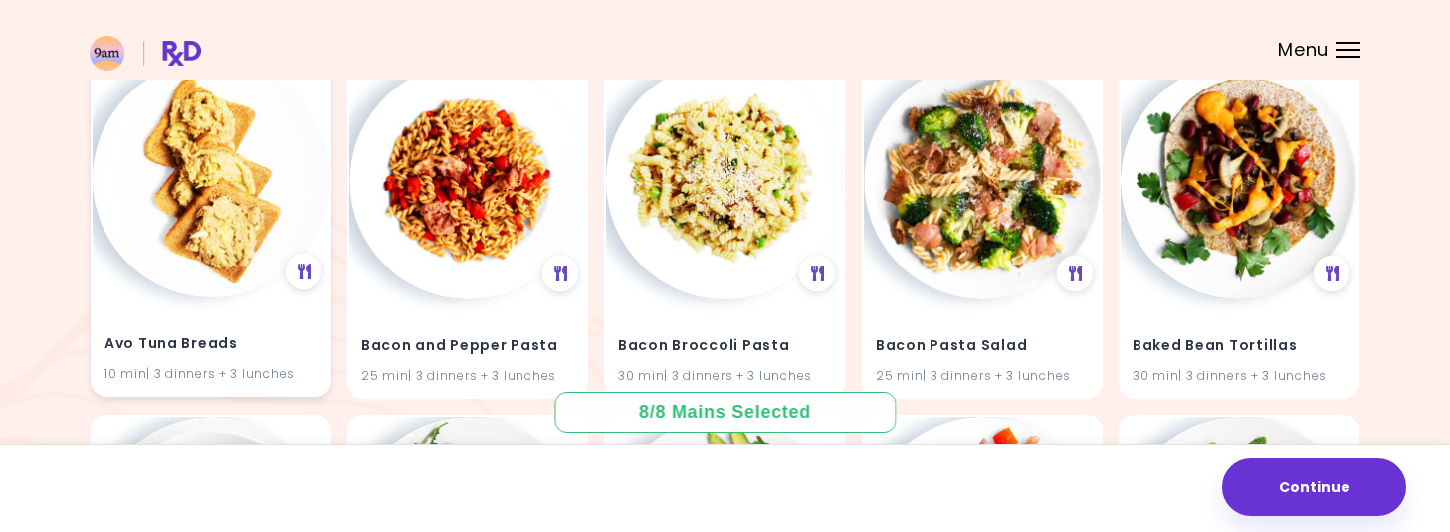
click at [259, 246] on img at bounding box center [211, 179] width 237 height 237
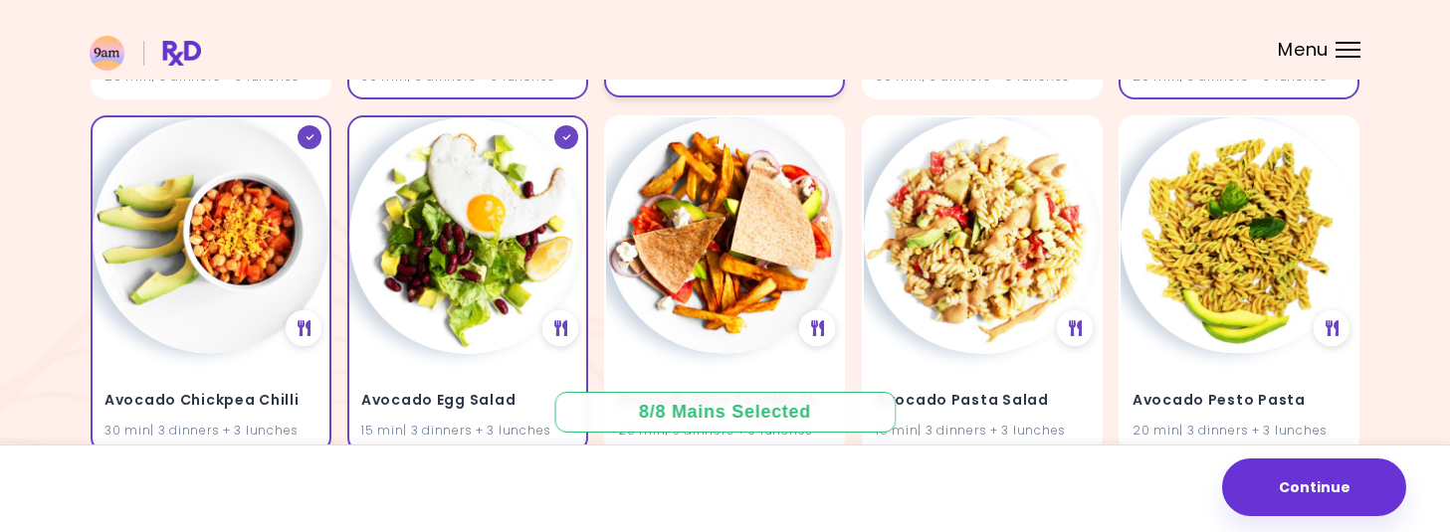
scroll to position [890, 0]
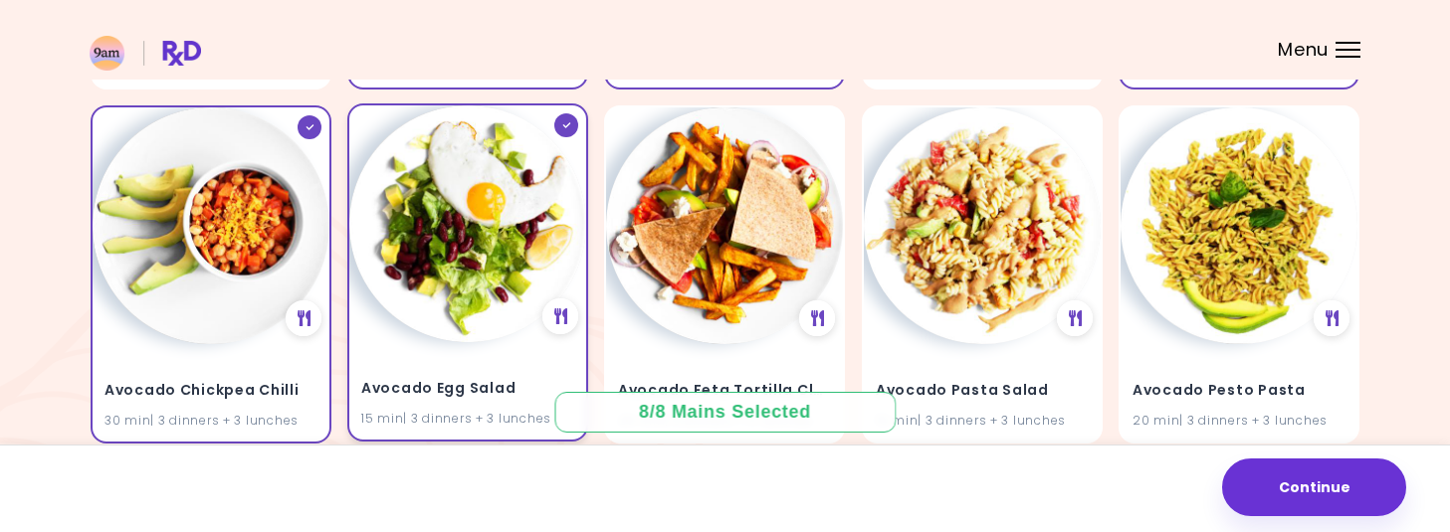
click at [448, 320] on img at bounding box center [467, 223] width 237 height 237
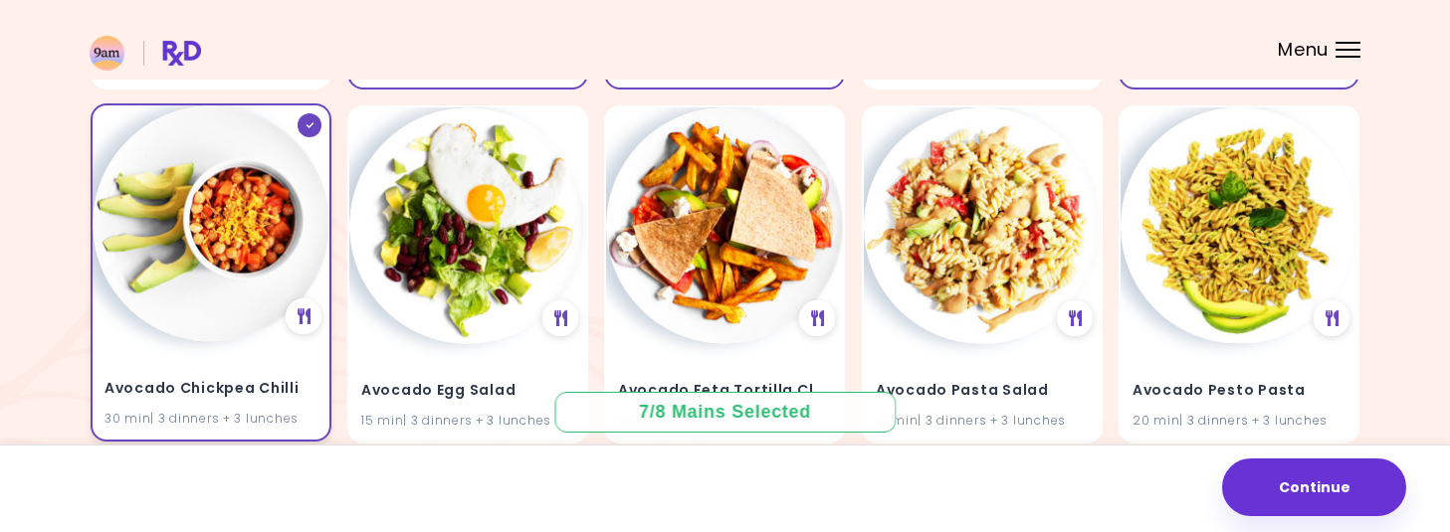
click at [199, 297] on img at bounding box center [211, 223] width 237 height 237
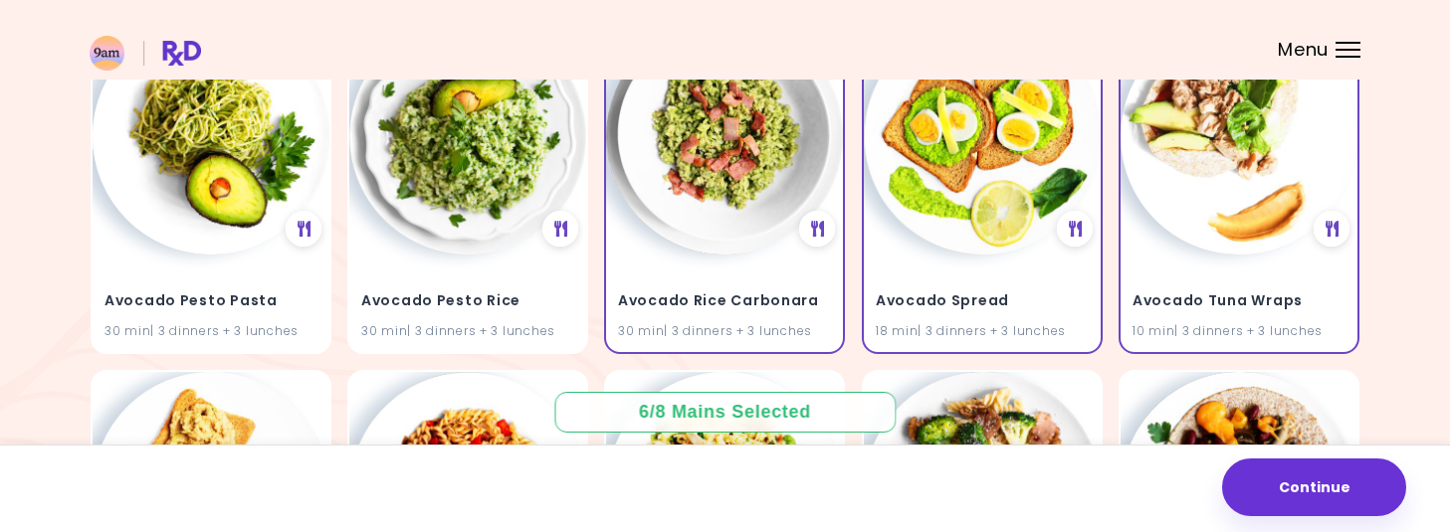
scroll to position [1342, 0]
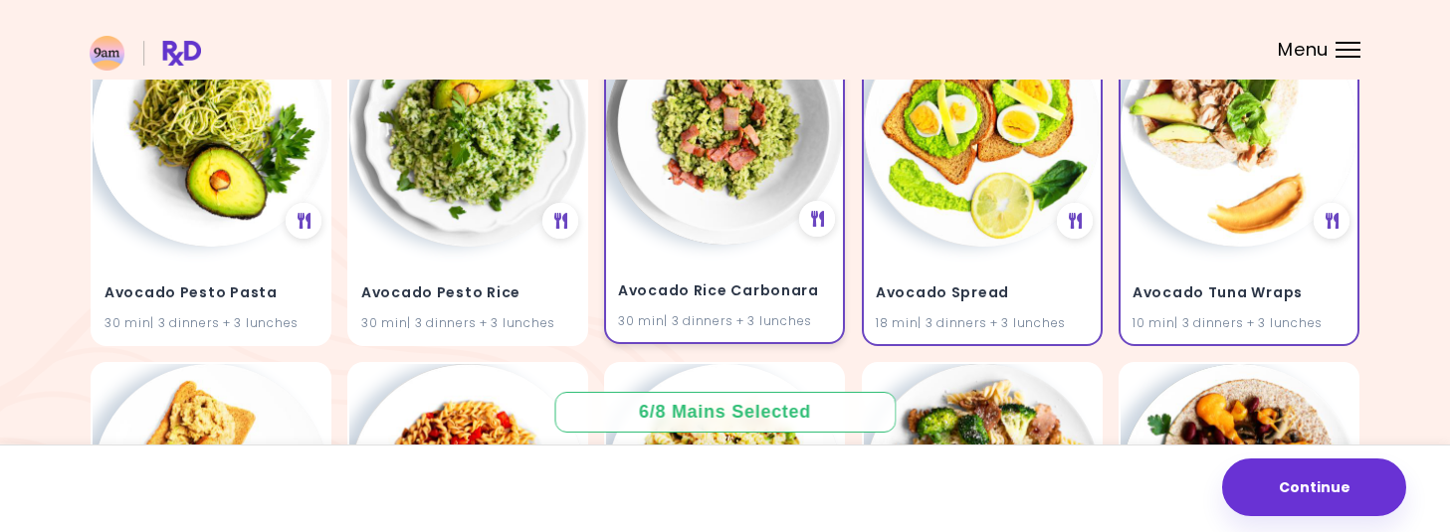
click at [784, 261] on div "Avocado Rice Carbonara 30 min | 3 dinners + 3 lunches" at bounding box center [724, 294] width 237 height 98
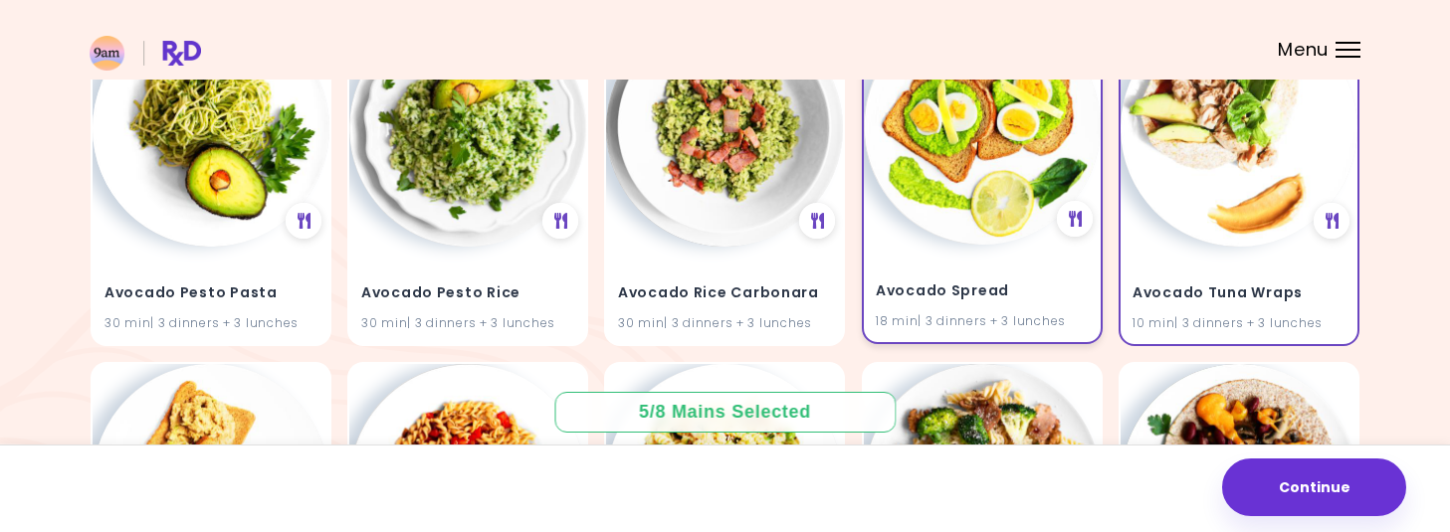
click at [998, 276] on h4 "Avocado Spread" at bounding box center [982, 292] width 213 height 32
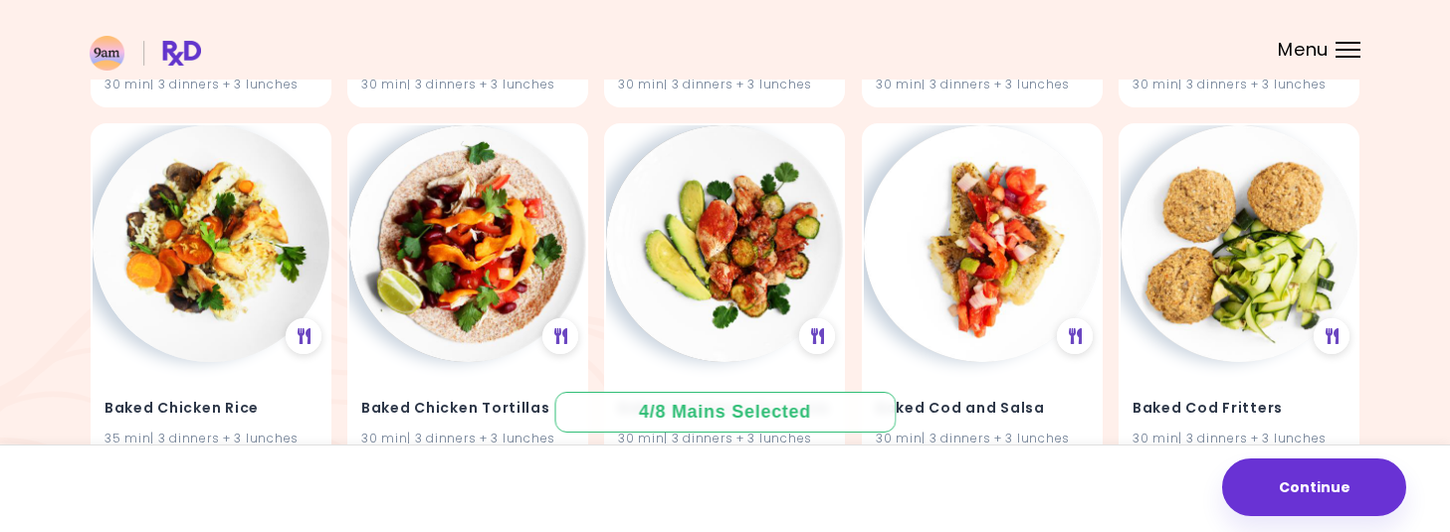
scroll to position [2321, 0]
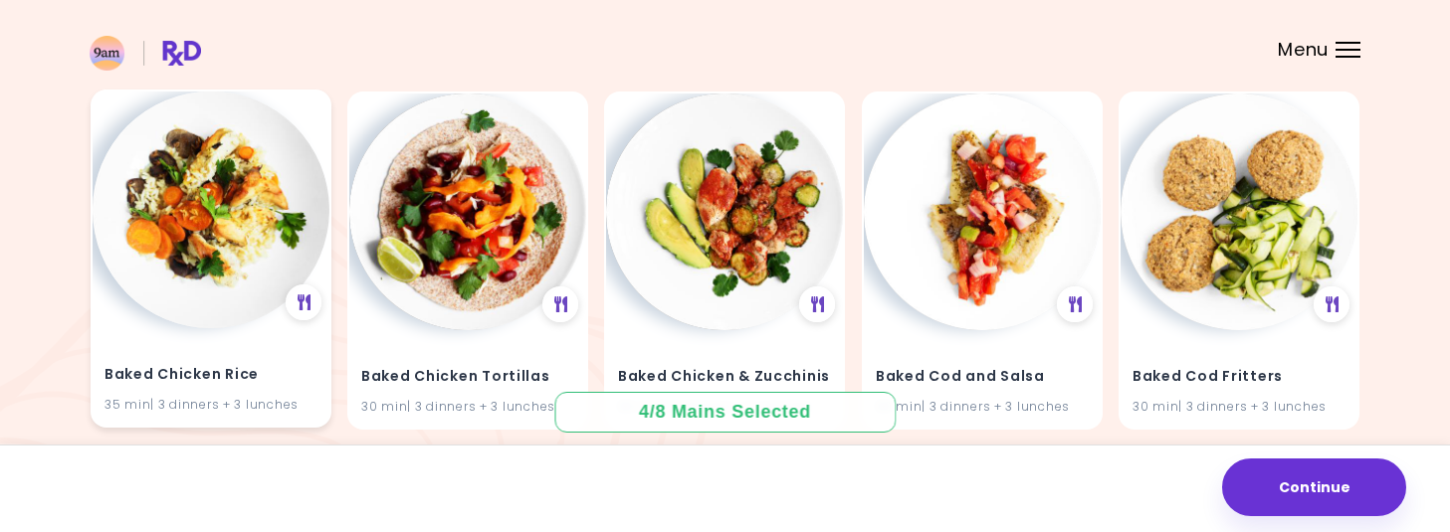
click at [197, 267] on img at bounding box center [211, 210] width 237 height 237
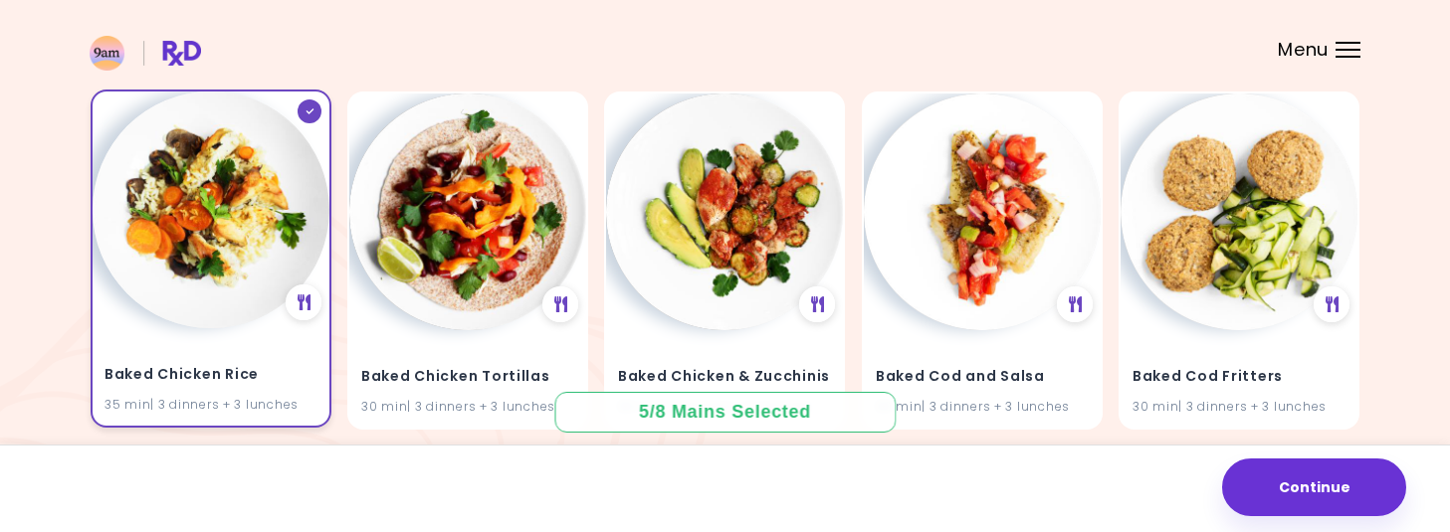
click at [197, 267] on img at bounding box center [211, 210] width 237 height 237
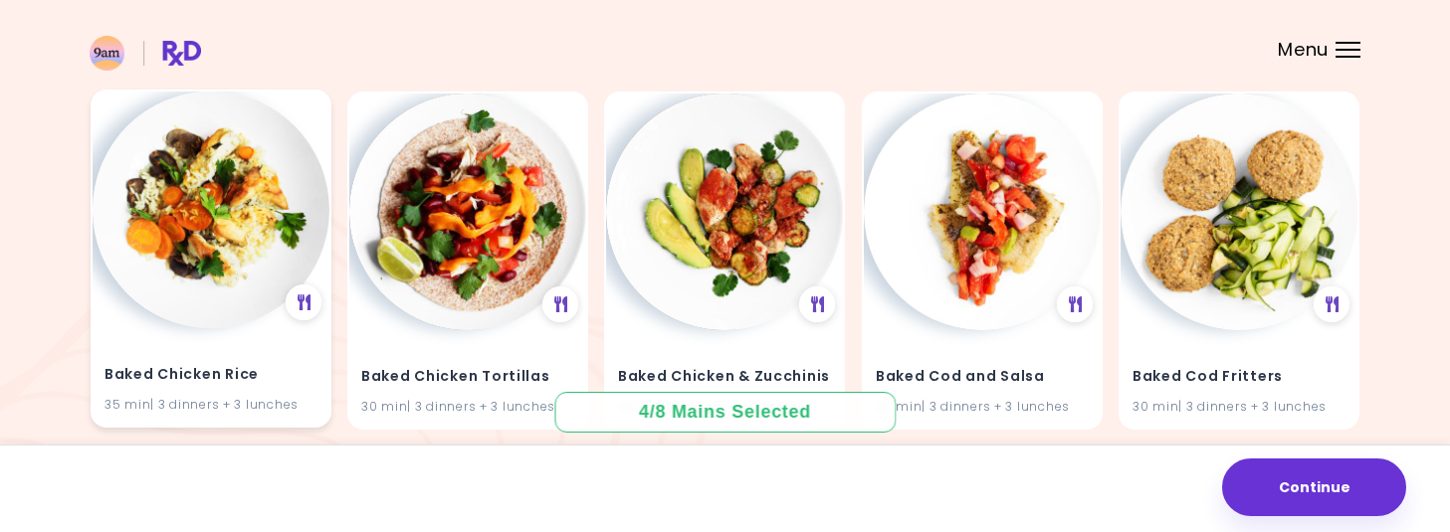
click at [197, 267] on img at bounding box center [211, 210] width 237 height 237
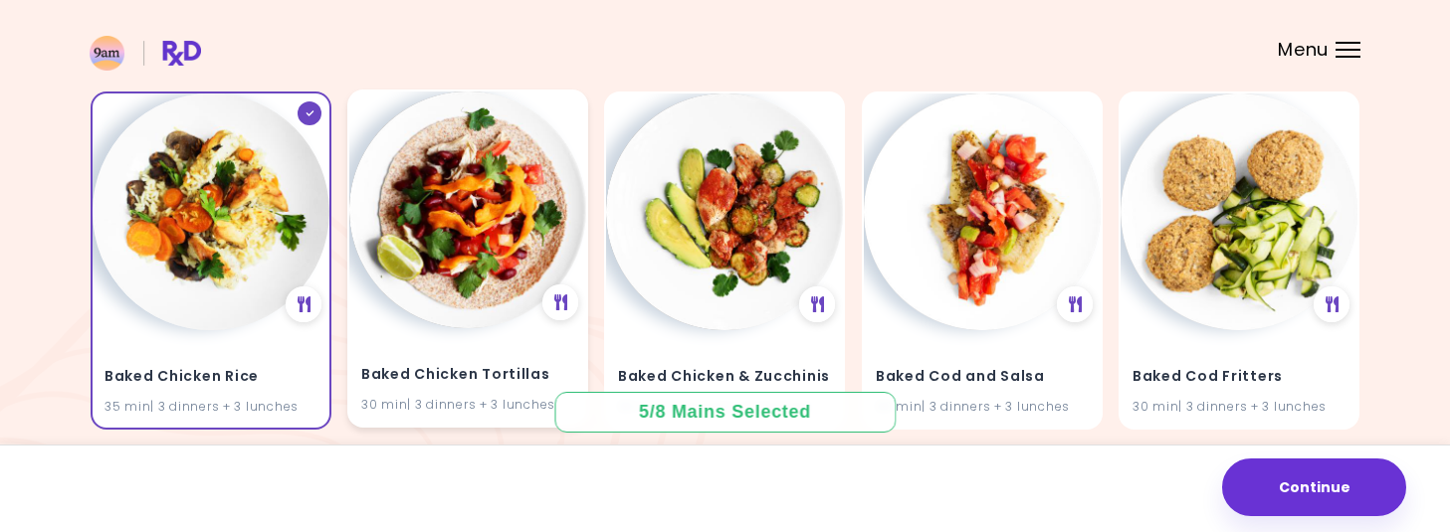
click at [510, 210] on img at bounding box center [467, 210] width 237 height 237
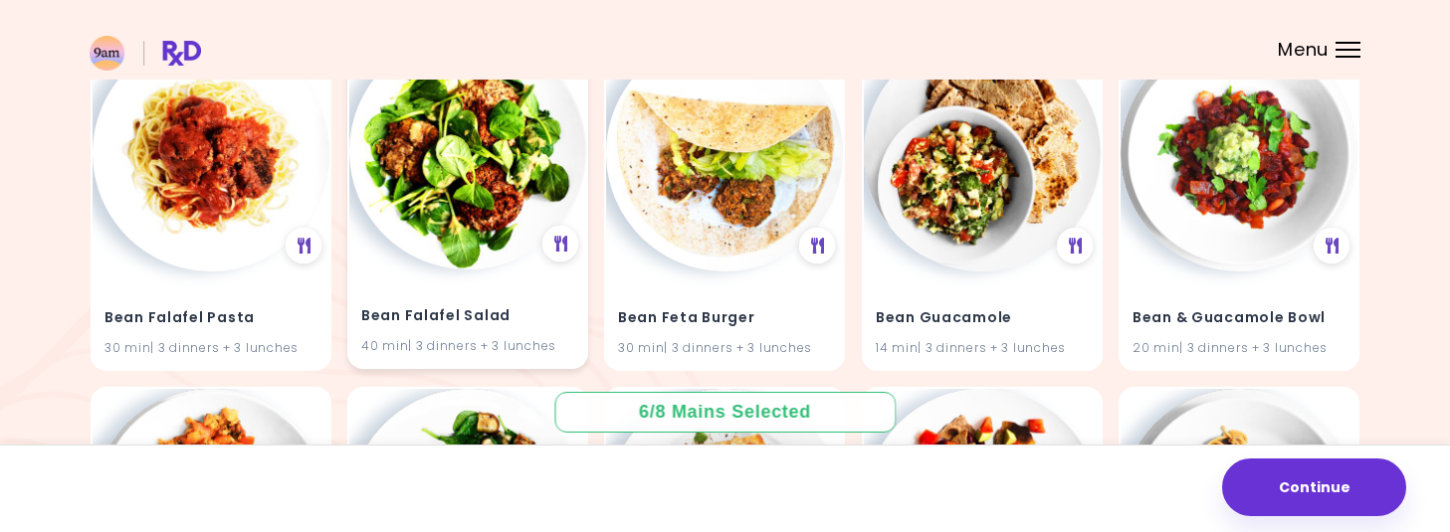
scroll to position [4509, 0]
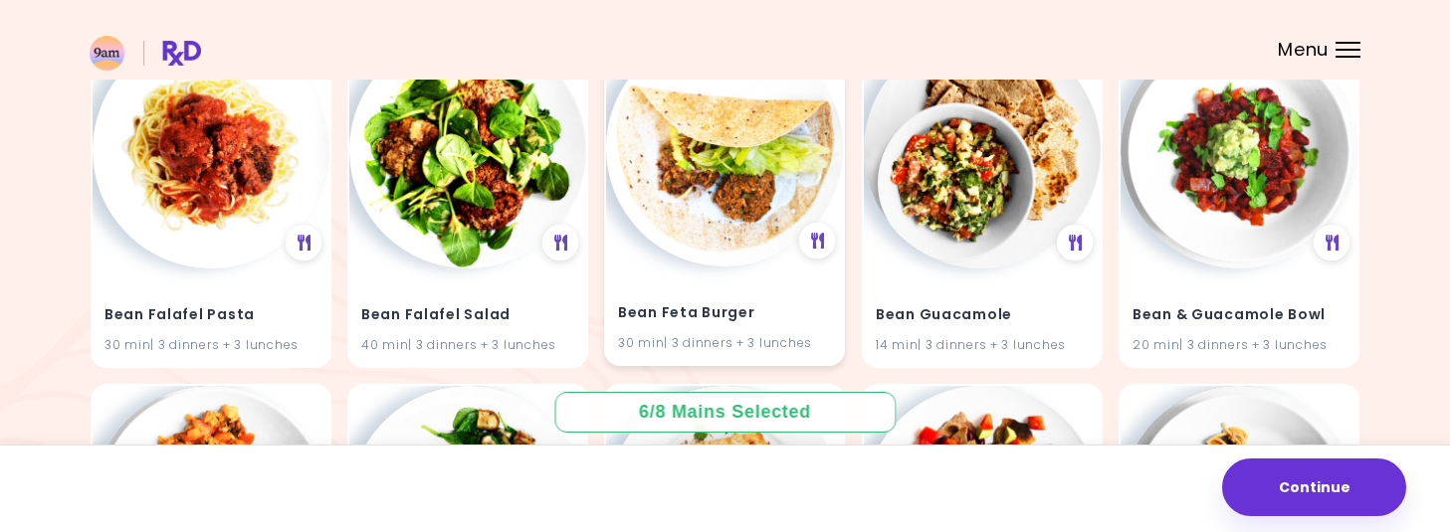
click at [739, 212] on img at bounding box center [724, 148] width 237 height 237
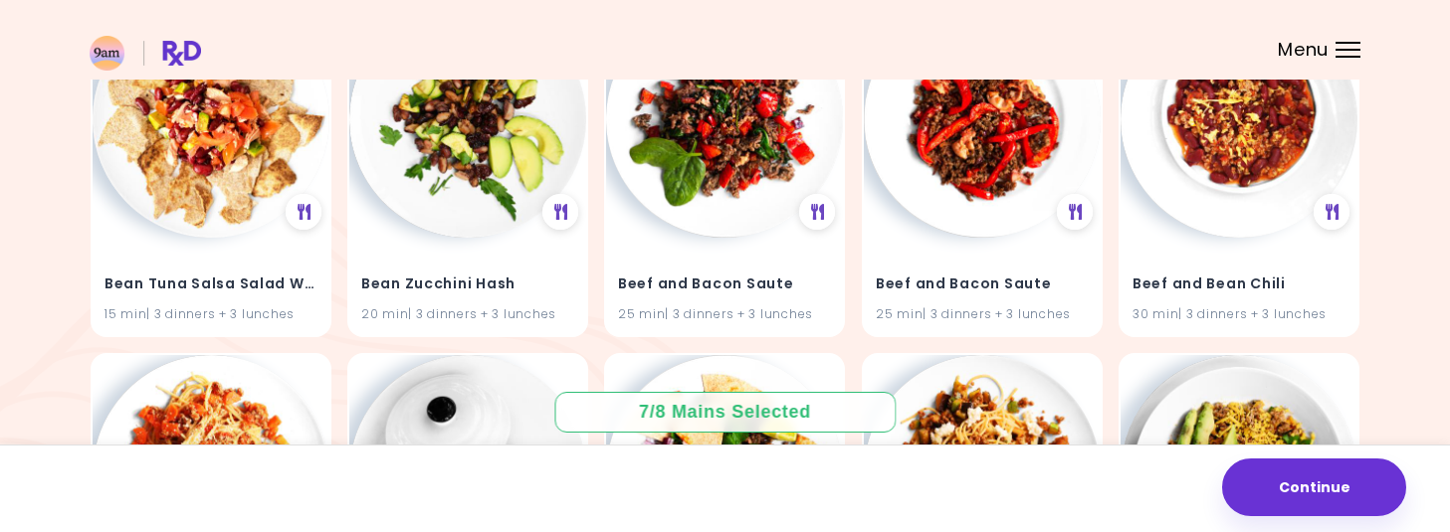
scroll to position [5601, 0]
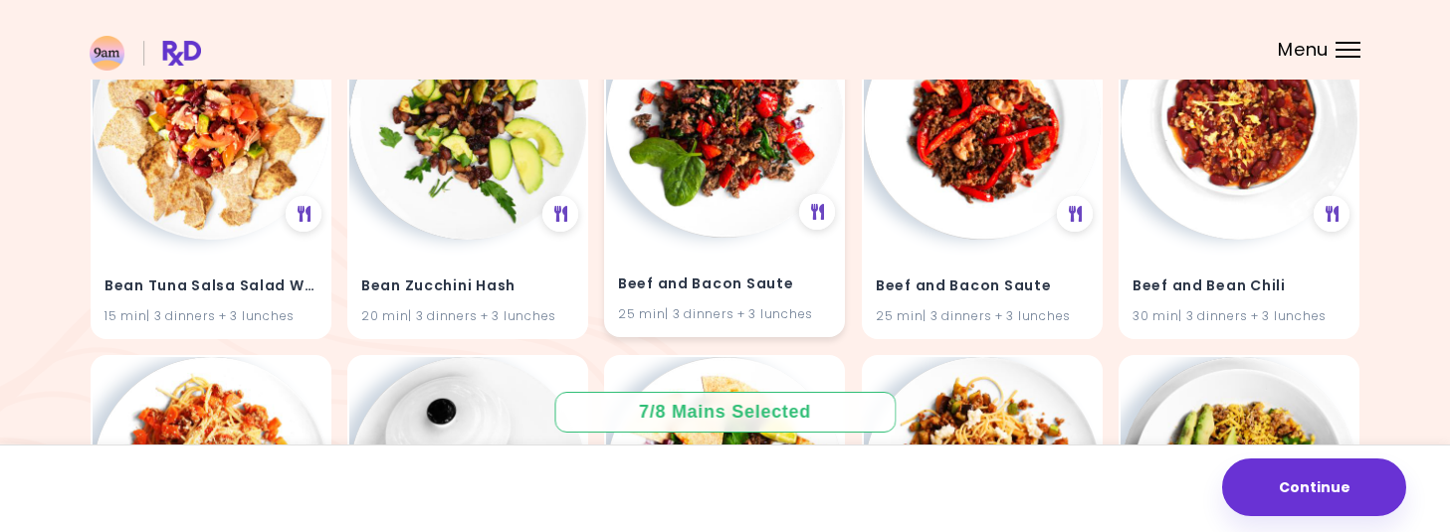
click at [733, 200] on img at bounding box center [724, 119] width 237 height 237
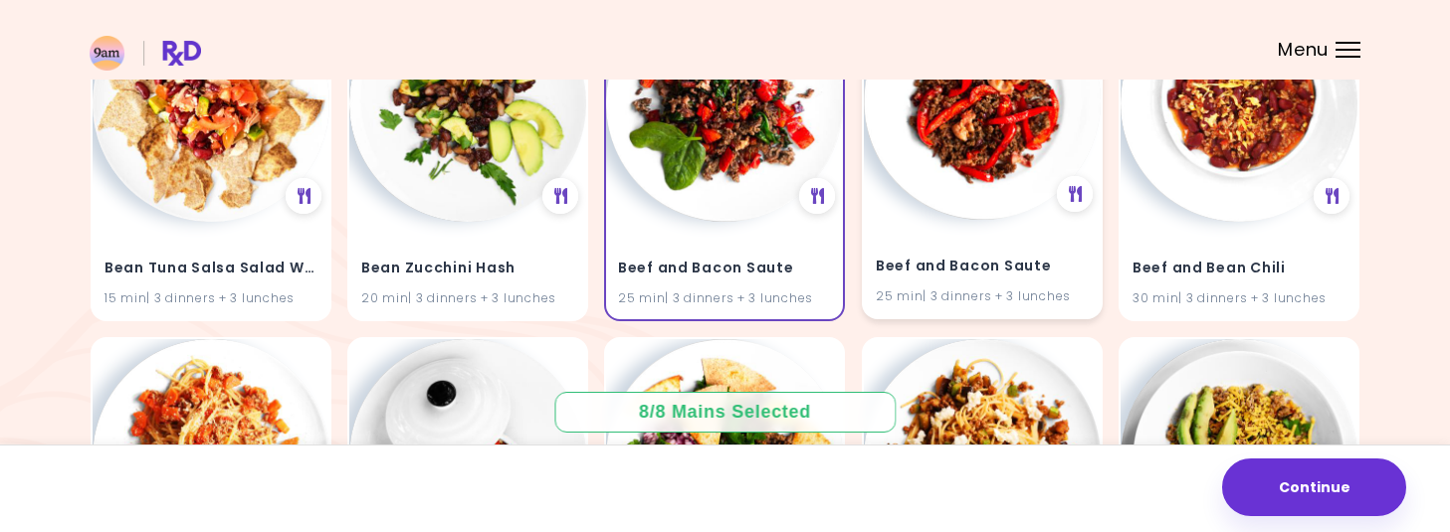
scroll to position [5635, 0]
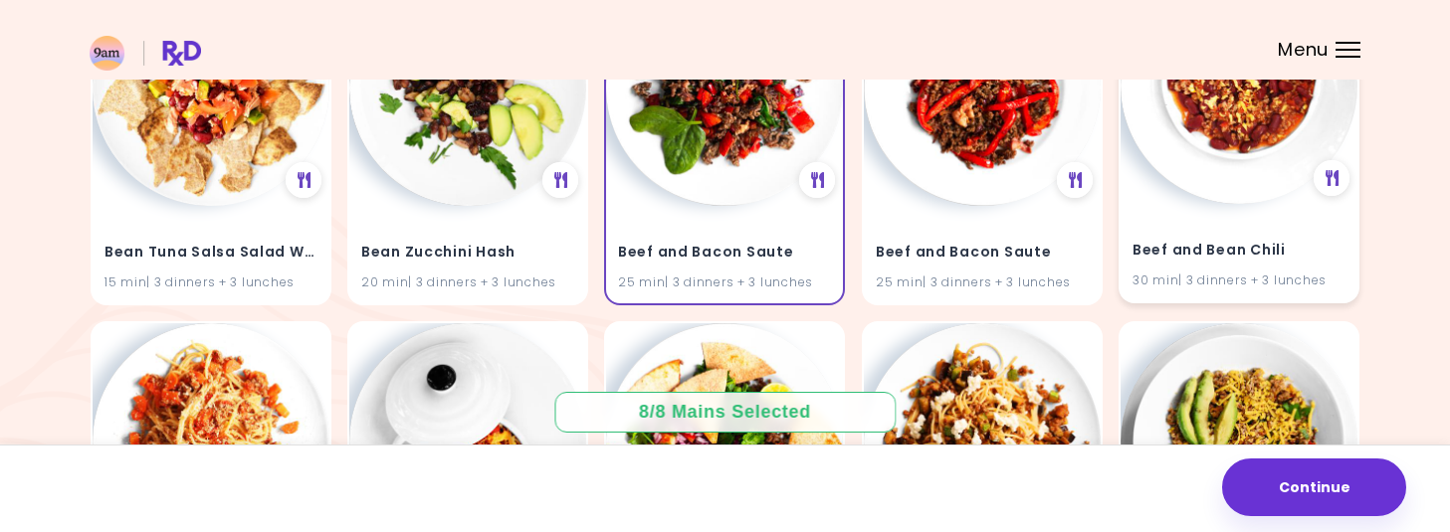
click at [1198, 160] on img at bounding box center [1239, 85] width 237 height 237
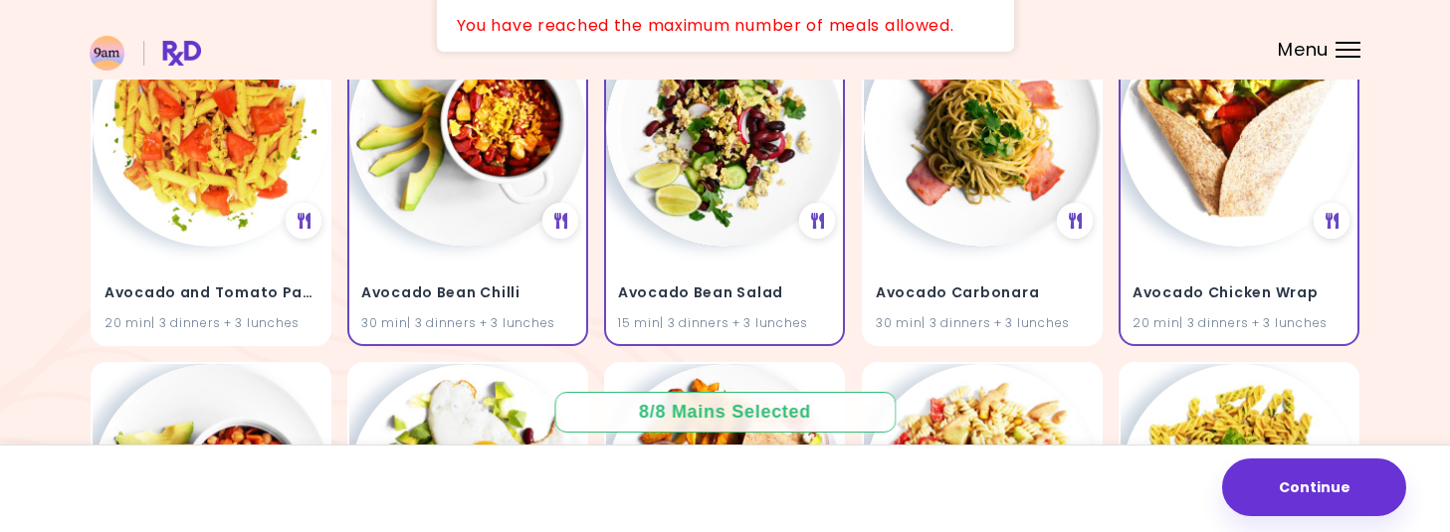
scroll to position [643, 0]
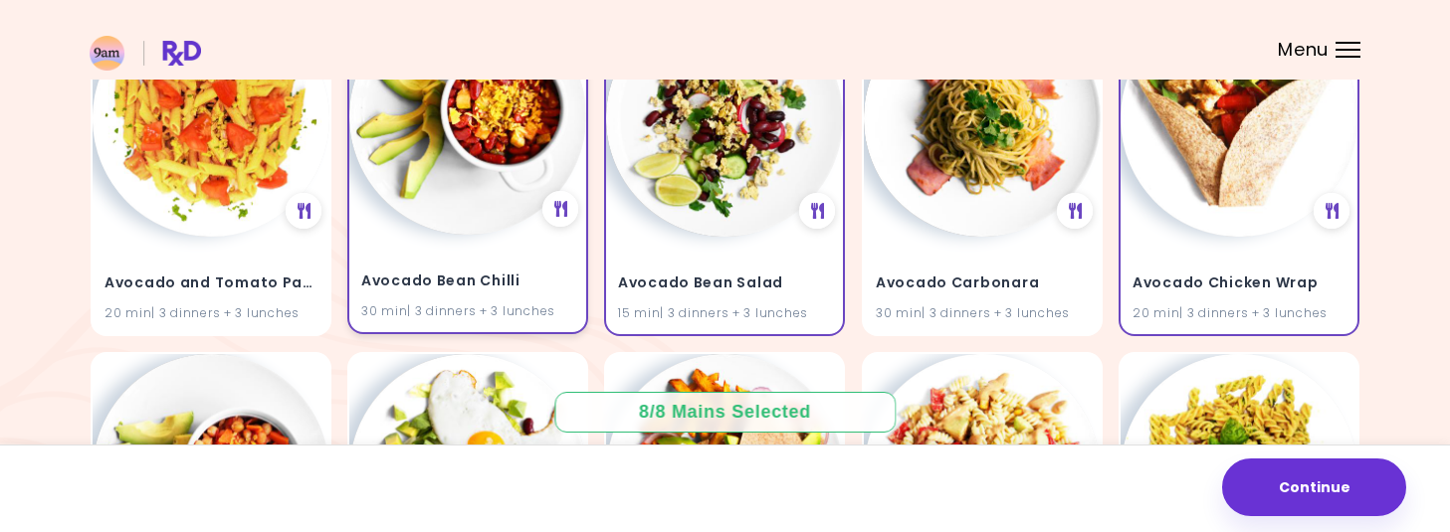
click at [471, 181] on img at bounding box center [467, 116] width 237 height 237
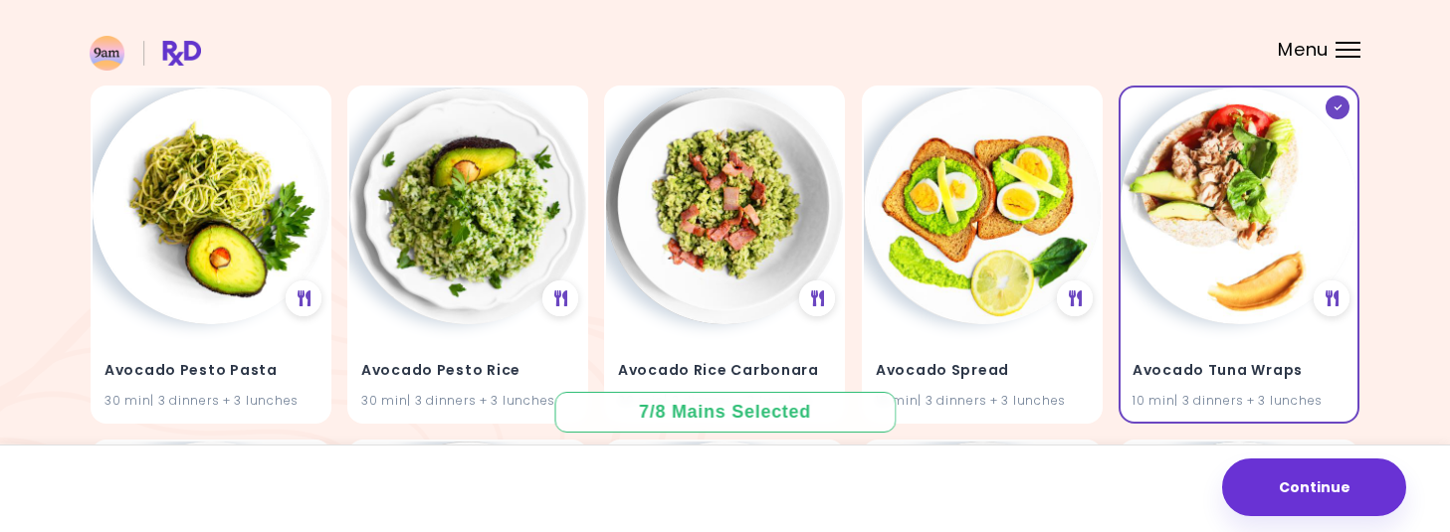
scroll to position [1265, 0]
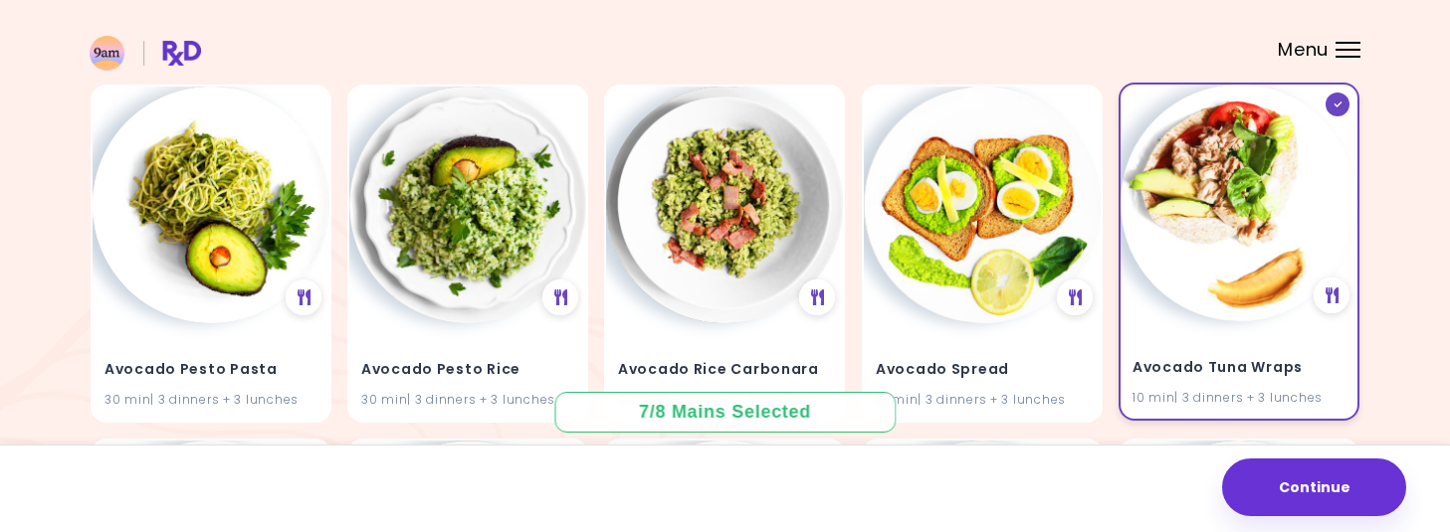
click at [1194, 203] on img at bounding box center [1239, 203] width 237 height 237
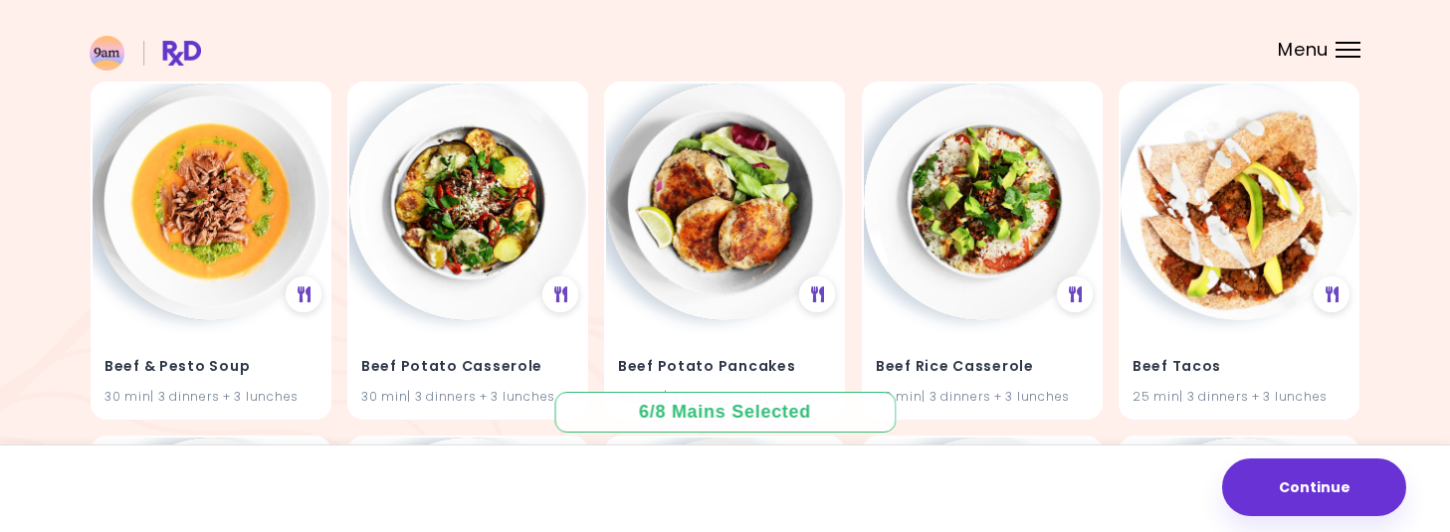
scroll to position [7645, 0]
click at [1019, 191] on img at bounding box center [982, 201] width 237 height 237
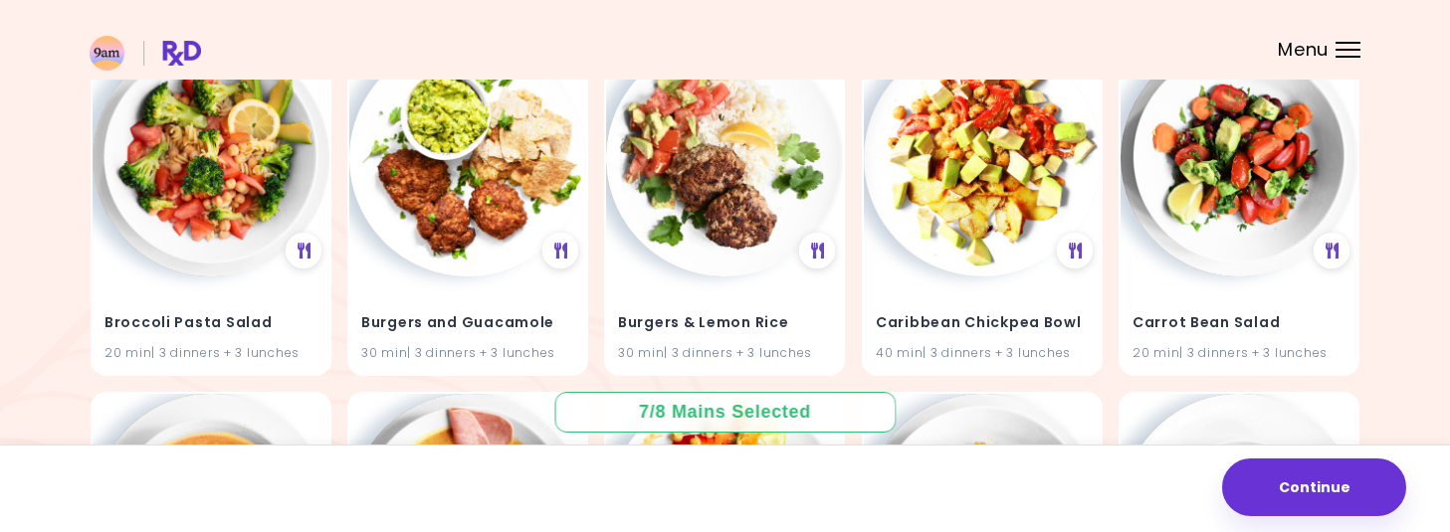
scroll to position [10165, 0]
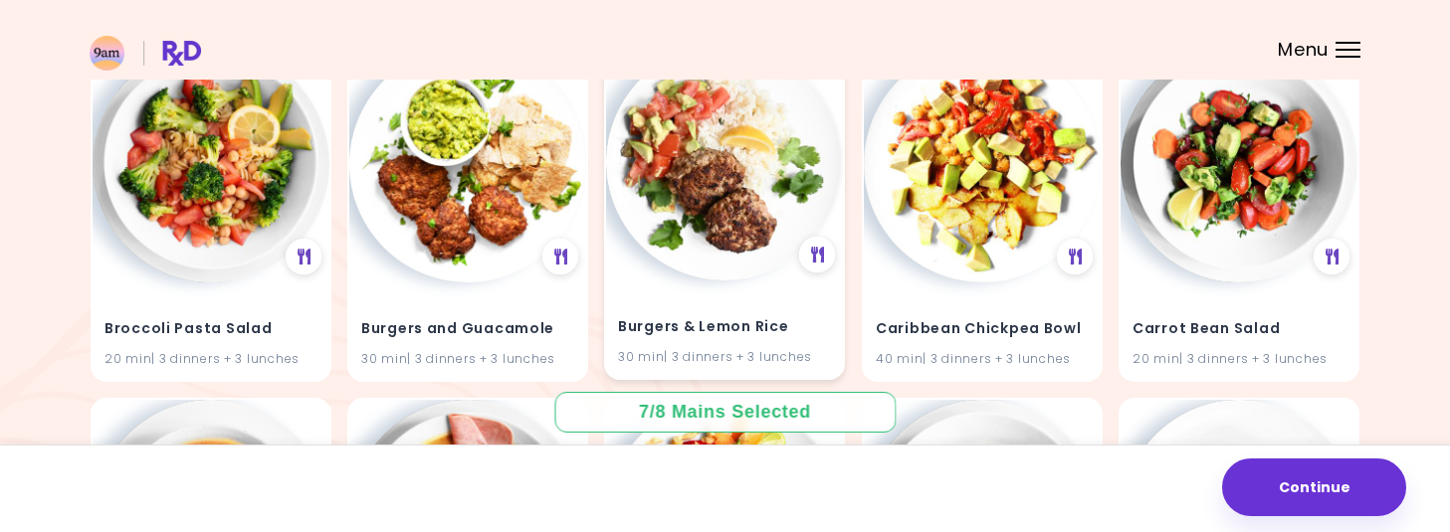
click at [703, 183] on img at bounding box center [724, 162] width 237 height 237
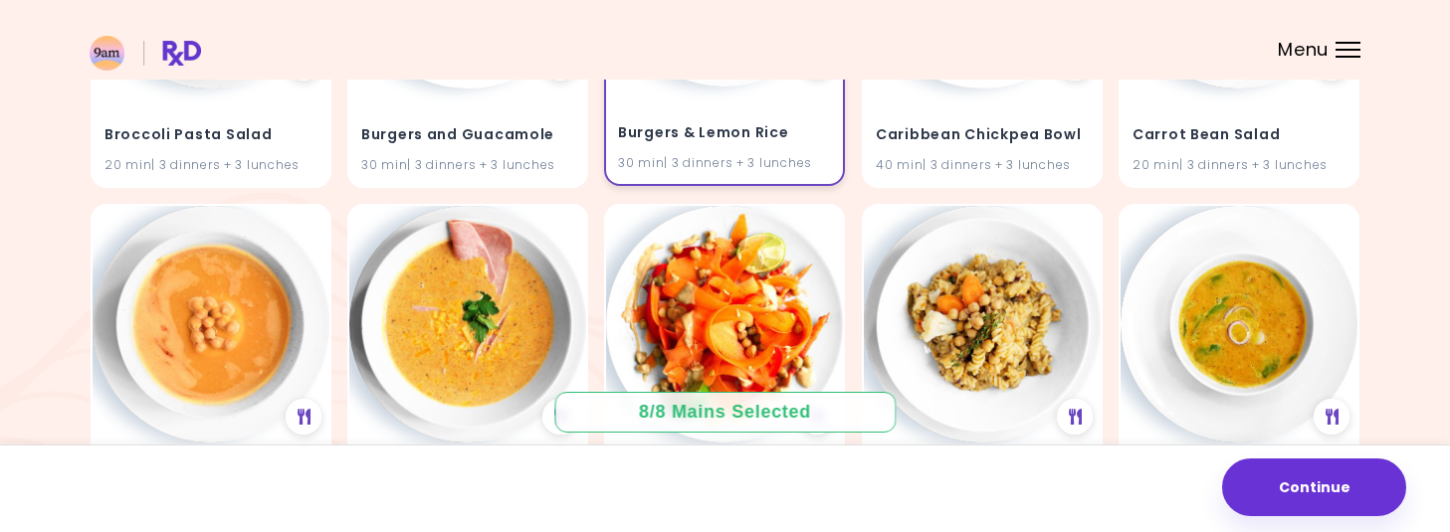
scroll to position [10446, 0]
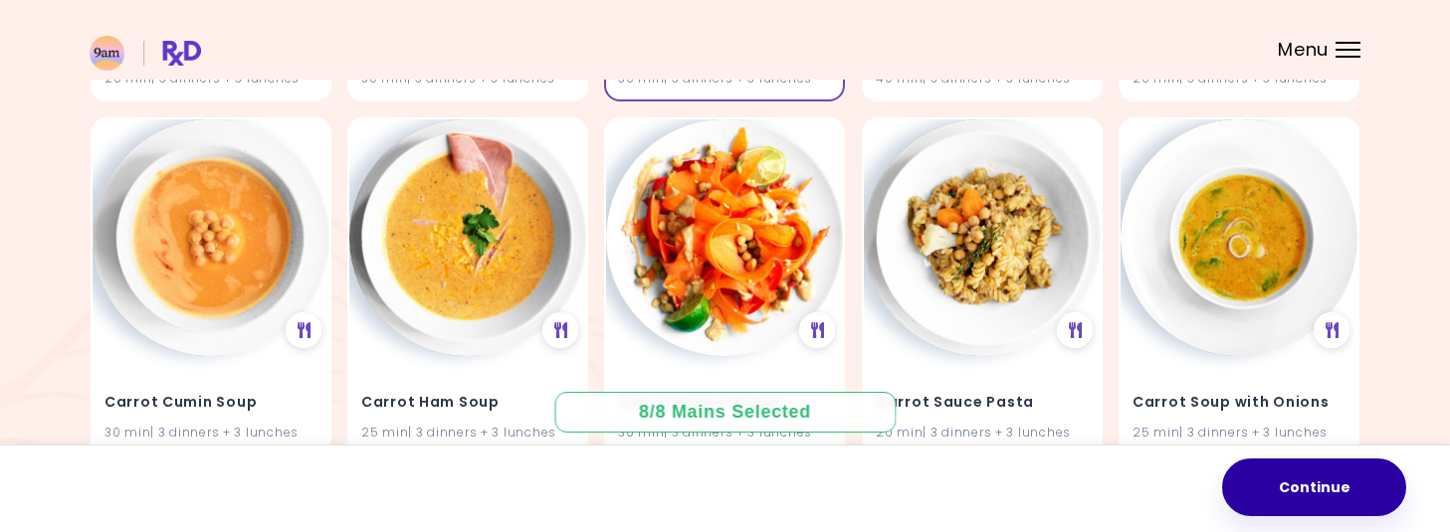
click at [1312, 489] on button "Continue" at bounding box center [1314, 488] width 184 height 58
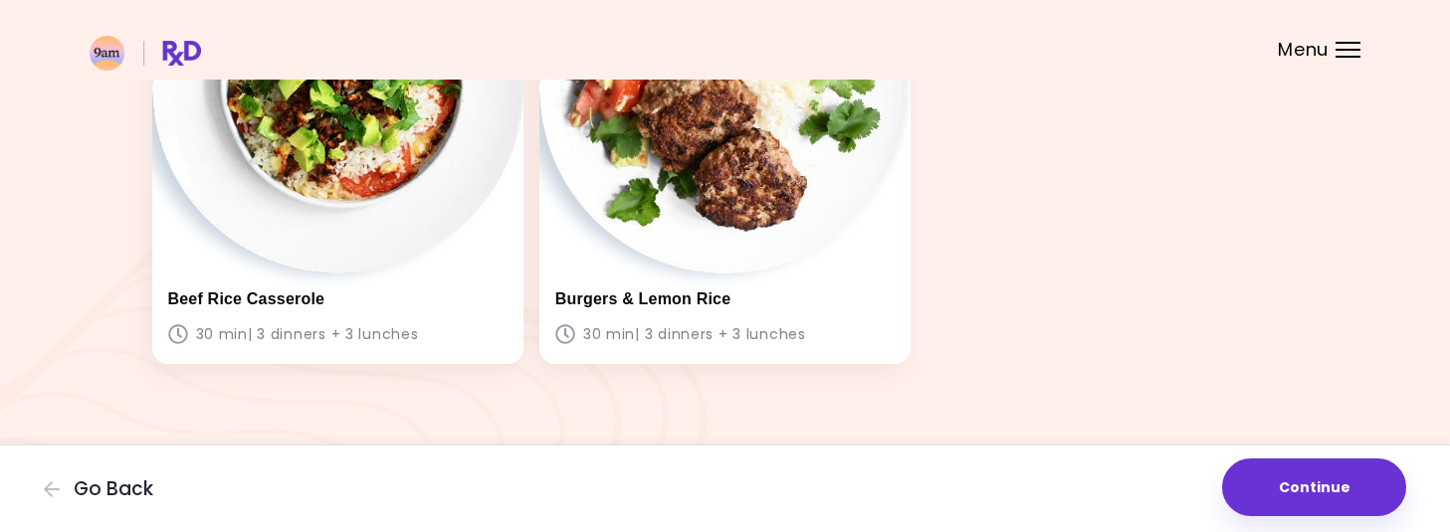
scroll to position [1255, 0]
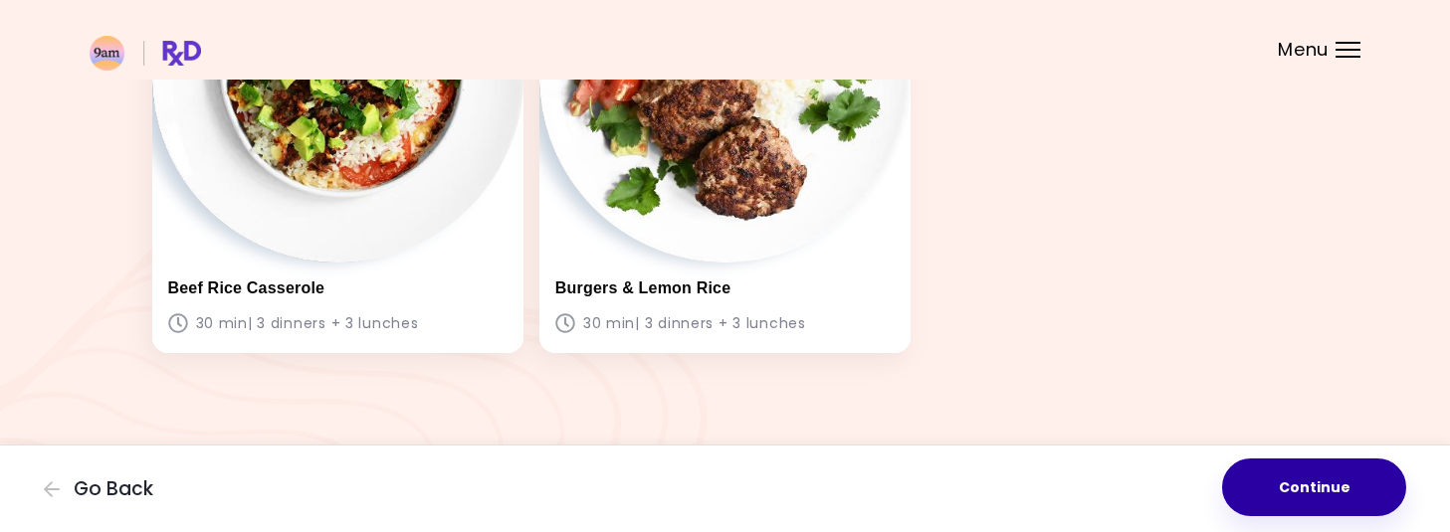
click at [1315, 493] on button "Continue" at bounding box center [1314, 488] width 184 height 58
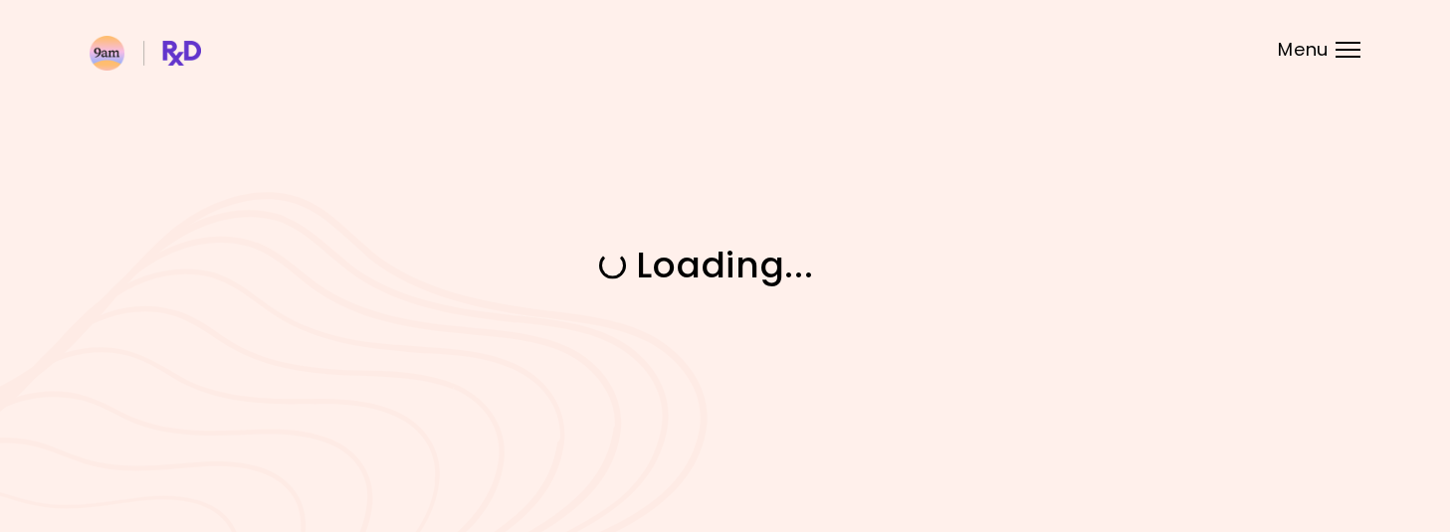
scroll to position [0, 0]
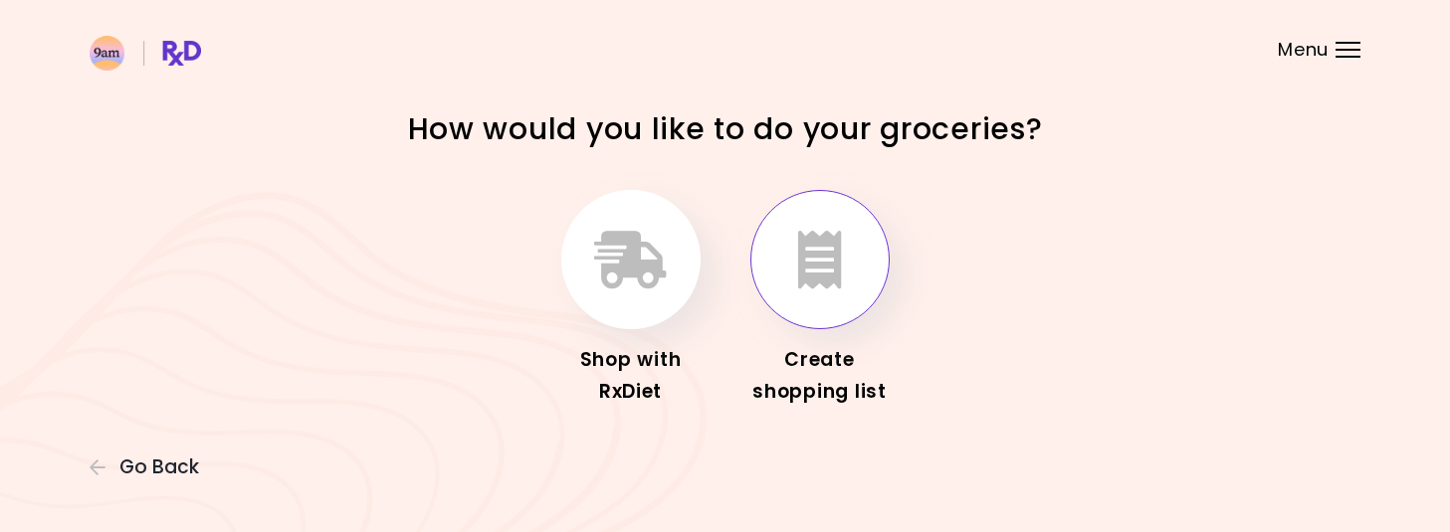
click at [832, 289] on icon "button" at bounding box center [820, 260] width 44 height 58
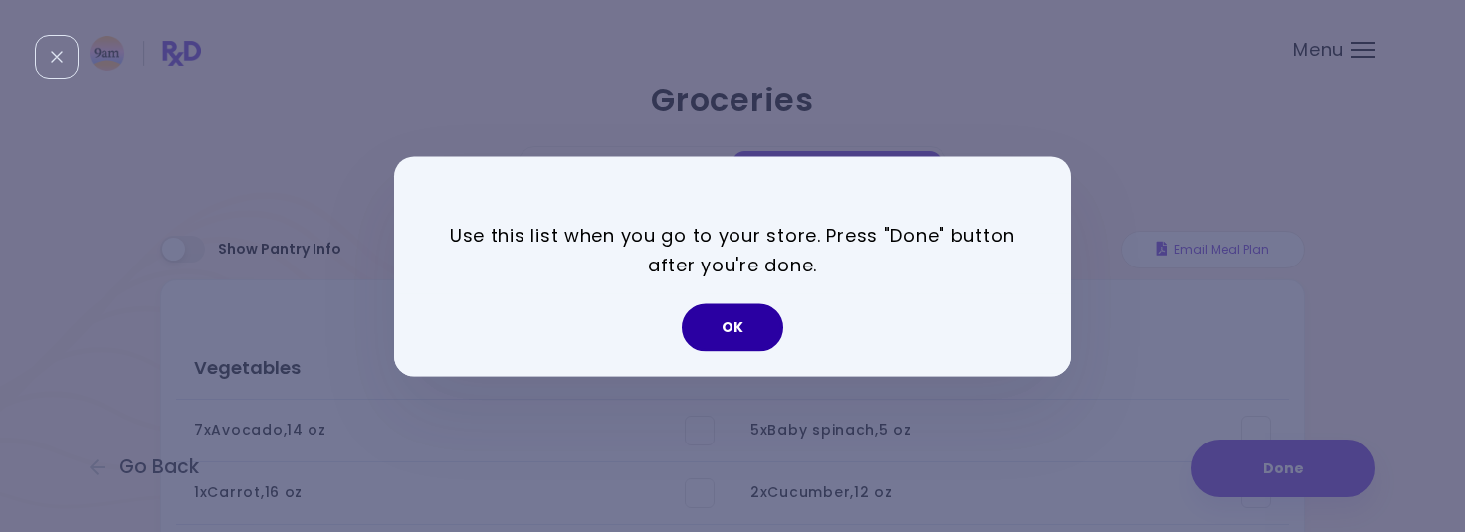
click at [731, 320] on button "OK" at bounding box center [733, 328] width 102 height 48
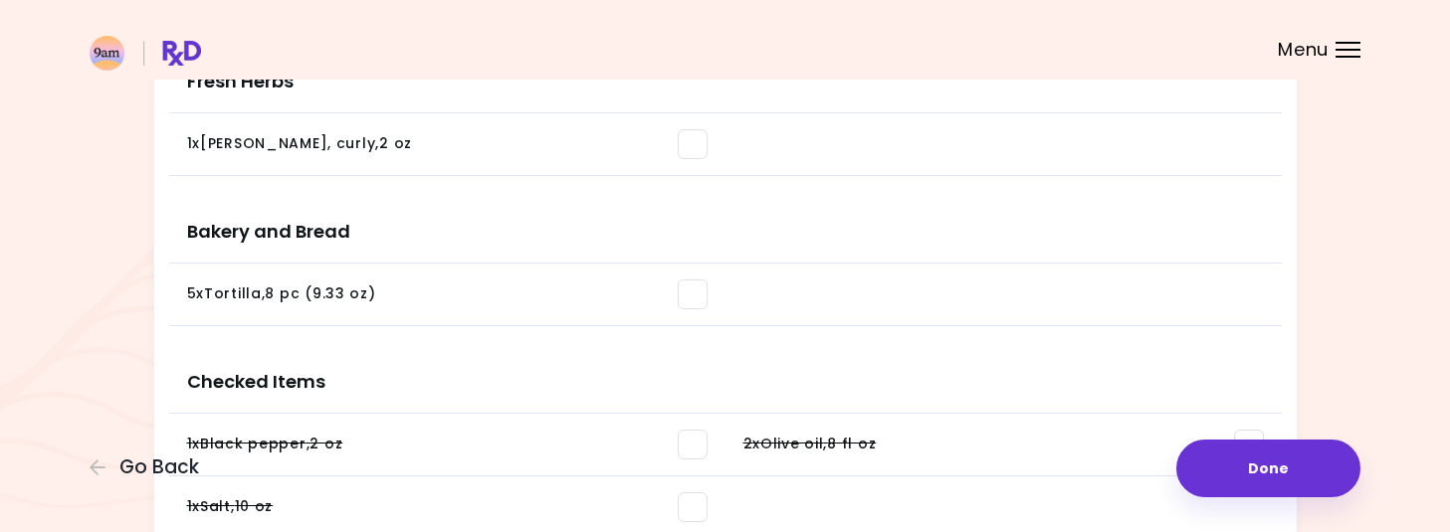
scroll to position [1610, 0]
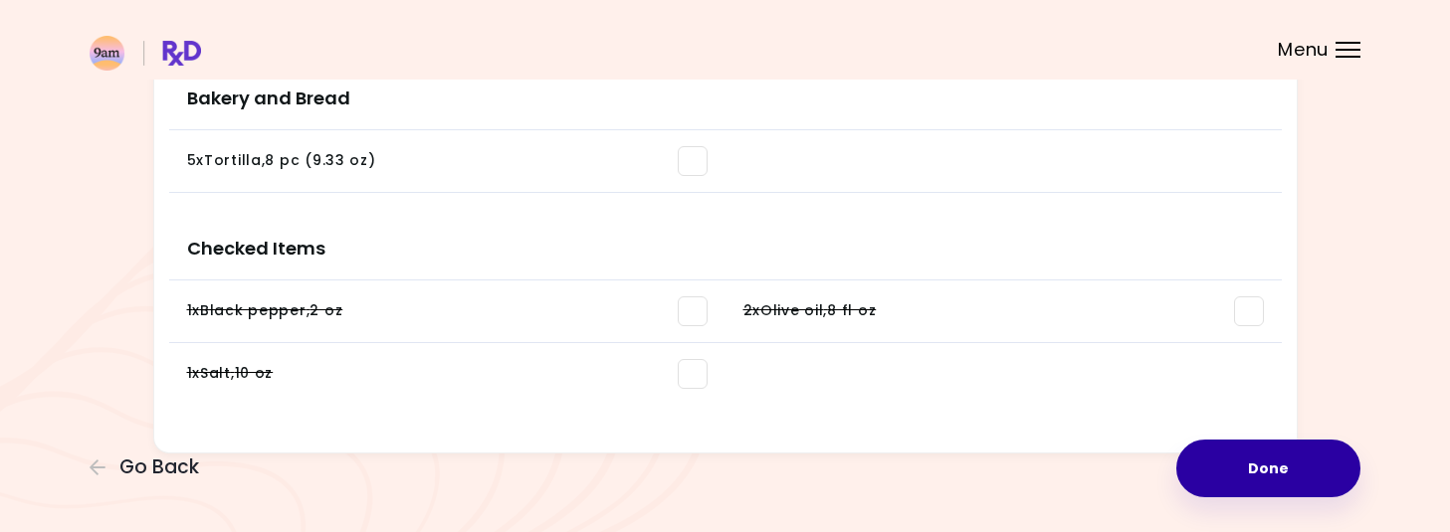
click at [1203, 465] on button "Done" at bounding box center [1268, 469] width 184 height 58
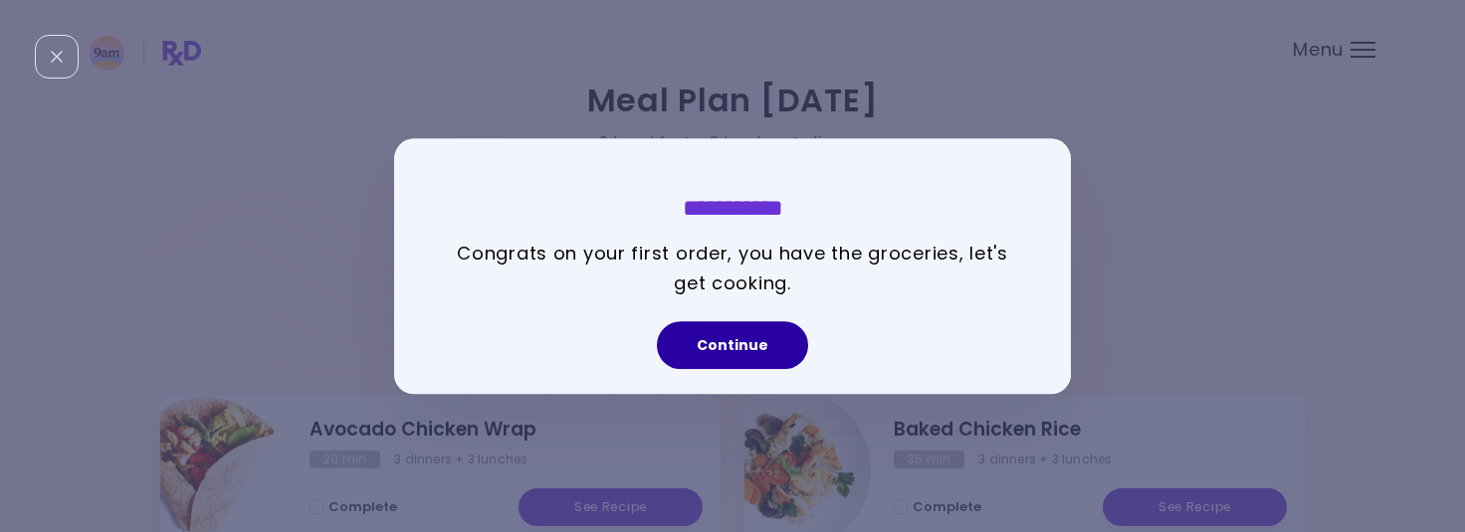
click at [754, 339] on button "Continue" at bounding box center [732, 345] width 151 height 48
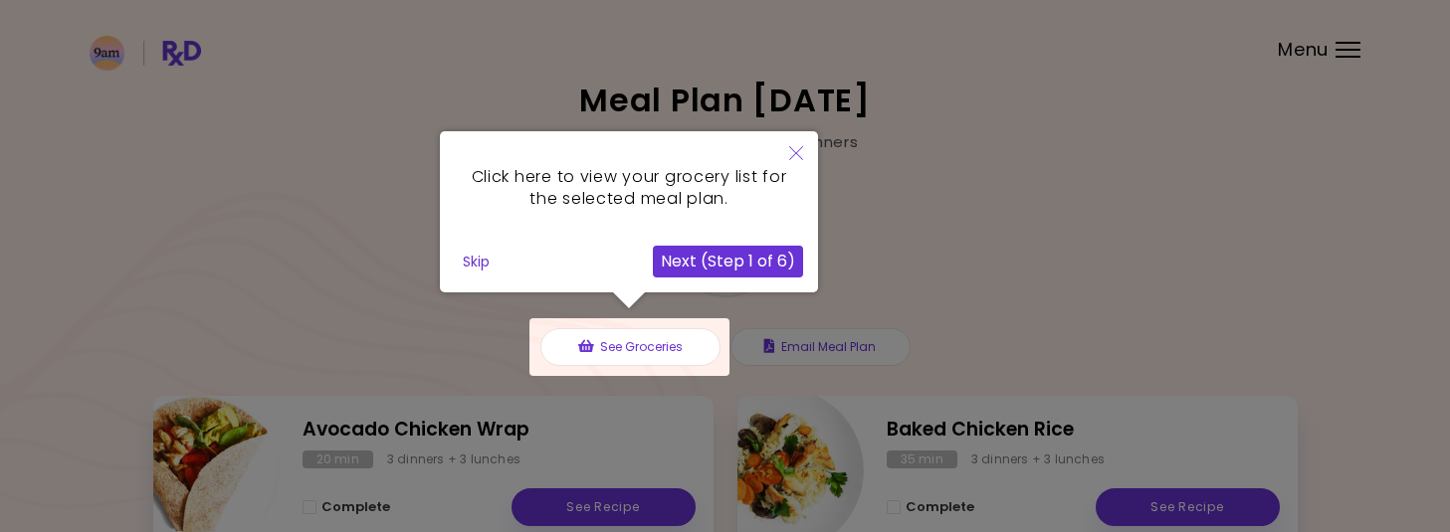
click at [796, 162] on button "Close" at bounding box center [796, 154] width 44 height 47
